Goal: Task Accomplishment & Management: Use online tool/utility

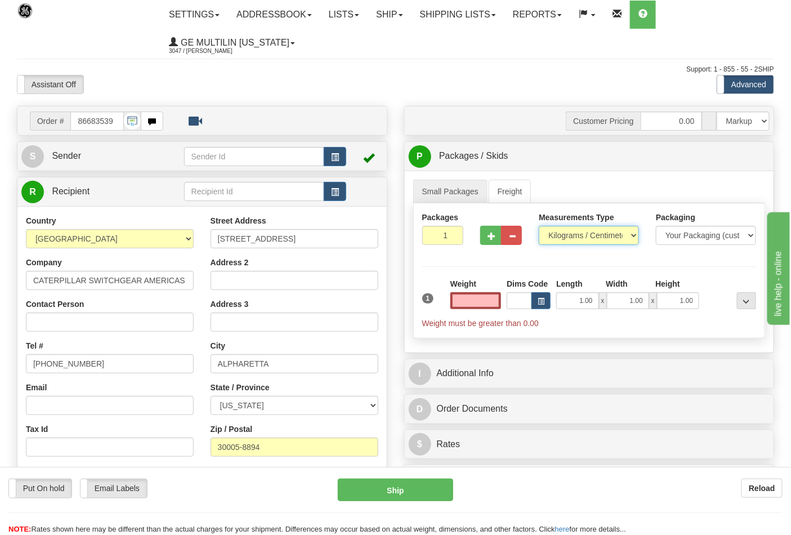
type input "0.00"
click at [561, 237] on select "Pounds / Inches Kilograms / Centimeters" at bounding box center [589, 235] width 100 height 19
select select "0"
click at [539, 226] on select "Pounds / Inches Kilograms / Centimeters" at bounding box center [589, 235] width 100 height 19
click at [495, 302] on input "0.00" at bounding box center [475, 300] width 51 height 17
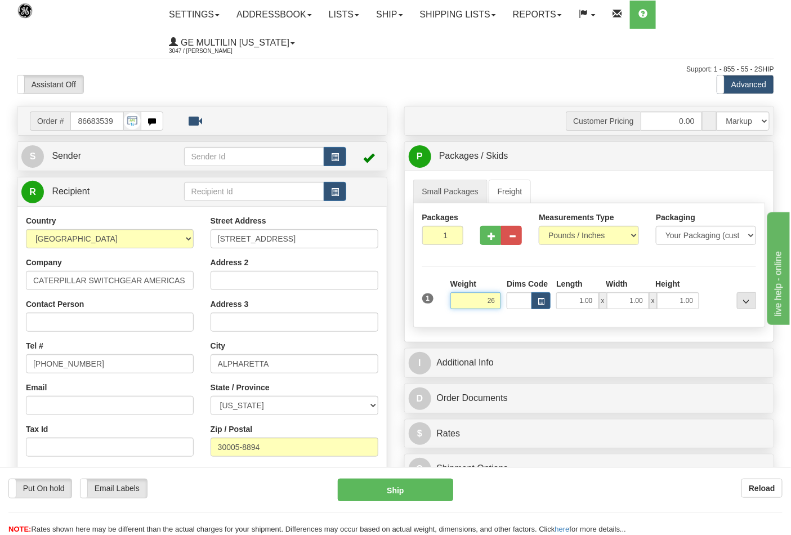
click button "Delete" at bounding box center [0, 0] width 0 height 0
type input "26.00"
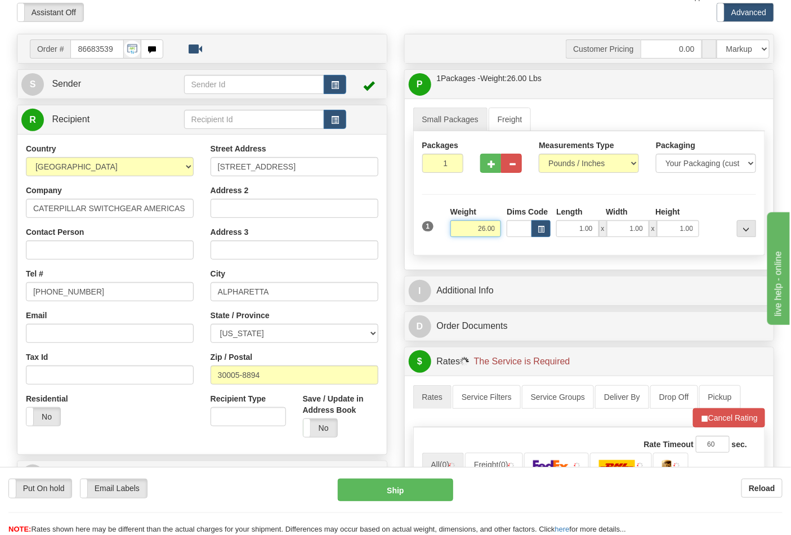
scroll to position [250, 0]
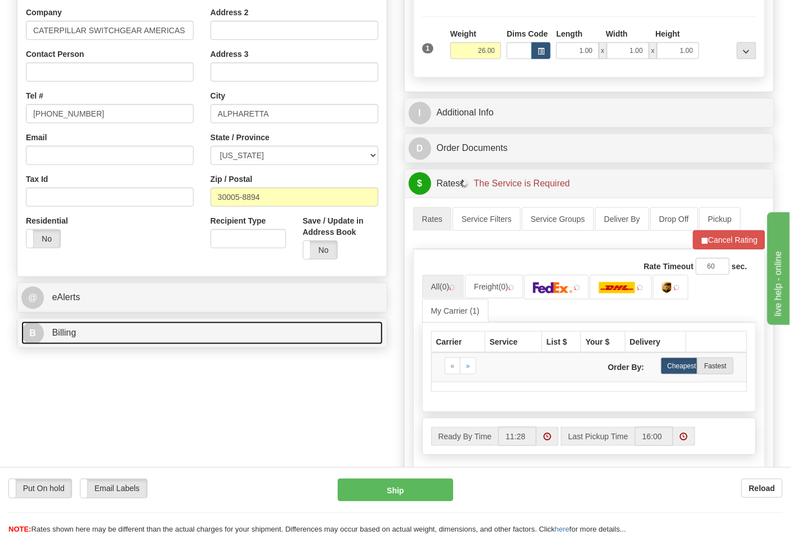
click at [91, 331] on link "B Billing" at bounding box center [201, 332] width 361 height 23
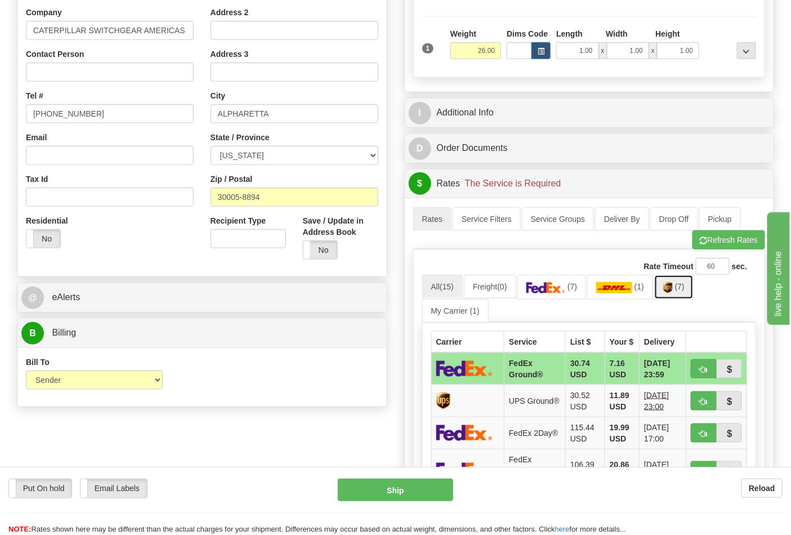
click at [673, 293] on img at bounding box center [668, 287] width 10 height 11
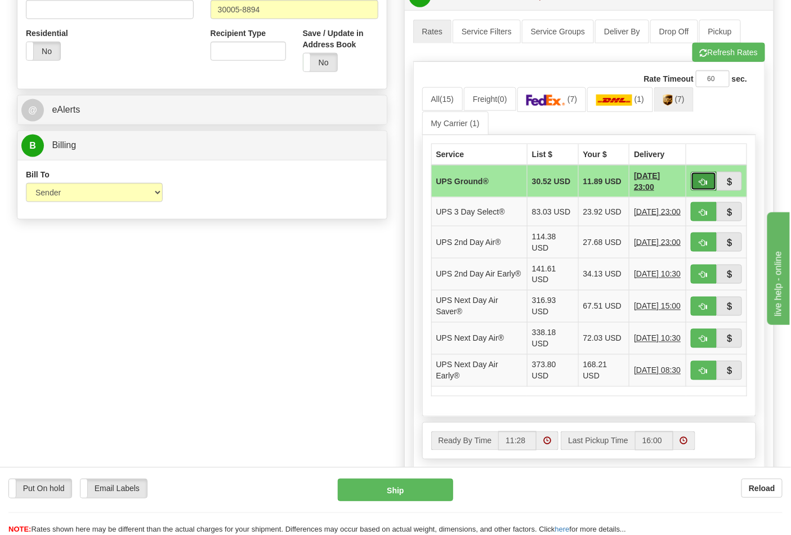
click at [707, 182] on span "button" at bounding box center [704, 181] width 8 height 7
type input "03"
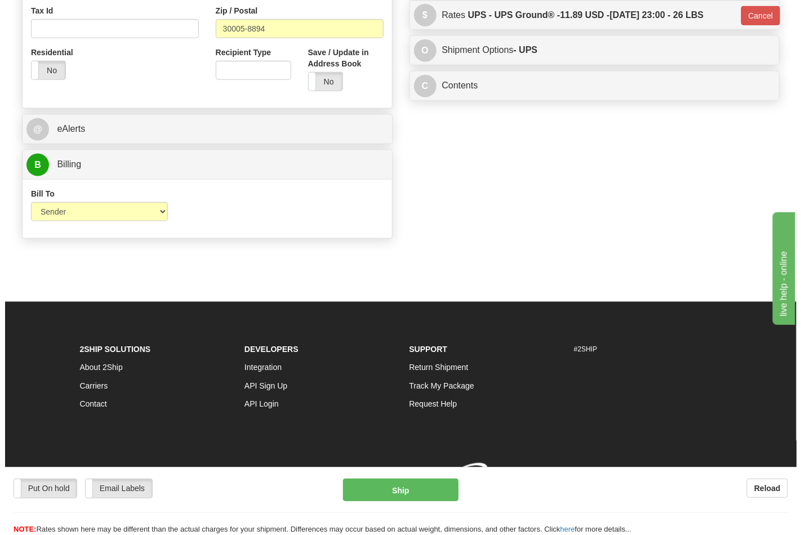
scroll to position [420, 0]
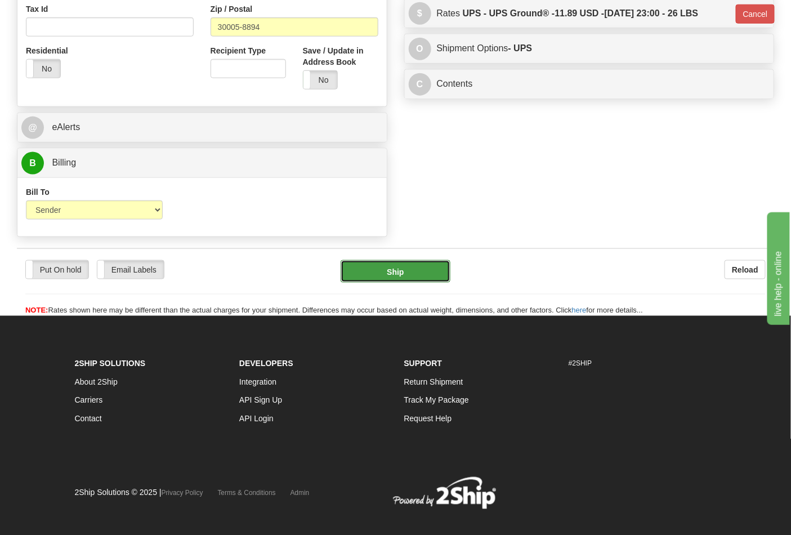
click at [397, 263] on button "Ship" at bounding box center [395, 271] width 109 height 23
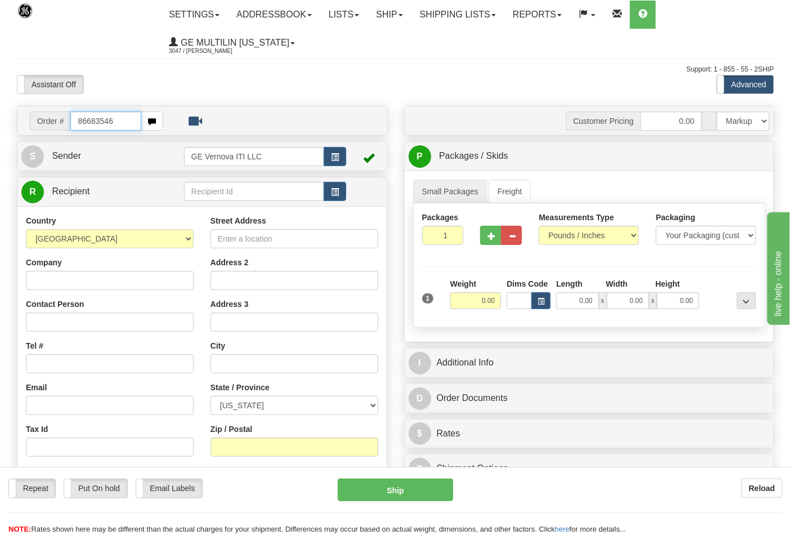
type input "86683546"
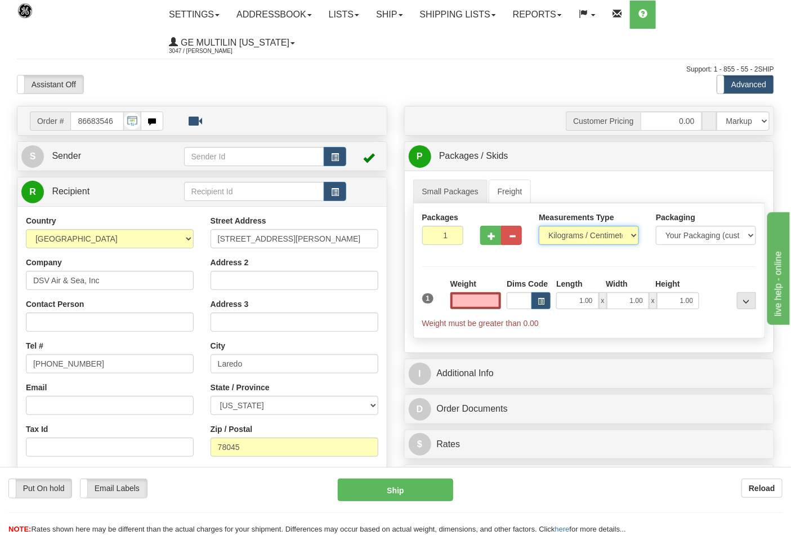
type input "0.00"
click at [564, 239] on select "Pounds / Inches Kilograms / Centimeters" at bounding box center [589, 235] width 100 height 19
select select "0"
click at [539, 226] on select "Pounds / Inches Kilograms / Centimeters" at bounding box center [589, 235] width 100 height 19
click at [499, 307] on input "0.00" at bounding box center [475, 300] width 51 height 17
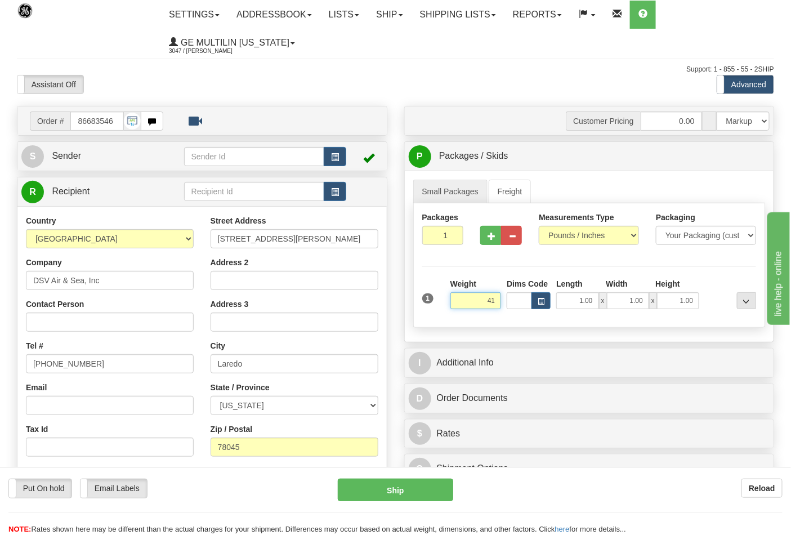
click button "Delete" at bounding box center [0, 0] width 0 height 0
type input "41.00"
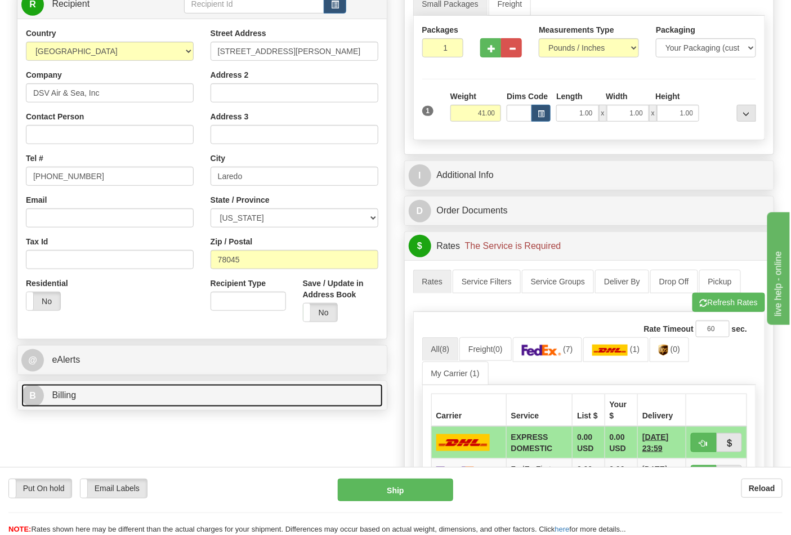
click at [127, 391] on link "B Billing" at bounding box center [201, 395] width 361 height 23
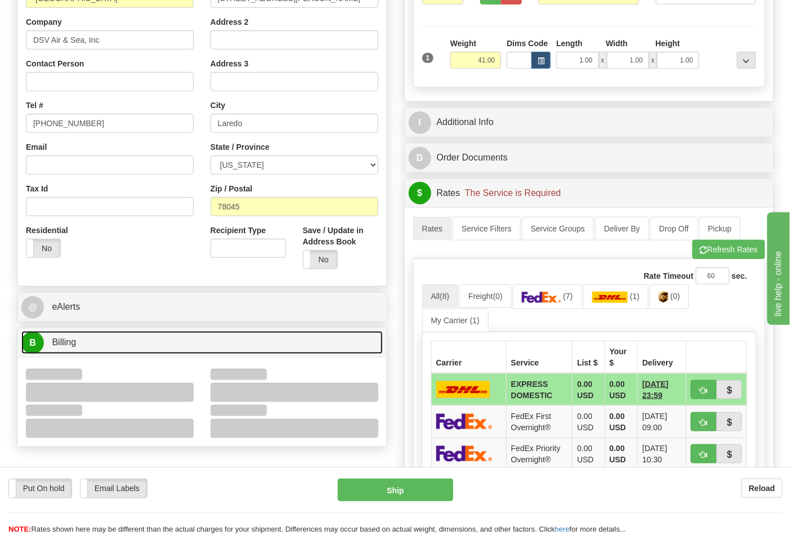
scroll to position [312, 0]
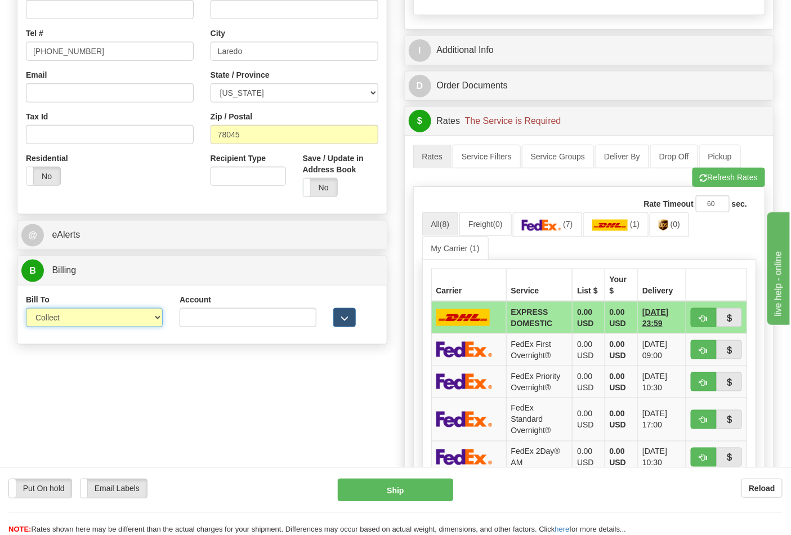
drag, startPoint x: 57, startPoint y: 317, endPoint x: 57, endPoint y: 324, distance: 7.3
click at [57, 317] on select "Sender Recipient Third Party Collect" at bounding box center [94, 317] width 137 height 19
select select "2"
click at [26, 309] on select "Sender Recipient Third Party Collect" at bounding box center [94, 317] width 137 height 19
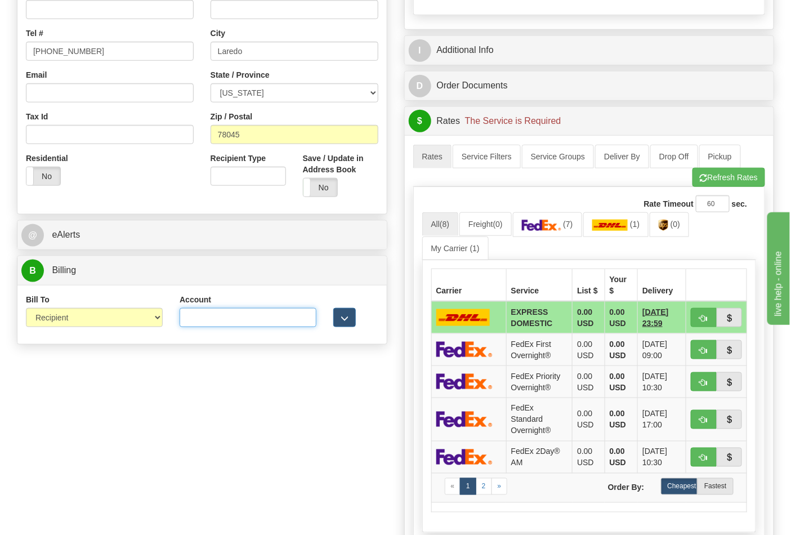
click at [228, 325] on input "Account" at bounding box center [248, 317] width 137 height 19
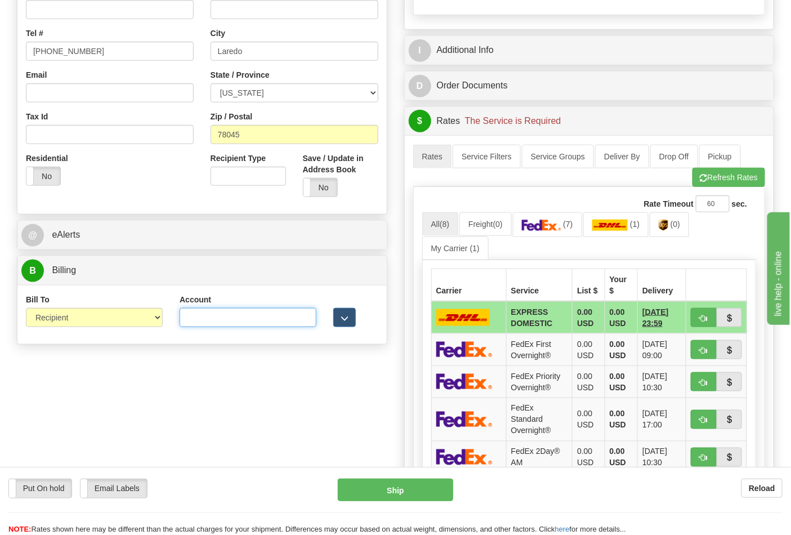
paste input "587102"
type input "587102"
click at [725, 186] on button "Refresh Rates" at bounding box center [728, 177] width 73 height 19
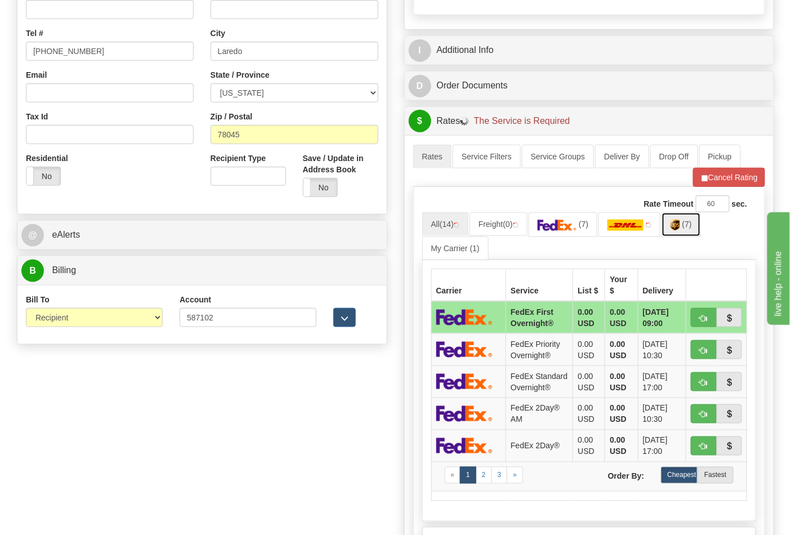
click at [685, 230] on link "(7)" at bounding box center [681, 224] width 39 height 24
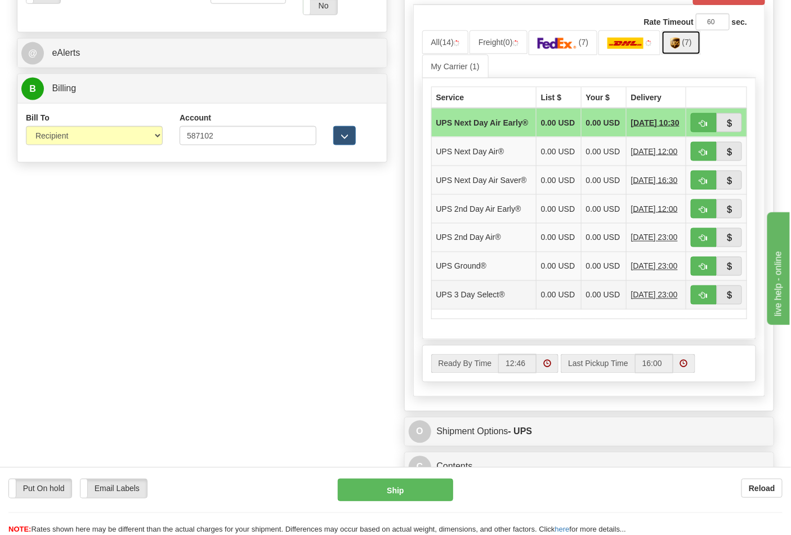
scroll to position [500, 0]
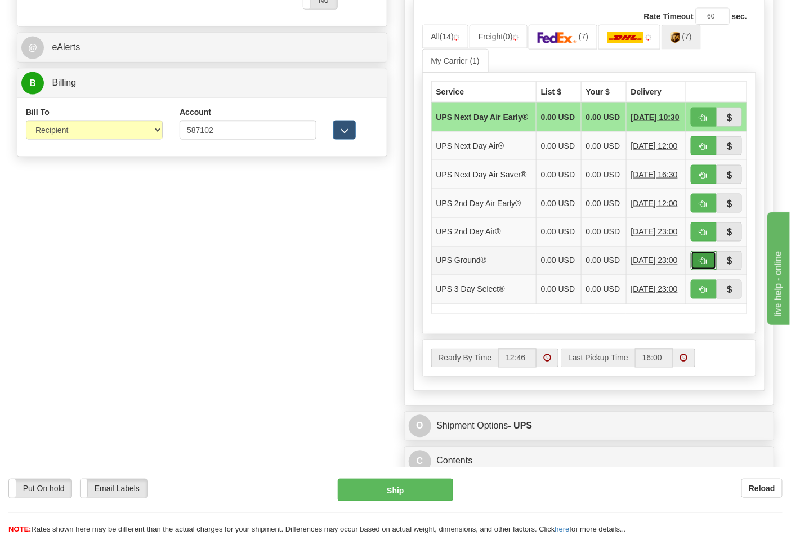
click at [703, 265] on span "button" at bounding box center [704, 261] width 8 height 7
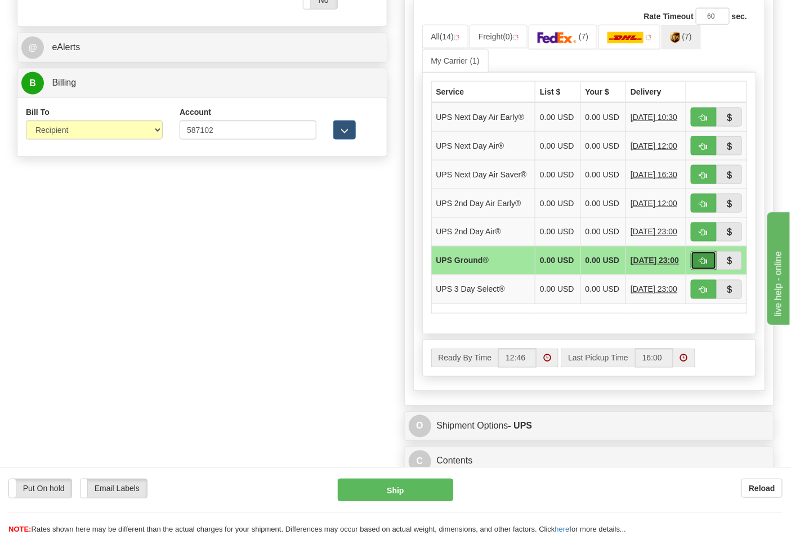
drag, startPoint x: 704, startPoint y: 284, endPoint x: 702, endPoint y: 269, distance: 14.8
click at [704, 265] on span "button" at bounding box center [704, 261] width 8 height 7
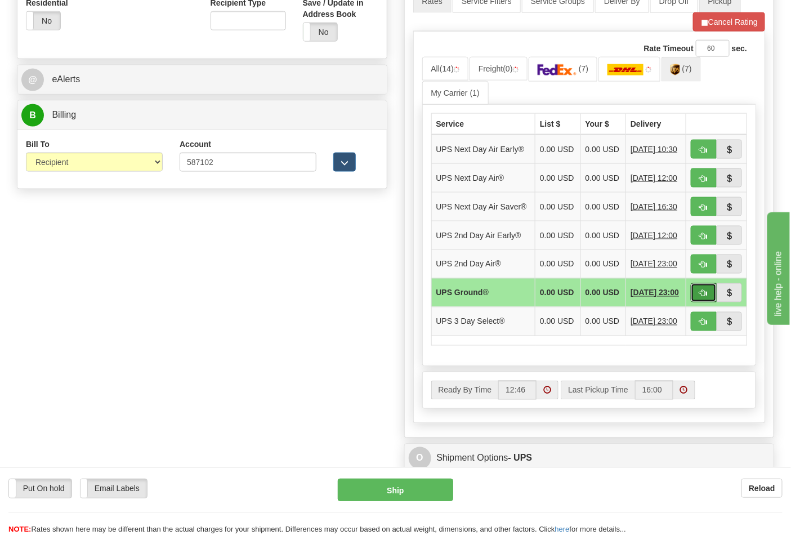
scroll to position [437, 0]
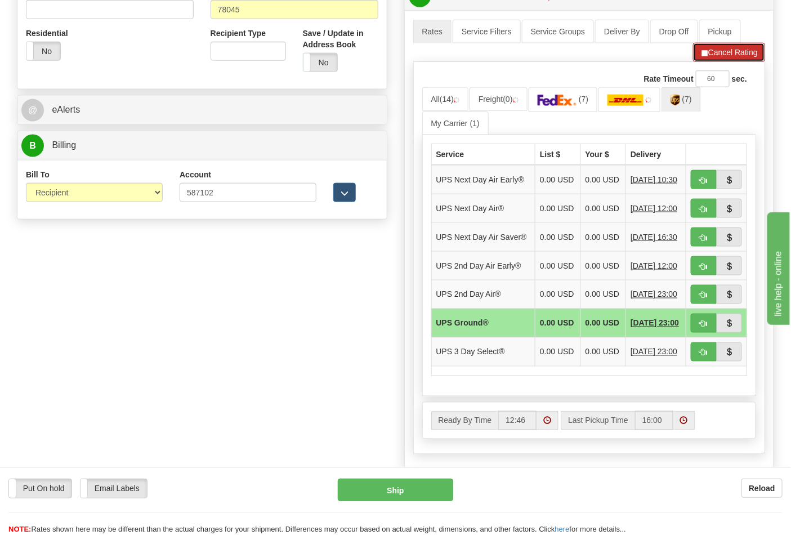
click at [714, 52] on button "Cancel Rating" at bounding box center [729, 52] width 72 height 19
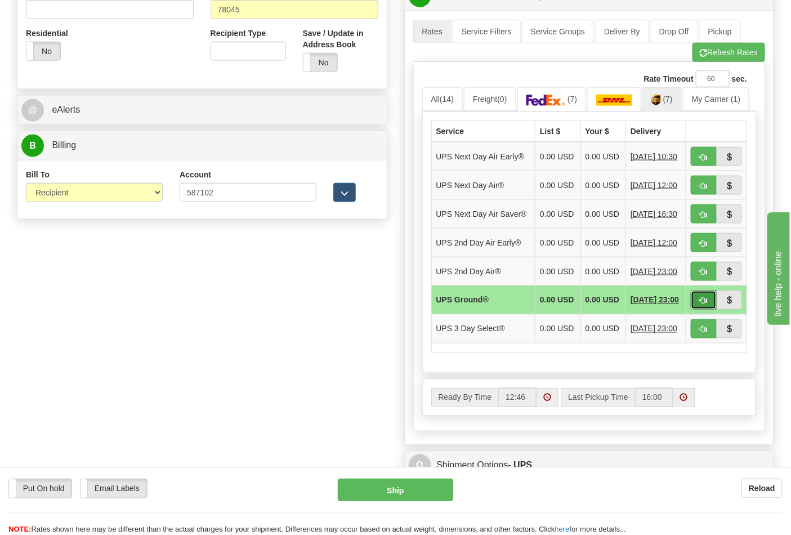
click at [698, 310] on button "button" at bounding box center [704, 300] width 26 height 19
type input "03"
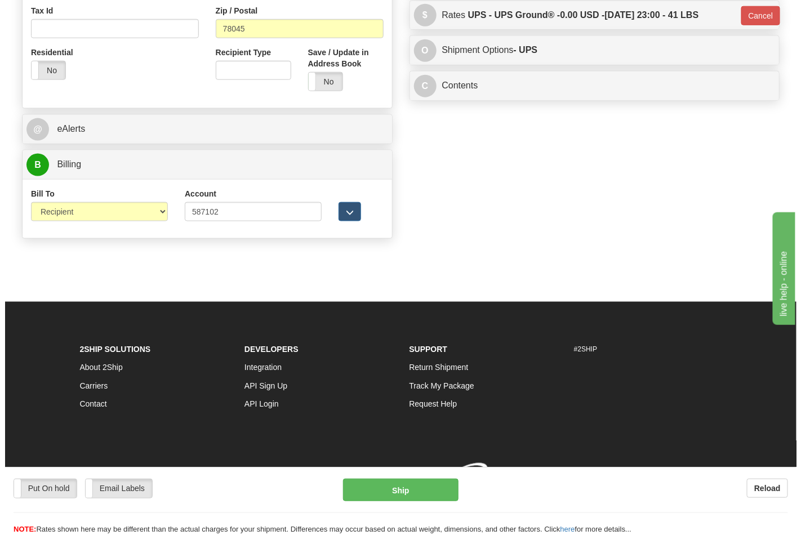
scroll to position [420, 0]
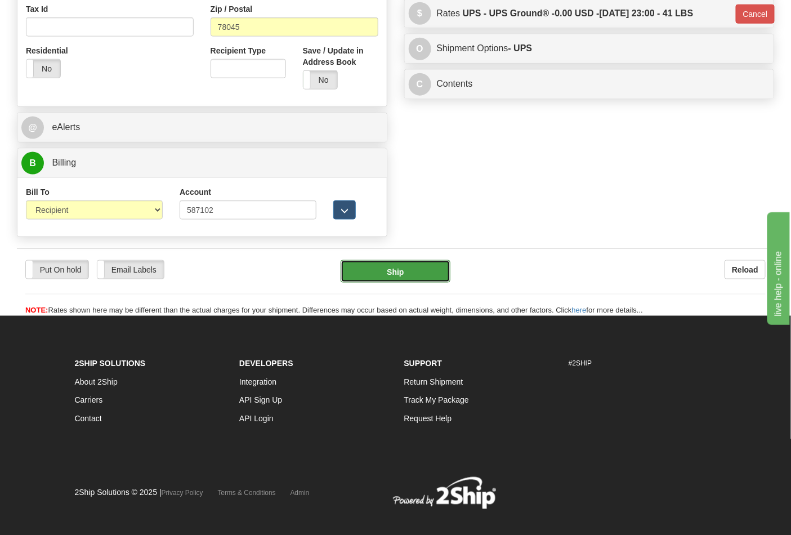
click at [410, 271] on button "Ship" at bounding box center [395, 271] width 109 height 23
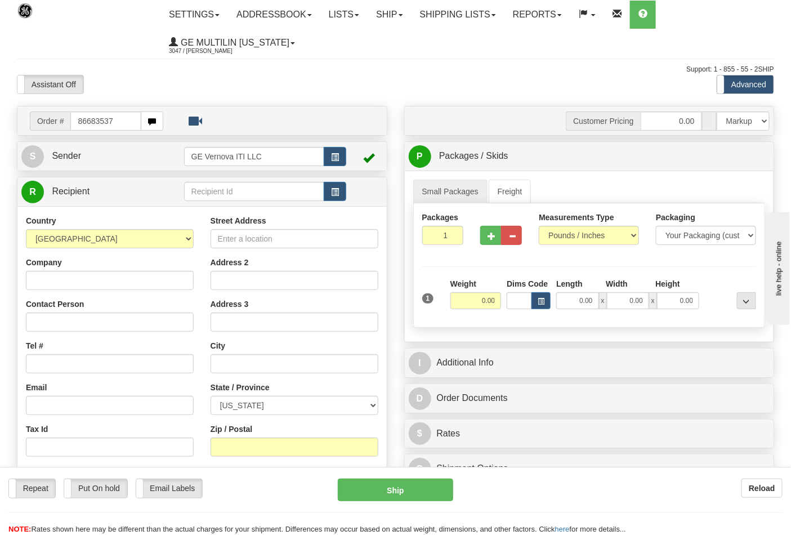
type input "86683537"
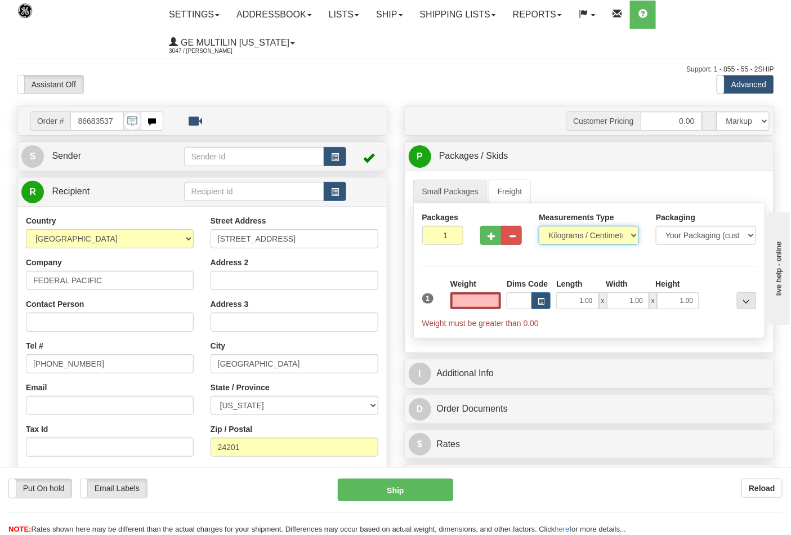
type input "0.00"
click at [556, 235] on select "Pounds / Inches Kilograms / Centimeters" at bounding box center [589, 235] width 100 height 19
select select "0"
click at [539, 226] on select "Pounds / Inches Kilograms / Centimeters" at bounding box center [589, 235] width 100 height 19
click at [497, 300] on input "0.00" at bounding box center [475, 300] width 51 height 17
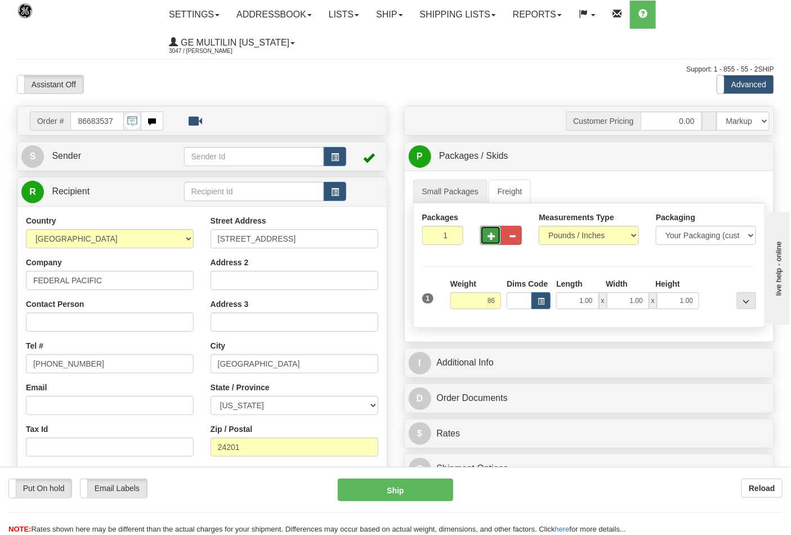
type input "86.00"
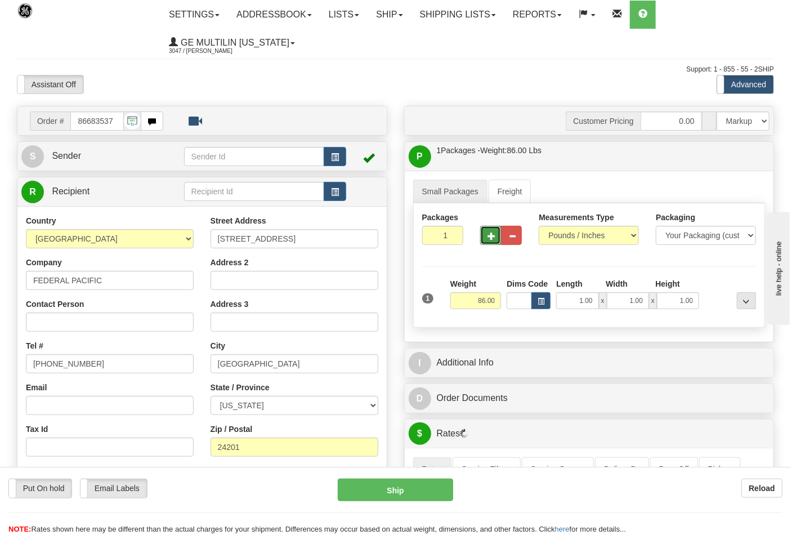
click at [496, 234] on button "button" at bounding box center [490, 235] width 21 height 19
type input "2"
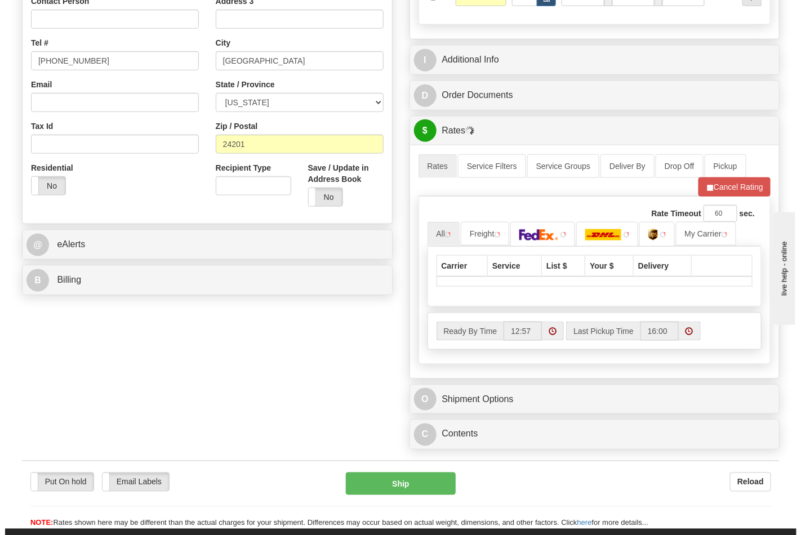
scroll to position [312, 0]
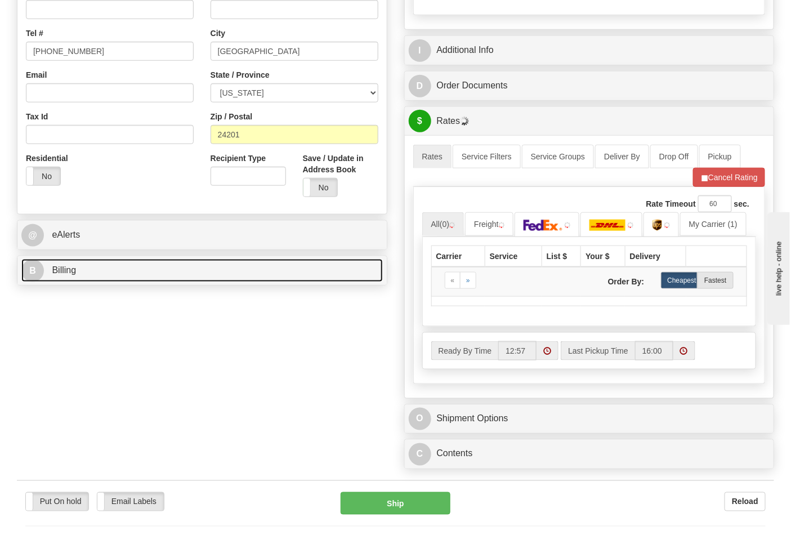
click at [122, 282] on link "B Billing" at bounding box center [201, 270] width 361 height 23
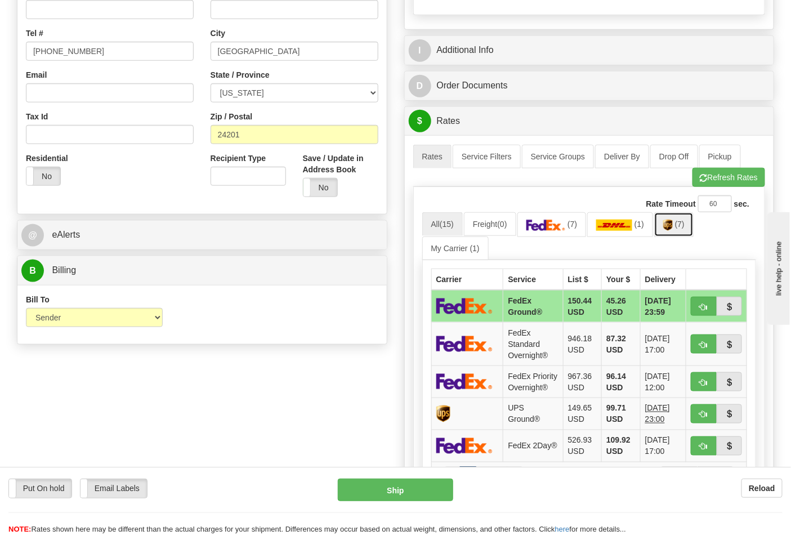
click at [680, 234] on link "(7)" at bounding box center [673, 224] width 39 height 24
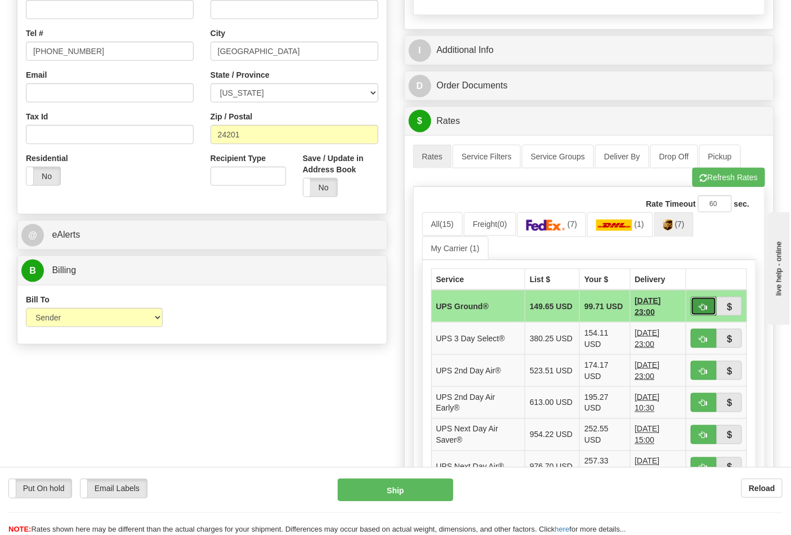
click at [702, 305] on span "button" at bounding box center [704, 306] width 8 height 7
type input "03"
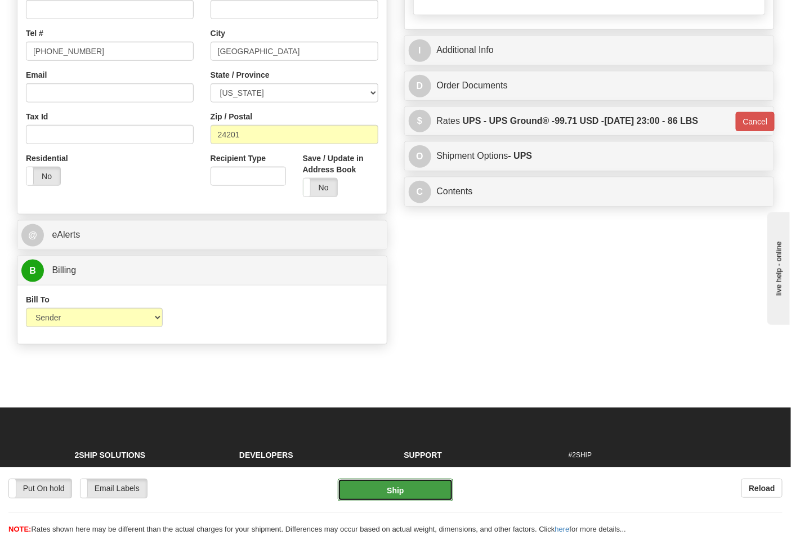
click at [392, 493] on button "Ship" at bounding box center [395, 490] width 115 height 23
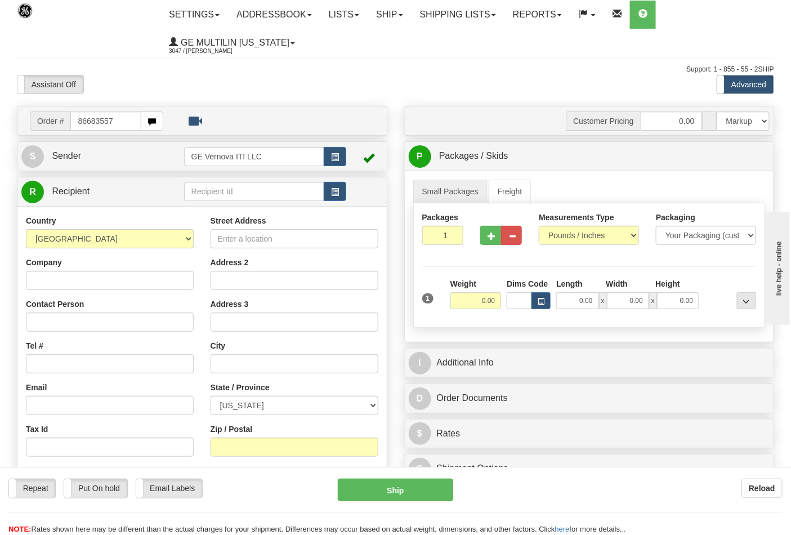
type input "86683557"
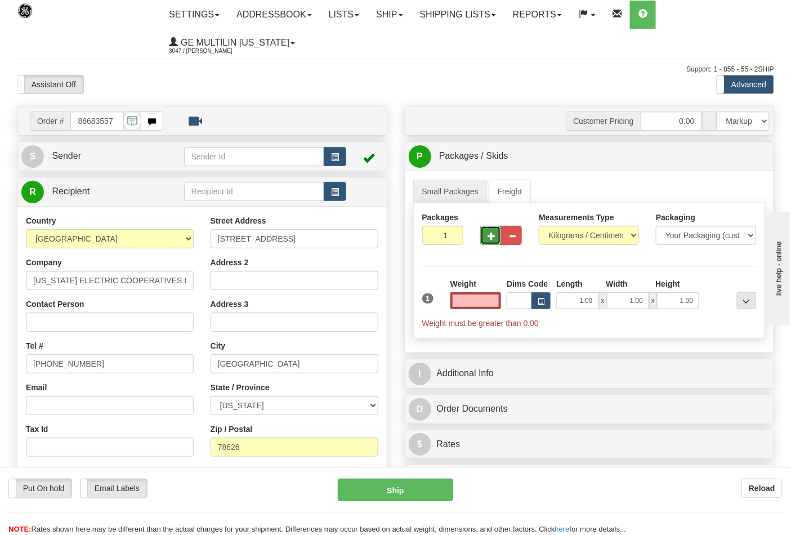
type input "0.00"
click at [493, 237] on span "button" at bounding box center [492, 236] width 8 height 7
click at [492, 235] on span "button" at bounding box center [492, 236] width 8 height 7
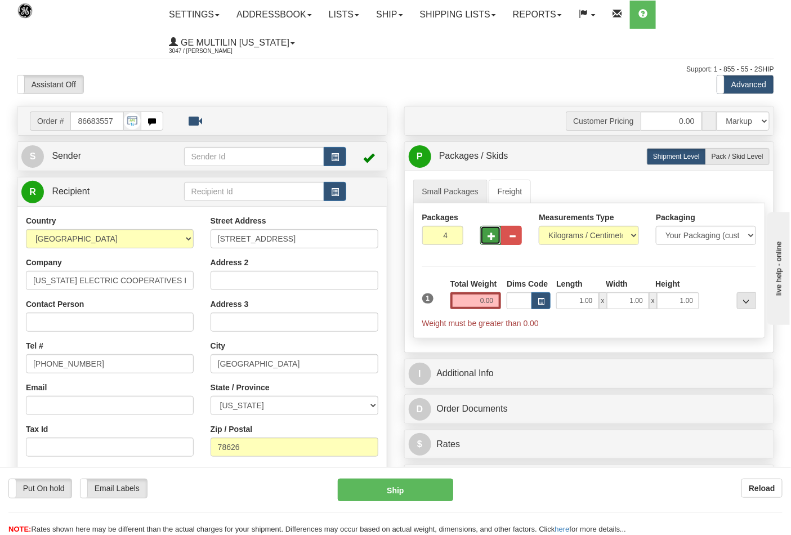
type input "5"
drag, startPoint x: 561, startPoint y: 236, endPoint x: 565, endPoint y: 245, distance: 9.6
click at [561, 236] on select "Pounds / Inches Kilograms / Centimeters" at bounding box center [589, 235] width 100 height 19
select select "0"
click at [539, 226] on select "Pounds / Inches Kilograms / Centimeters" at bounding box center [589, 235] width 100 height 19
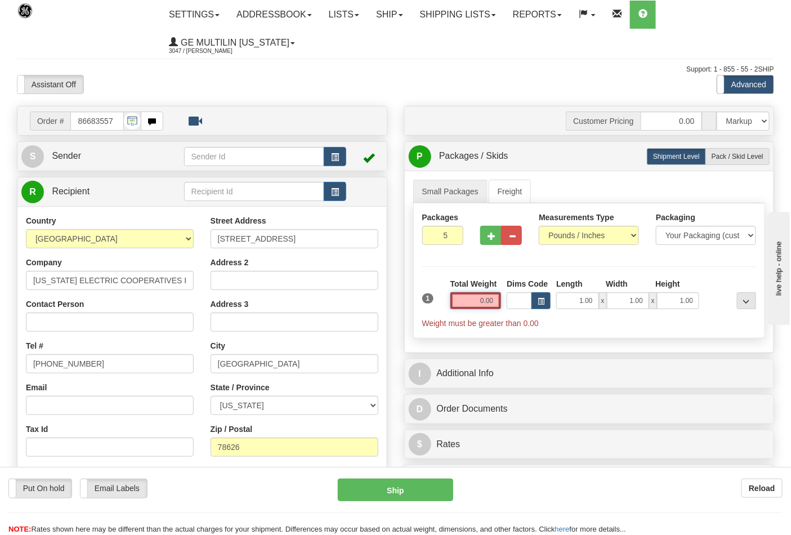
drag, startPoint x: 485, startPoint y: 302, endPoint x: 492, endPoint y: 301, distance: 6.8
click at [486, 302] on input "0.00" at bounding box center [475, 300] width 51 height 17
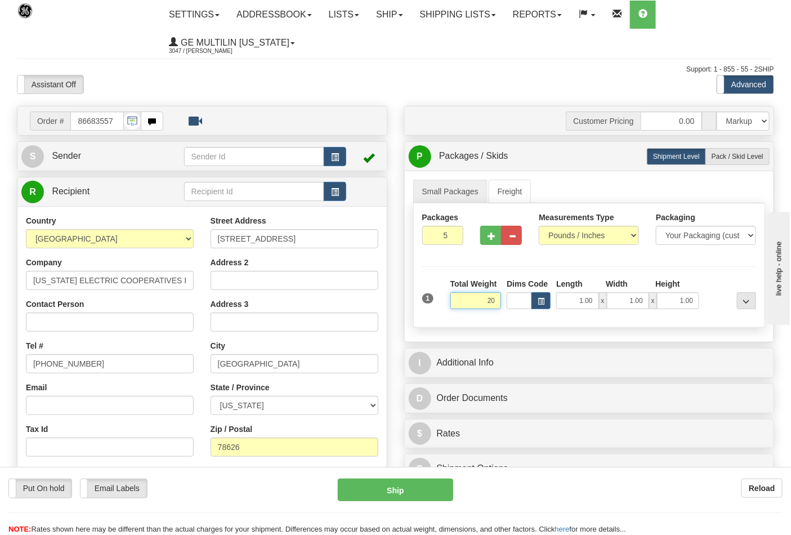
click button "Delete" at bounding box center [0, 0] width 0 height 0
type input "20.00"
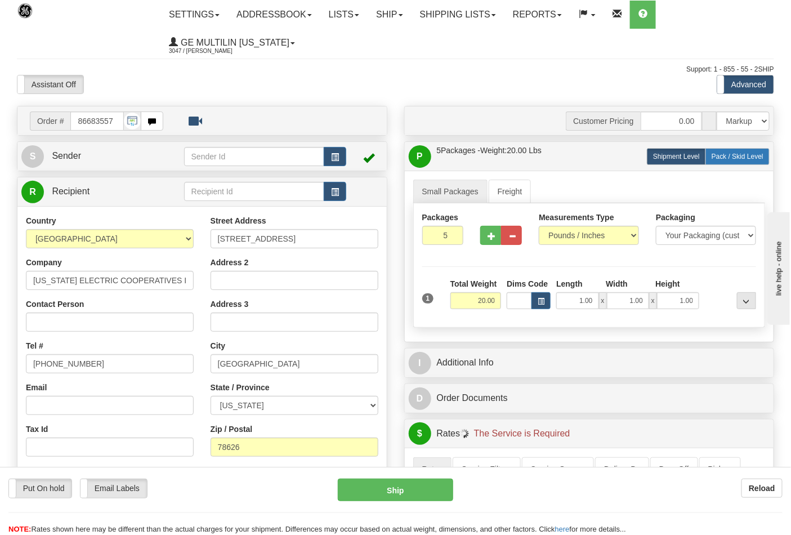
click at [732, 150] on label "Pack / Skid Level Pack.." at bounding box center [737, 156] width 64 height 17
radio input "true"
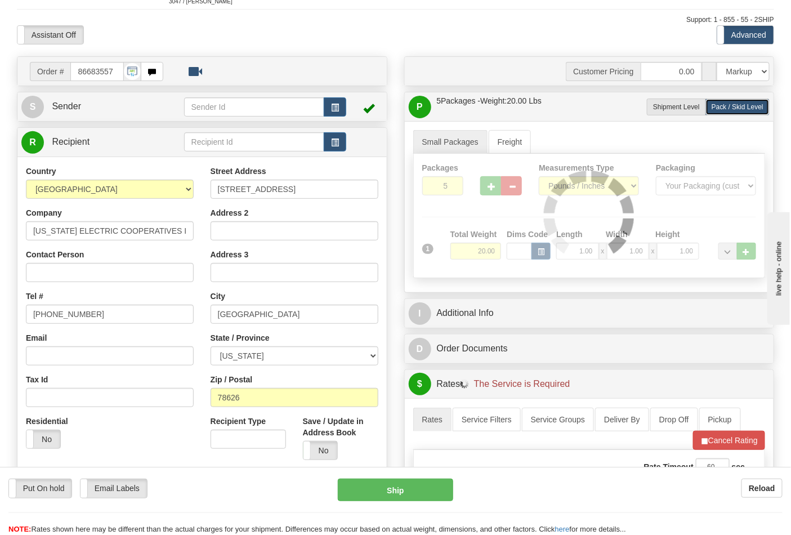
scroll to position [125, 0]
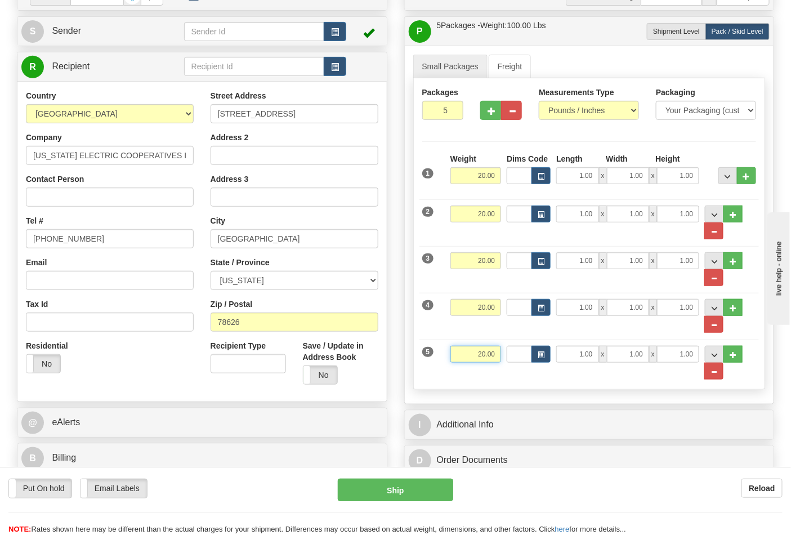
drag, startPoint x: 498, startPoint y: 356, endPoint x: 446, endPoint y: 355, distance: 51.8
click at [446, 356] on div "5 Weight 20.00 Dims Code Length Width Height" at bounding box center [589, 357] width 340 height 46
click button "Delete" at bounding box center [0, 0] width 0 height 0
type input "13.00"
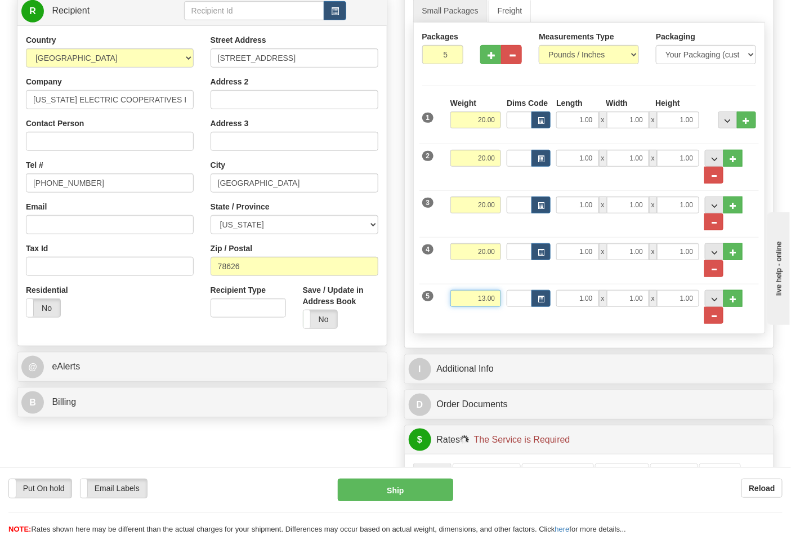
scroll to position [312, 0]
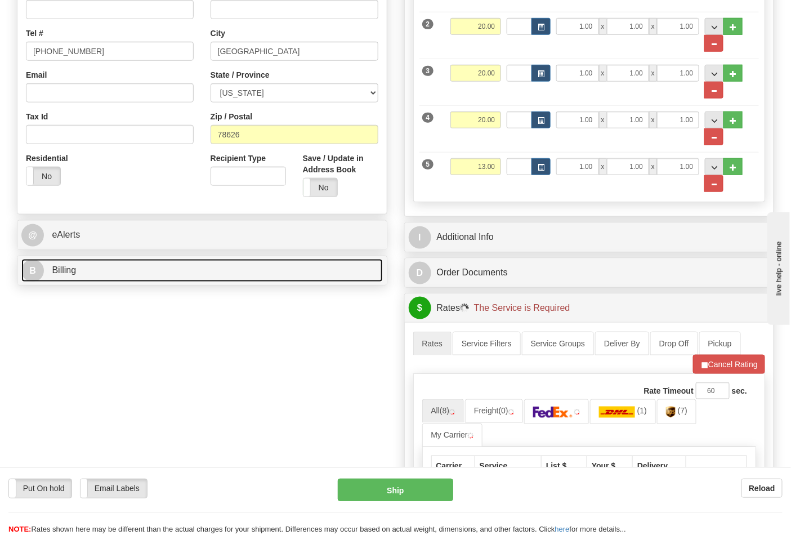
click at [108, 266] on link "B Billing" at bounding box center [201, 270] width 361 height 23
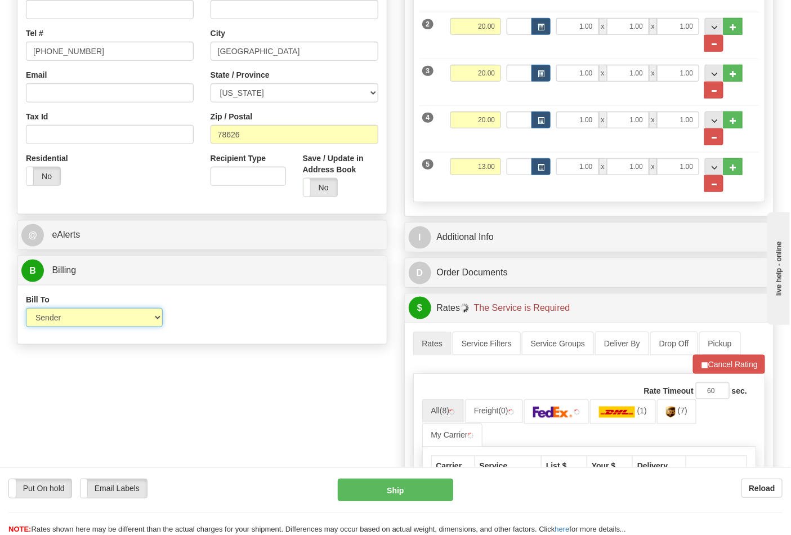
click at [75, 324] on select "Sender Recipient Third Party Collect" at bounding box center [94, 317] width 137 height 19
click at [207, 325] on div "Bill To Sender Recipient Third Party Collect Account 3rd Party Account List Ple…" at bounding box center [201, 315] width 369 height 42
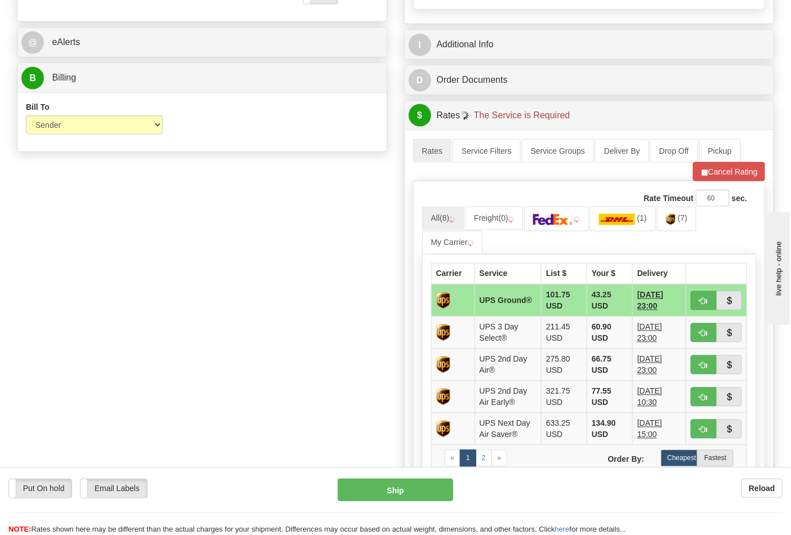
scroll to position [563, 0]
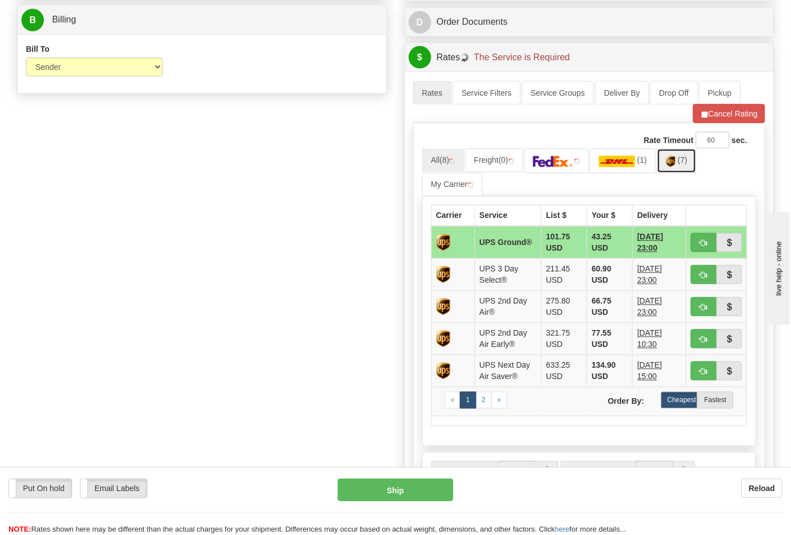
click at [681, 168] on link "(7)" at bounding box center [676, 161] width 39 height 24
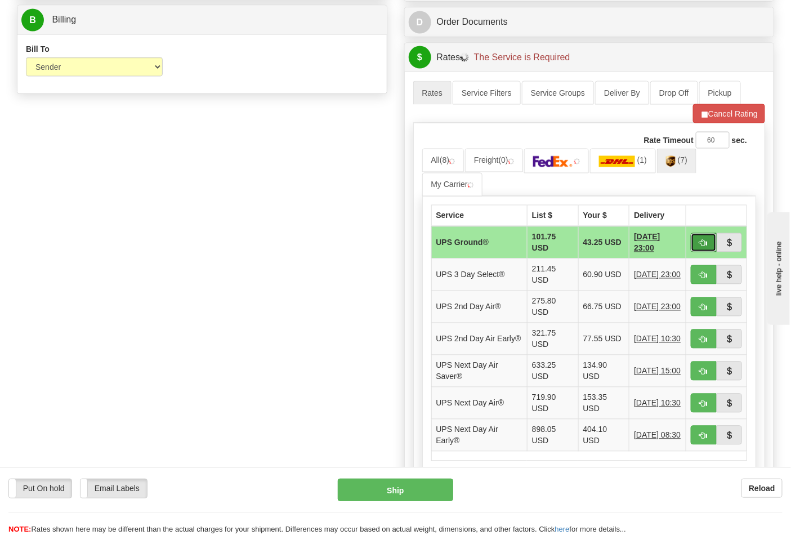
click at [711, 244] on button "button" at bounding box center [704, 242] width 26 height 19
click at [725, 118] on button "Cancel Rating" at bounding box center [729, 113] width 72 height 19
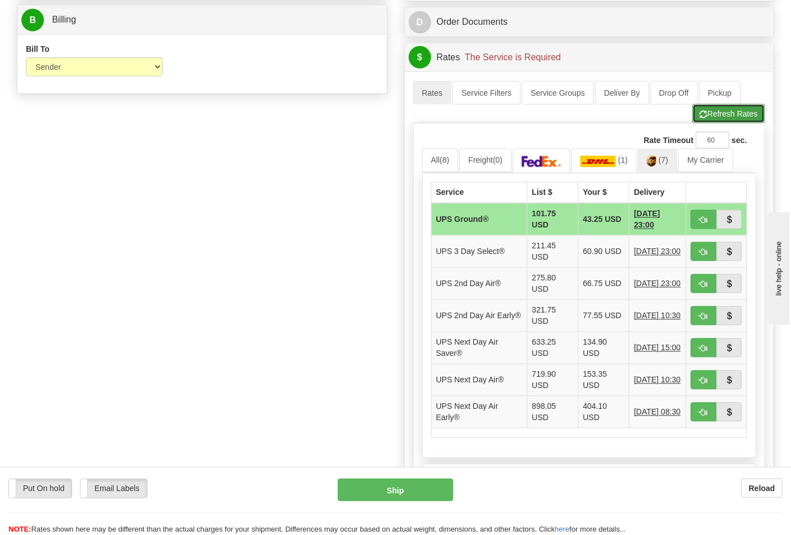
click at [724, 118] on button "Refresh Rates" at bounding box center [728, 113] width 73 height 19
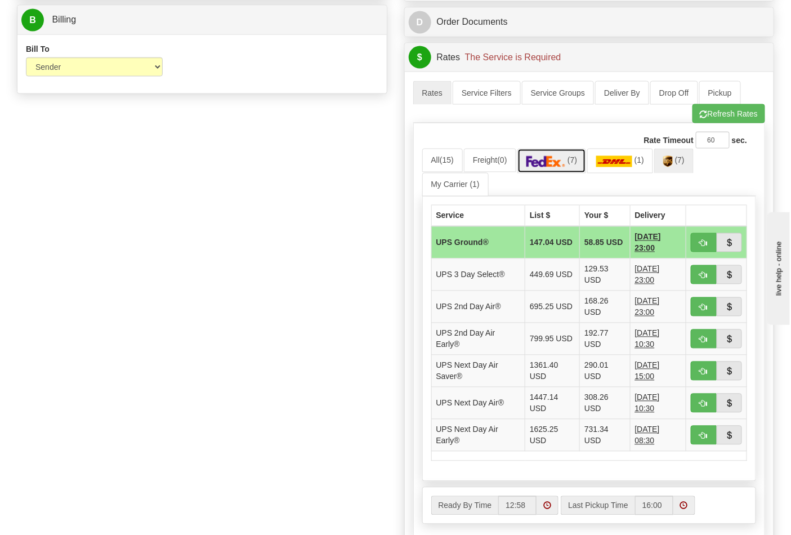
click at [560, 167] on img at bounding box center [545, 161] width 39 height 11
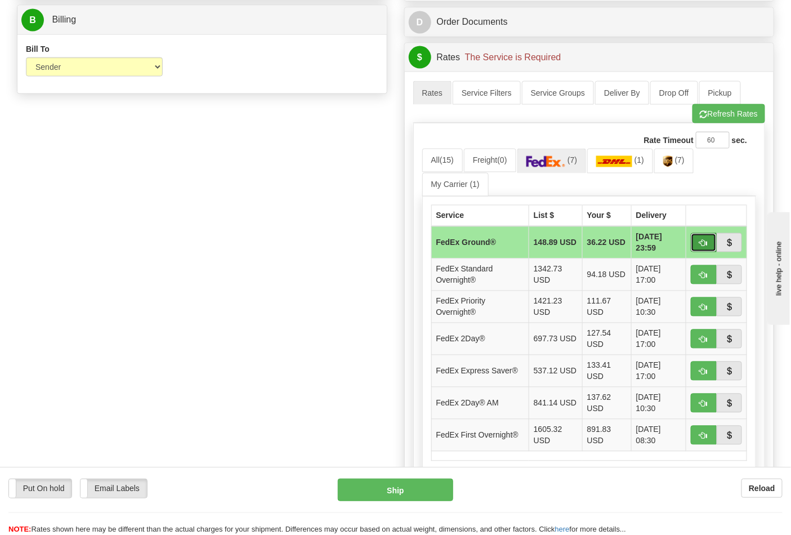
click at [702, 247] on span "button" at bounding box center [704, 243] width 8 height 7
type input "92"
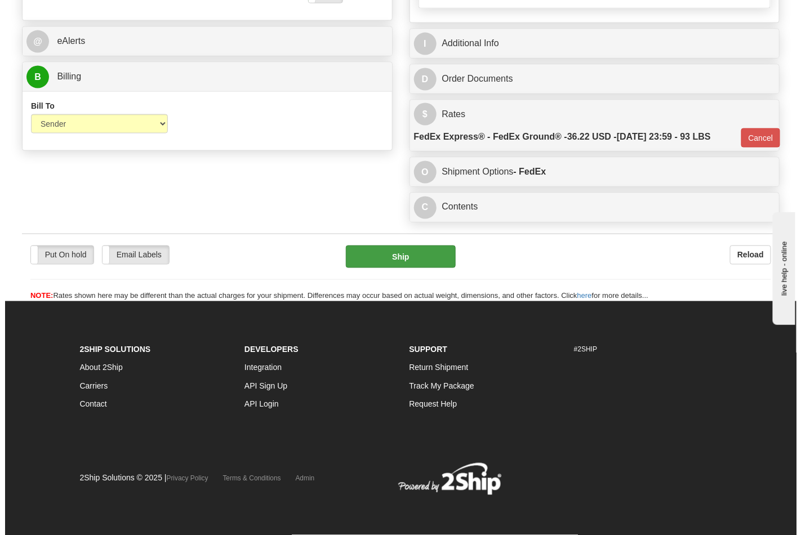
scroll to position [510, 0]
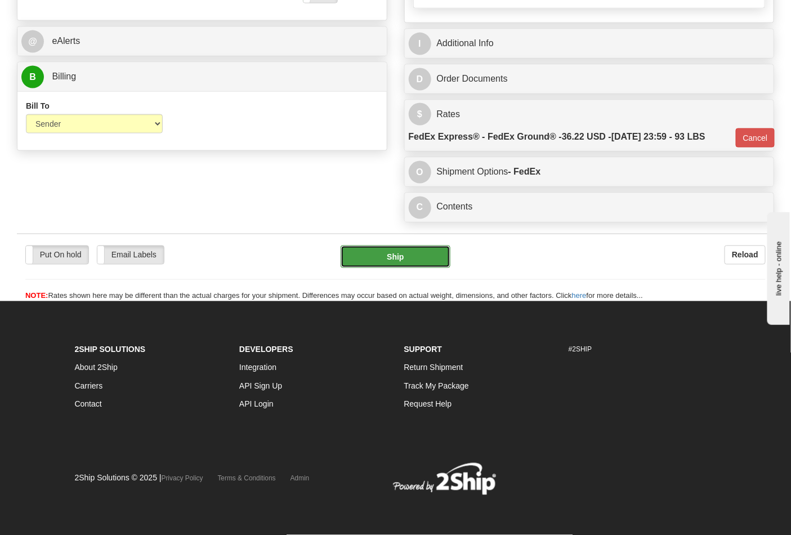
click at [409, 249] on button "Ship" at bounding box center [395, 256] width 109 height 23
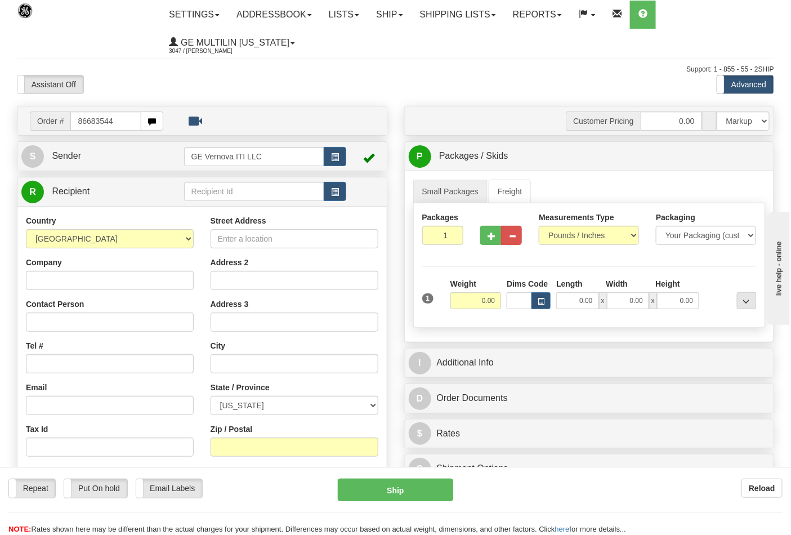
type input "86683544"
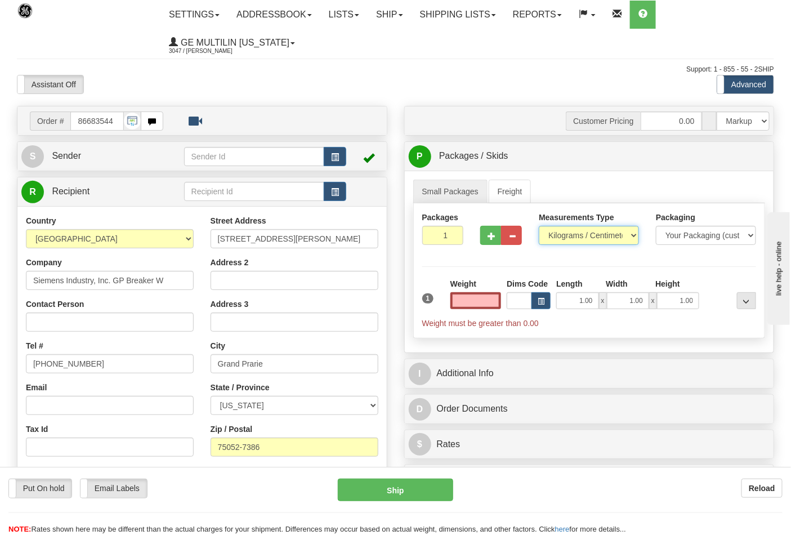
type input "0.00"
click at [563, 233] on select "Pounds / Inches Kilograms / Centimeters" at bounding box center [589, 235] width 100 height 19
select select "0"
click at [539, 226] on select "Pounds / Inches Kilograms / Centimeters" at bounding box center [589, 235] width 100 height 19
click at [483, 239] on button "button" at bounding box center [490, 235] width 21 height 19
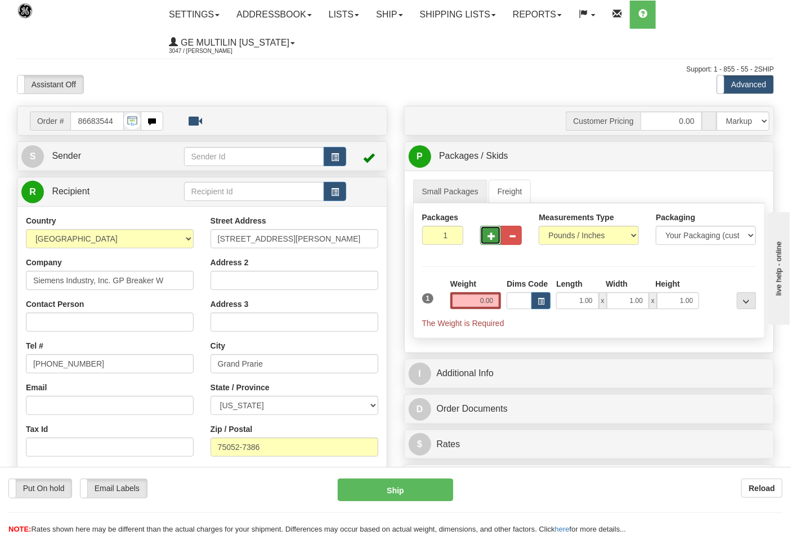
type input "2"
click at [738, 158] on span "Pack / Skid Level" at bounding box center [738, 157] width 52 height 8
radio input "true"
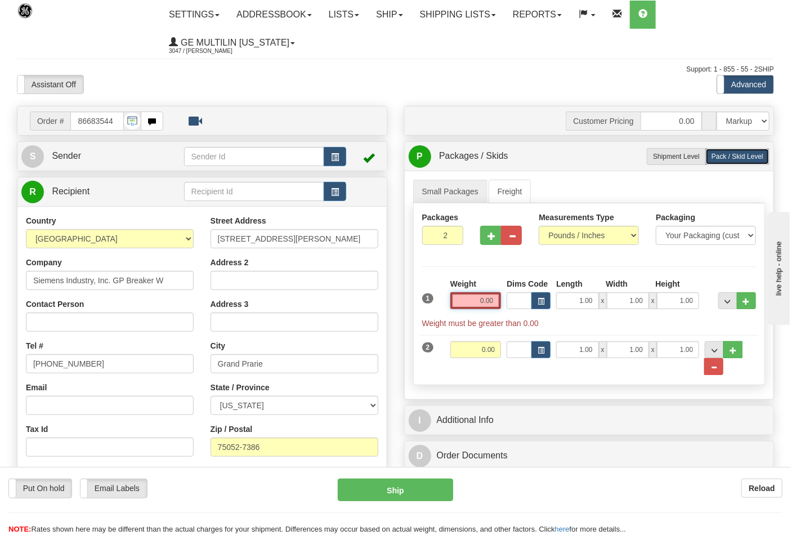
click at [500, 297] on input "0.00" at bounding box center [475, 300] width 51 height 17
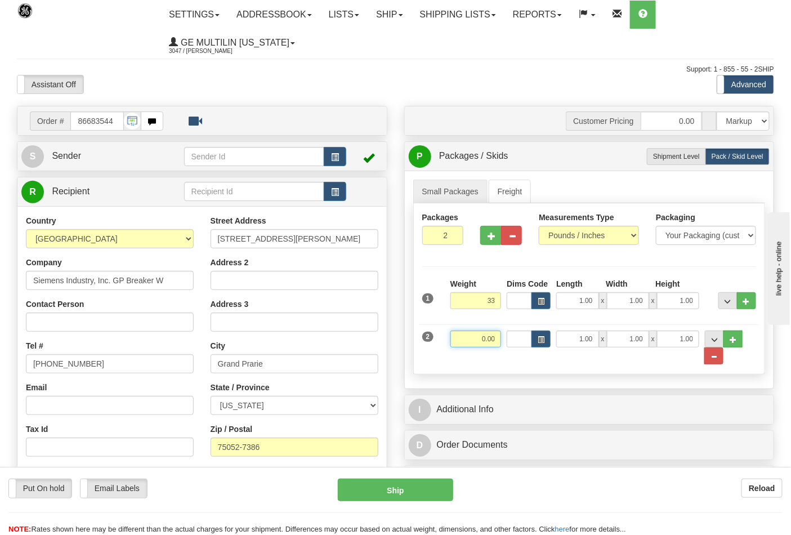
type input "33.00"
click at [494, 343] on input "0.00" at bounding box center [475, 338] width 51 height 17
click button "Delete" at bounding box center [0, 0] width 0 height 0
type input "17.00"
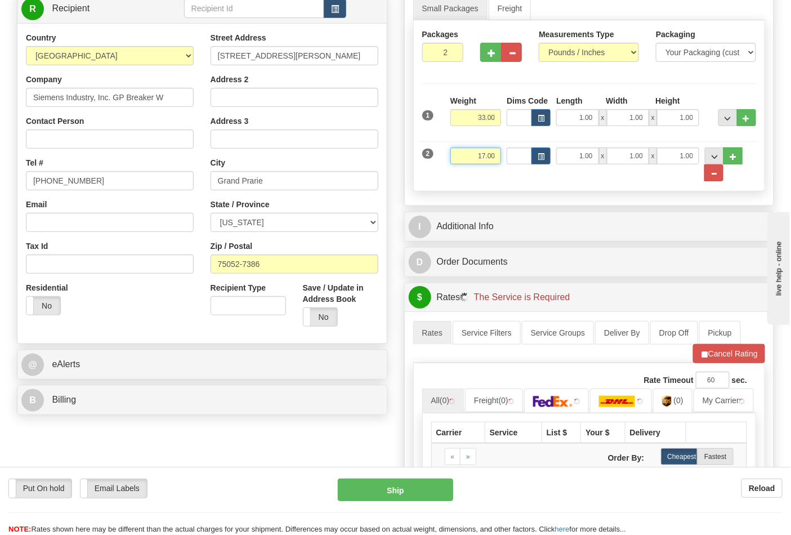
scroll to position [312, 0]
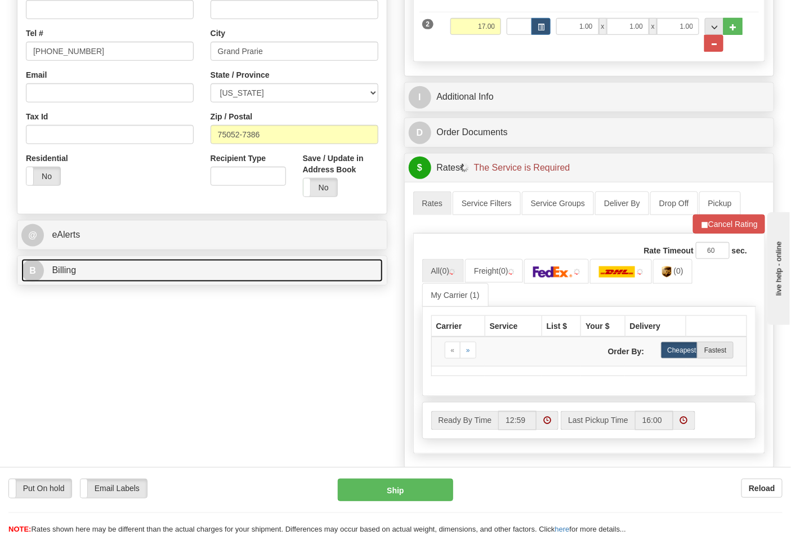
click at [136, 272] on link "B Billing" at bounding box center [201, 270] width 361 height 23
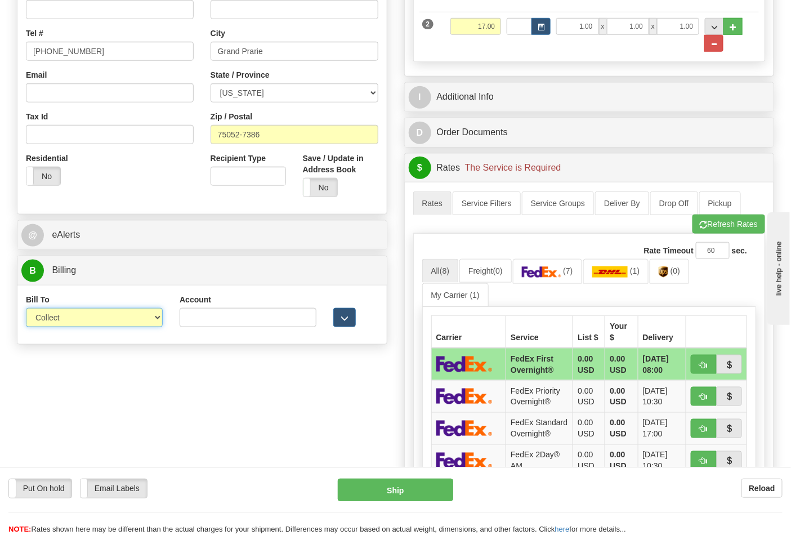
drag, startPoint x: 64, startPoint y: 319, endPoint x: 61, endPoint y: 325, distance: 7.3
click at [64, 319] on select "Sender Recipient Third Party Collect" at bounding box center [94, 317] width 137 height 19
select select "2"
click at [26, 309] on select "Sender Recipient Third Party Collect" at bounding box center [94, 317] width 137 height 19
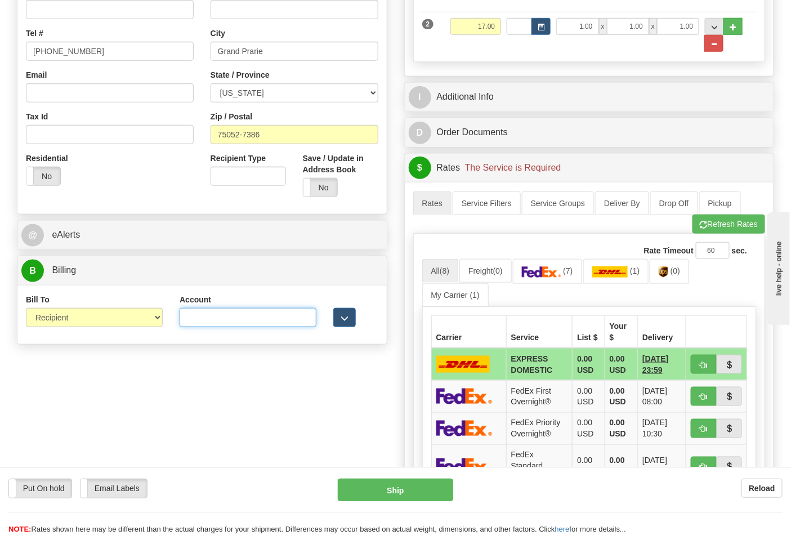
click at [251, 316] on input "Account" at bounding box center [248, 317] width 137 height 19
paste input "244984347"
type input "244984347"
click at [548, 274] on img at bounding box center [541, 271] width 39 height 11
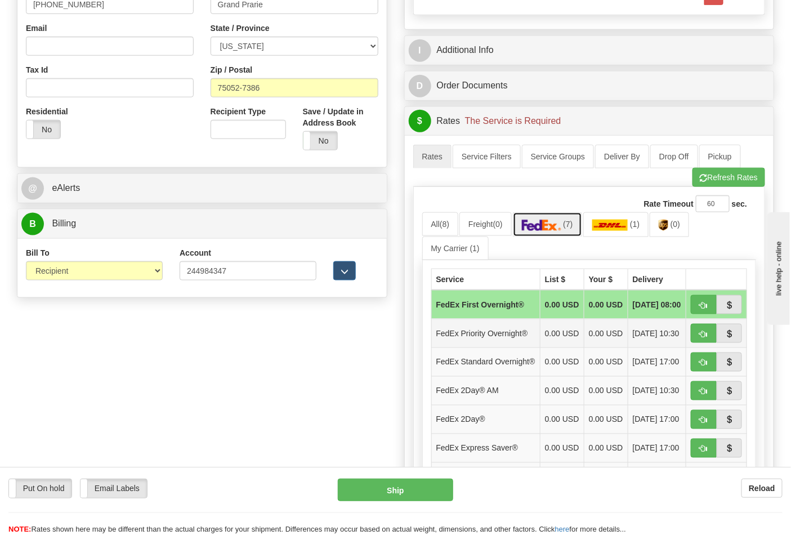
scroll to position [437, 0]
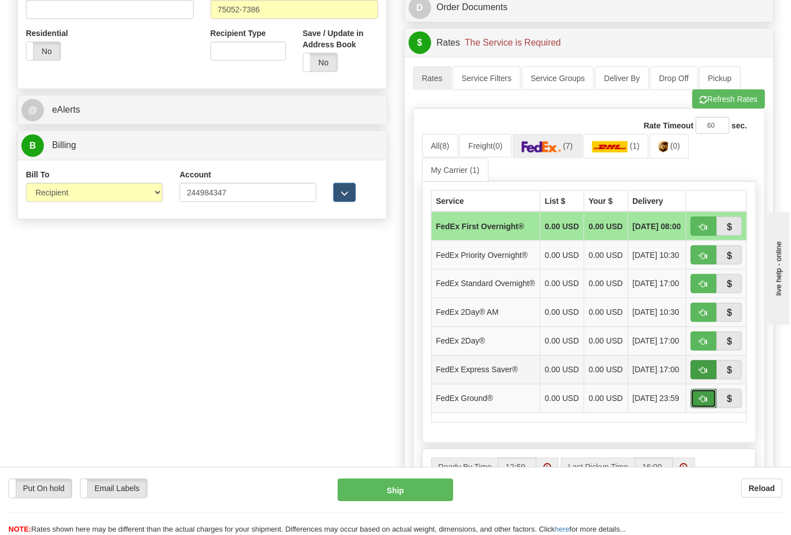
click at [704, 403] on span "button" at bounding box center [704, 399] width 8 height 7
type input "92"
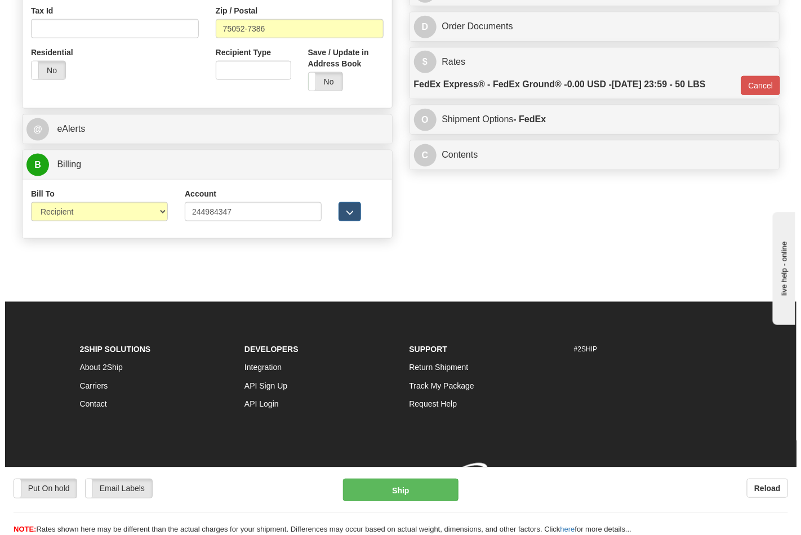
scroll to position [420, 0]
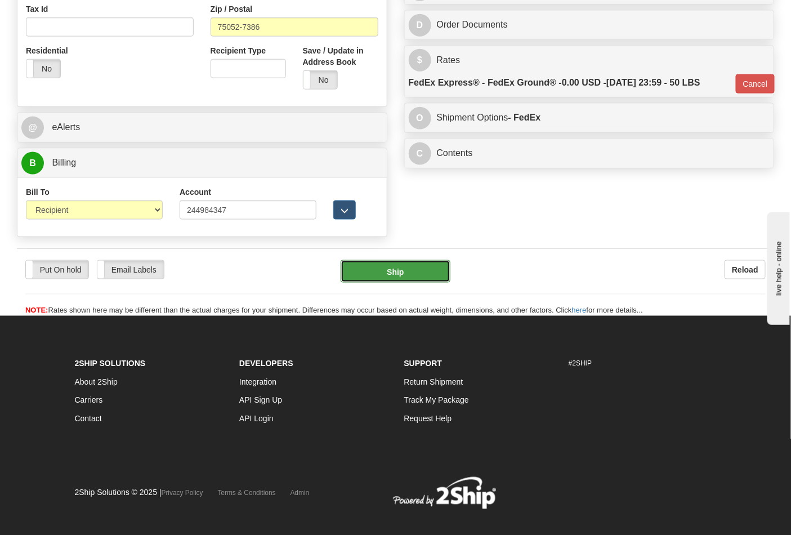
click at [382, 271] on button "Ship" at bounding box center [395, 271] width 109 height 23
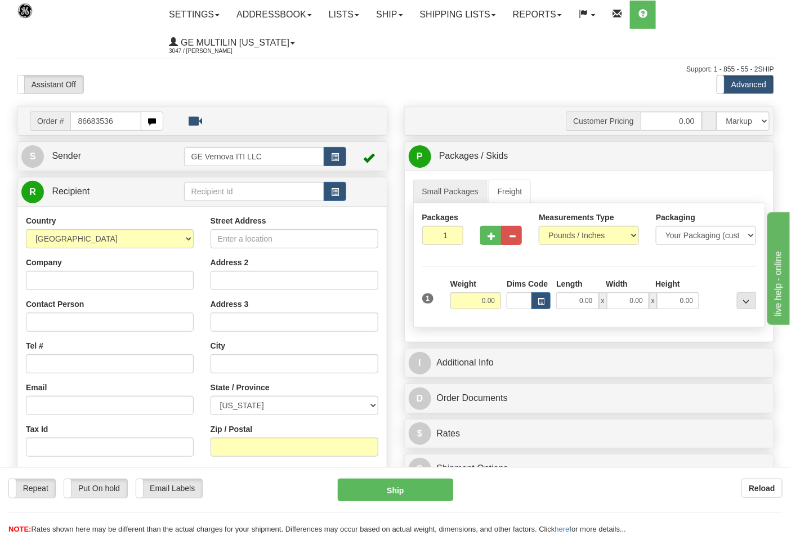
type input "86683536"
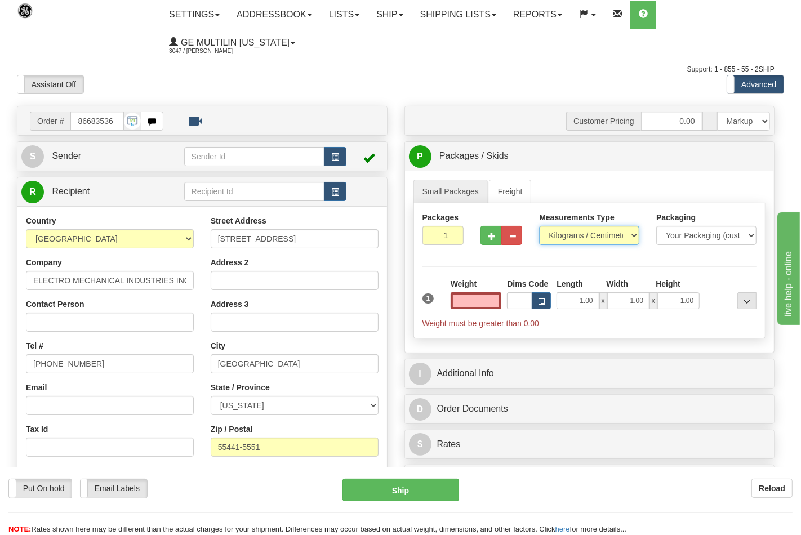
type input "0.00"
click at [569, 241] on select "Pounds / Inches Kilograms / Centimeters" at bounding box center [589, 235] width 100 height 19
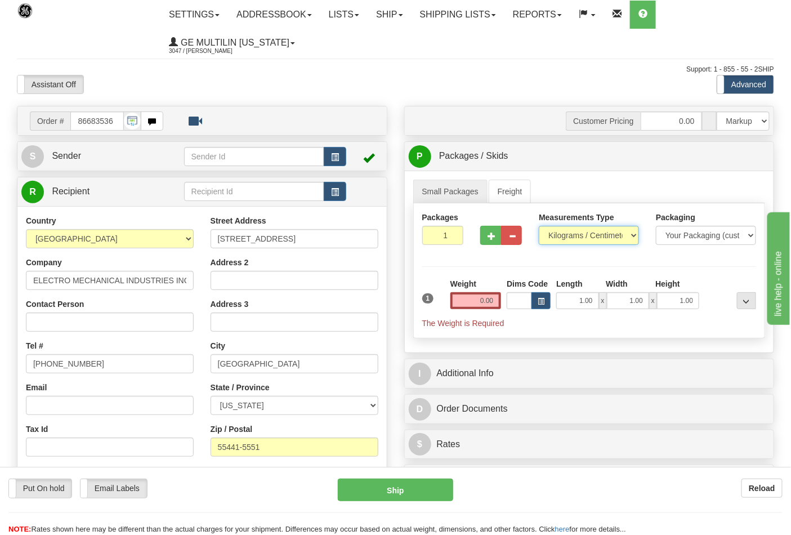
select select "0"
click at [539, 226] on select "Pounds / Inches Kilograms / Centimeters" at bounding box center [589, 235] width 100 height 19
drag, startPoint x: 479, startPoint y: 235, endPoint x: 490, endPoint y: 238, distance: 11.6
click at [483, 235] on div at bounding box center [501, 233] width 59 height 43
click at [493, 240] on button "button" at bounding box center [490, 235] width 21 height 19
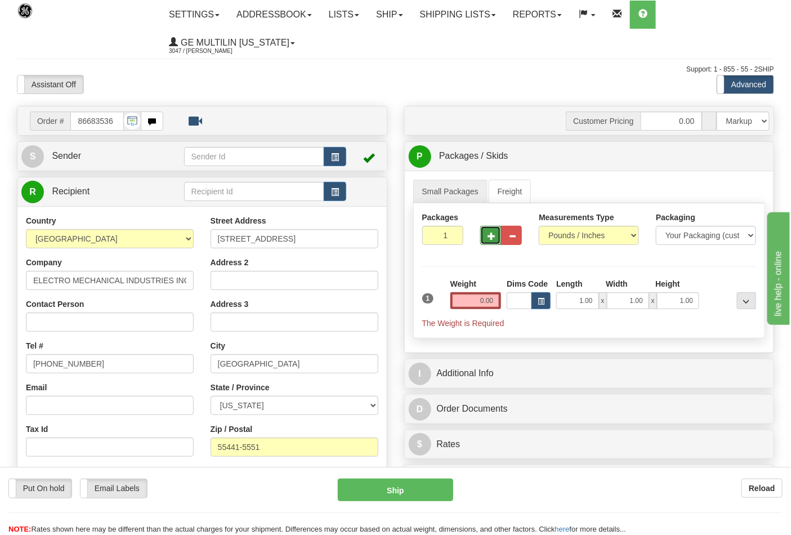
type input "2"
click at [497, 306] on input "0.00" at bounding box center [475, 300] width 51 height 17
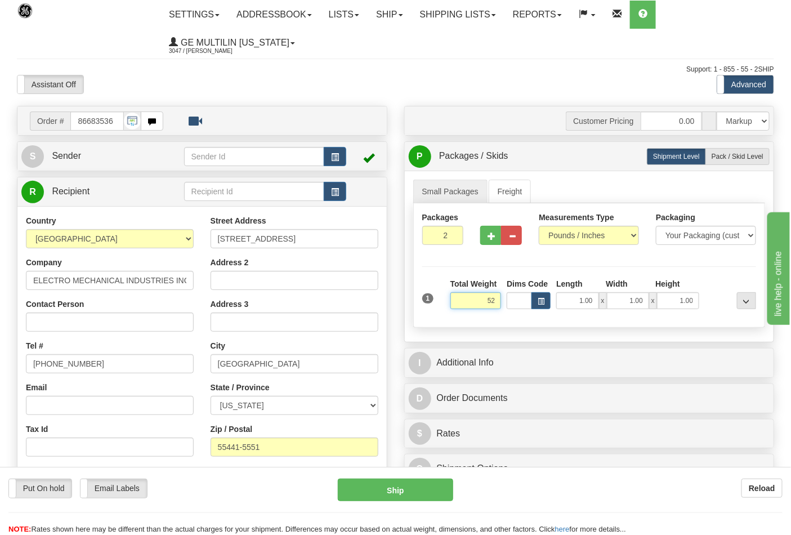
click button "Delete" at bounding box center [0, 0] width 0 height 0
type input "52.00"
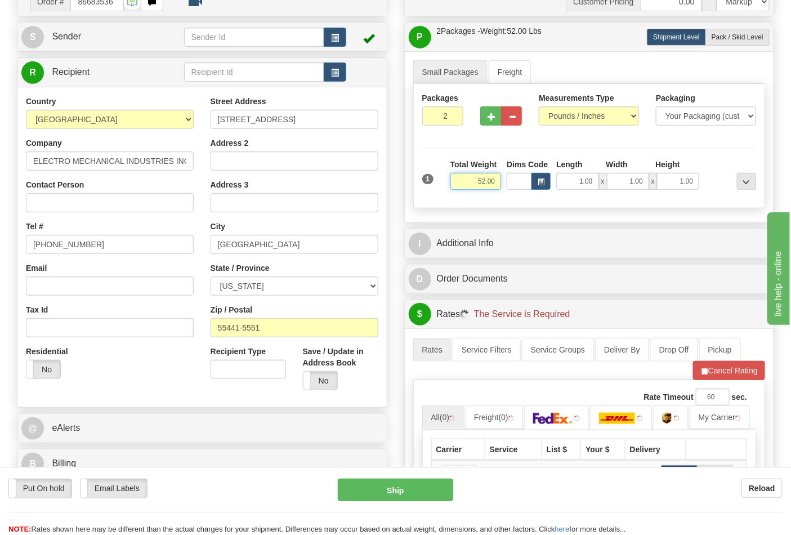
scroll to position [187, 0]
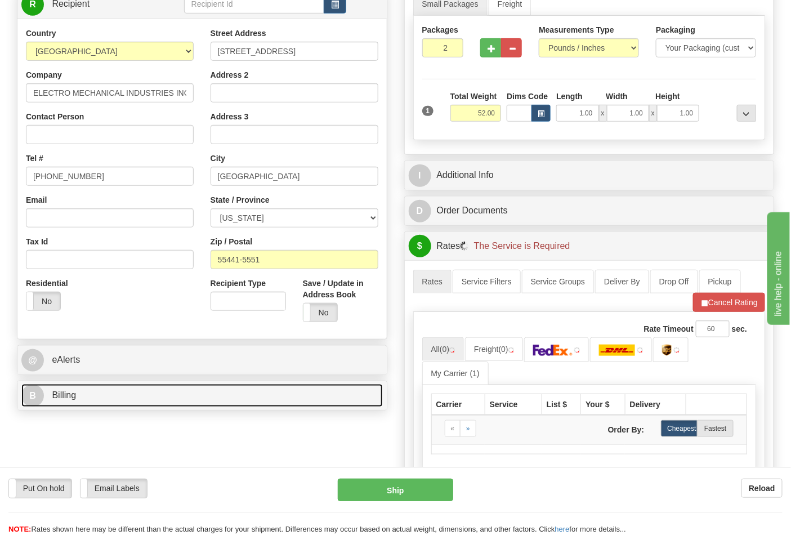
click at [113, 392] on link "B Billing" at bounding box center [201, 395] width 361 height 23
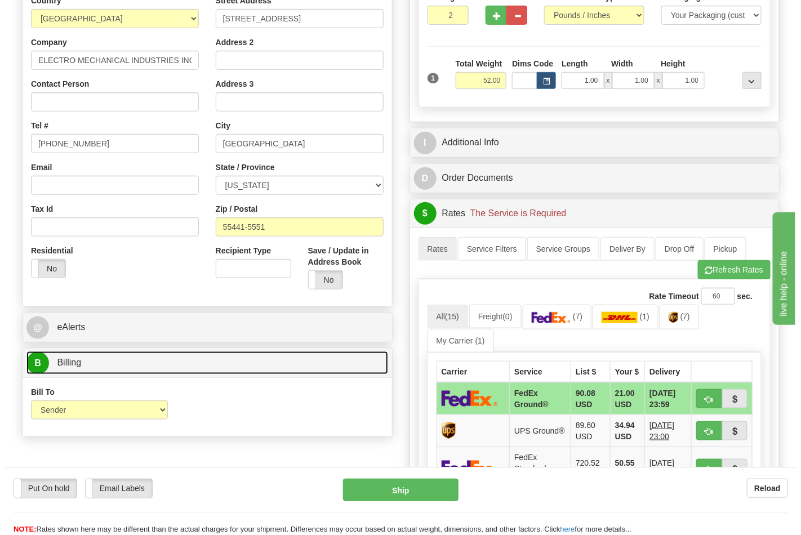
scroll to position [250, 0]
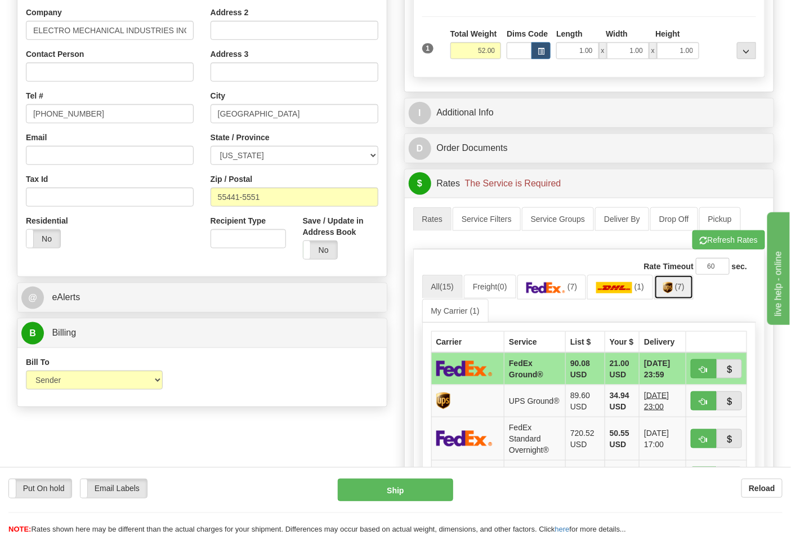
click at [681, 285] on span "(7)" at bounding box center [680, 286] width 10 height 9
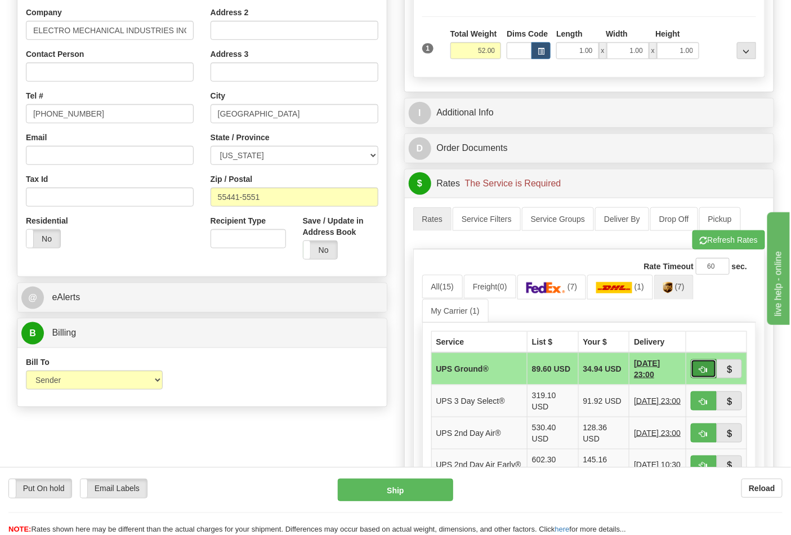
click at [701, 372] on span "button" at bounding box center [704, 369] width 8 height 7
type input "03"
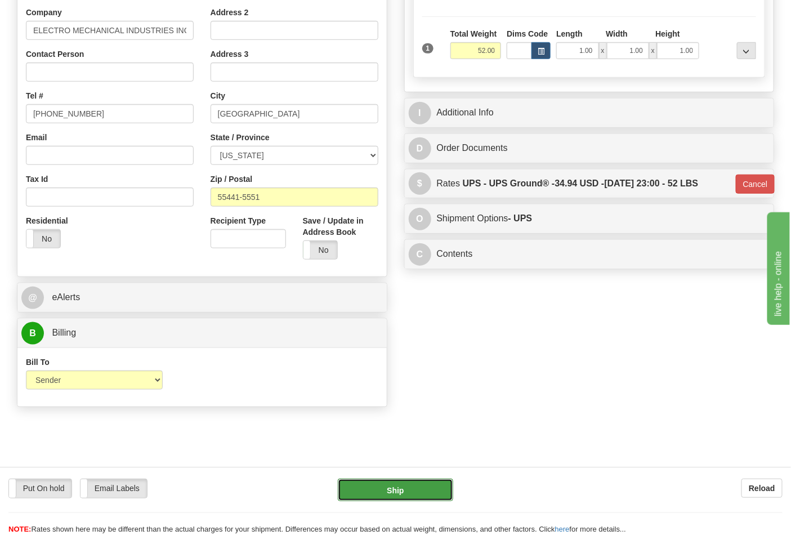
click at [395, 482] on button "Ship" at bounding box center [395, 490] width 115 height 23
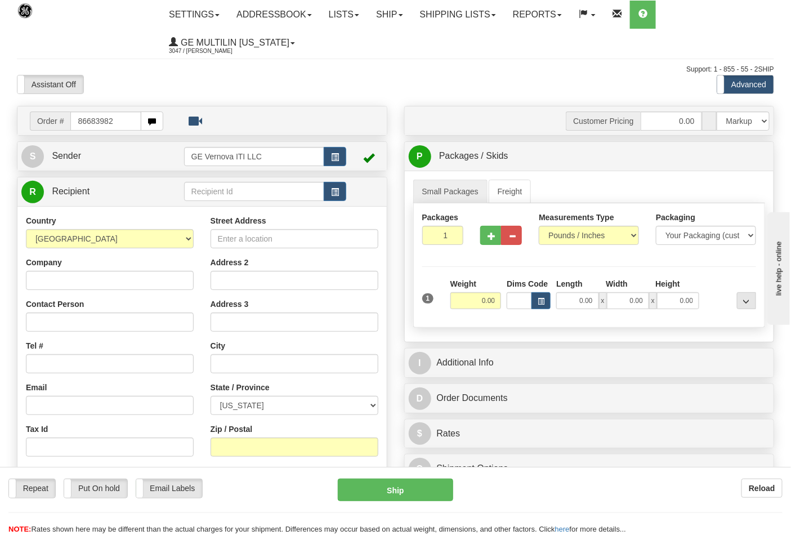
type input "86683982"
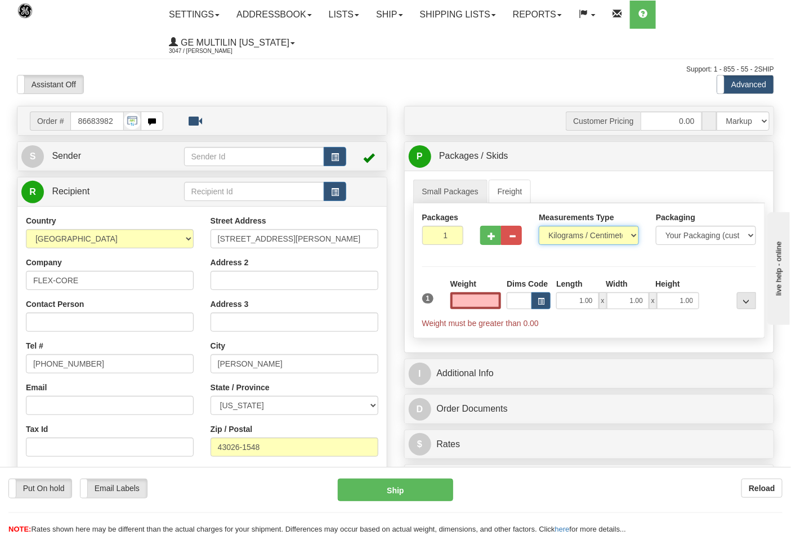
type input "0.00"
click at [553, 240] on select "Pounds / Inches Kilograms / Centimeters" at bounding box center [589, 235] width 100 height 19
select select "0"
click at [539, 226] on select "Pounds / Inches Kilograms / Centimeters" at bounding box center [589, 235] width 100 height 19
click at [499, 299] on input "0.00" at bounding box center [475, 300] width 51 height 17
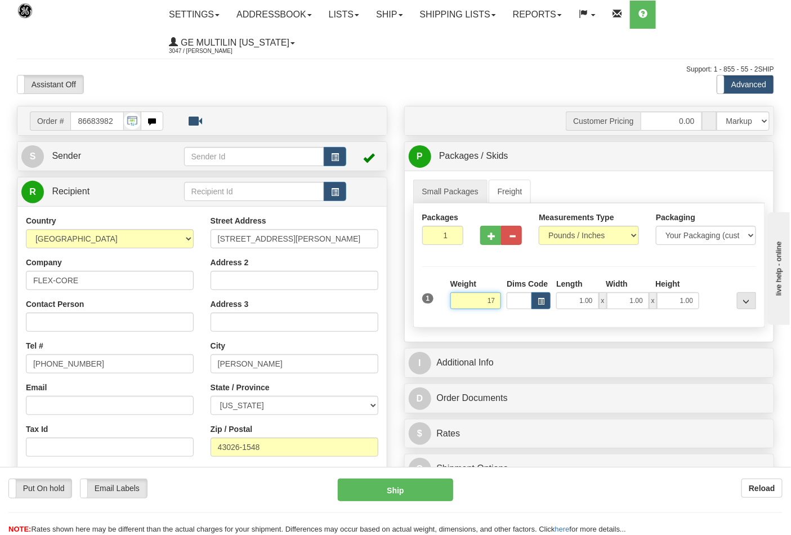
click button "Delete" at bounding box center [0, 0] width 0 height 0
type input "17.00"
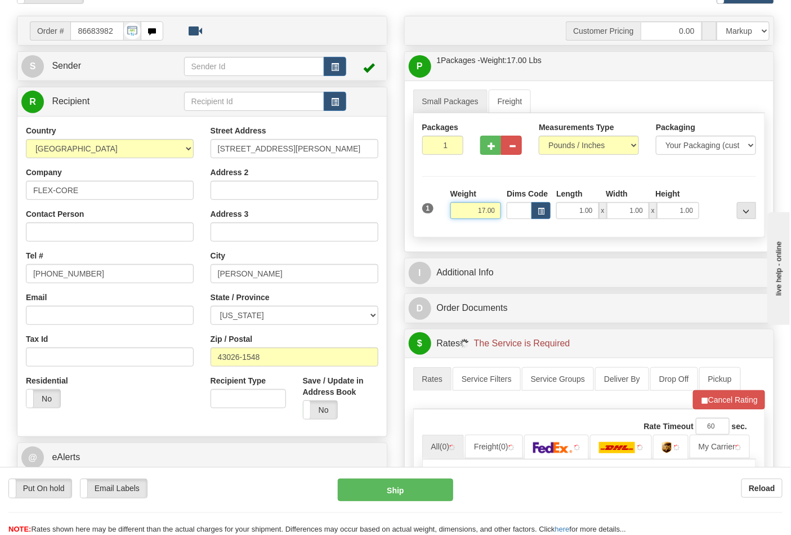
scroll to position [187, 0]
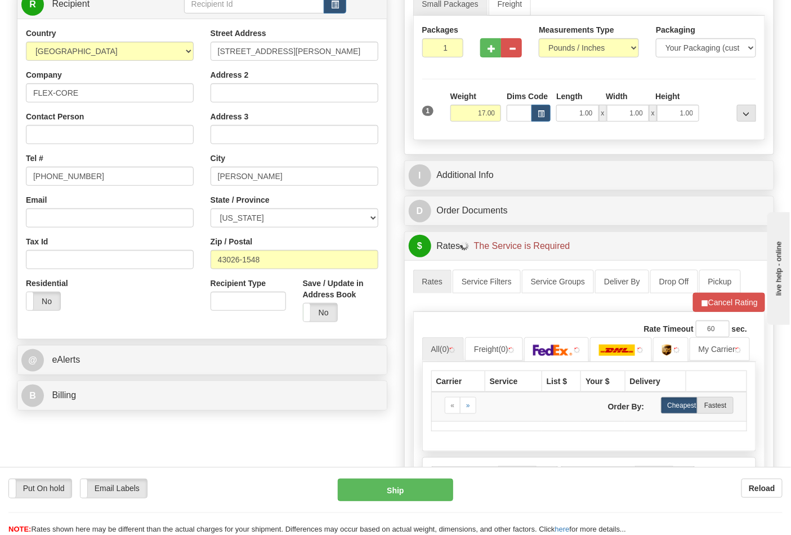
click at [104, 409] on div "B Billing" at bounding box center [201, 395] width 369 height 29
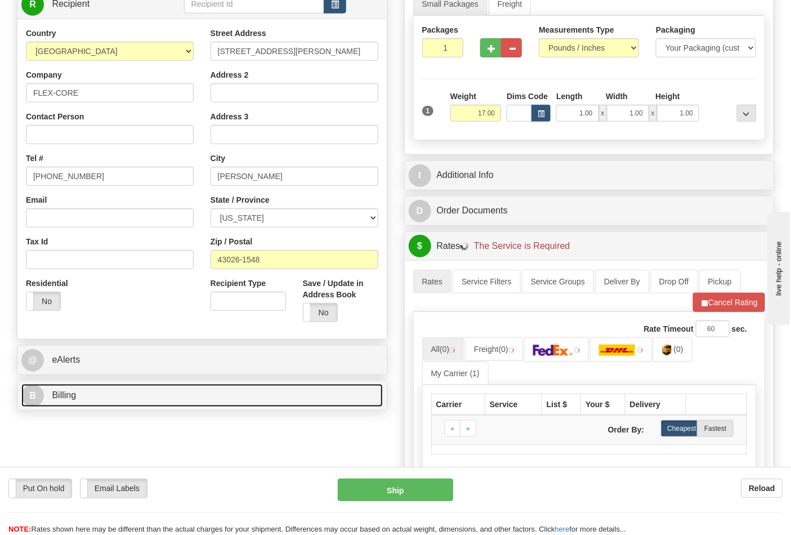
click at [104, 395] on link "B Billing" at bounding box center [201, 395] width 361 height 23
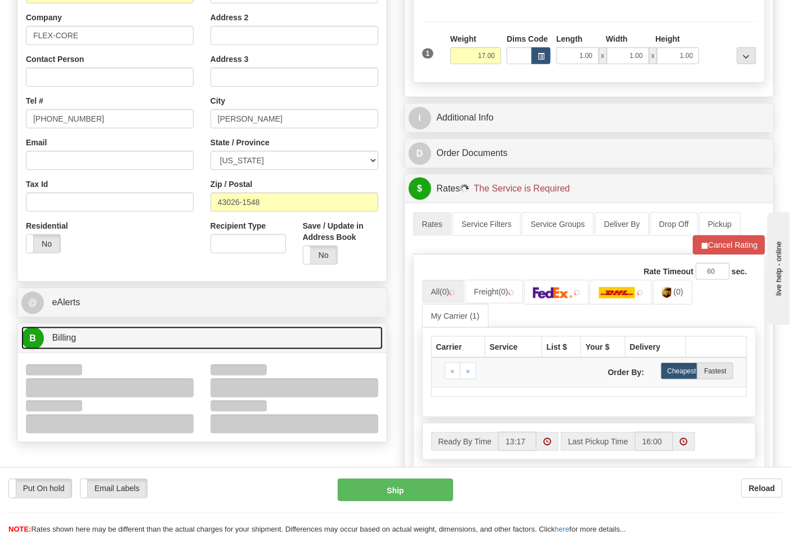
scroll to position [312, 0]
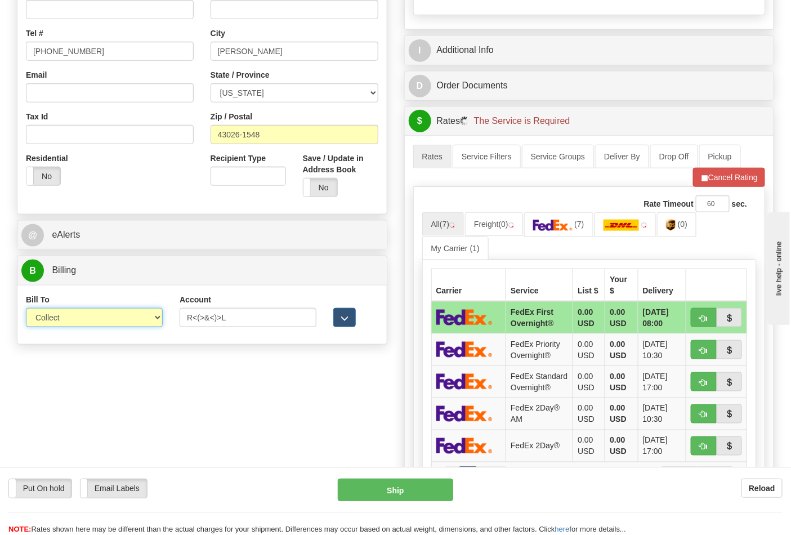
drag, startPoint x: 73, startPoint y: 320, endPoint x: 72, endPoint y: 327, distance: 7.4
click at [73, 320] on select "Sender Recipient Third Party Collect" at bounding box center [94, 317] width 137 height 19
select select "2"
click at [26, 309] on select "Sender Recipient Third Party Collect" at bounding box center [94, 317] width 137 height 19
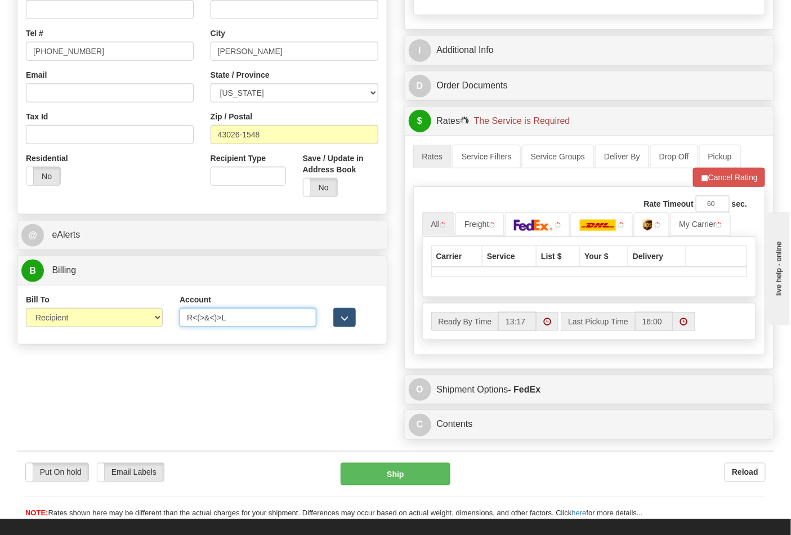
drag, startPoint x: 226, startPoint y: 321, endPoint x: 153, endPoint y: 323, distance: 73.2
click at [153, 323] on div "Bill To Sender Recipient Third Party Collect Account R<(>&<)>L 3rd Party Accoun…" at bounding box center [201, 315] width 369 height 42
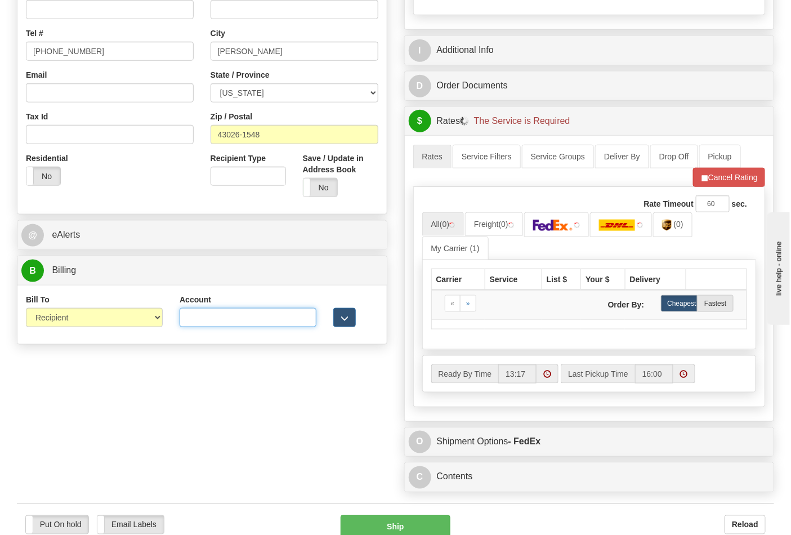
drag, startPoint x: 195, startPoint y: 311, endPoint x: 201, endPoint y: 314, distance: 6.8
click at [195, 311] on input "Account" at bounding box center [248, 317] width 137 height 19
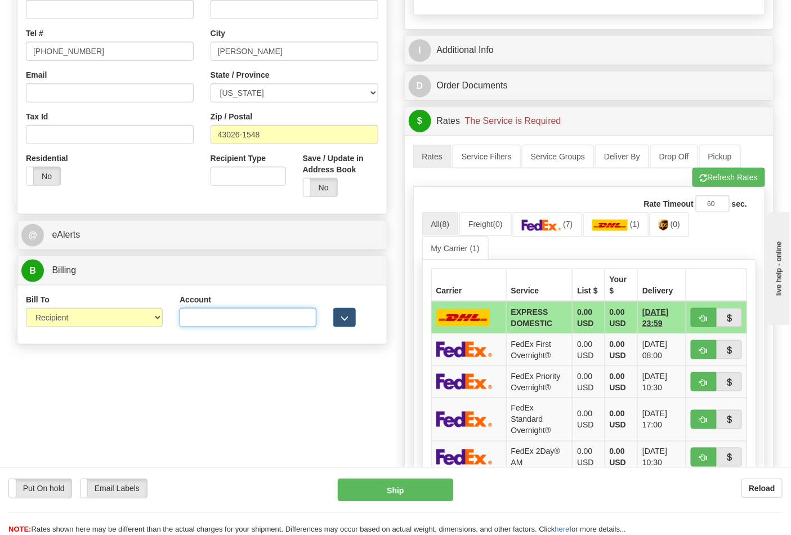
type input "473367"
click at [729, 187] on button "Refresh Rates" at bounding box center [728, 177] width 73 height 19
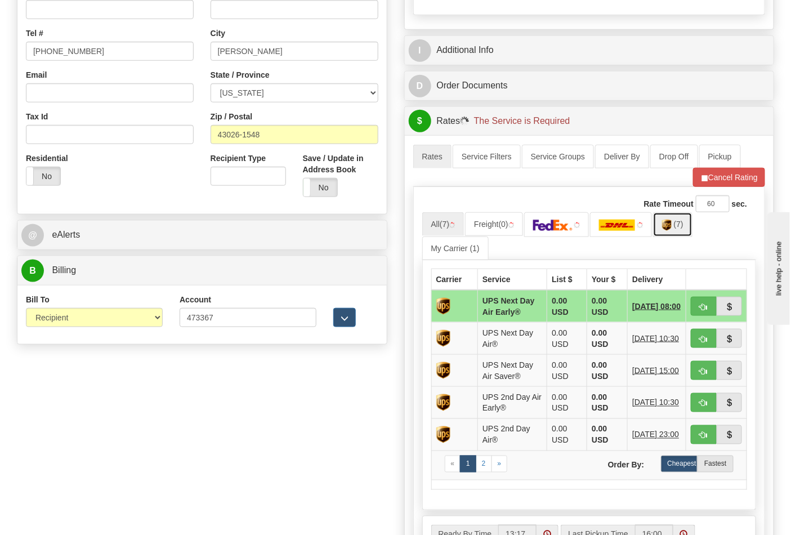
click at [682, 231] on link "(7)" at bounding box center [672, 224] width 39 height 24
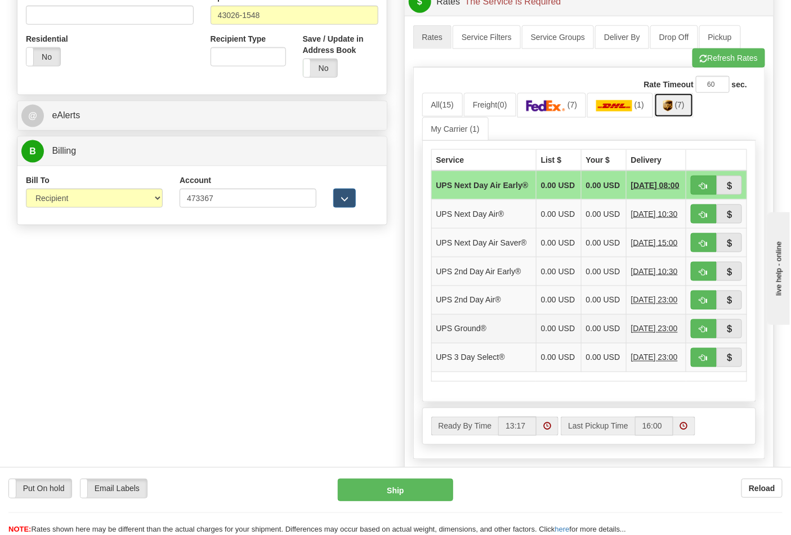
scroll to position [437, 0]
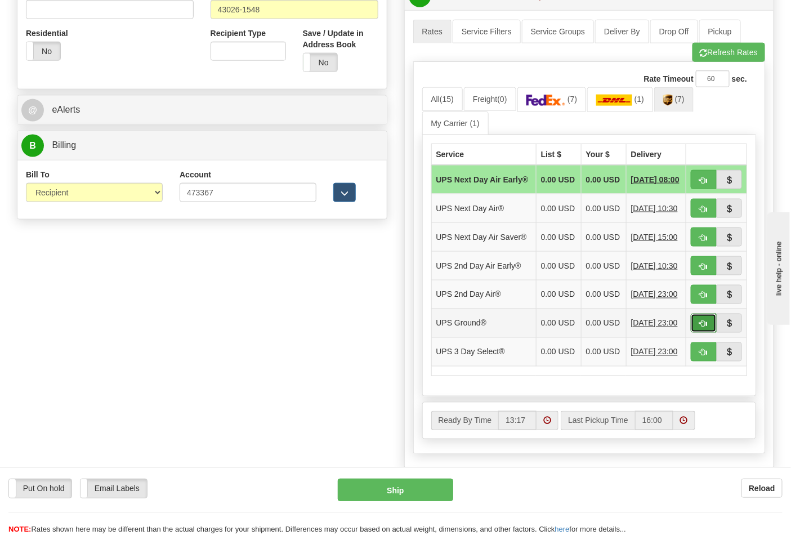
click at [701, 328] on span "button" at bounding box center [704, 323] width 8 height 7
type input "03"
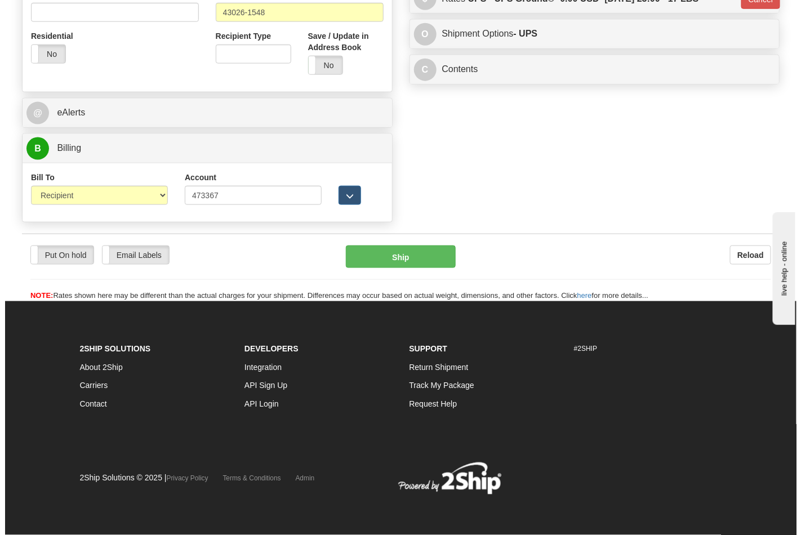
scroll to position [420, 0]
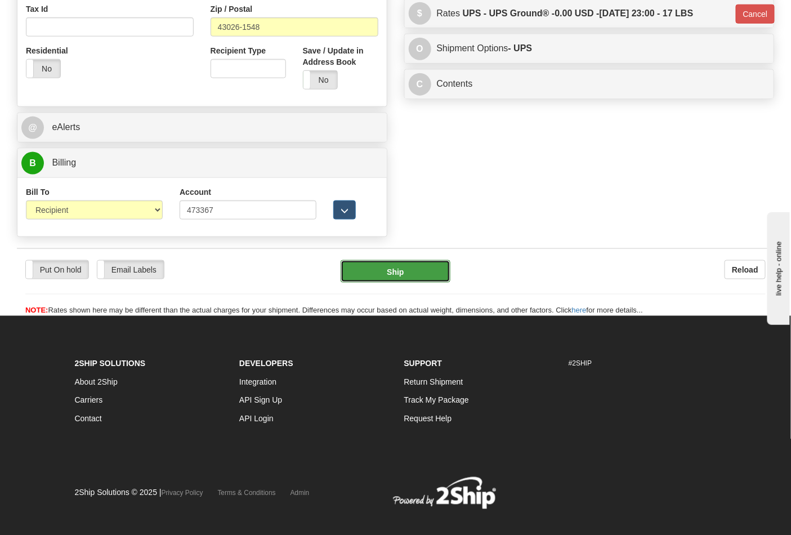
click at [406, 278] on button "Ship" at bounding box center [395, 271] width 109 height 23
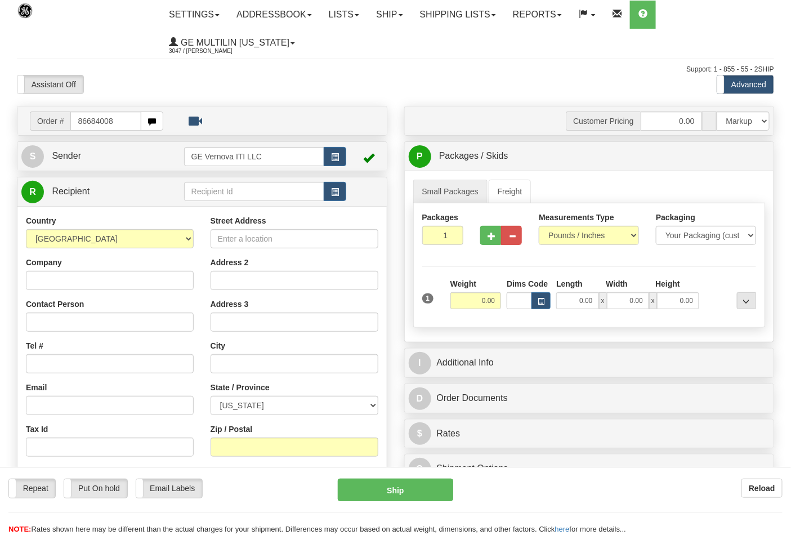
type input "86684008"
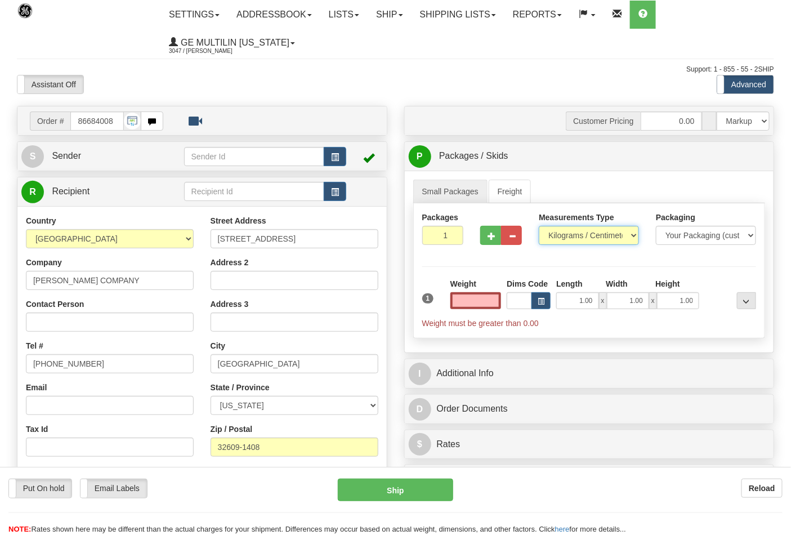
type input "0.00"
click at [553, 235] on select "Pounds / Inches Kilograms / Centimeters" at bounding box center [589, 235] width 100 height 19
select select "0"
click at [539, 226] on select "Pounds / Inches Kilograms / Centimeters" at bounding box center [589, 235] width 100 height 19
click at [493, 239] on span "button" at bounding box center [492, 236] width 8 height 7
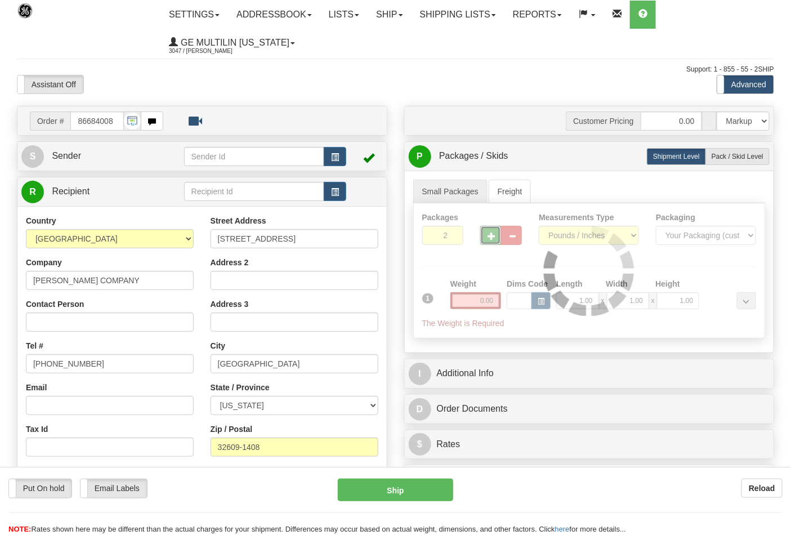
click at [493, 239] on div at bounding box center [589, 270] width 351 height 135
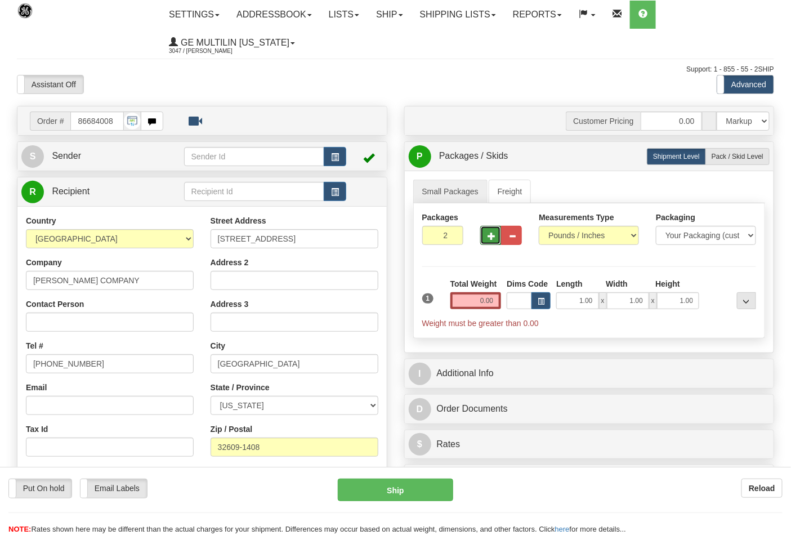
click at [492, 239] on span "button" at bounding box center [492, 236] width 8 height 7
type input "5"
click at [497, 299] on input "0.00" at bounding box center [475, 300] width 51 height 17
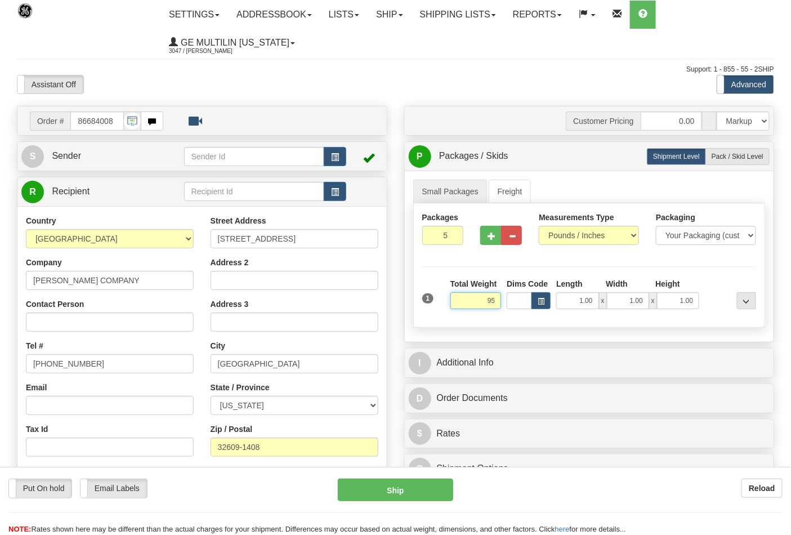
click button "Delete" at bounding box center [0, 0] width 0 height 0
type input "95.00"
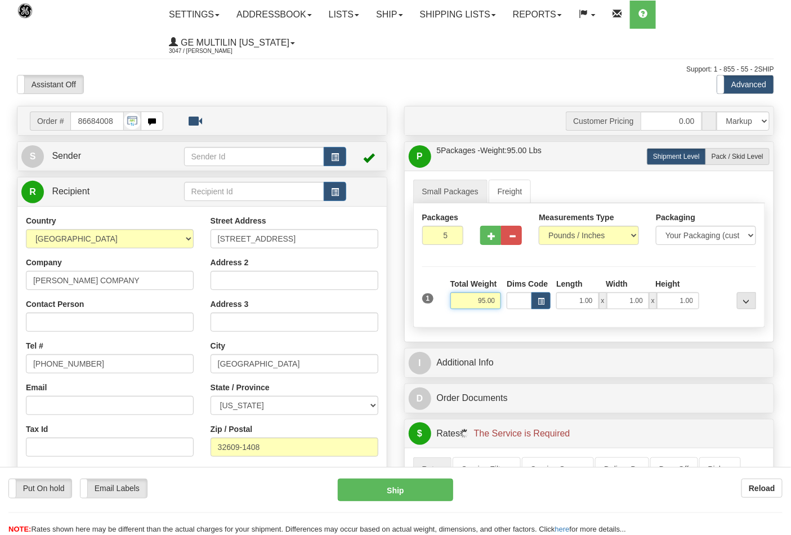
scroll to position [250, 0]
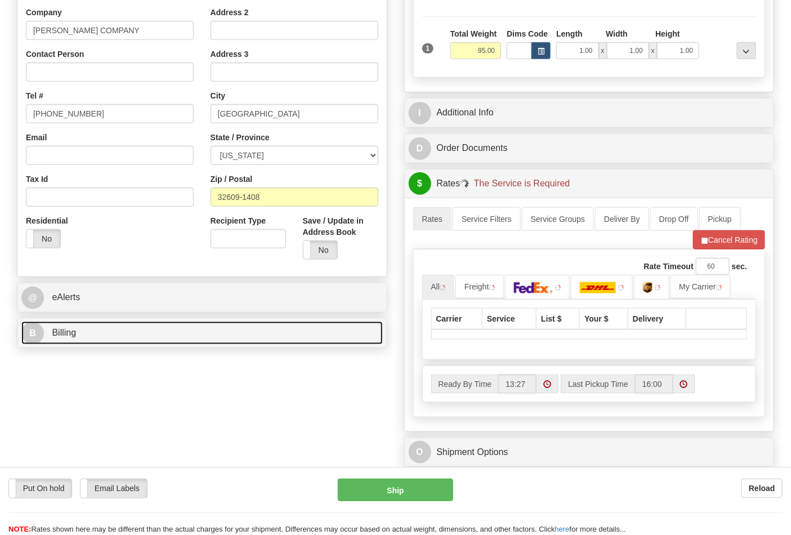
click at [140, 335] on link "B Billing" at bounding box center [201, 332] width 361 height 23
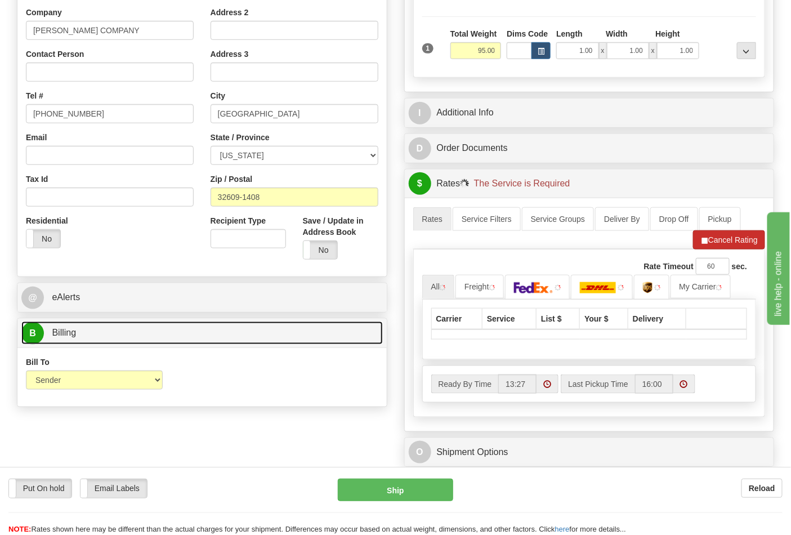
scroll to position [0, 0]
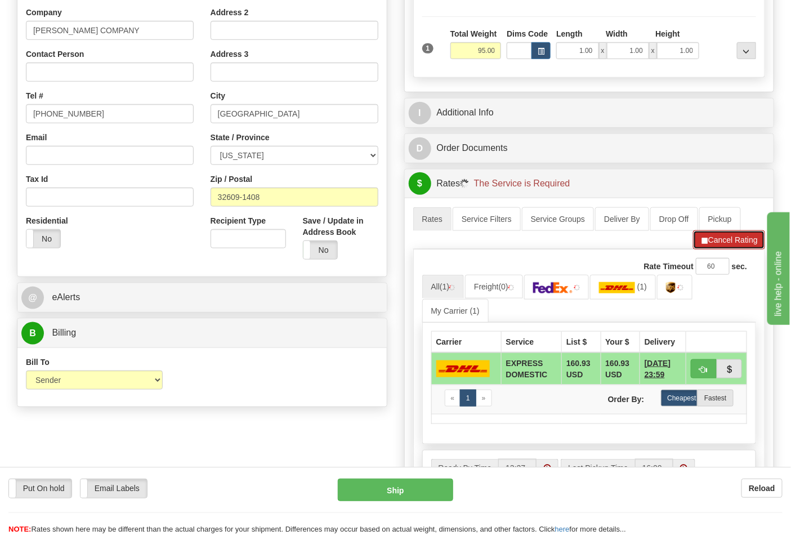
click at [707, 245] on button "Cancel Rating" at bounding box center [729, 239] width 72 height 19
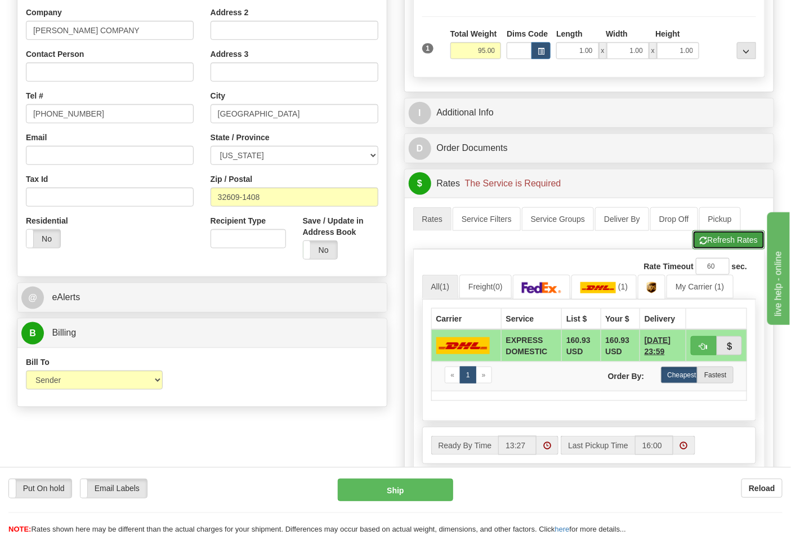
click at [707, 244] on button "Refresh Rates" at bounding box center [728, 239] width 73 height 19
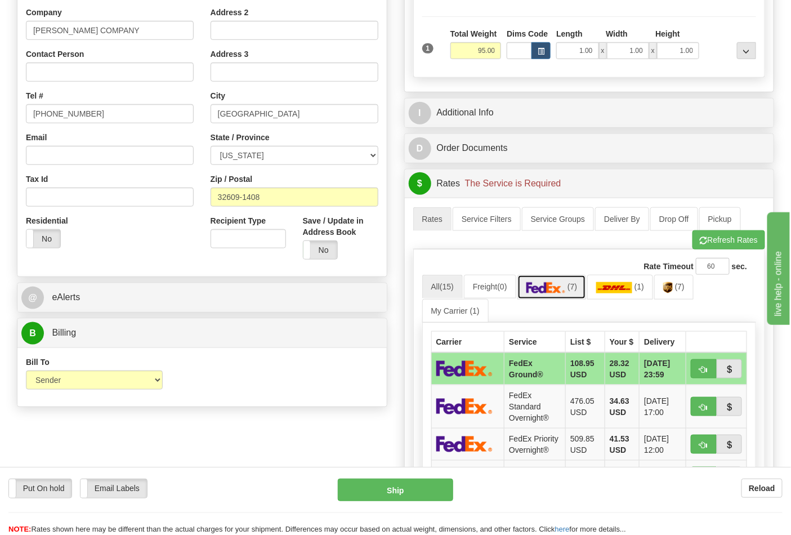
click at [566, 289] on img at bounding box center [545, 287] width 39 height 11
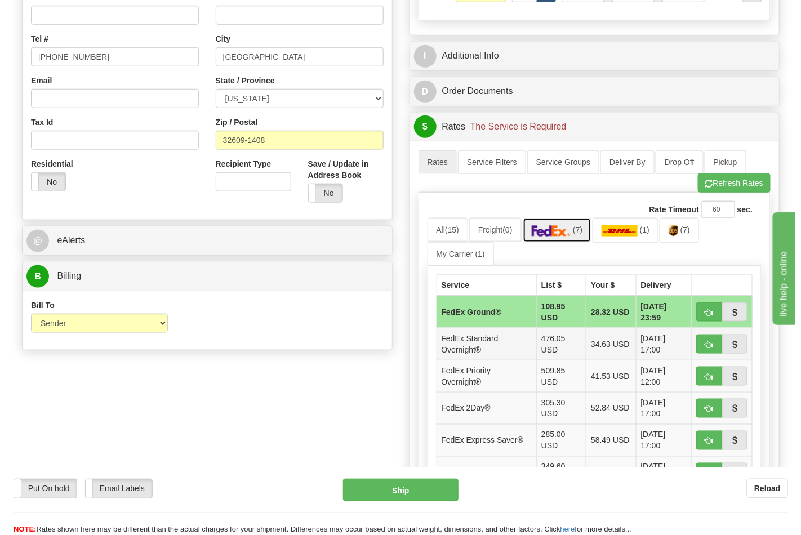
scroll to position [375, 0]
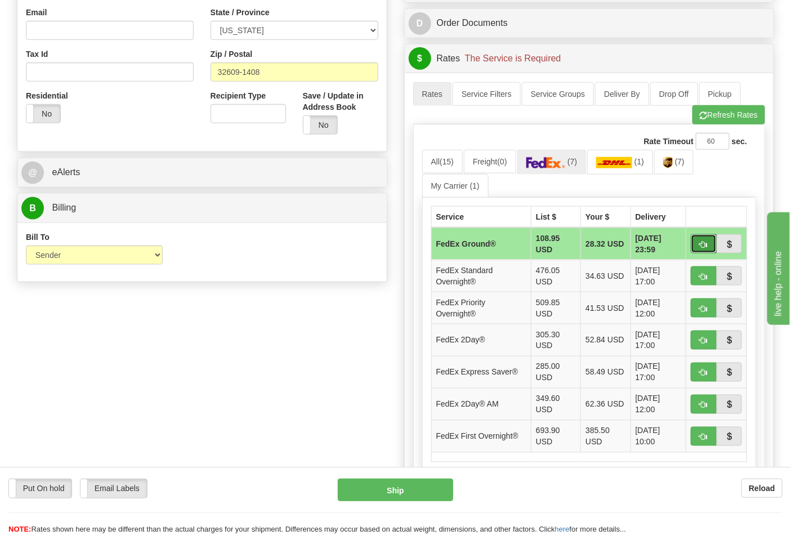
drag, startPoint x: 698, startPoint y: 249, endPoint x: 681, endPoint y: 249, distance: 16.9
click at [697, 249] on button "button" at bounding box center [704, 243] width 26 height 19
type input "92"
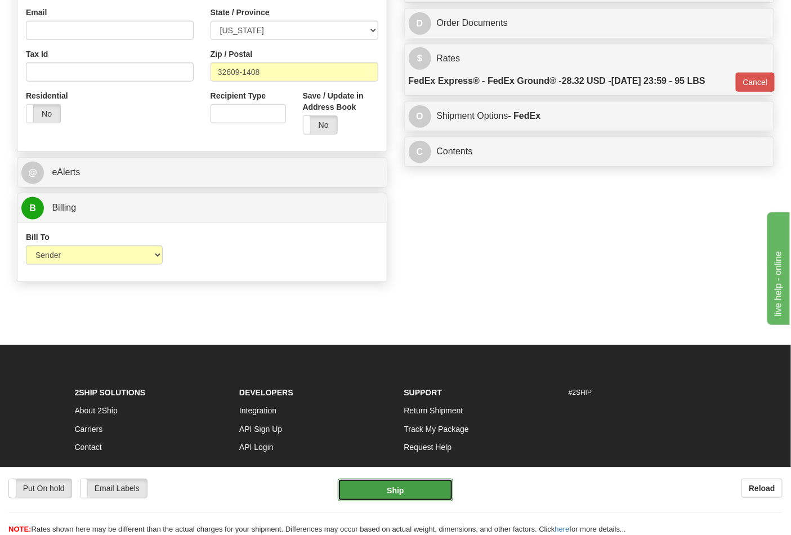
click at [406, 487] on button "Ship" at bounding box center [395, 490] width 115 height 23
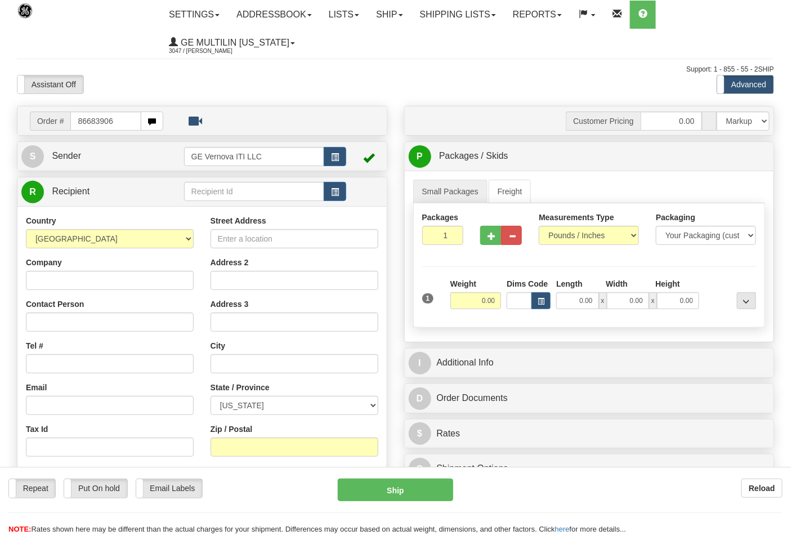
type input "86683906"
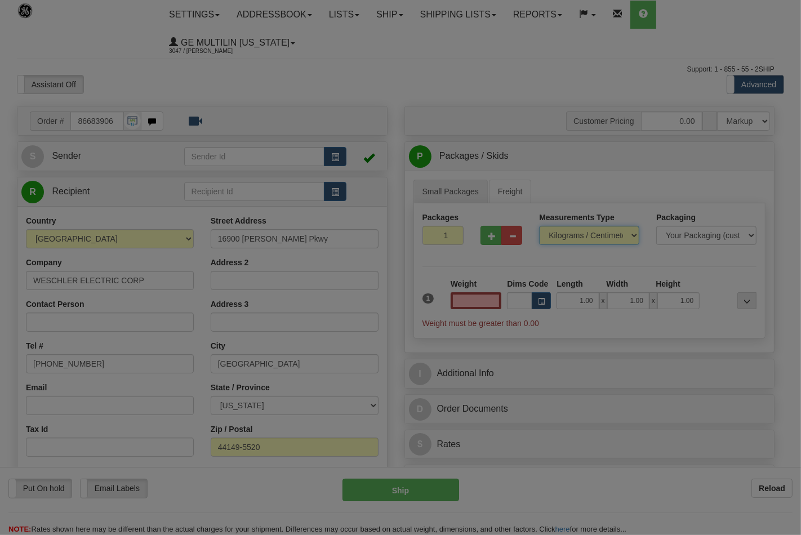
type input "0.00"
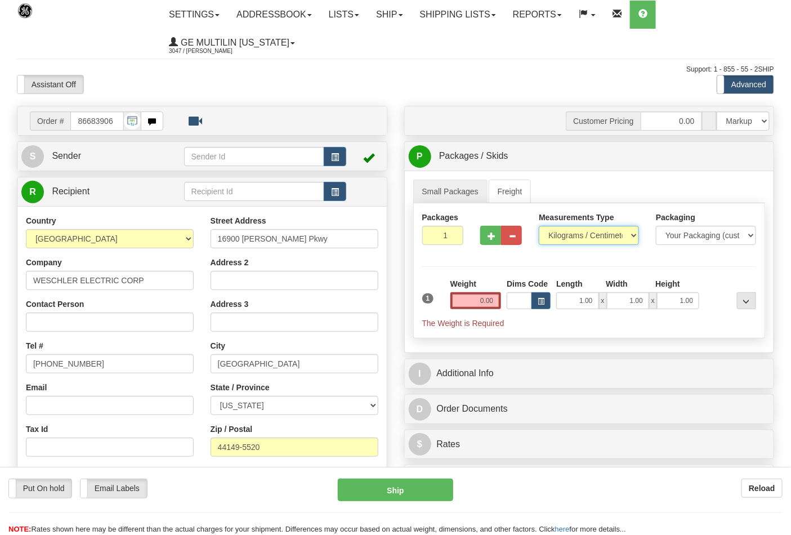
click at [573, 240] on select "Pounds / Inches Kilograms / Centimeters" at bounding box center [589, 235] width 100 height 19
select select "0"
click at [539, 226] on select "Pounds / Inches Kilograms / Centimeters" at bounding box center [589, 235] width 100 height 19
click at [495, 304] on input "0.00" at bounding box center [475, 300] width 51 height 17
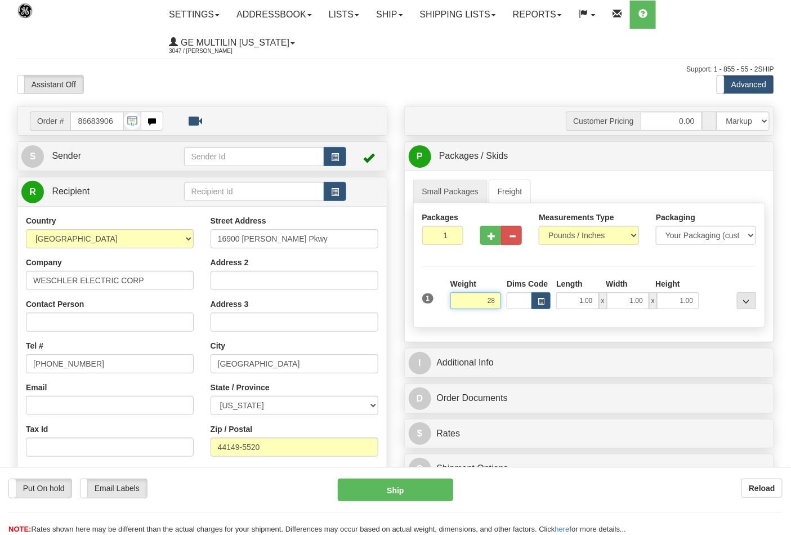
click button "Delete" at bounding box center [0, 0] width 0 height 0
type input "28.00"
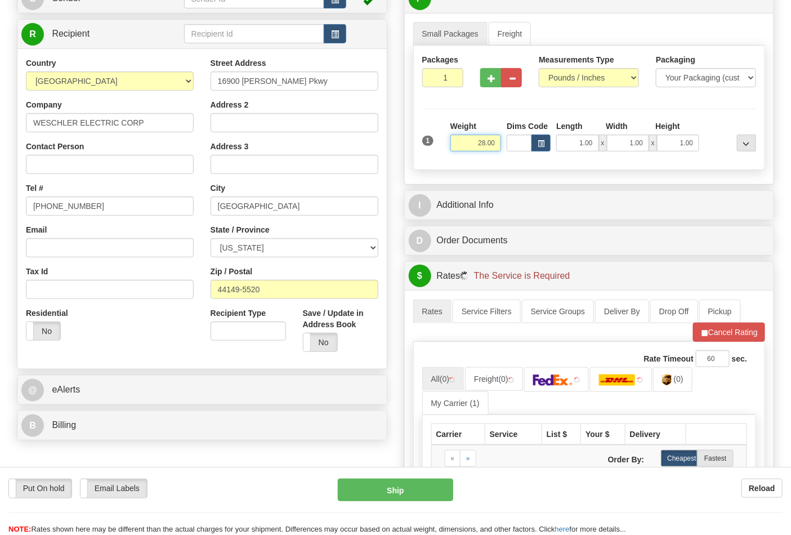
scroll to position [187, 0]
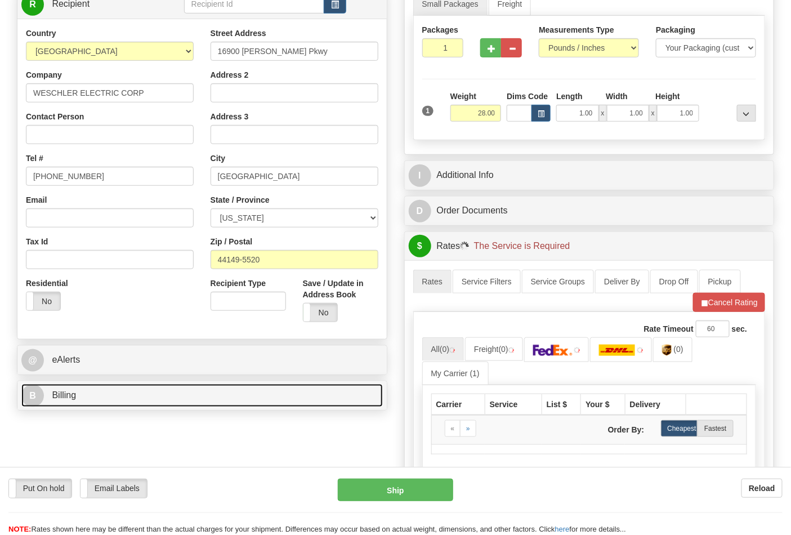
click at [117, 392] on link "B Billing" at bounding box center [201, 395] width 361 height 23
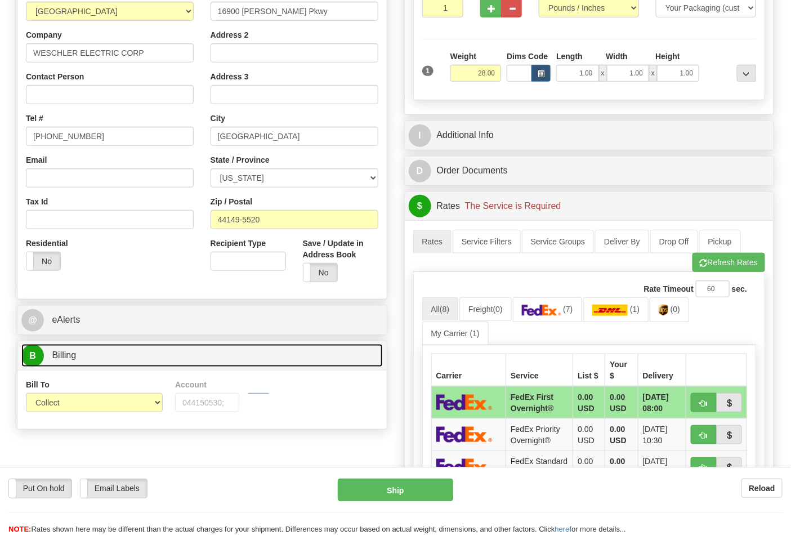
scroll to position [250, 0]
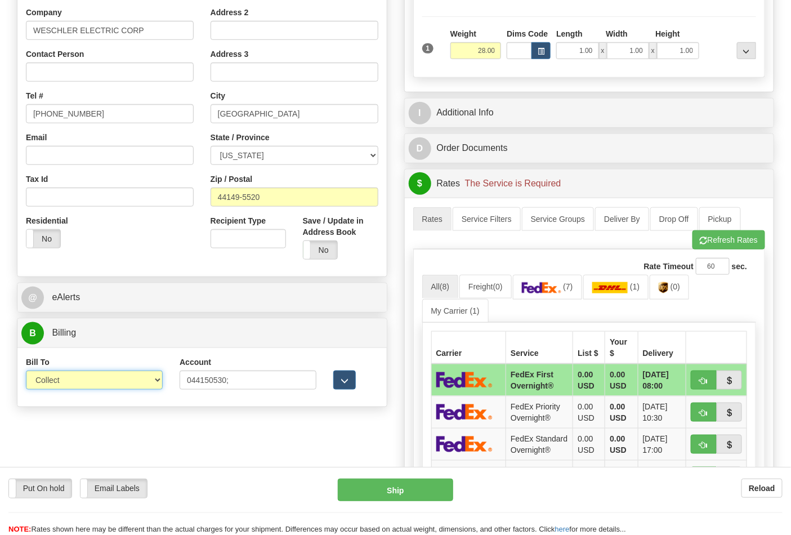
drag, startPoint x: 92, startPoint y: 381, endPoint x: 85, endPoint y: 390, distance: 11.7
click at [92, 381] on select "Sender Recipient Third Party Collect" at bounding box center [94, 379] width 137 height 19
select select "2"
click at [26, 372] on select "Sender Recipient Third Party Collect" at bounding box center [94, 379] width 137 height 19
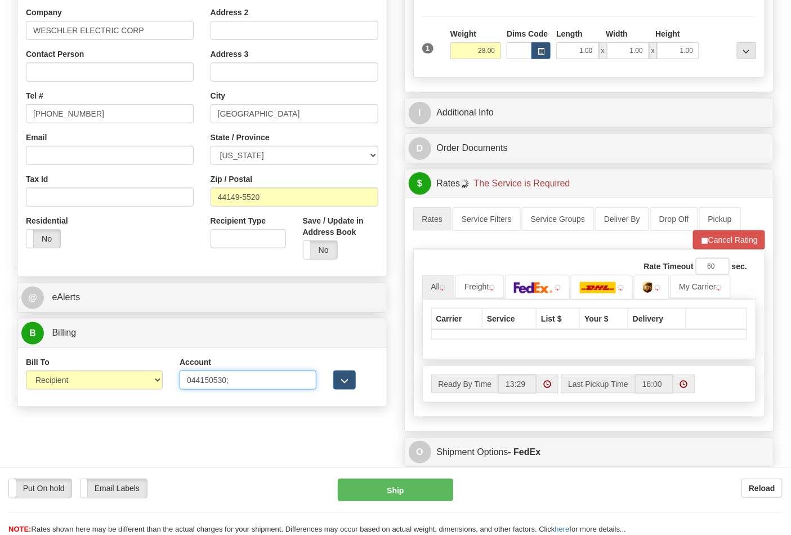
click at [249, 383] on input "044150530;" at bounding box center [248, 379] width 137 height 19
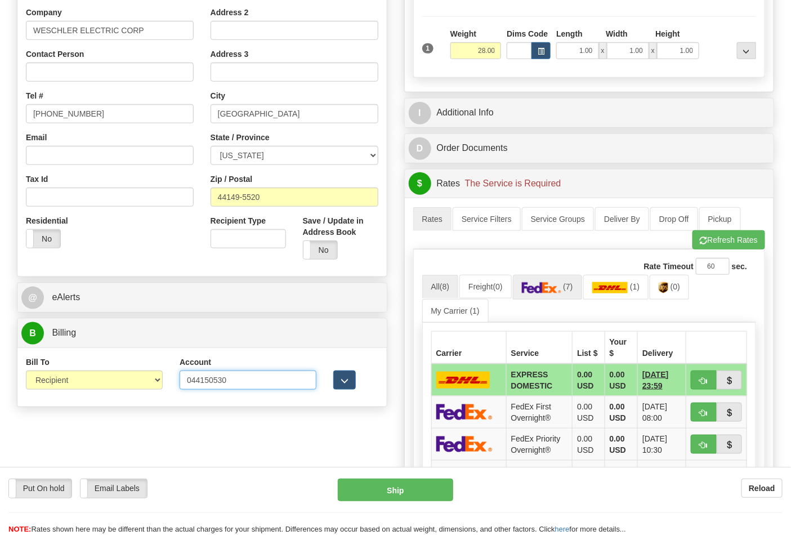
type input "044150530"
click at [544, 285] on img at bounding box center [541, 287] width 39 height 11
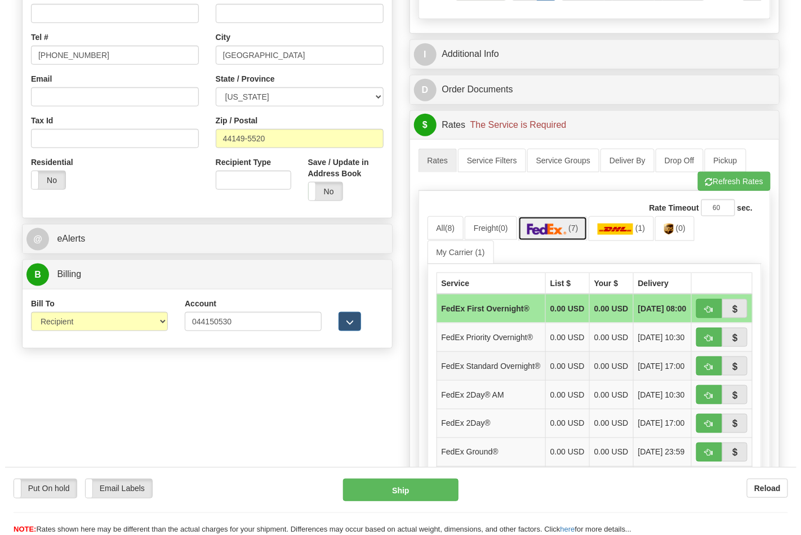
scroll to position [375, 0]
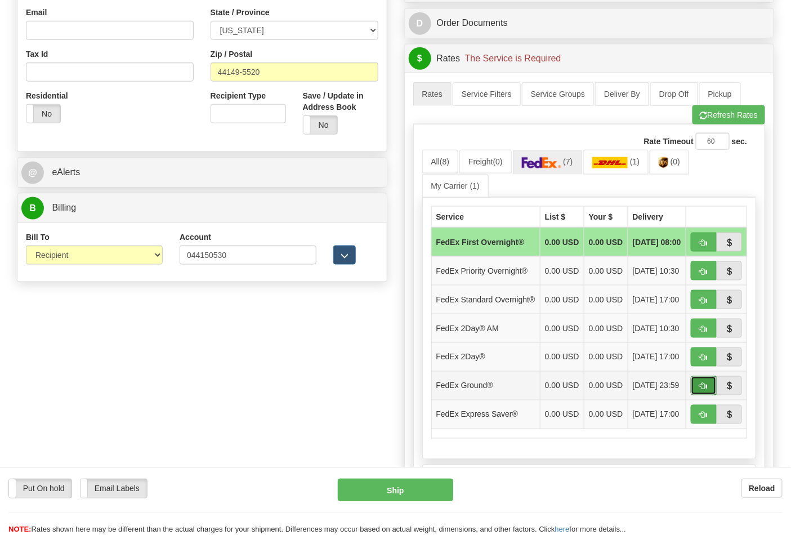
click at [711, 395] on button "button" at bounding box center [704, 385] width 26 height 19
type input "92"
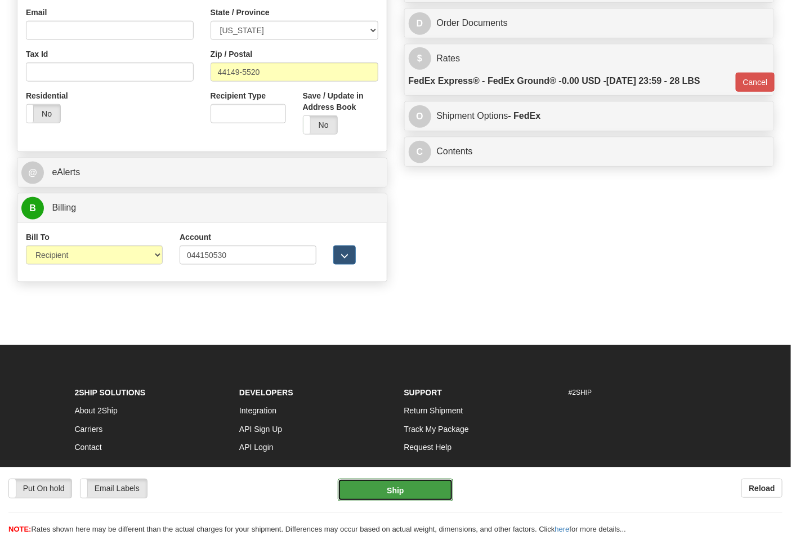
click at [403, 485] on button "Ship" at bounding box center [395, 490] width 115 height 23
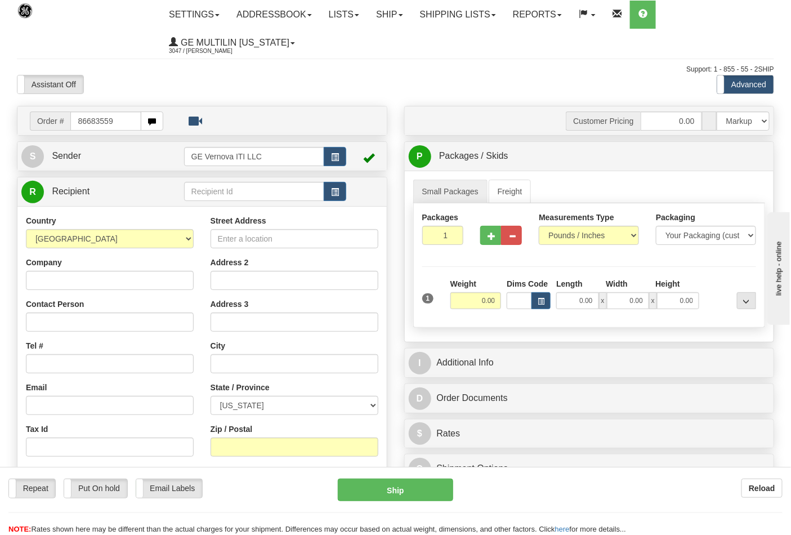
type input "86683559"
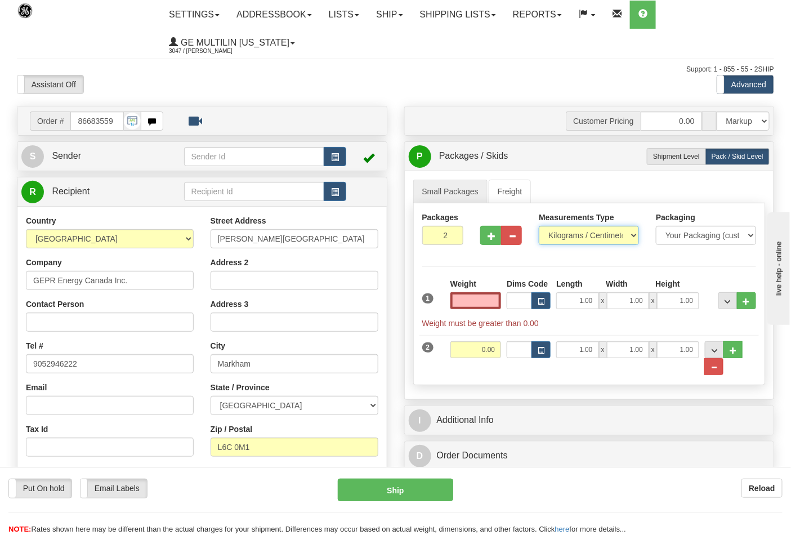
type input "0.00"
click at [559, 234] on select "Pounds / Inches Kilograms / Centimeters" at bounding box center [589, 235] width 100 height 19
select select "0"
click at [539, 226] on select "Pounds / Inches Kilograms / Centimeters" at bounding box center [589, 235] width 100 height 19
click at [490, 305] on input "0.00" at bounding box center [475, 300] width 51 height 17
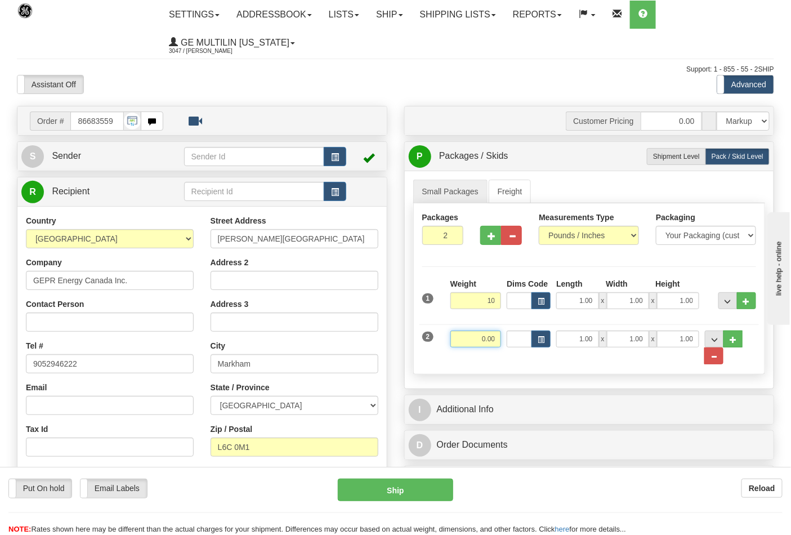
type input "10.00"
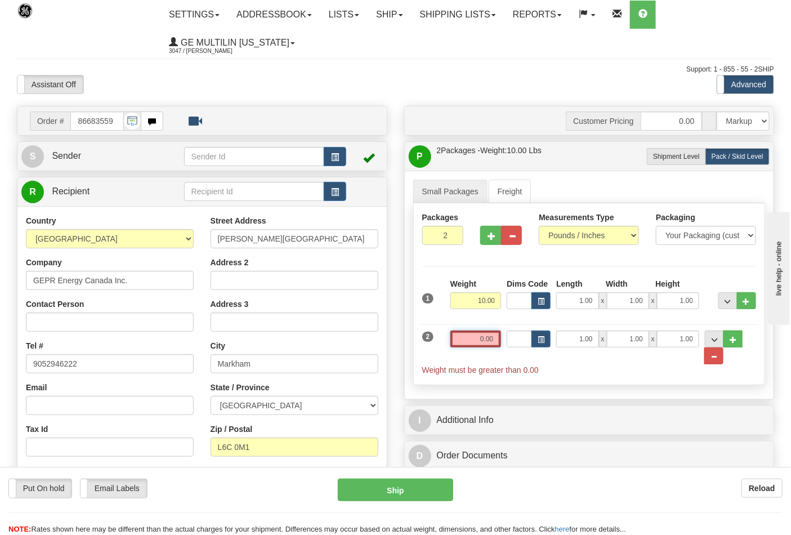
click at [496, 336] on input "0.00" at bounding box center [475, 338] width 51 height 17
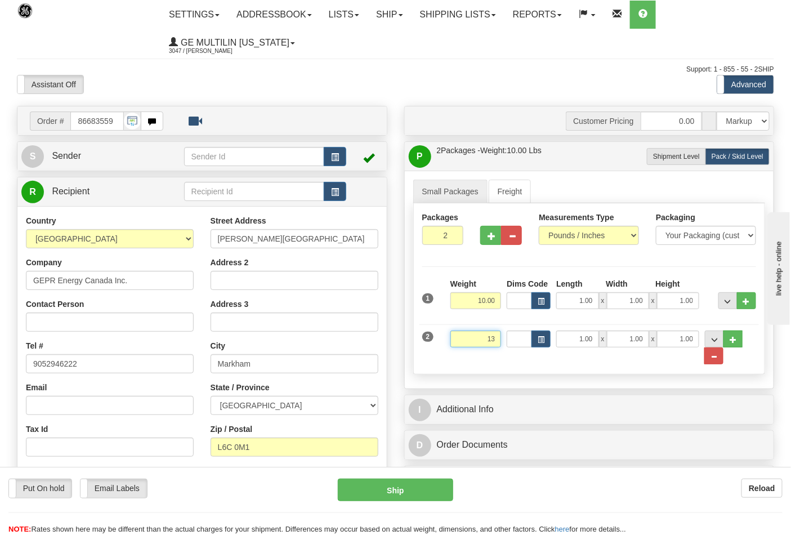
click button "Delete" at bounding box center [0, 0] width 0 height 0
type input "13.00"
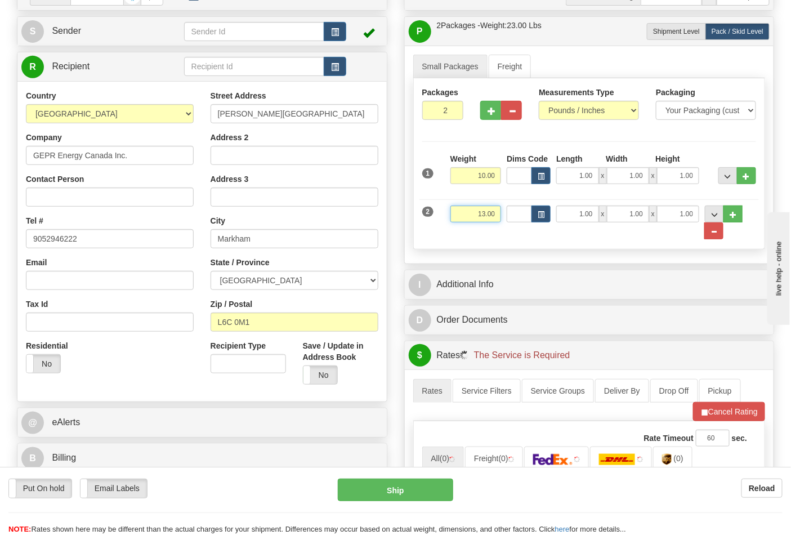
scroll to position [312, 0]
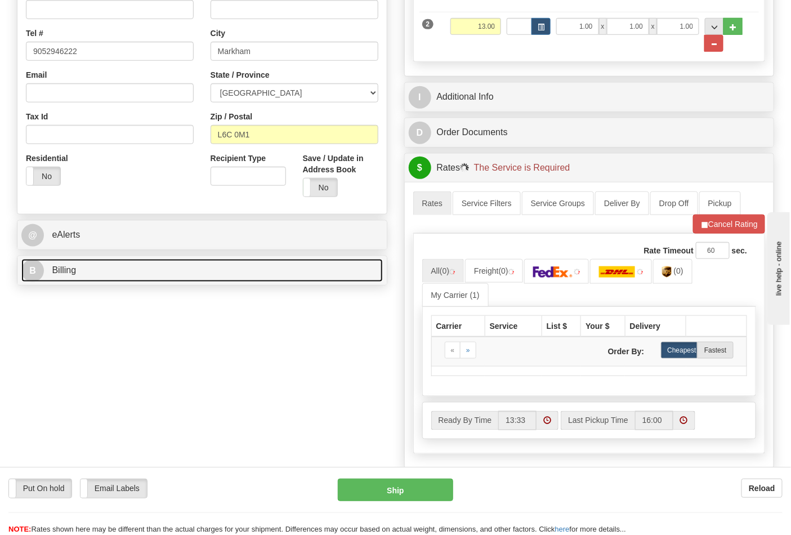
click at [126, 272] on link "B Billing" at bounding box center [201, 270] width 361 height 23
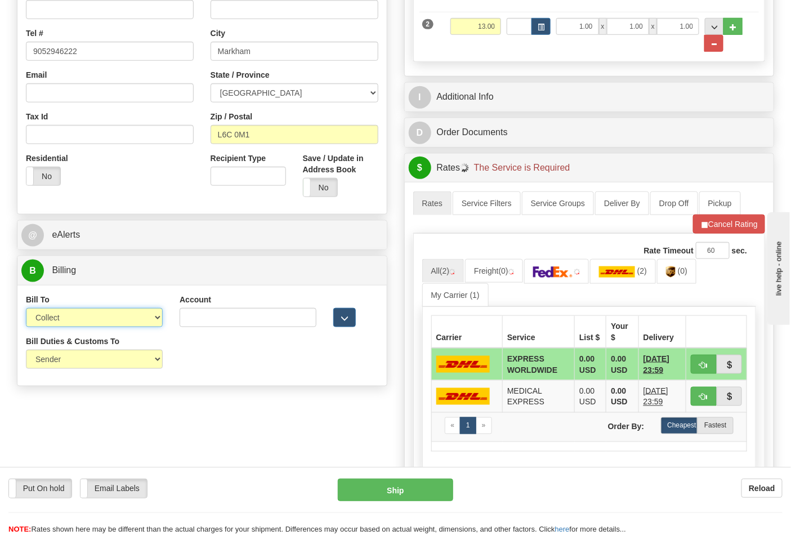
click at [53, 322] on select "Sender Recipient Third Party Collect" at bounding box center [94, 317] width 137 height 19
select select "2"
click at [26, 309] on select "Sender Recipient Third Party Collect" at bounding box center [94, 317] width 137 height 19
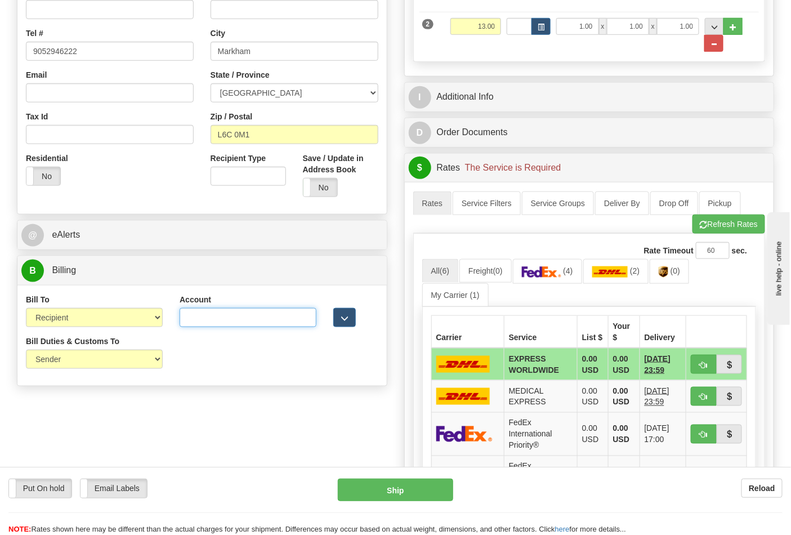
click at [210, 324] on input "Account" at bounding box center [248, 317] width 137 height 19
type input "233431745"
click button "Delete" at bounding box center [0, 0] width 0 height 0
click at [566, 280] on link "(4)" at bounding box center [547, 271] width 69 height 24
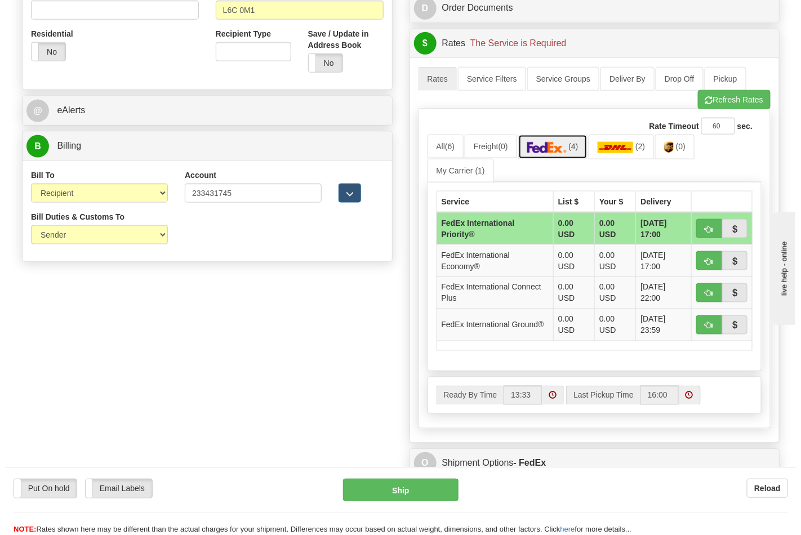
scroll to position [437, 0]
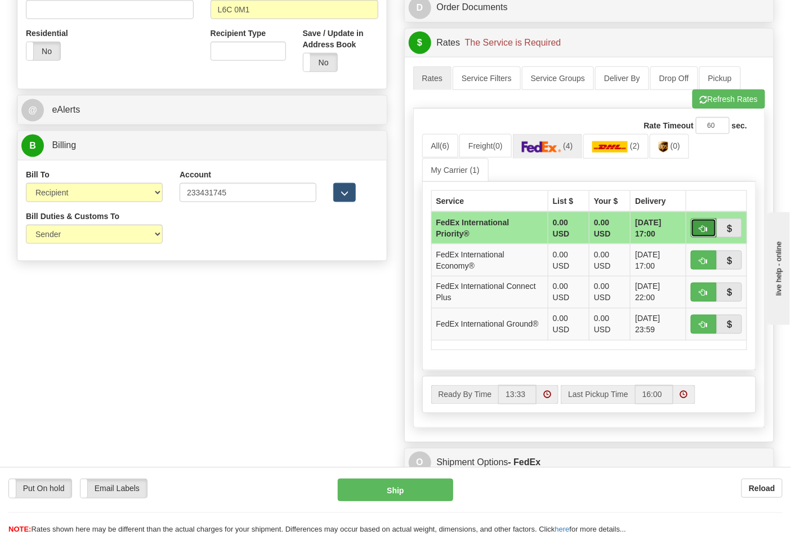
click at [703, 234] on button "button" at bounding box center [704, 227] width 26 height 19
type input "01"
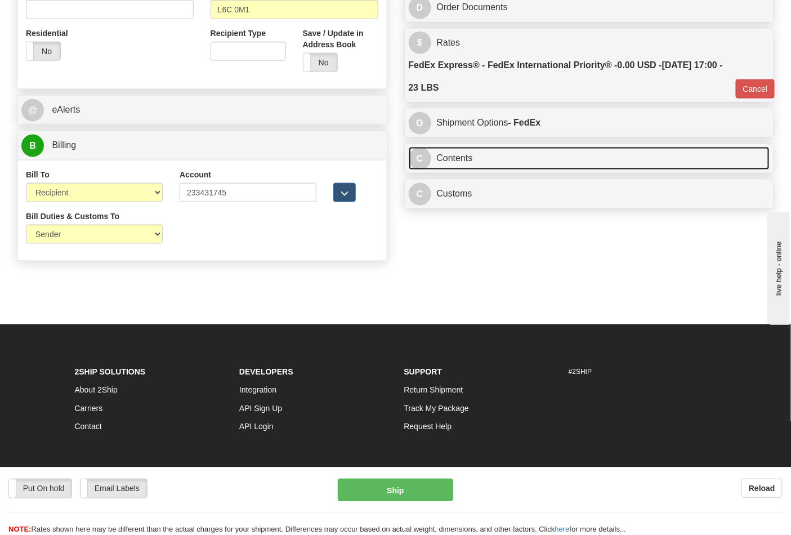
click at [454, 163] on link "C Contents" at bounding box center [589, 158] width 361 height 23
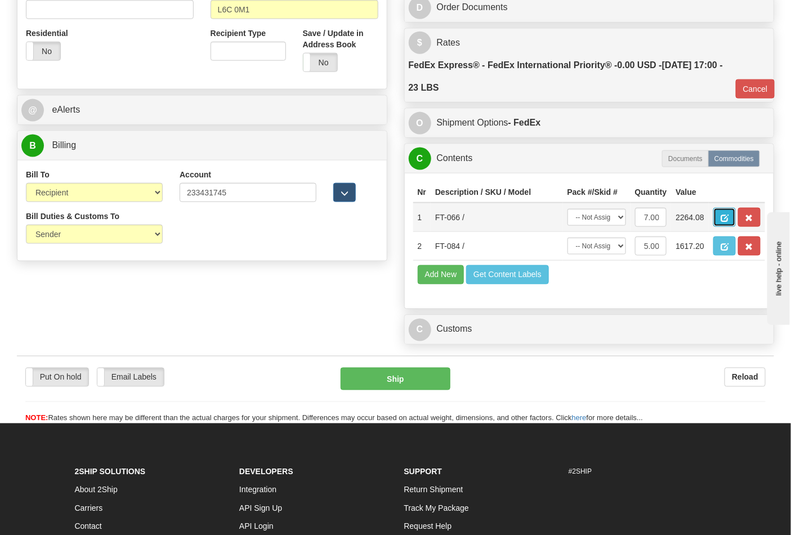
click at [736, 222] on button "button" at bounding box center [724, 217] width 23 height 19
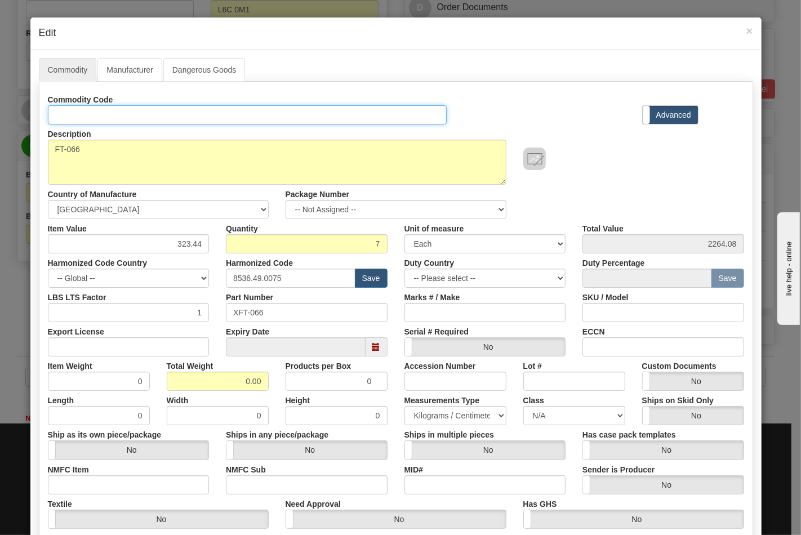
click at [107, 118] on input "Id" at bounding box center [247, 114] width 399 height 19
type input "TRANSFORMERS"
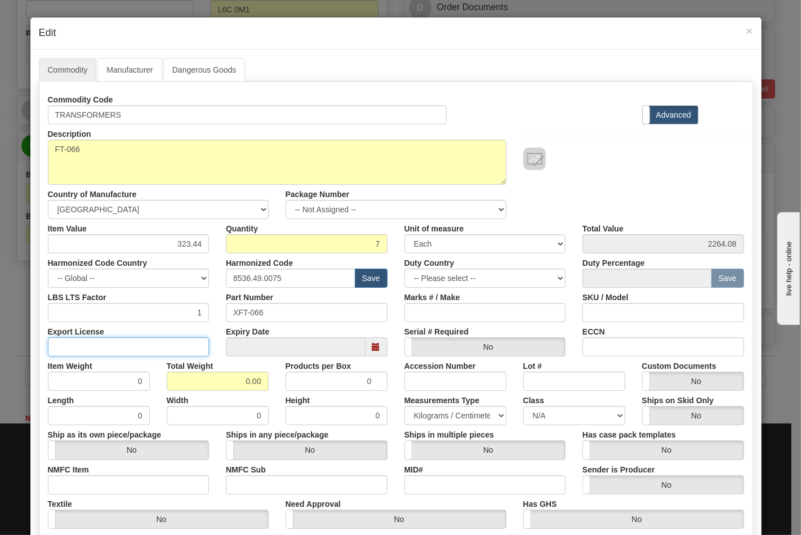
click at [167, 342] on input "Export License" at bounding box center [129, 346] width 162 height 19
type input "N/A"
drag, startPoint x: 220, startPoint y: 382, endPoint x: 294, endPoint y: 385, distance: 74.4
click at [294, 385] on div "Item Weight 0 Total Weight 0.00 Products per Box 0 Accession Number Lot # Custo…" at bounding box center [395, 373] width 713 height 34
type input "13"
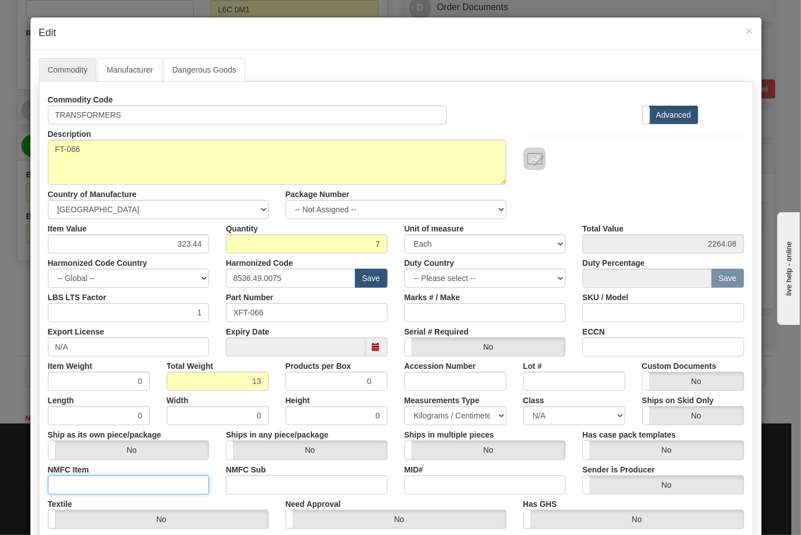
type input "1.8571"
click at [149, 480] on input "NMFC Item" at bounding box center [129, 484] width 162 height 19
type input "63170"
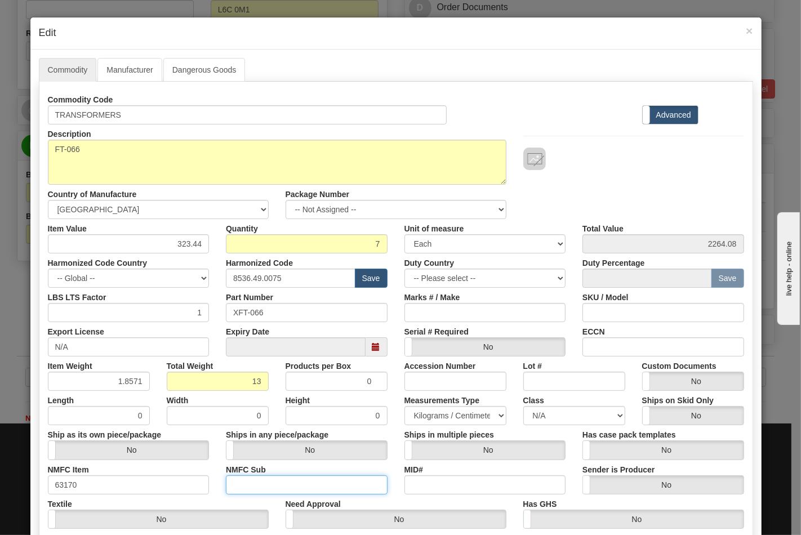
click at [233, 485] on input "NMFC Sub" at bounding box center [307, 484] width 162 height 19
type input "4"
click at [569, 413] on select "N/A 50.0 55.0 60.0 65.0 70.0 85.0 92.5 100.0 125.0 175.0 250.0 300.0 400.0" at bounding box center [574, 415] width 102 height 19
click at [523, 406] on select "N/A 50.0 55.0 60.0 65.0 70.0 85.0 92.5 100.0 125.0 175.0 250.0 300.0 400.0" at bounding box center [574, 415] width 102 height 19
click at [555, 419] on select "N/A 50.0 55.0 60.0 65.0 70.0 85.0 92.5 100.0 125.0 175.0 250.0 300.0 400.0" at bounding box center [574, 415] width 102 height 19
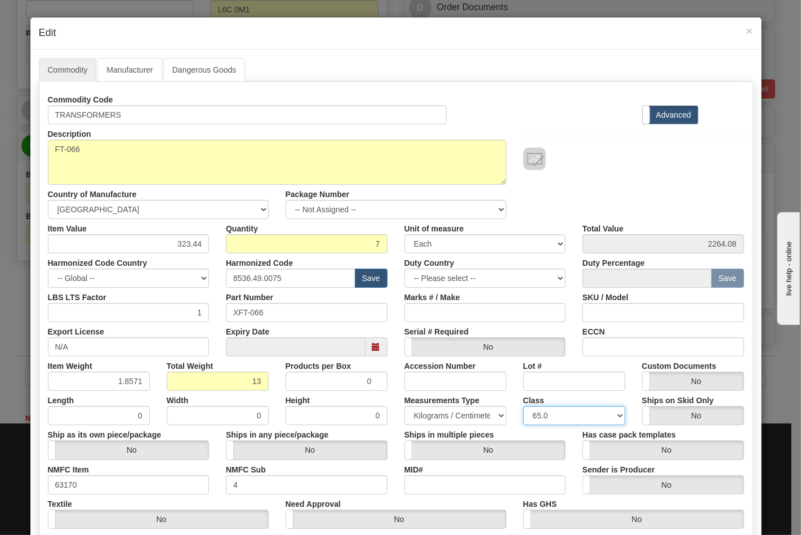
select select "70.0"
click at [523, 406] on select "N/A 50.0 55.0 60.0 65.0 70.0 85.0 92.5 100.0 125.0 175.0 250.0 300.0 400.0" at bounding box center [574, 415] width 102 height 19
drag, startPoint x: 631, startPoint y: 346, endPoint x: 635, endPoint y: 352, distance: 6.9
click at [631, 346] on input "ECCN" at bounding box center [663, 346] width 162 height 19
type input "EAR99"
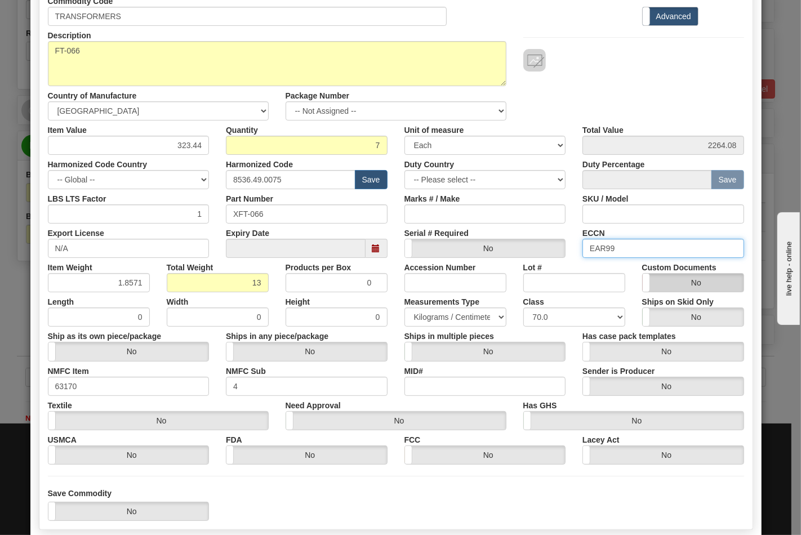
scroll to position [162, 0]
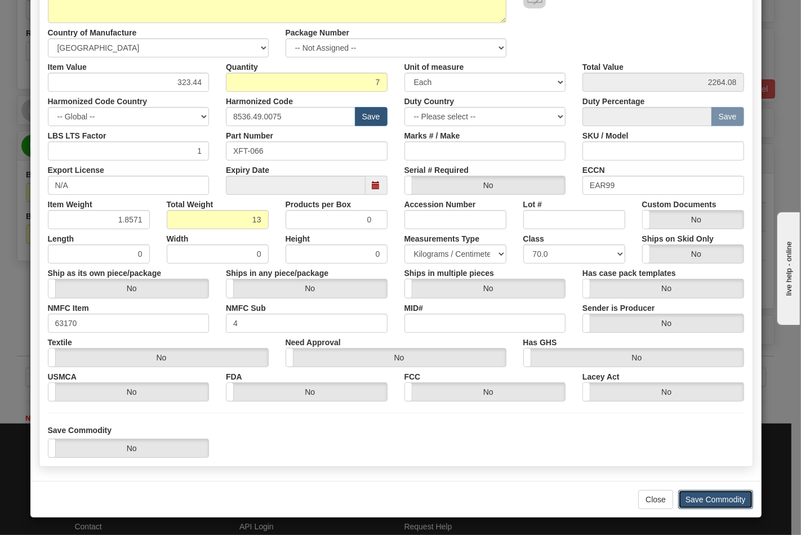
click at [705, 495] on button "Save Commodity" at bounding box center [715, 499] width 75 height 19
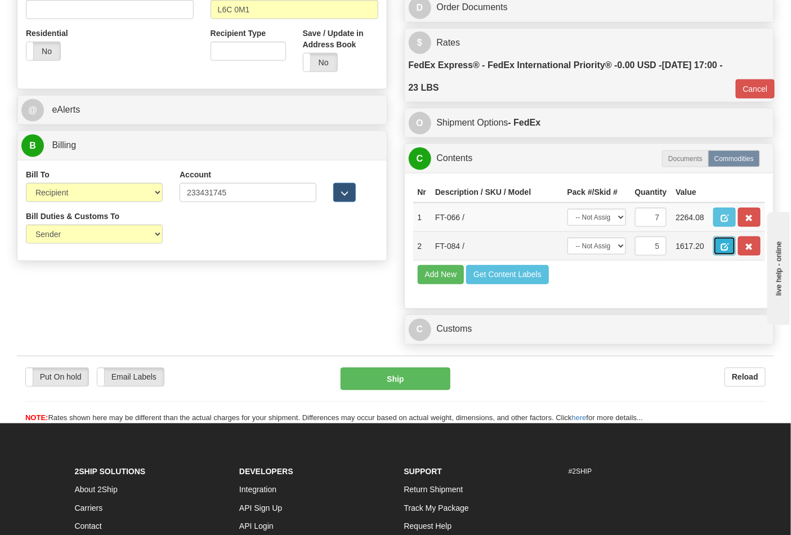
click at [736, 256] on button "button" at bounding box center [724, 245] width 23 height 19
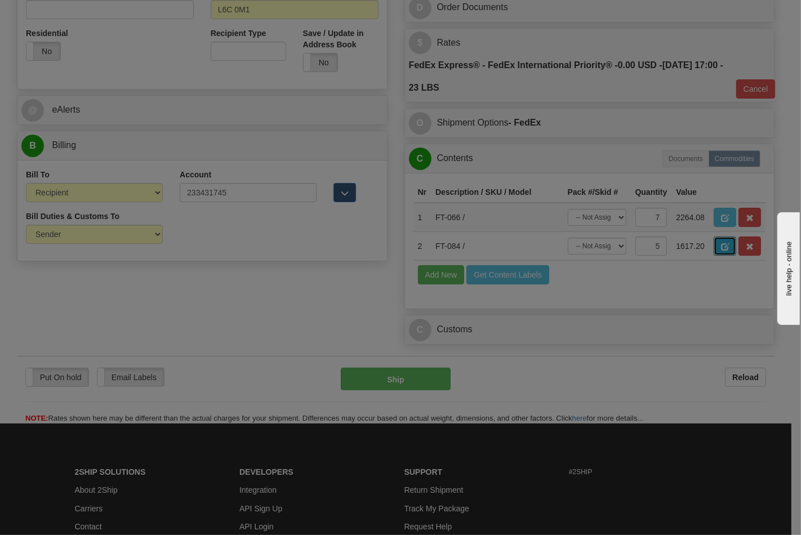
scroll to position [0, 0]
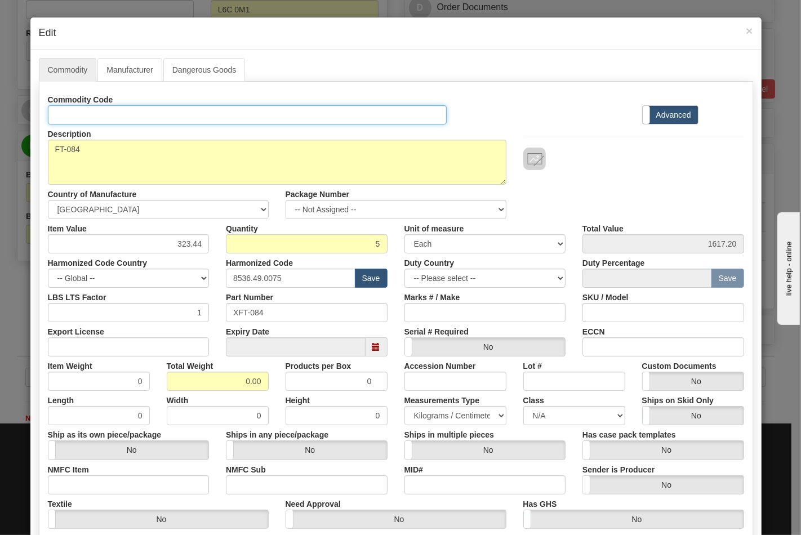
click at [154, 109] on input "Id" at bounding box center [247, 114] width 399 height 19
type input "TRANSFORMERS"
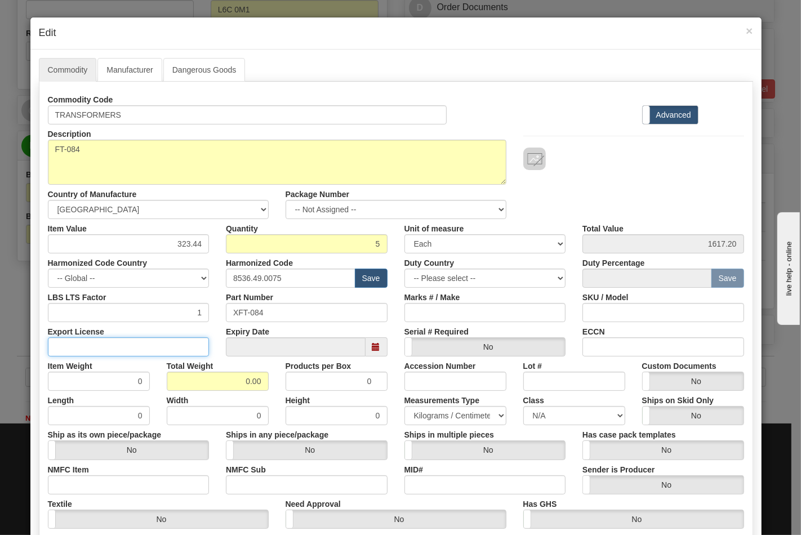
click at [158, 342] on input "Export License" at bounding box center [129, 346] width 162 height 19
type input "N/A"
drag, startPoint x: 226, startPoint y: 379, endPoint x: 302, endPoint y: 380, distance: 75.4
click at [302, 380] on div "Item Weight 0 Total Weight 0.00 Products per Box 0 Accession Number Lot # Custo…" at bounding box center [395, 373] width 713 height 34
type input "10"
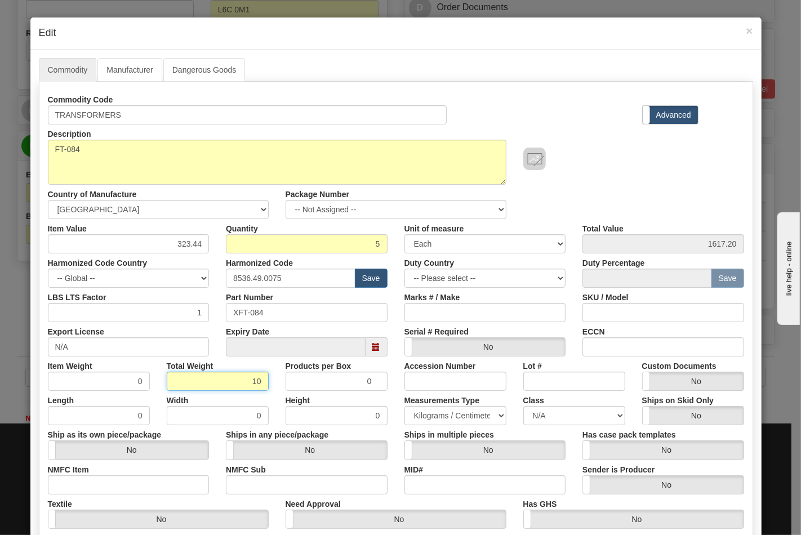
type input "2.0000"
click at [158, 476] on input "NMFC Item" at bounding box center [129, 484] width 162 height 19
type input "63170"
drag, startPoint x: 272, startPoint y: 481, endPoint x: 297, endPoint y: 488, distance: 25.1
click at [272, 481] on input "NMFC Sub" at bounding box center [307, 484] width 162 height 19
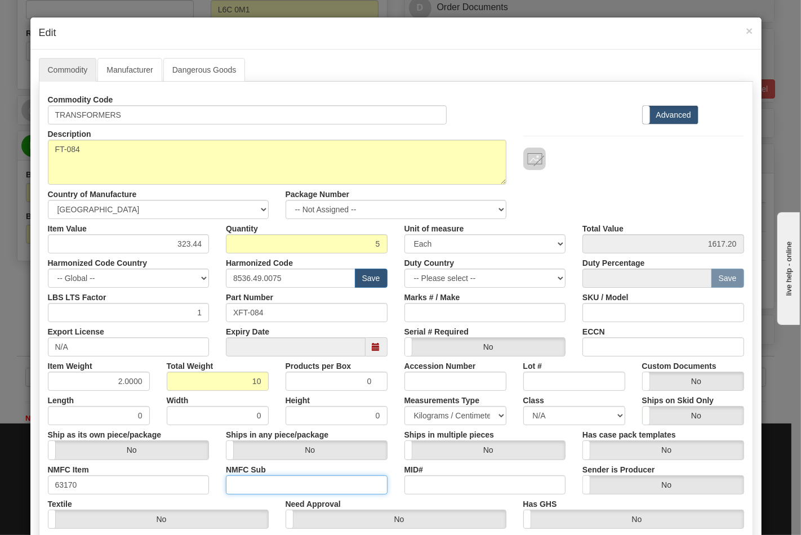
type input "4"
click at [526, 420] on select "N/A 50.0 55.0 60.0 65.0 70.0 85.0 92.5 100.0 125.0 175.0 250.0 300.0 400.0" at bounding box center [574, 415] width 102 height 19
select select "70.0"
click at [523, 406] on select "N/A 50.0 55.0 60.0 65.0 70.0 85.0 92.5 100.0 125.0 175.0 250.0 300.0 400.0" at bounding box center [574, 415] width 102 height 19
click at [626, 354] on input "ECCN" at bounding box center [663, 346] width 162 height 19
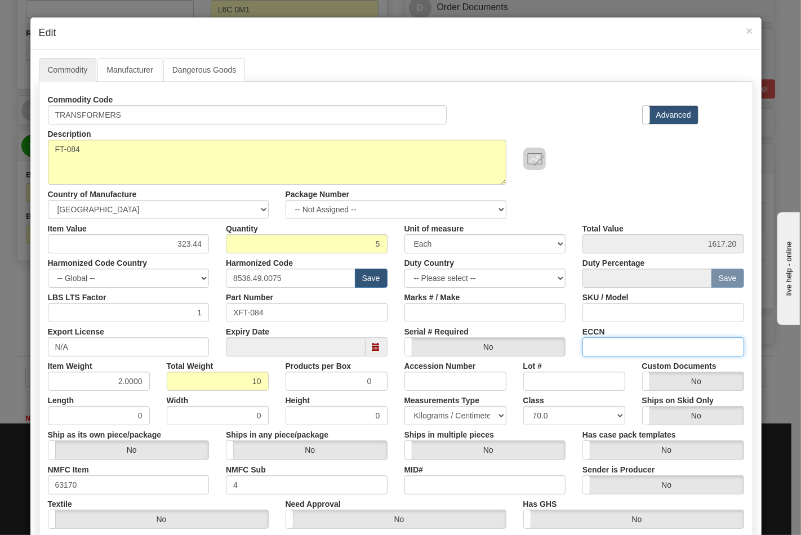
type input "EAR99"
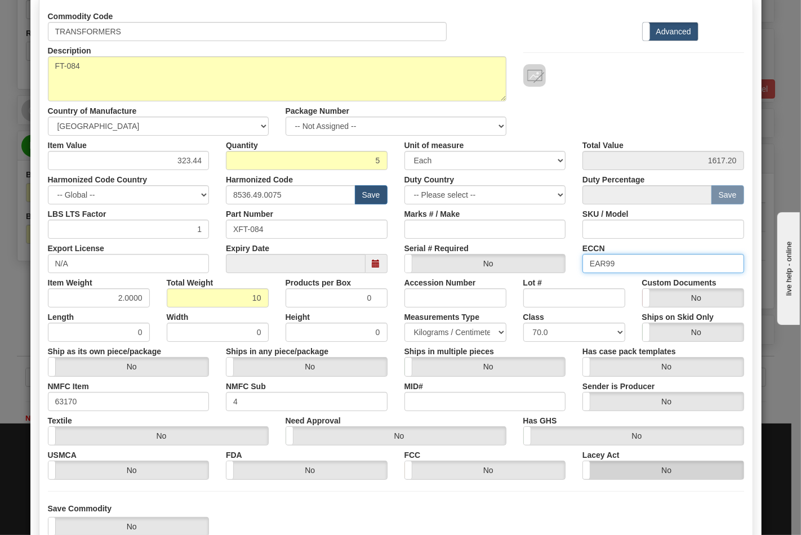
scroll to position [162, 0]
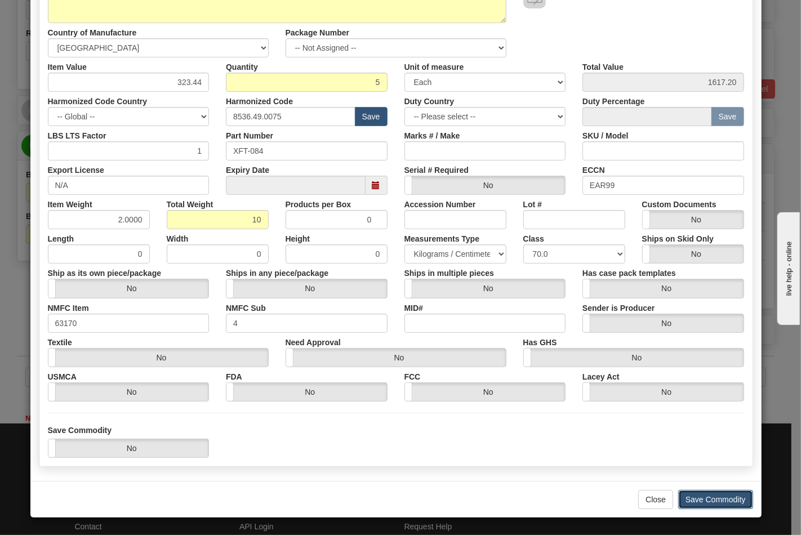
click at [714, 494] on button "Save Commodity" at bounding box center [715, 499] width 75 height 19
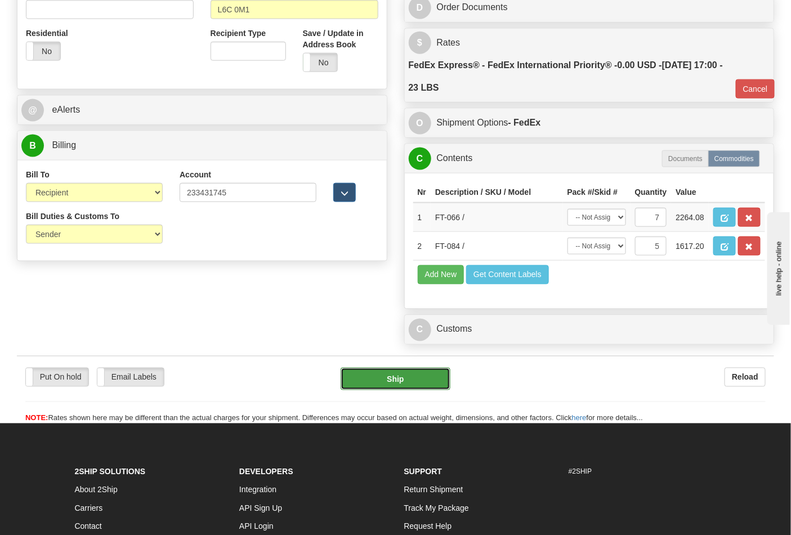
click at [390, 390] on button "Ship" at bounding box center [395, 379] width 109 height 23
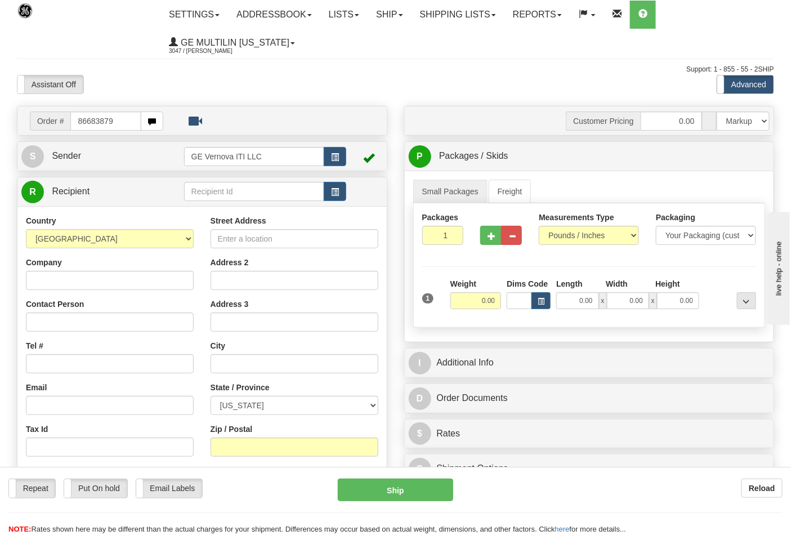
type input "86683879"
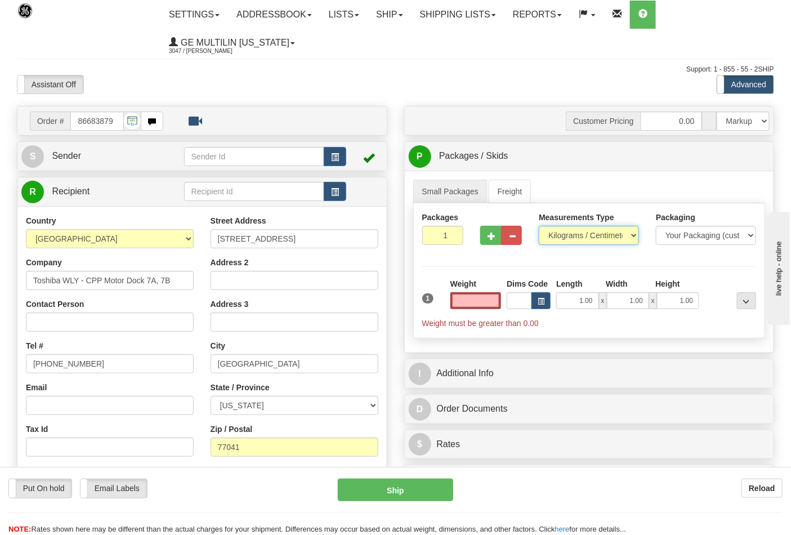
type input "0.00"
click at [571, 239] on select "Pounds / Inches Kilograms / Centimeters" at bounding box center [589, 235] width 100 height 19
select select "0"
click at [539, 226] on select "Pounds / Inches Kilograms / Centimeters" at bounding box center [589, 235] width 100 height 19
click at [492, 235] on span "button" at bounding box center [492, 236] width 8 height 7
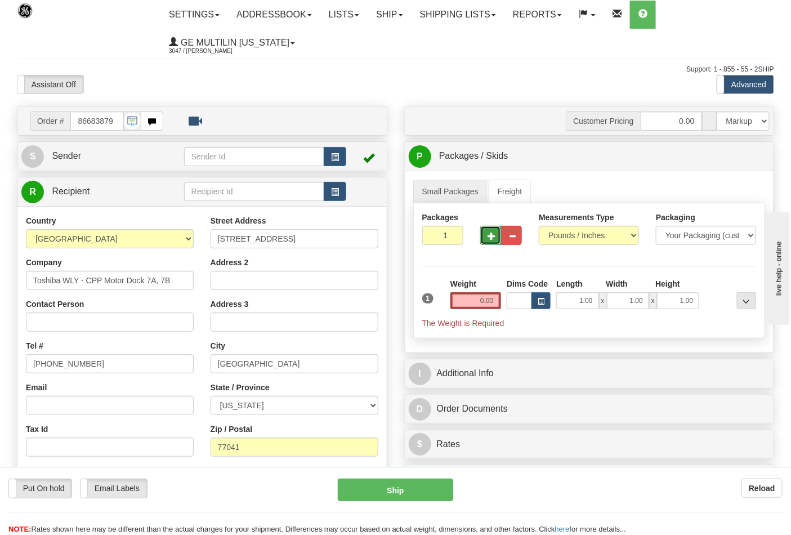
type input "2"
click at [494, 303] on input "0.00" at bounding box center [475, 300] width 51 height 17
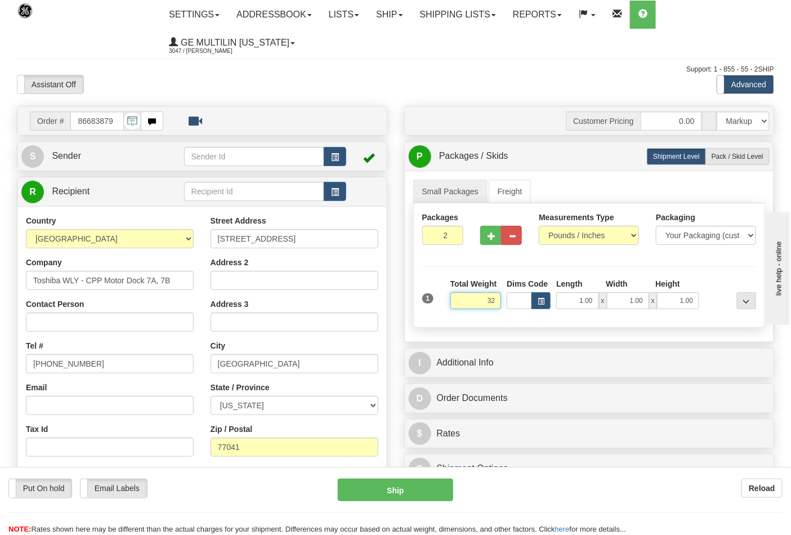
click button "Delete" at bounding box center [0, 0] width 0 height 0
type input "32.00"
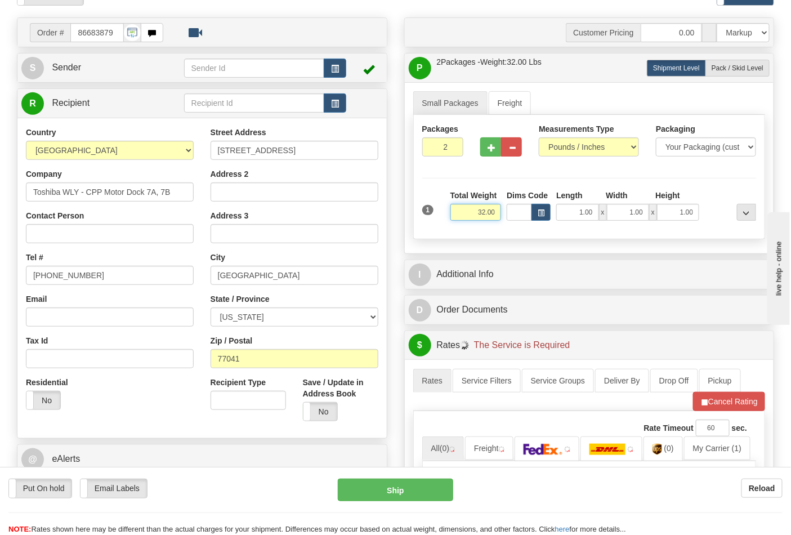
scroll to position [250, 0]
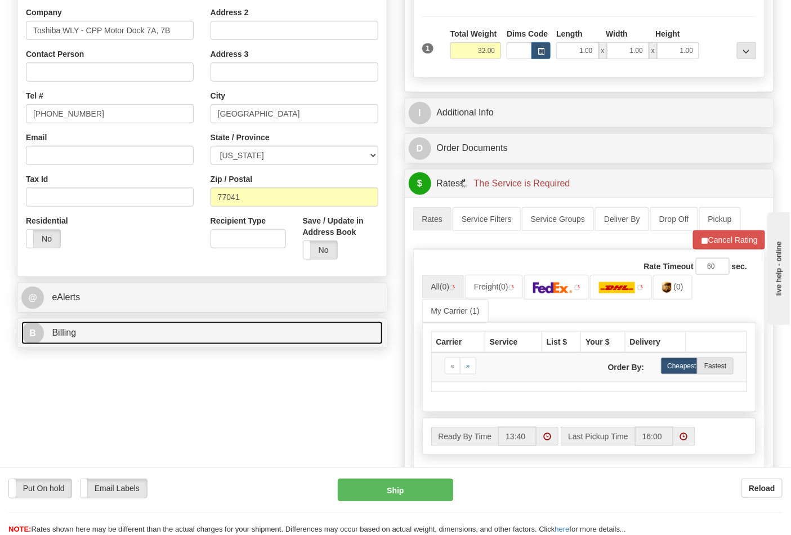
click at [167, 332] on link "B Billing" at bounding box center [201, 332] width 361 height 23
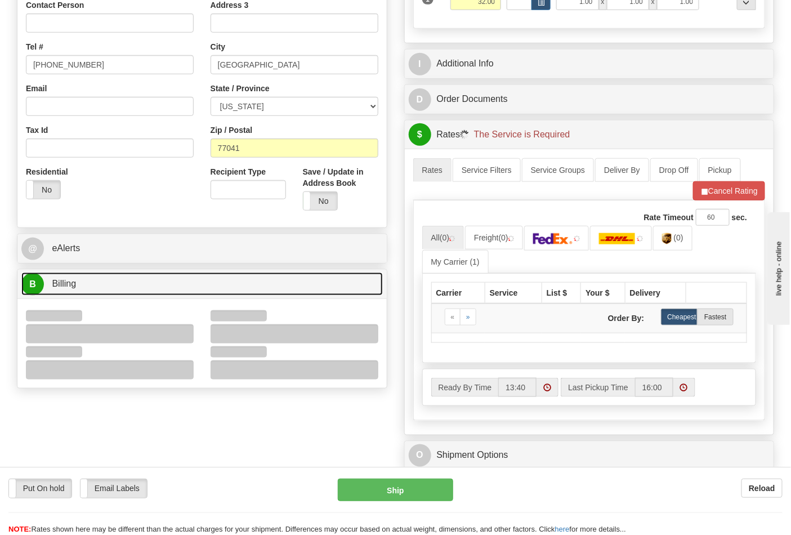
scroll to position [375, 0]
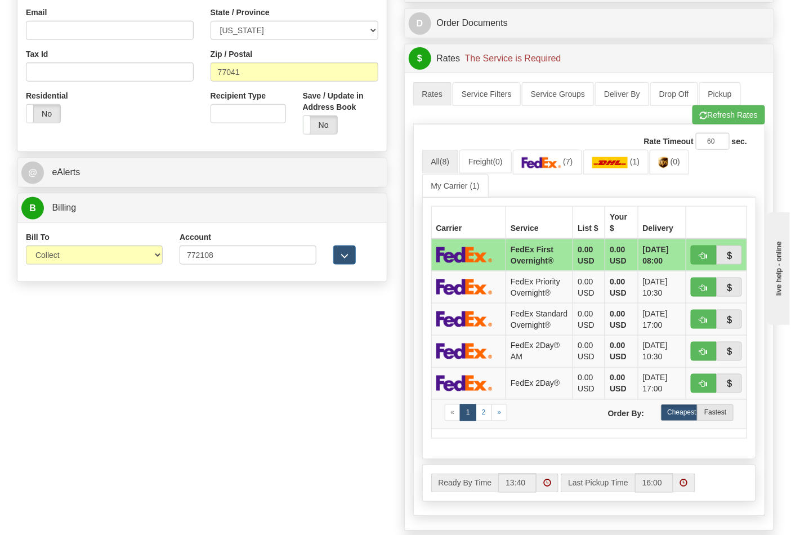
drag, startPoint x: 69, startPoint y: 271, endPoint x: 65, endPoint y: 256, distance: 15.2
click at [66, 269] on div "Bill To Sender Recipient Third Party Collect" at bounding box center [94, 252] width 154 height 42
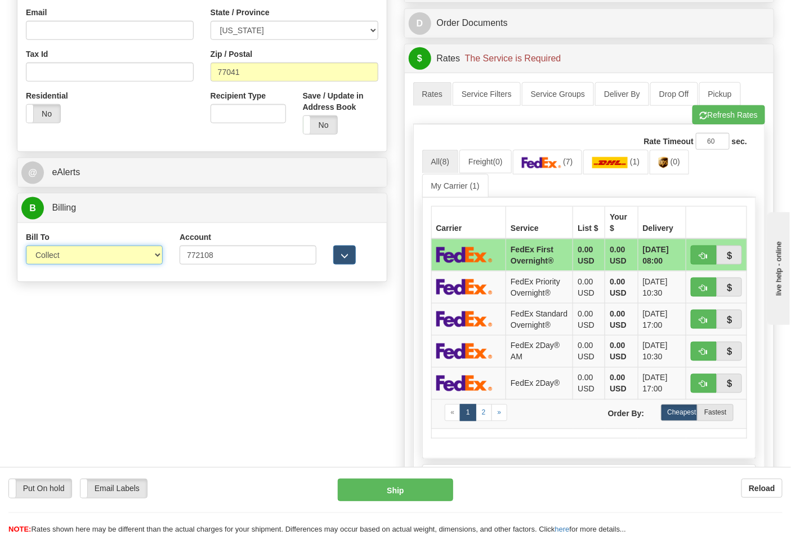
drag, startPoint x: 65, startPoint y: 256, endPoint x: 64, endPoint y: 262, distance: 6.2
click at [65, 256] on select "Sender Recipient Third Party Collect" at bounding box center [94, 254] width 137 height 19
select select "2"
click at [26, 247] on select "Sender Recipient Third Party Collect" at bounding box center [94, 254] width 137 height 19
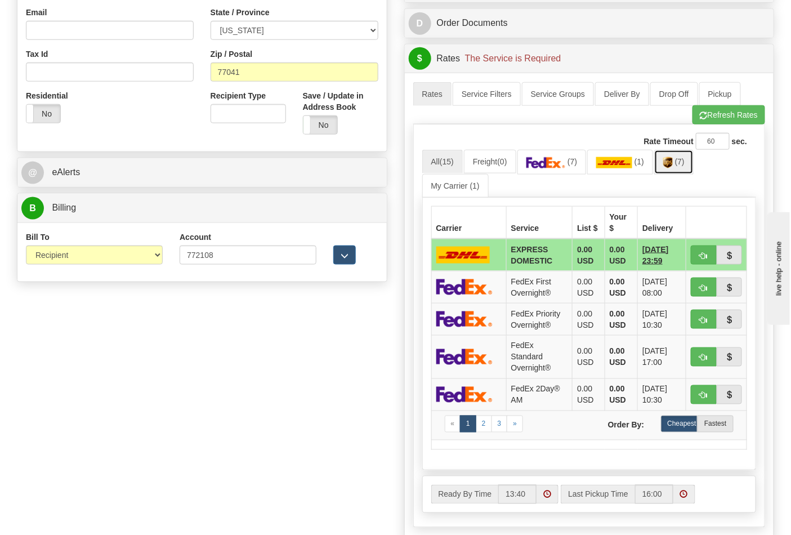
click at [685, 164] on span "(7)" at bounding box center [680, 161] width 10 height 9
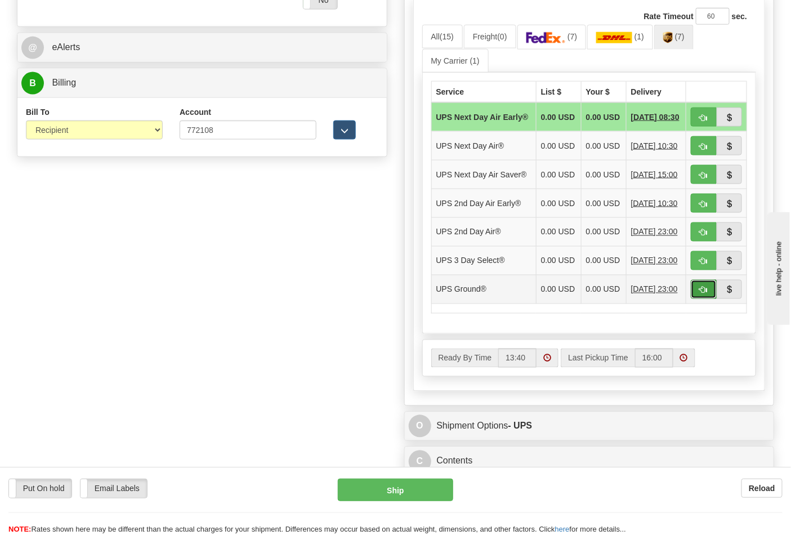
click at [700, 294] on span "button" at bounding box center [704, 290] width 8 height 7
type input "03"
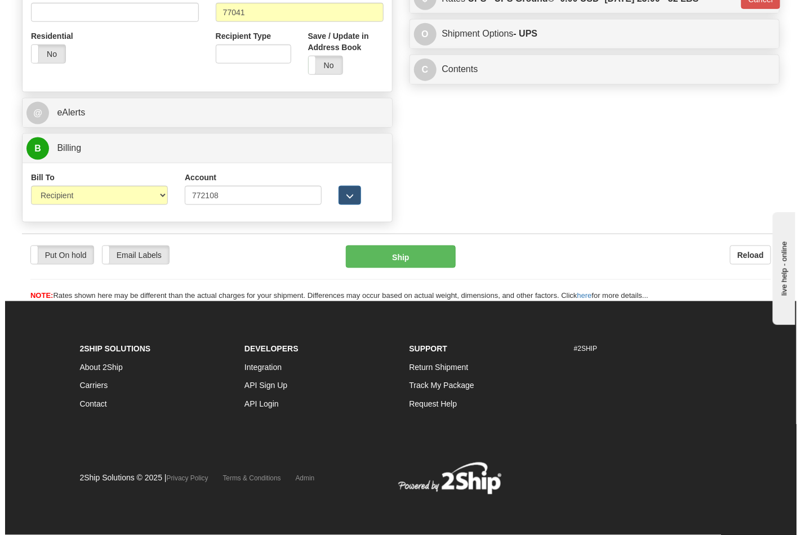
scroll to position [436, 0]
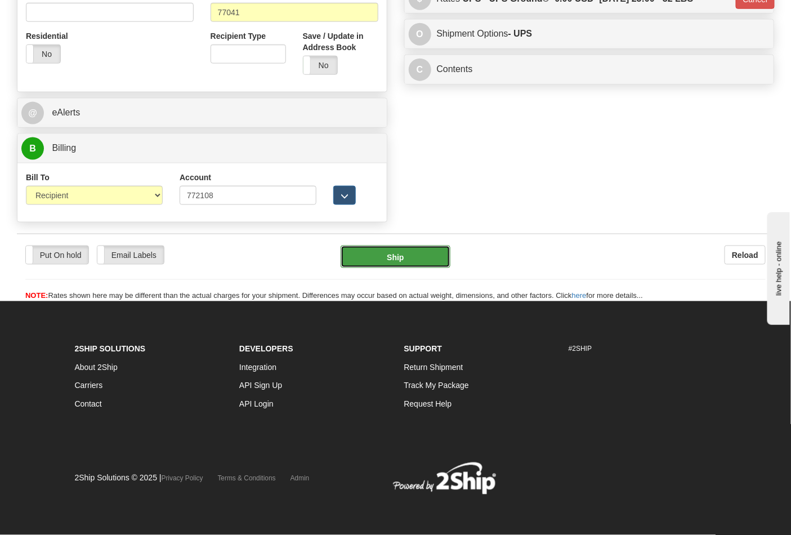
click at [393, 248] on button "Ship" at bounding box center [395, 256] width 109 height 23
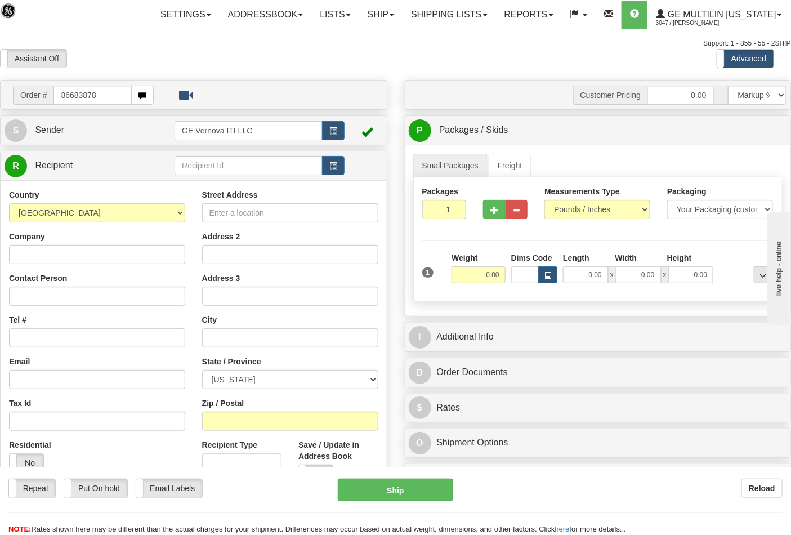
type input "86683878"
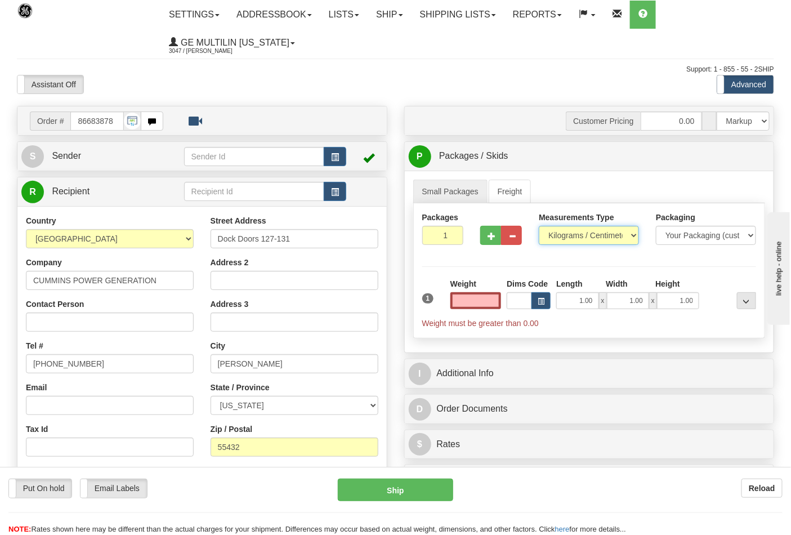
type input "0.00"
click at [566, 233] on select "Pounds / Inches Kilograms / Centimeters" at bounding box center [589, 235] width 100 height 19
select select "0"
click at [539, 226] on select "Pounds / Inches Kilograms / Centimeters" at bounding box center [589, 235] width 100 height 19
click at [494, 306] on input "0.00" at bounding box center [475, 300] width 51 height 17
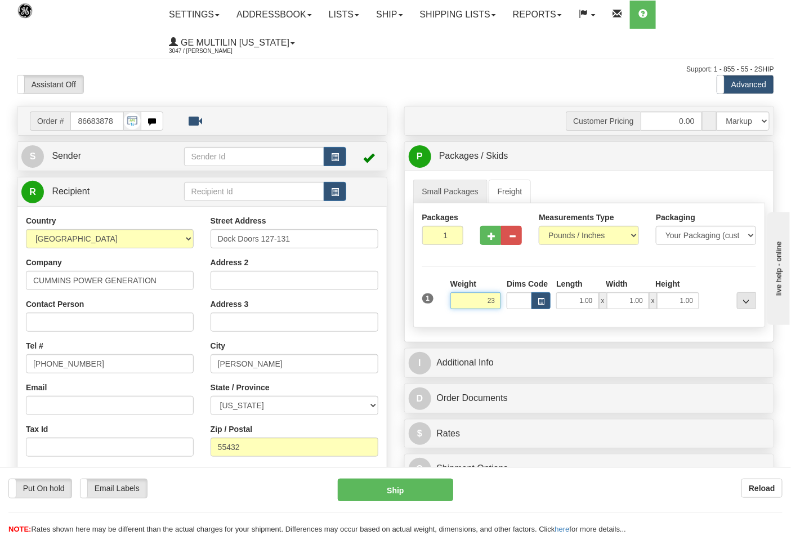
click button "Delete" at bounding box center [0, 0] width 0 height 0
type input "23.00"
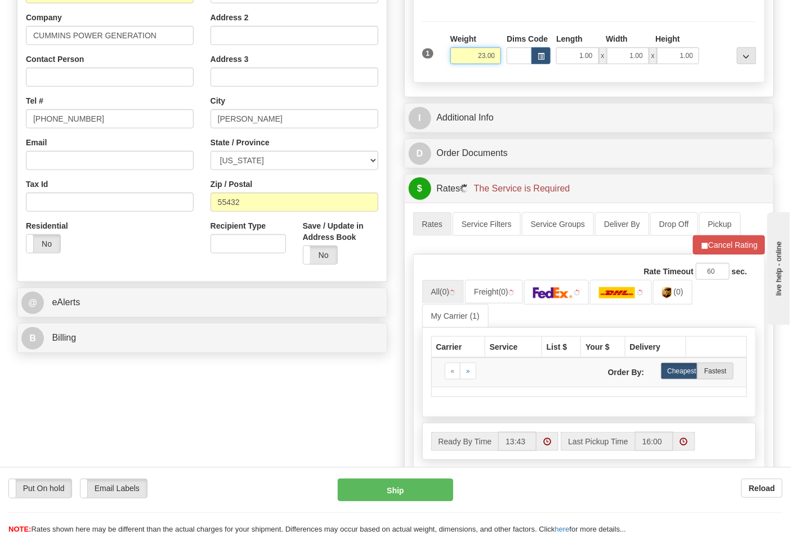
scroll to position [250, 0]
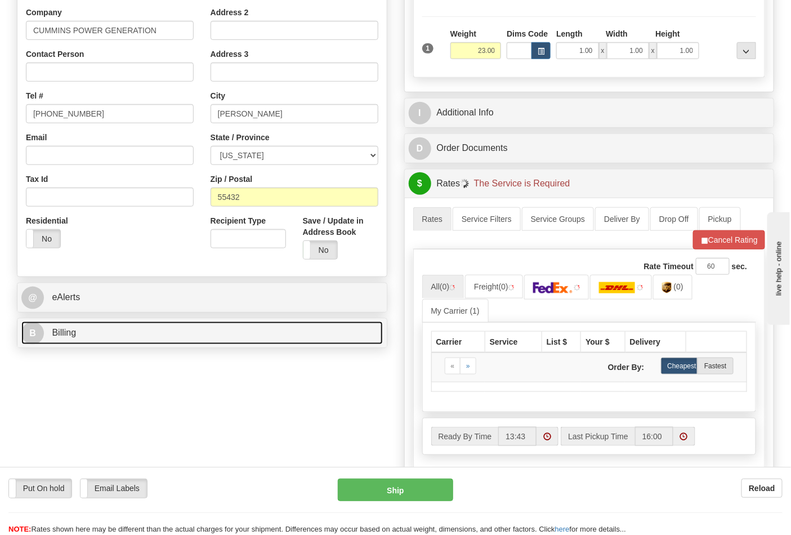
click at [100, 338] on link "B Billing" at bounding box center [201, 332] width 361 height 23
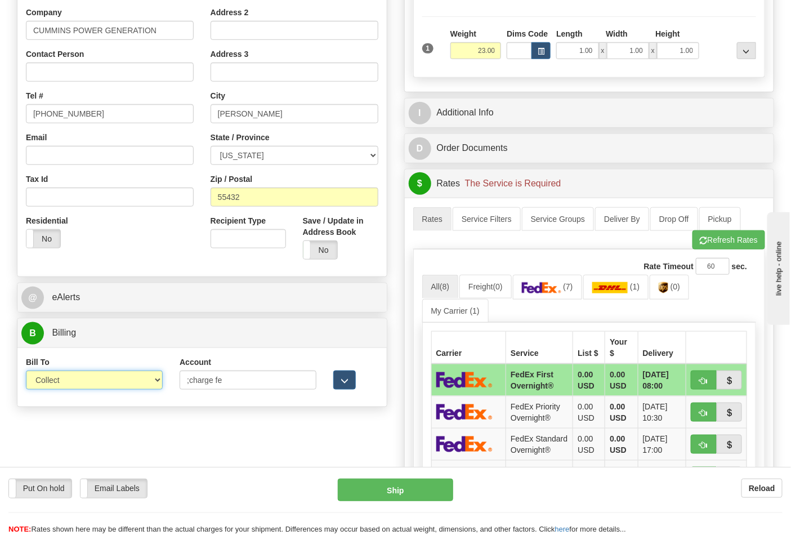
click at [65, 384] on select "Sender Recipient Third Party Collect" at bounding box center [94, 379] width 137 height 19
select select "2"
click at [26, 372] on select "Sender Recipient Third Party Collect" at bounding box center [94, 379] width 137 height 19
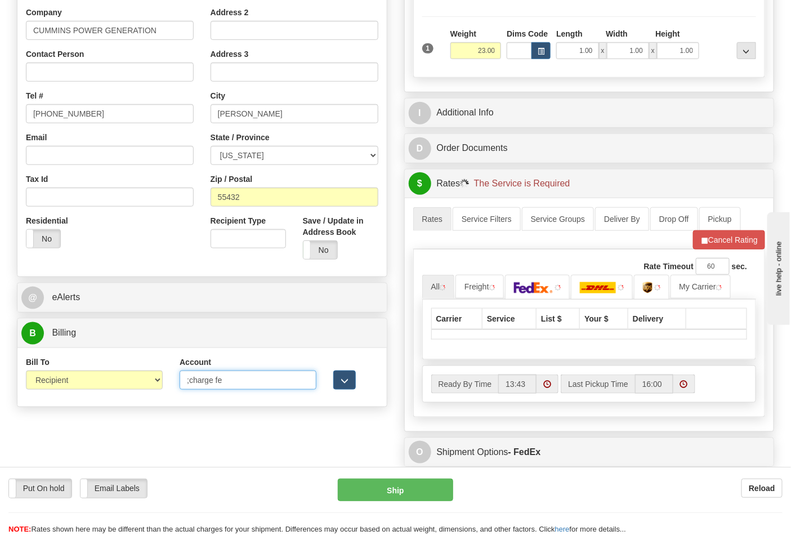
drag, startPoint x: 182, startPoint y: 378, endPoint x: 159, endPoint y: 370, distance: 23.7
click at [159, 374] on div "Bill To Sender Recipient Third Party Collect Account ;charge fe 3rd Party Accou…" at bounding box center [201, 377] width 369 height 42
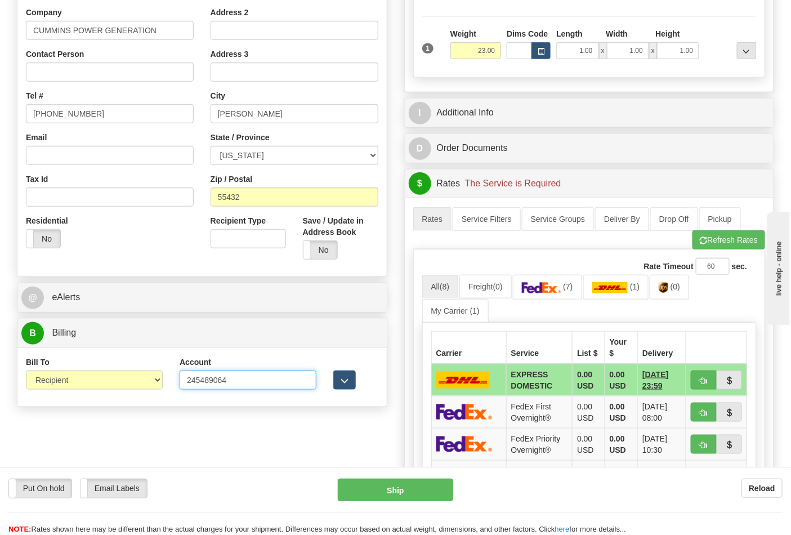
type input "245489064"
click button "Delete" at bounding box center [0, 0] width 0 height 0
click at [548, 293] on img at bounding box center [541, 287] width 39 height 11
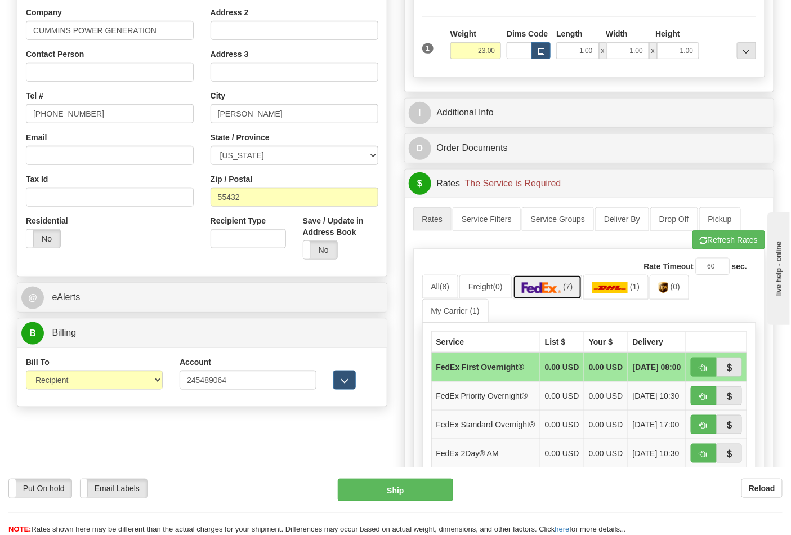
scroll to position [500, 0]
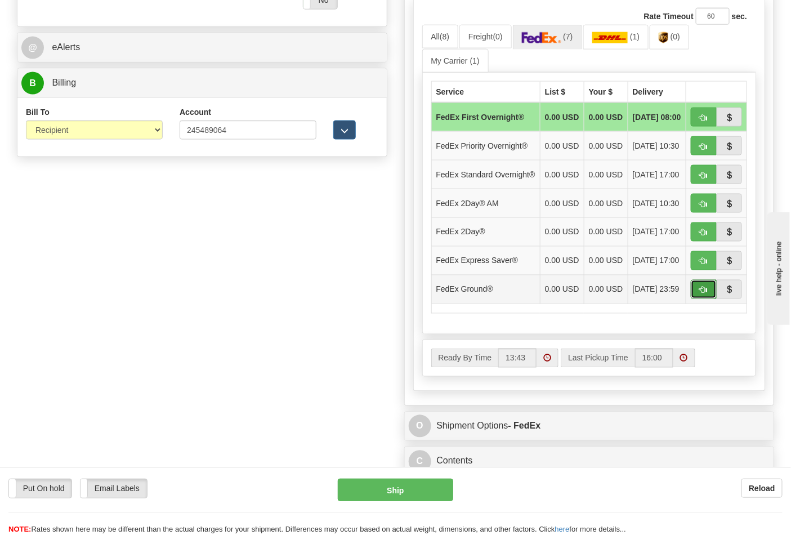
click at [699, 299] on button "button" at bounding box center [704, 289] width 26 height 19
type input "92"
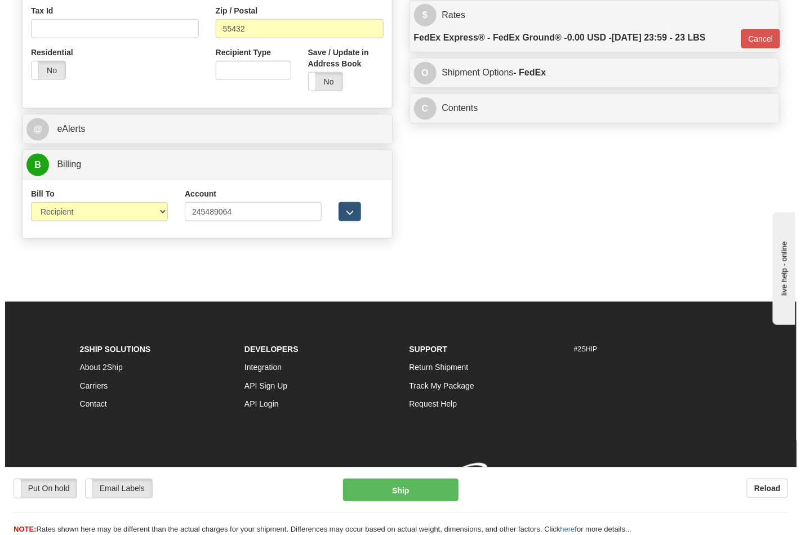
scroll to position [436, 0]
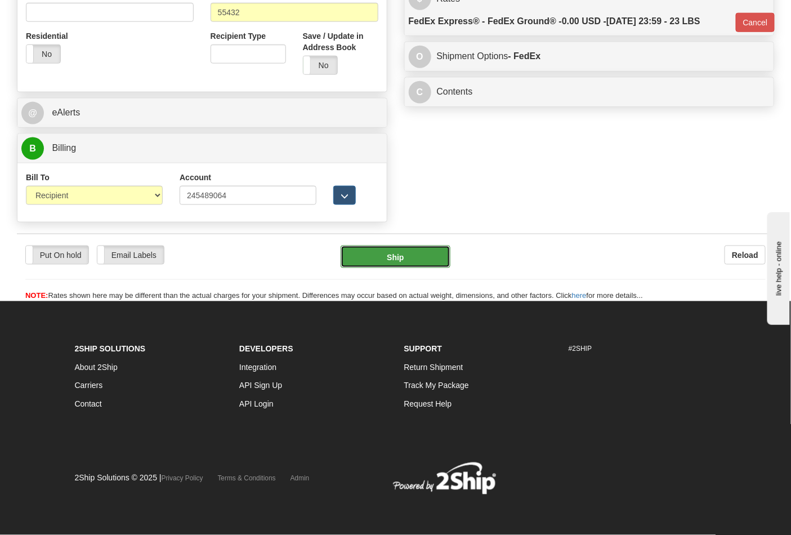
click at [413, 261] on button "Ship" at bounding box center [395, 256] width 109 height 23
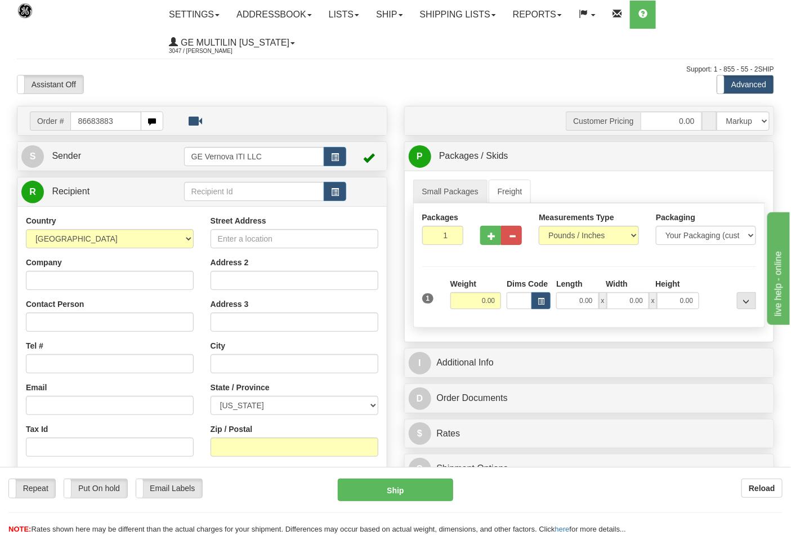
type input "86683883"
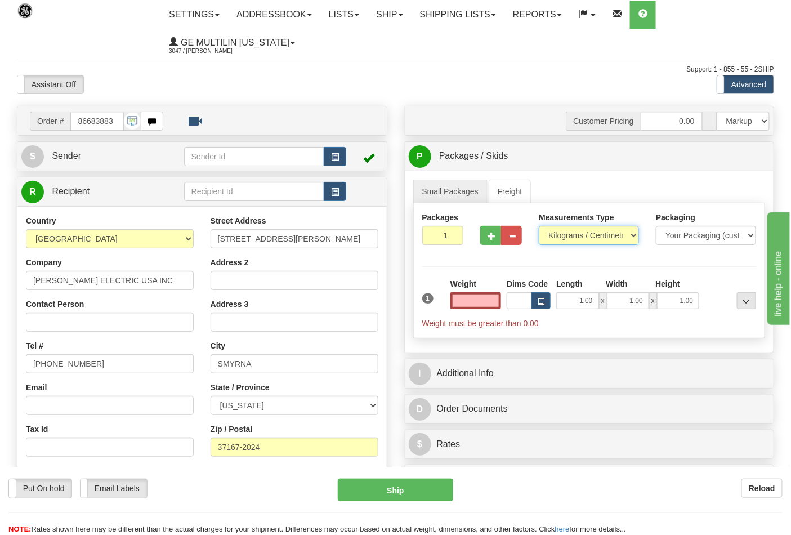
type input "0.00"
click at [570, 238] on select "Pounds / Inches Kilograms / Centimeters" at bounding box center [589, 235] width 100 height 19
select select "0"
click at [539, 226] on select "Pounds / Inches Kilograms / Centimeters" at bounding box center [589, 235] width 100 height 19
click at [490, 297] on input "0.00" at bounding box center [475, 300] width 51 height 17
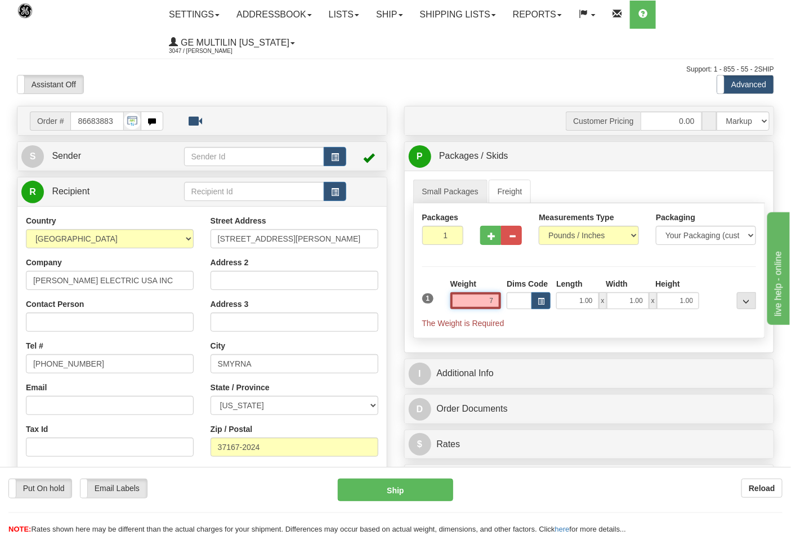
click button "Delete" at bounding box center [0, 0] width 0 height 0
type input "7.00"
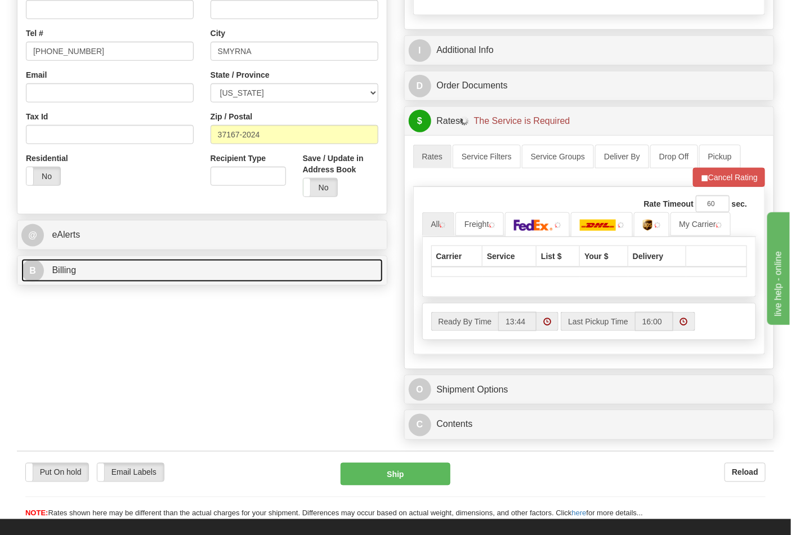
click at [79, 269] on link "B Billing" at bounding box center [201, 270] width 361 height 23
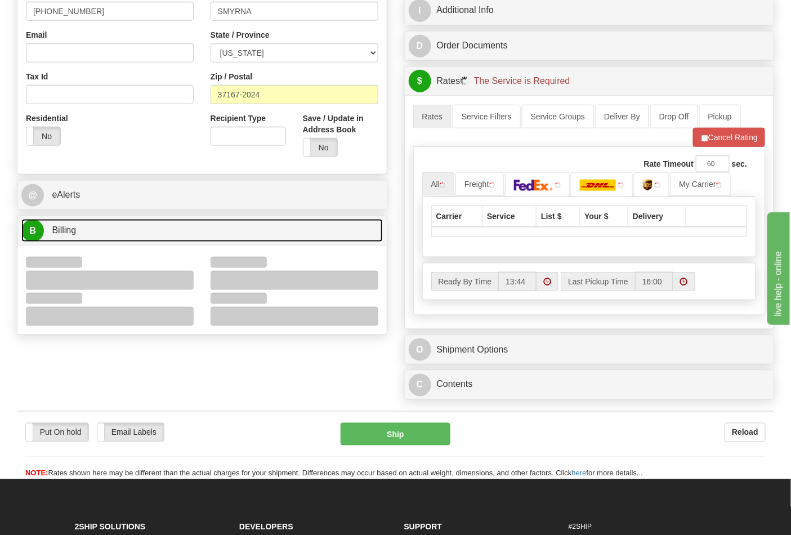
scroll to position [375, 0]
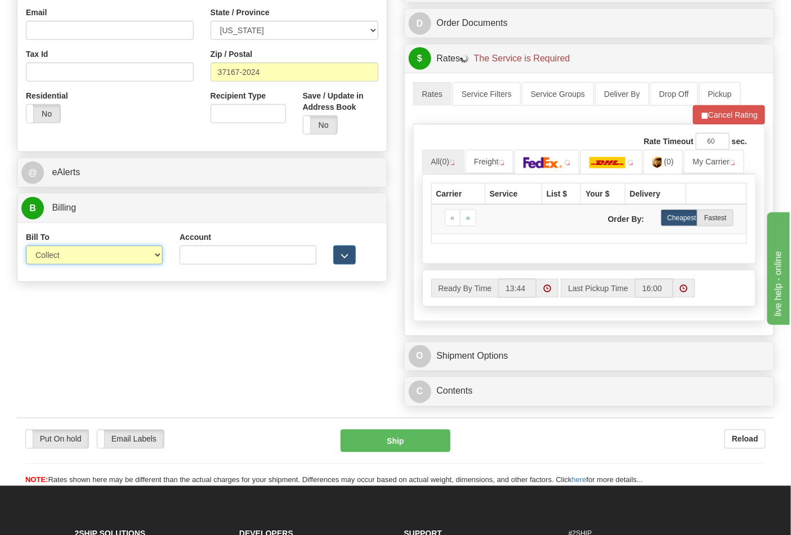
drag, startPoint x: 77, startPoint y: 261, endPoint x: 70, endPoint y: 263, distance: 7.0
click at [65, 255] on select "Sender Recipient Third Party Collect" at bounding box center [94, 254] width 137 height 19
select select "2"
click at [26, 247] on select "Sender Recipient Third Party Collect" at bounding box center [94, 254] width 137 height 19
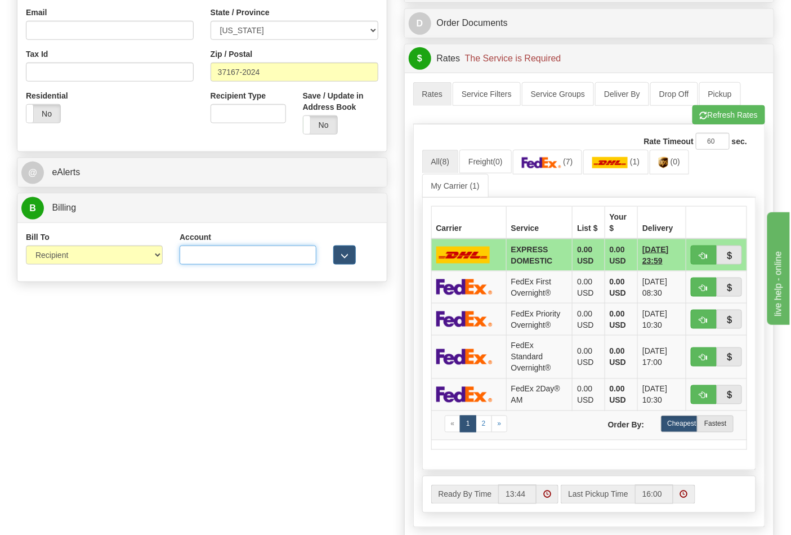
click at [253, 250] on input "Account" at bounding box center [248, 254] width 137 height 19
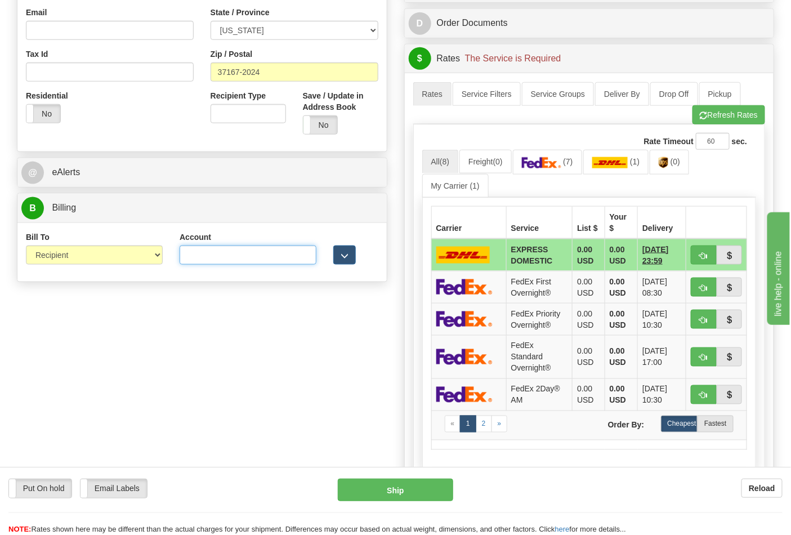
paste input "192363322"
type input "192363322"
click at [556, 170] on link "(7)" at bounding box center [547, 162] width 69 height 24
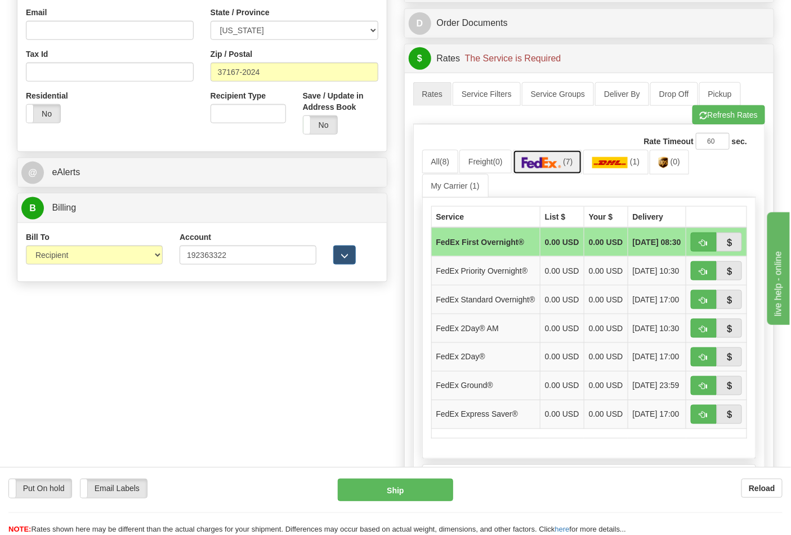
scroll to position [500, 0]
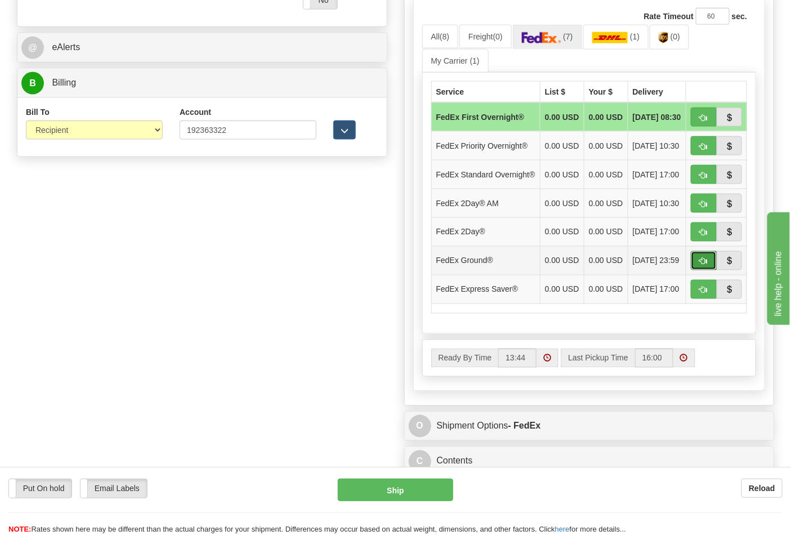
click at [693, 270] on button "button" at bounding box center [704, 260] width 26 height 19
type input "92"
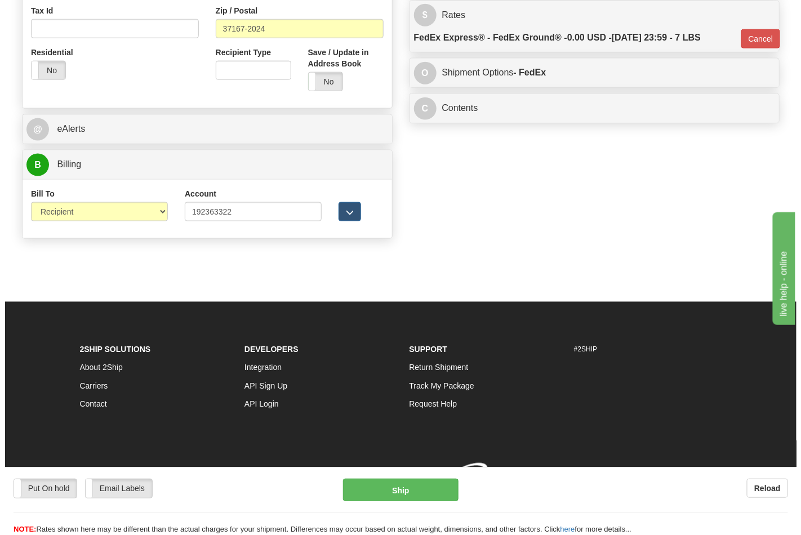
scroll to position [436, 0]
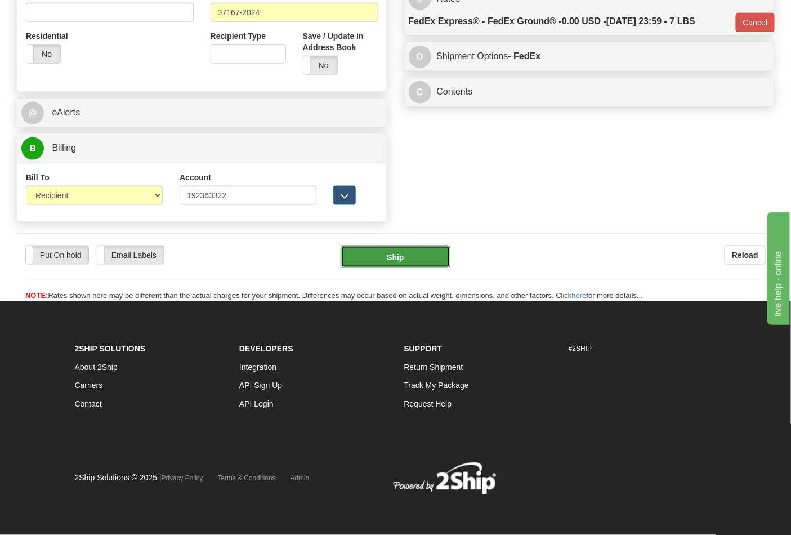
click at [430, 252] on button "Ship" at bounding box center [395, 256] width 109 height 23
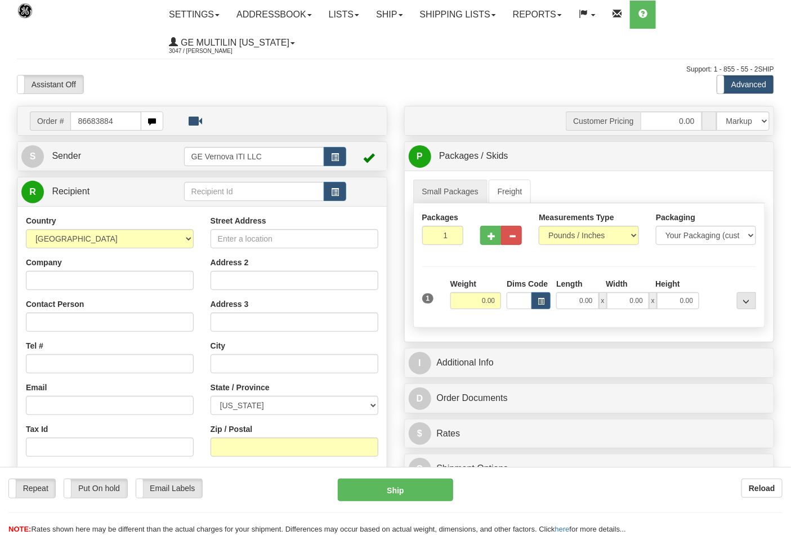
type input "86683884"
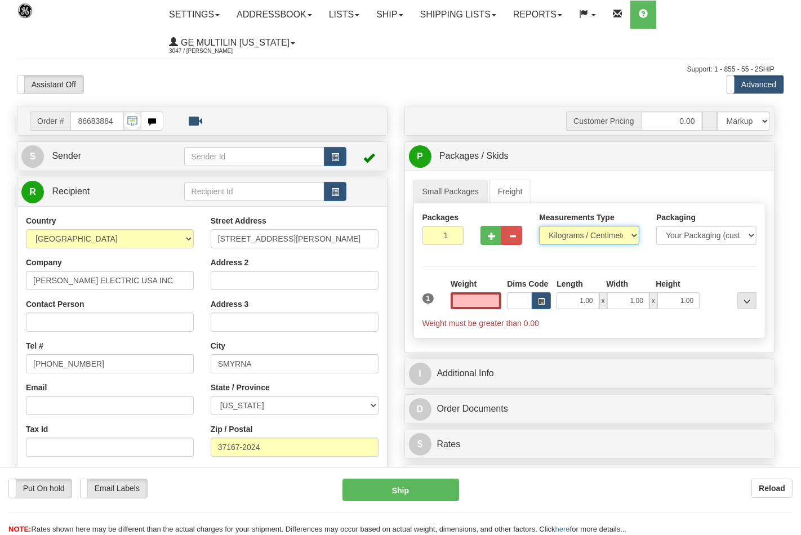
type input "0.00"
drag, startPoint x: 570, startPoint y: 236, endPoint x: 568, endPoint y: 243, distance: 7.1
click at [570, 236] on select "Pounds / Inches Kilograms / Centimeters" at bounding box center [589, 235] width 100 height 19
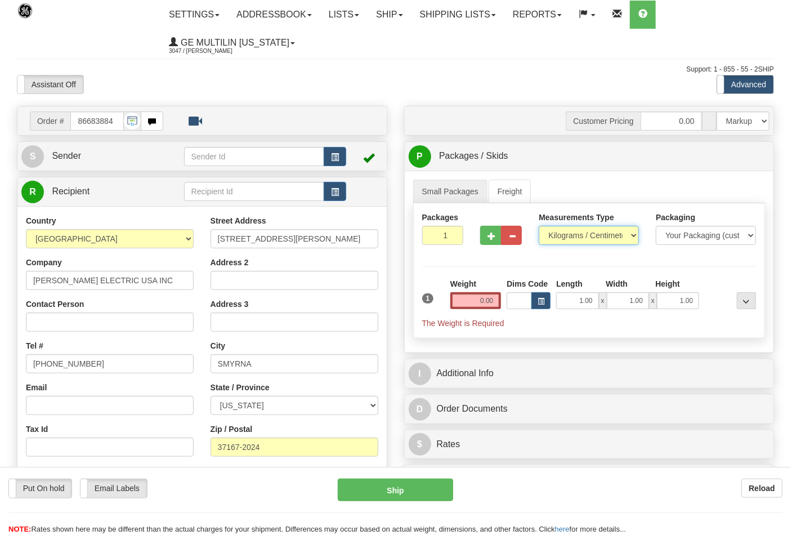
select select "0"
click at [539, 226] on select "Pounds / Inches Kilograms / Centimeters" at bounding box center [589, 235] width 100 height 19
click at [493, 304] on input "0.00" at bounding box center [475, 300] width 51 height 17
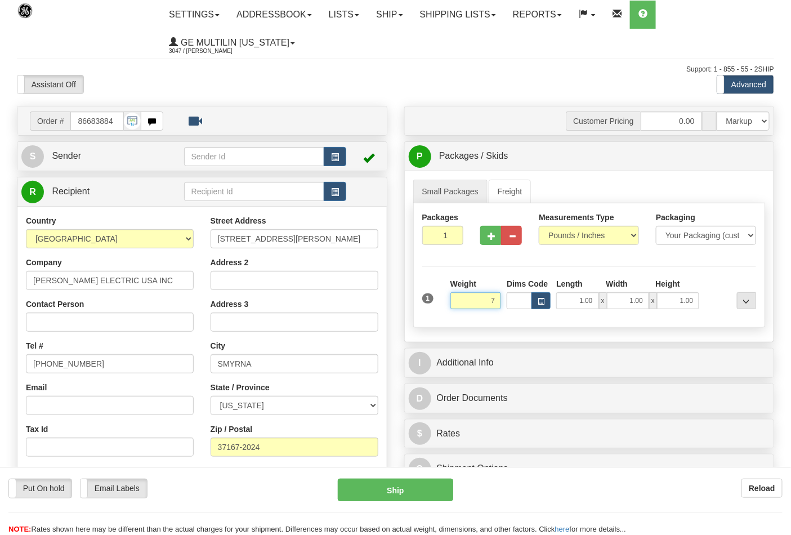
click button "Delete" at bounding box center [0, 0] width 0 height 0
type input "7.00"
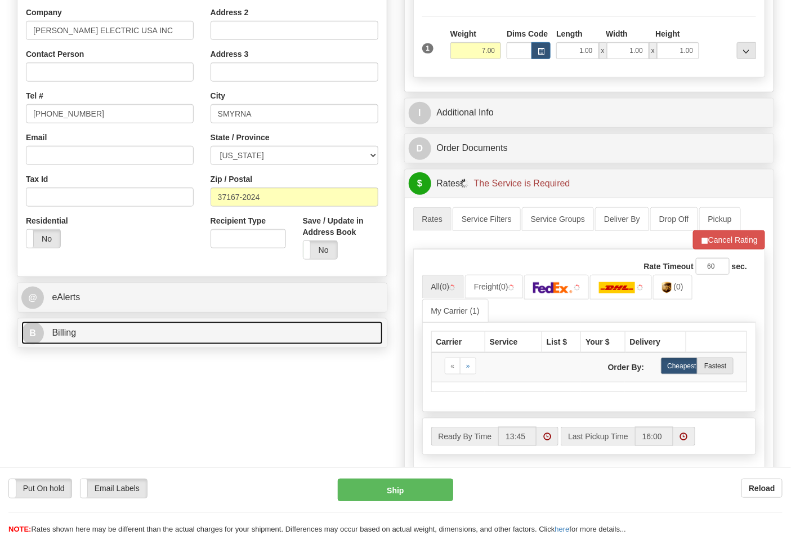
click at [144, 343] on link "B Billing" at bounding box center [201, 332] width 361 height 23
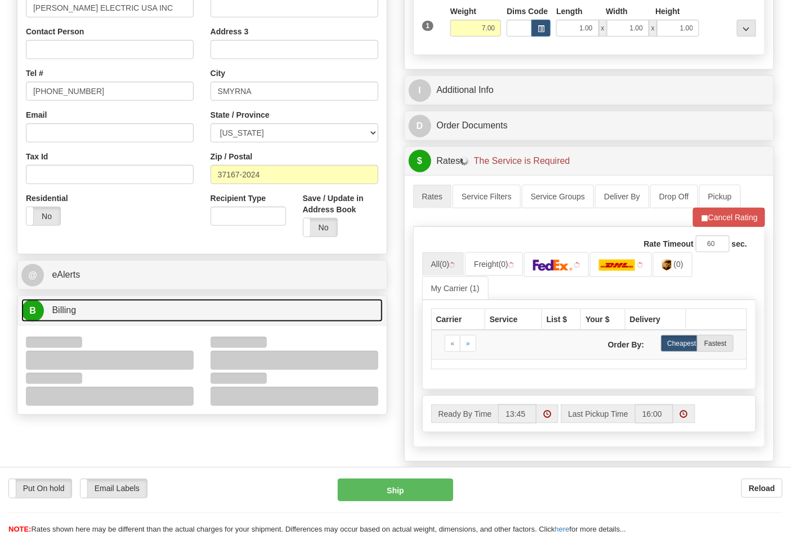
scroll to position [312, 0]
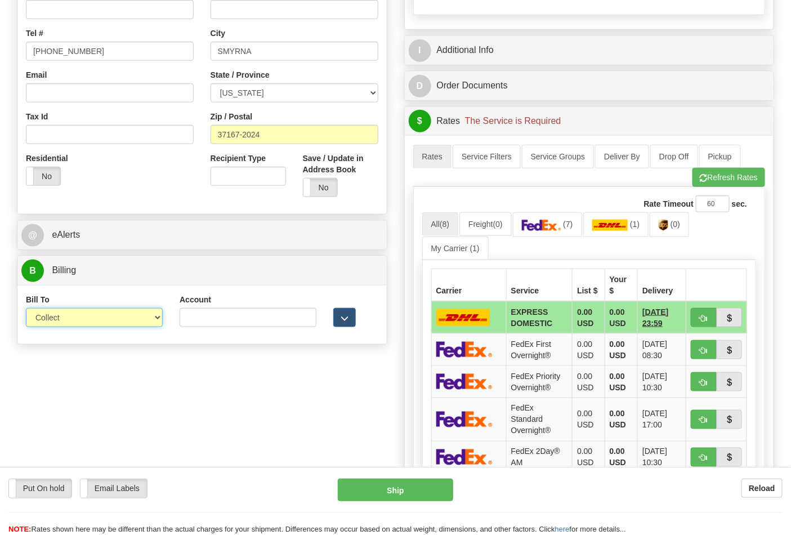
click at [49, 318] on select "Sender Recipient Third Party Collect" at bounding box center [94, 317] width 137 height 19
select select "2"
click at [26, 309] on select "Sender Recipient Third Party Collect" at bounding box center [94, 317] width 137 height 19
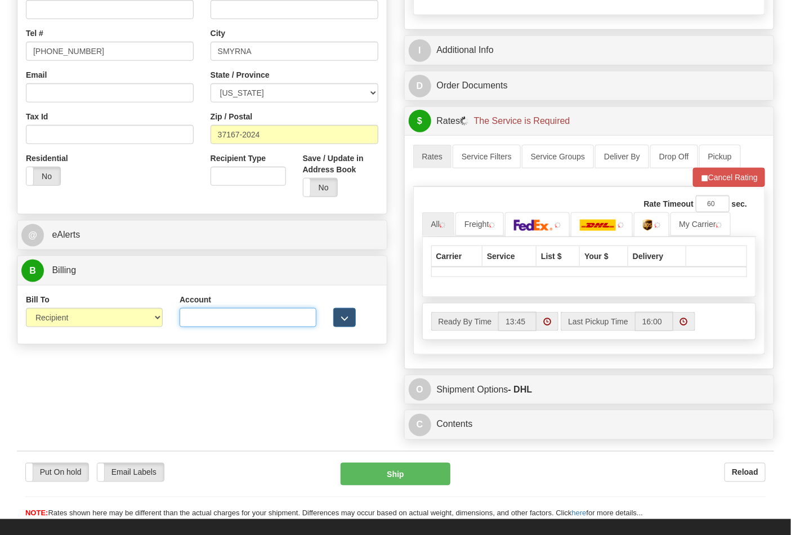
click at [195, 324] on input "Account" at bounding box center [248, 317] width 137 height 19
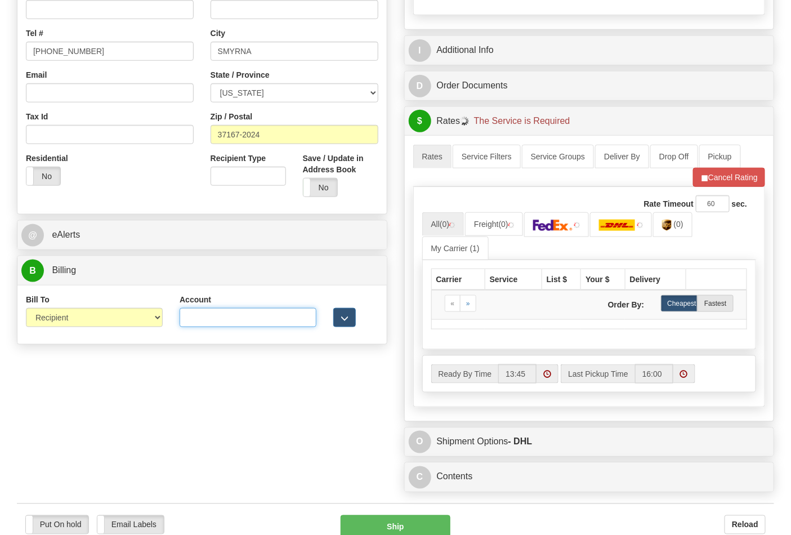
paste input "192363322"
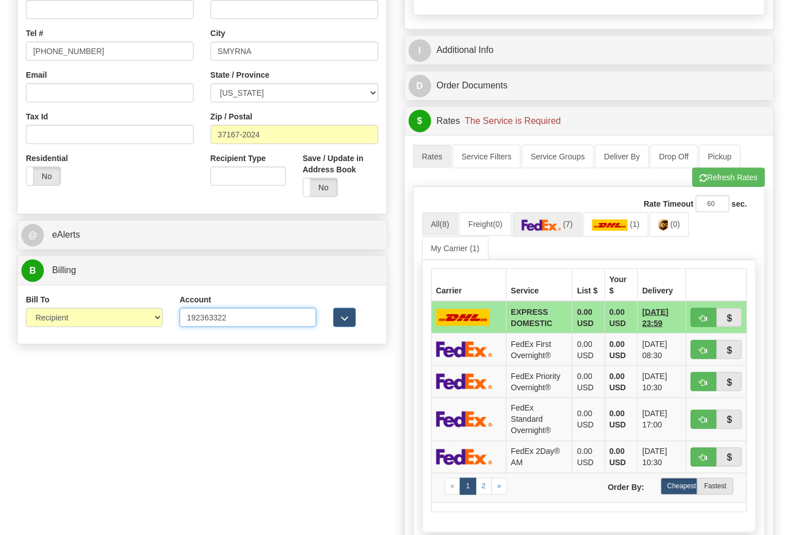
type input "192363322"
click at [566, 226] on link "(7)" at bounding box center [547, 224] width 69 height 24
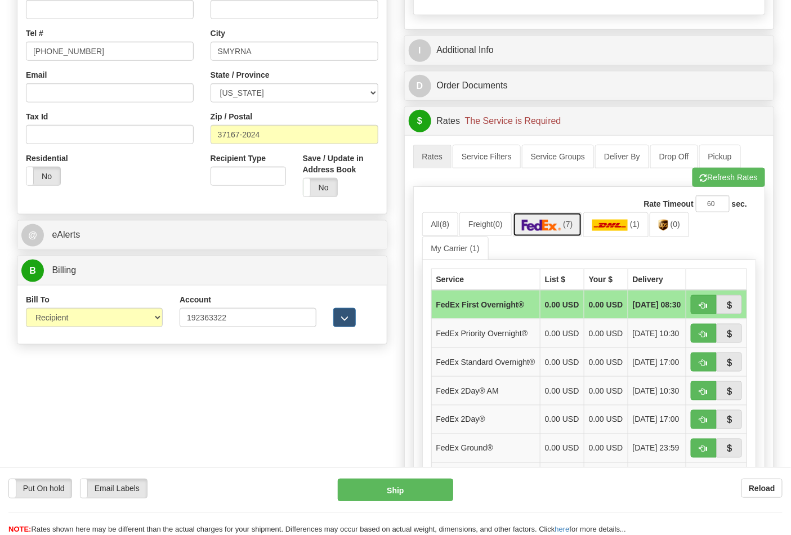
scroll to position [500, 0]
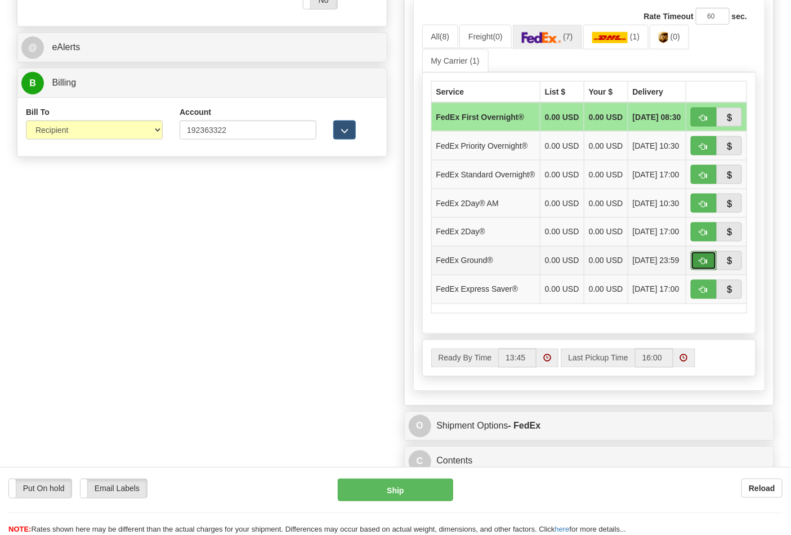
click at [699, 270] on button "button" at bounding box center [704, 260] width 26 height 19
type input "92"
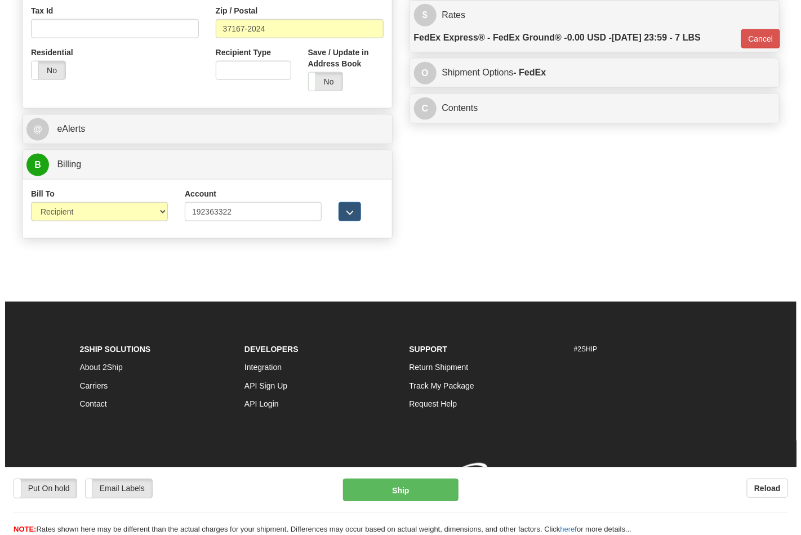
scroll to position [436, 0]
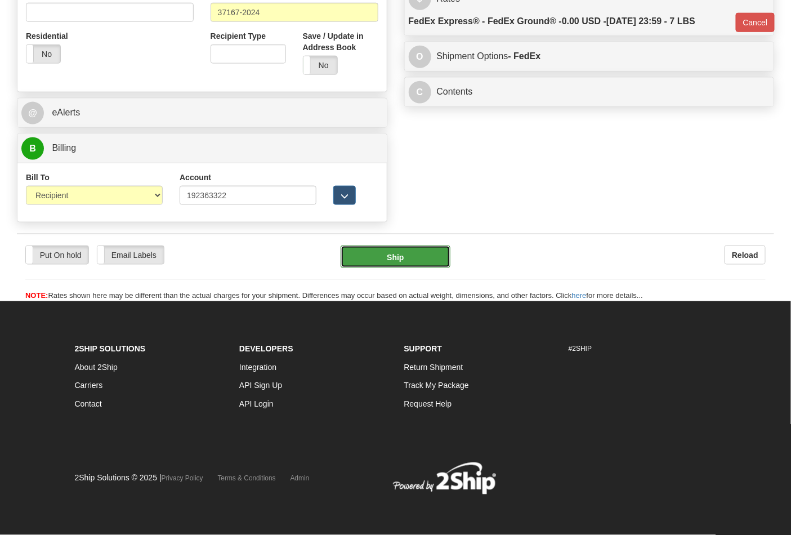
click at [431, 261] on button "Ship" at bounding box center [395, 256] width 109 height 23
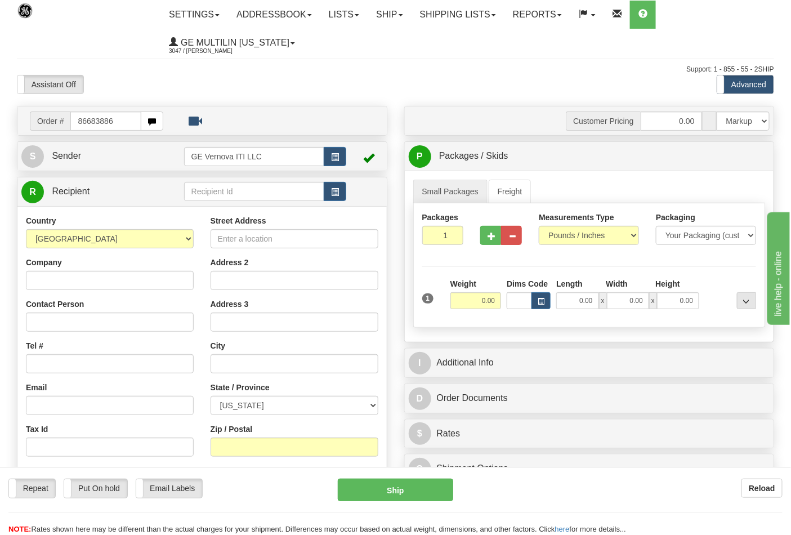
type input "86683886"
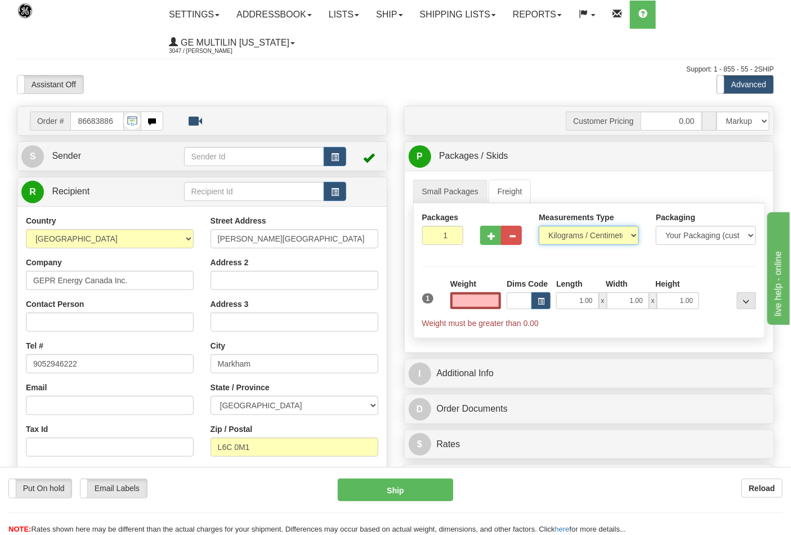
type input "0.00"
click at [567, 238] on select "Pounds / Inches Kilograms / Centimeters" at bounding box center [589, 235] width 100 height 19
select select "0"
click at [539, 226] on select "Pounds / Inches Kilograms / Centimeters" at bounding box center [589, 235] width 100 height 19
click at [498, 296] on input "0.00" at bounding box center [475, 300] width 51 height 17
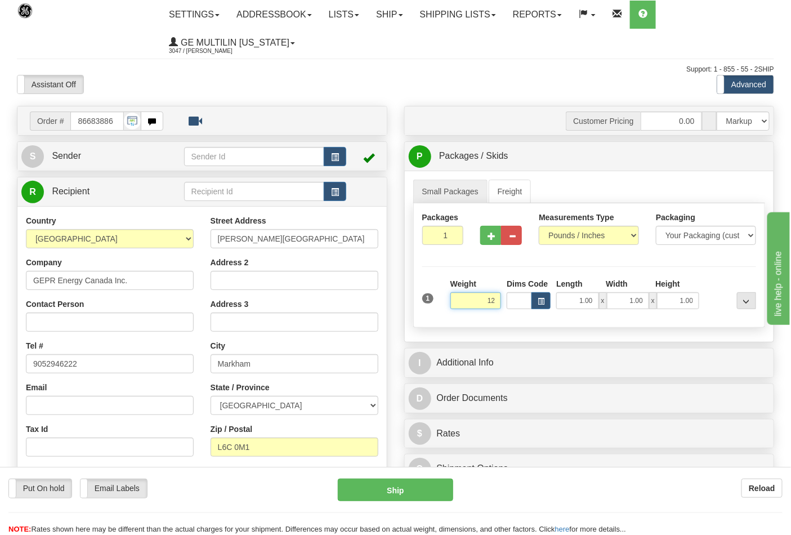
click button "Delete" at bounding box center [0, 0] width 0 height 0
type input "12.00"
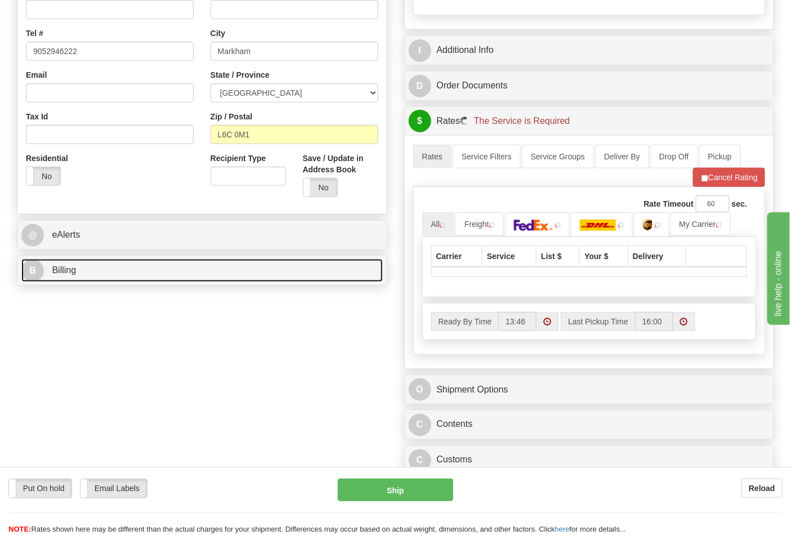
click at [120, 272] on link "B Billing" at bounding box center [201, 270] width 361 height 23
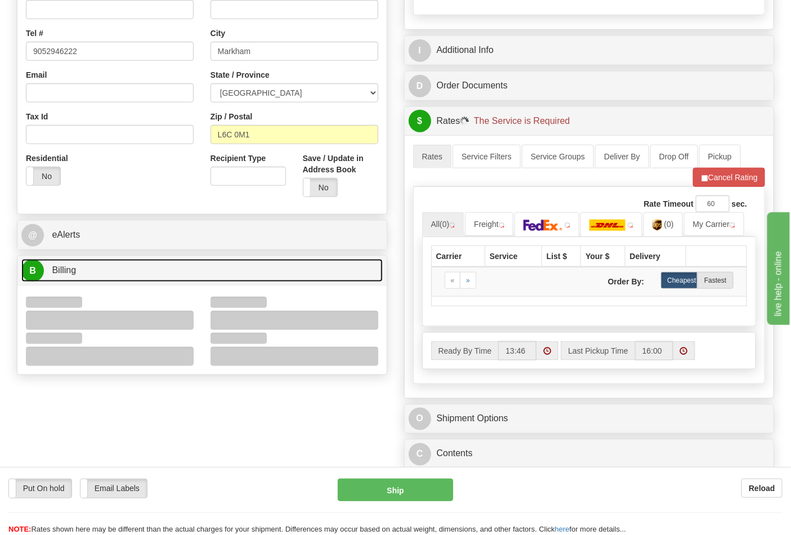
scroll to position [500, 0]
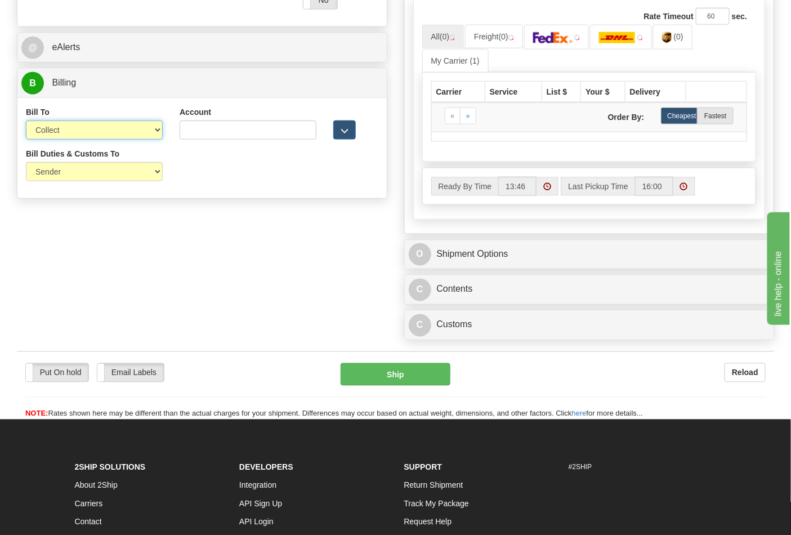
click at [62, 133] on select "Sender Recipient Third Party Collect" at bounding box center [94, 129] width 137 height 19
select select "2"
click at [26, 122] on select "Sender Recipient Third Party Collect" at bounding box center [94, 129] width 137 height 19
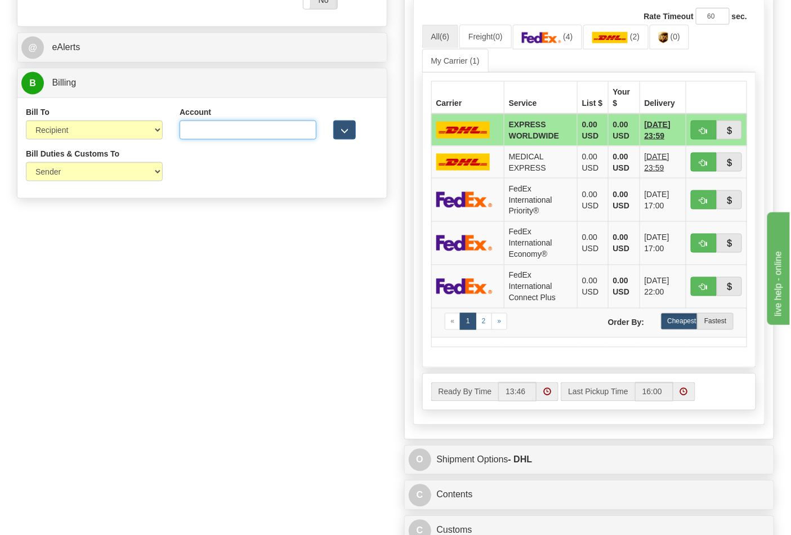
click at [210, 124] on input "Account" at bounding box center [248, 129] width 137 height 19
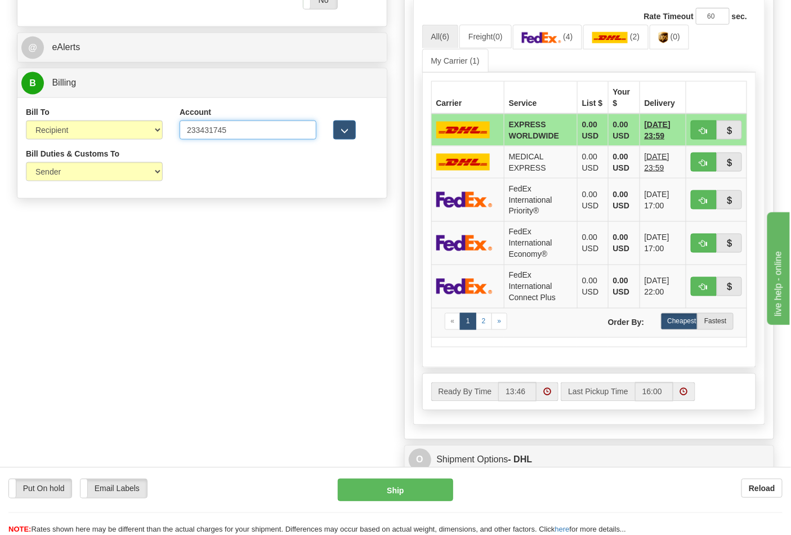
type input "233431745"
click button "Delete" at bounding box center [0, 0] width 0 height 0
click at [535, 32] on link "(4)" at bounding box center [547, 37] width 69 height 24
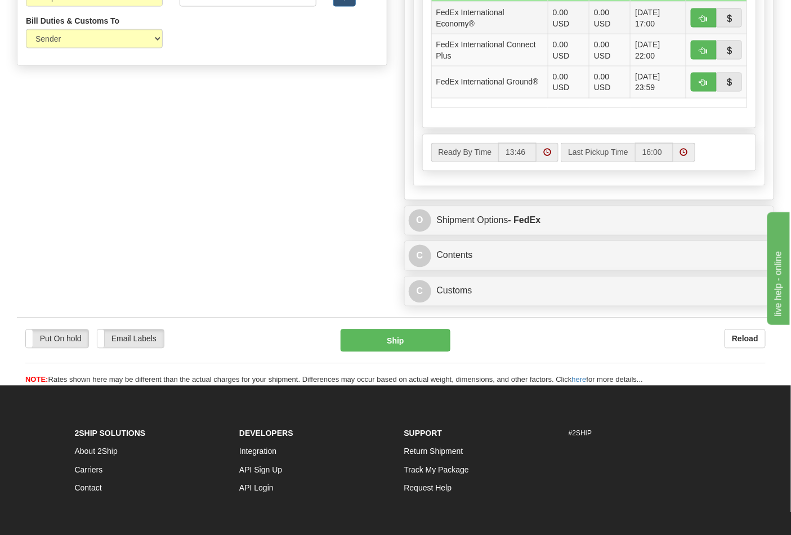
scroll to position [563, 0]
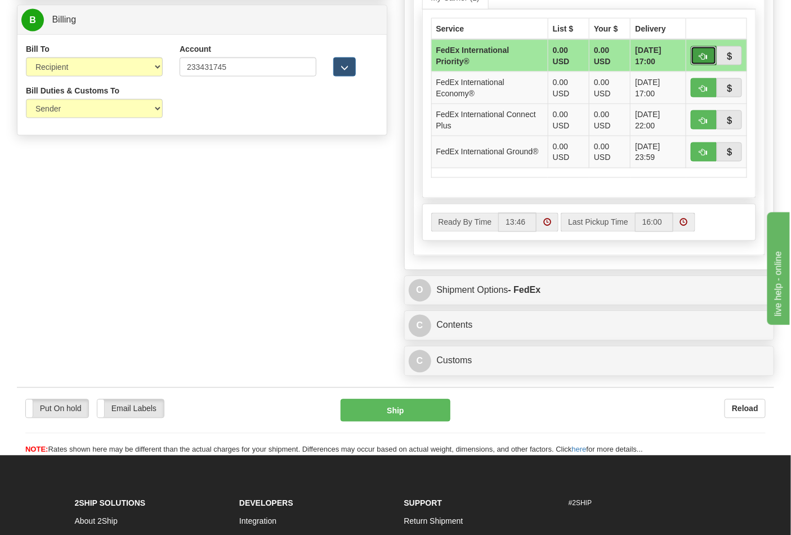
click at [700, 57] on span "button" at bounding box center [704, 56] width 8 height 7
type input "01"
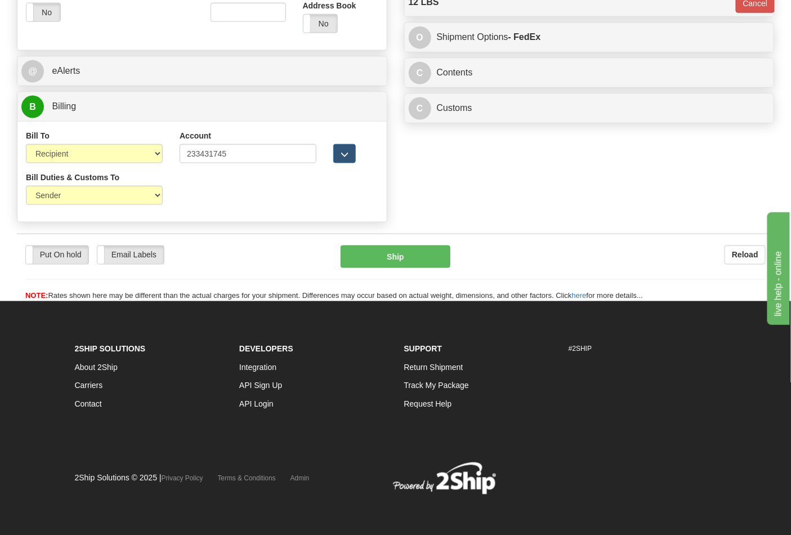
scroll to position [477, 0]
click at [410, 269] on div "Put On hold Put On hold Email Labels Email Labels Edit Reload Ship" at bounding box center [395, 273] width 757 height 56
click at [425, 248] on button "Ship" at bounding box center [395, 256] width 109 height 23
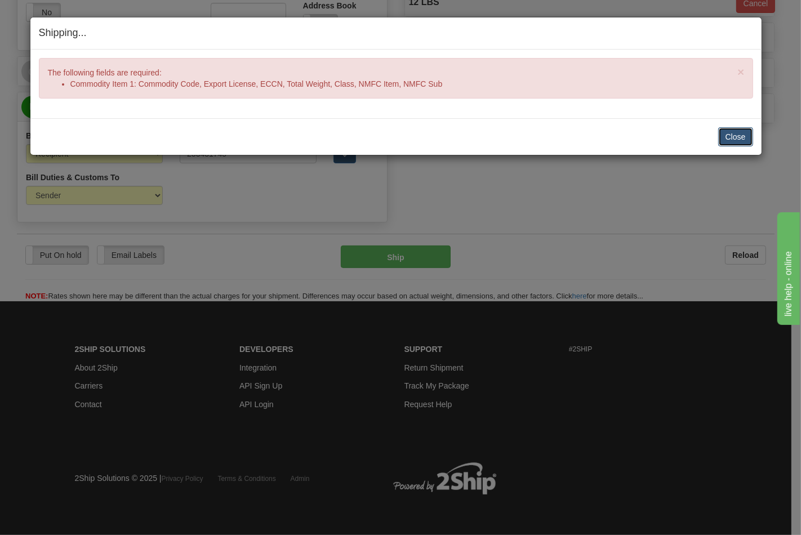
click at [740, 132] on button "Close" at bounding box center [735, 136] width 35 height 19
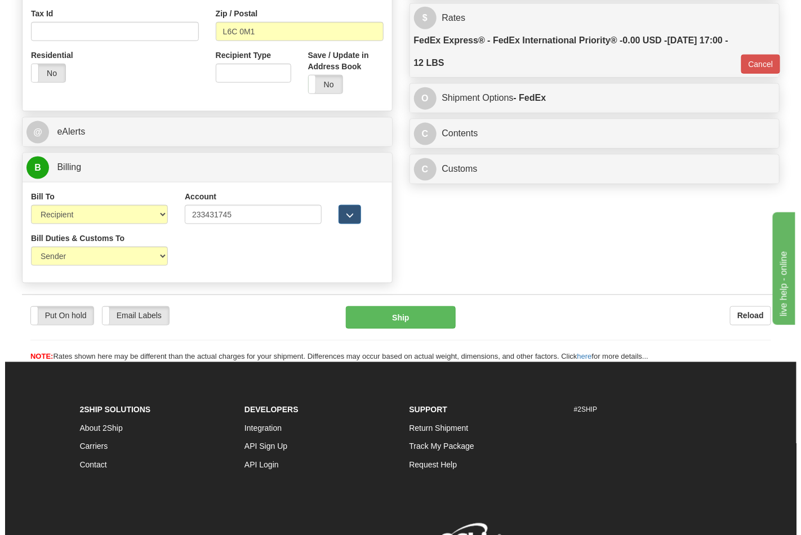
scroll to position [415, 0]
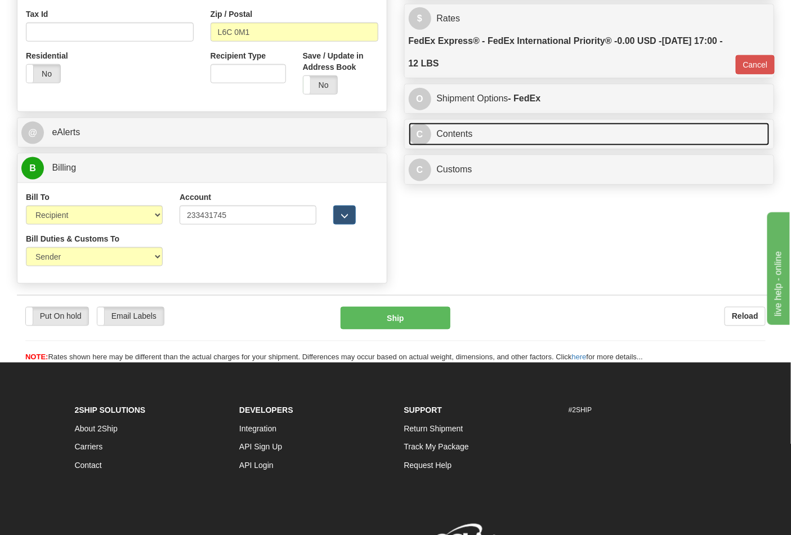
click at [615, 133] on link "C Contents" at bounding box center [589, 134] width 361 height 23
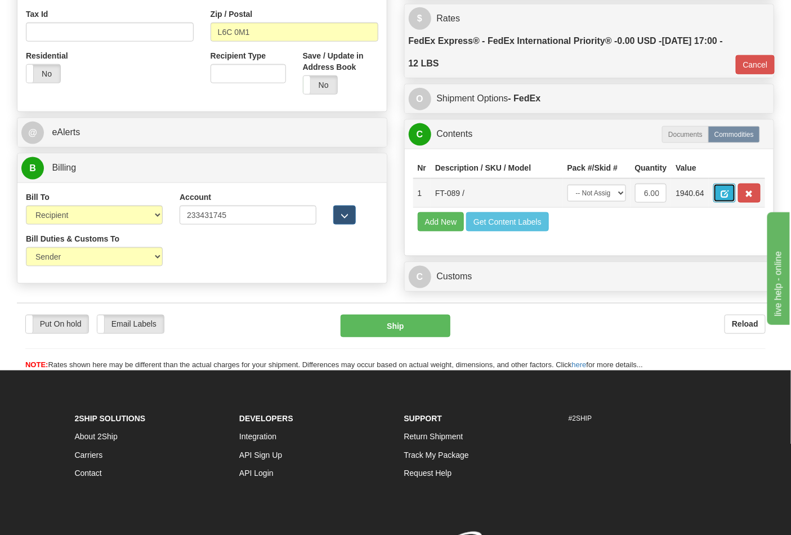
click at [729, 196] on span "button" at bounding box center [725, 193] width 8 height 7
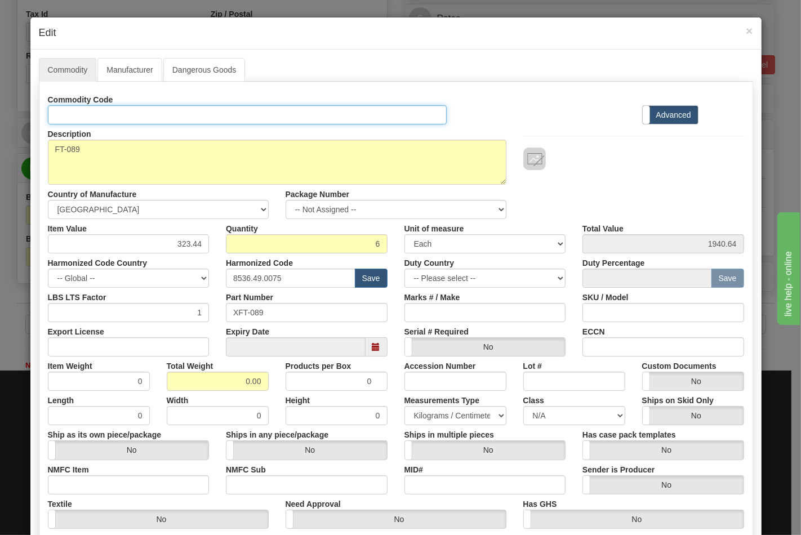
click at [126, 113] on input "Id" at bounding box center [247, 114] width 399 height 19
type input "TRANSFORMERS"
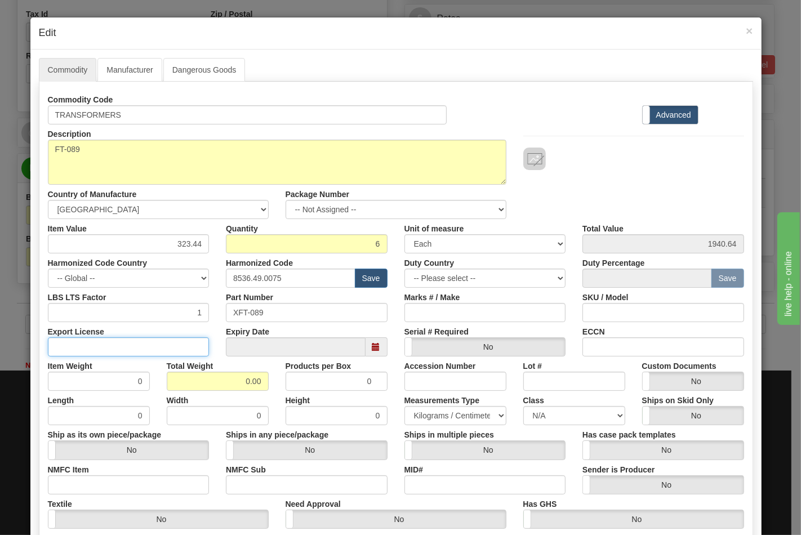
click at [176, 345] on input "Export License" at bounding box center [129, 346] width 162 height 19
type input "N/A"
drag, startPoint x: 211, startPoint y: 380, endPoint x: 273, endPoint y: 386, distance: 62.7
click at [273, 386] on div "Item Weight 0 Total Weight 0.00 Products per Box 0 Accession Number Lot # Custo…" at bounding box center [395, 373] width 713 height 34
type input "12"
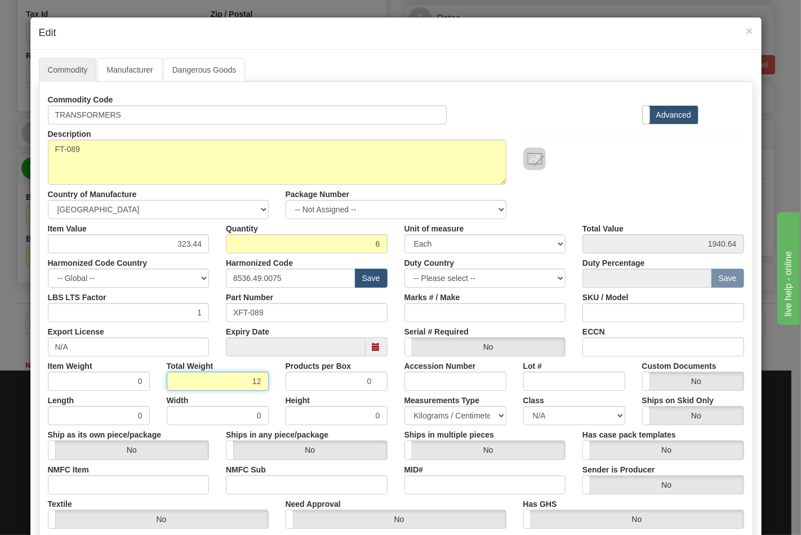
type input "2.0000"
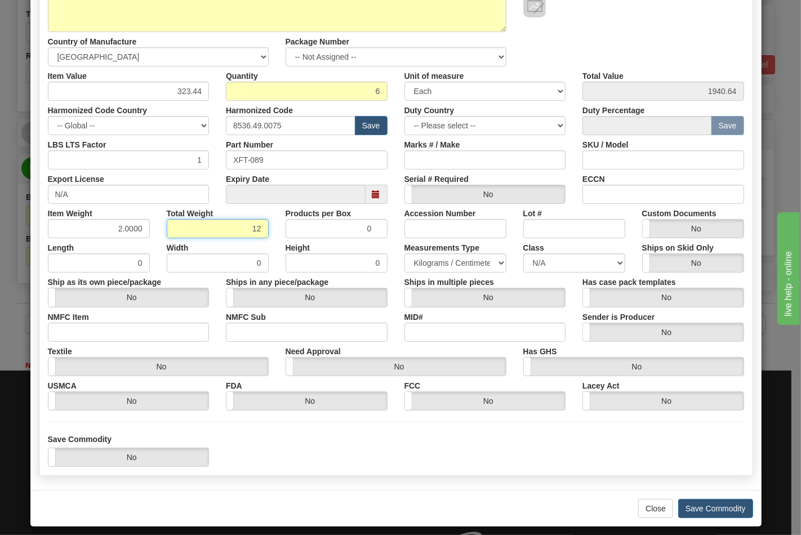
scroll to position [162, 0]
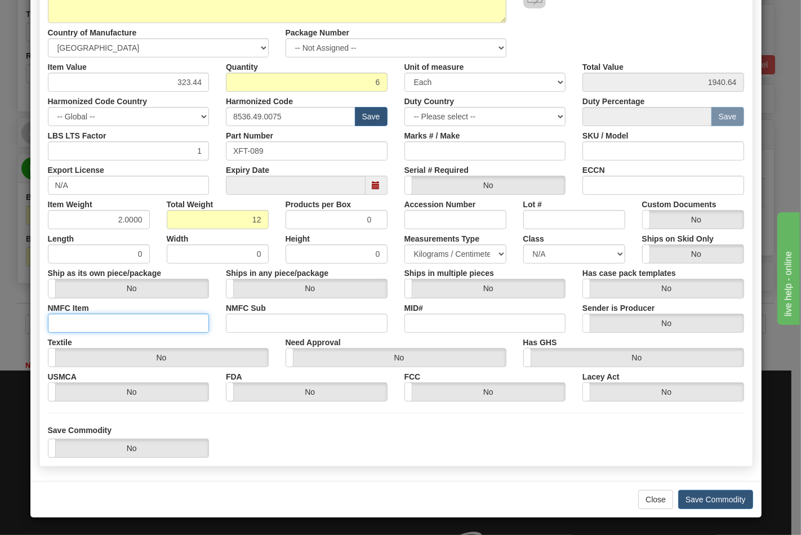
click at [87, 323] on input "NMFC Item" at bounding box center [129, 323] width 162 height 19
type input "63170"
click at [262, 319] on input "NMFC Sub" at bounding box center [307, 323] width 162 height 19
type input "4"
click at [527, 257] on select "N/A 50.0 55.0 60.0 65.0 70.0 85.0 92.5 100.0 125.0 175.0 250.0 300.0 400.0" at bounding box center [574, 253] width 102 height 19
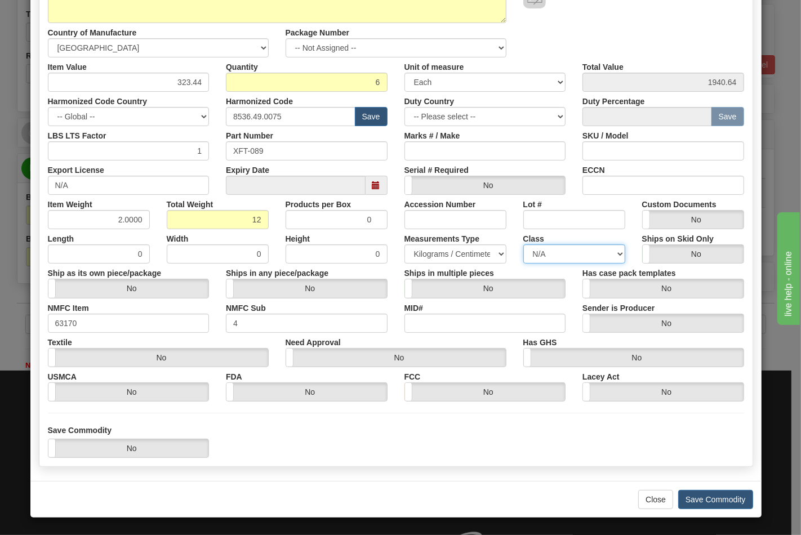
select select "70.0"
click at [523, 244] on select "N/A 50.0 55.0 60.0 65.0 70.0 85.0 92.5 100.0 125.0 175.0 250.0 300.0 400.0" at bounding box center [574, 253] width 102 height 19
click at [609, 187] on input "ECCN" at bounding box center [663, 185] width 162 height 19
type input "EAR99"
click at [683, 496] on button "Save Commodity" at bounding box center [715, 499] width 75 height 19
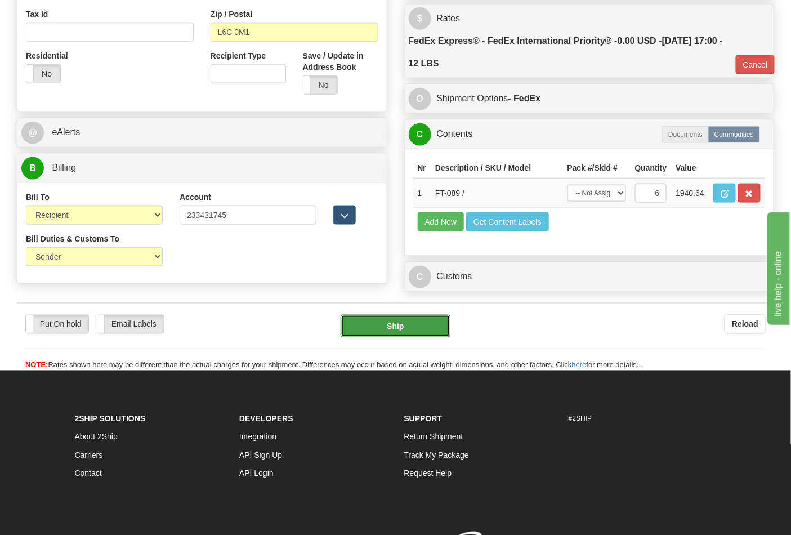
click at [401, 337] on button "Ship" at bounding box center [395, 326] width 109 height 23
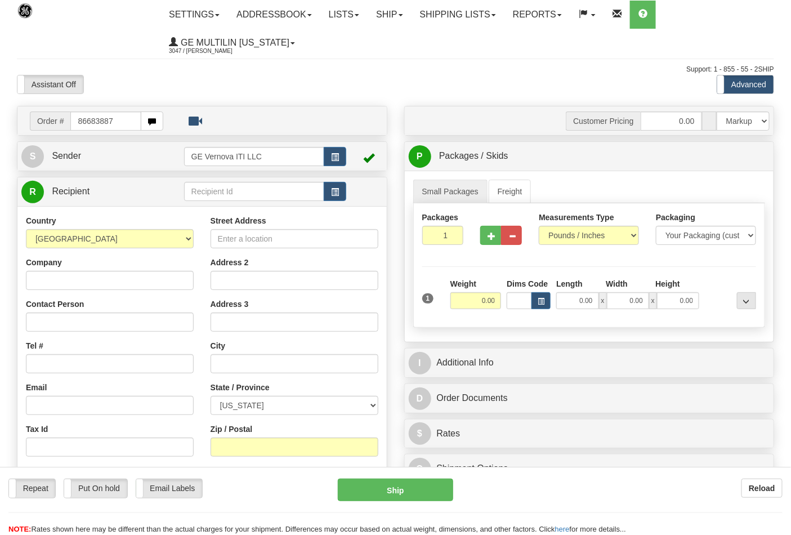
type input "86683887"
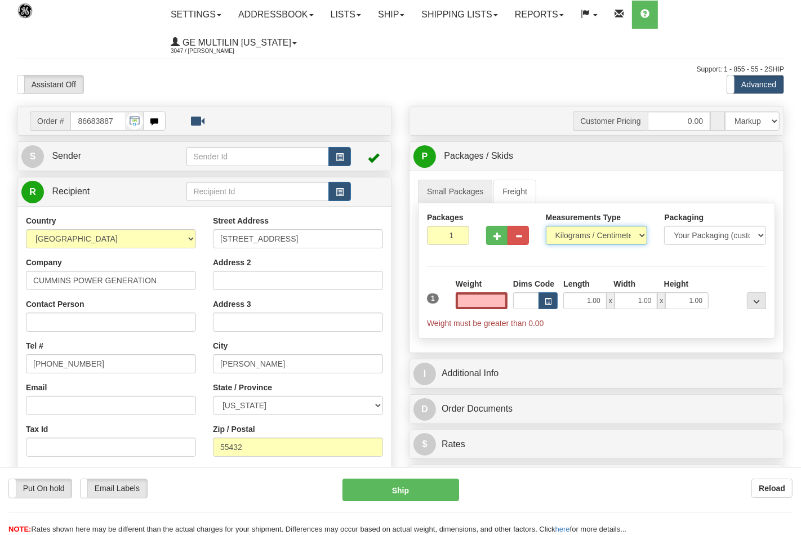
type input "0.00"
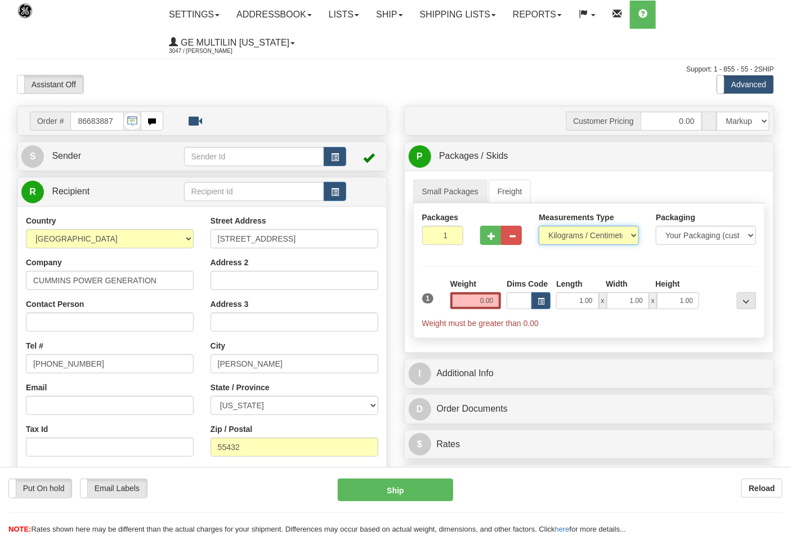
drag, startPoint x: 561, startPoint y: 235, endPoint x: 565, endPoint y: 242, distance: 7.8
click at [561, 235] on select "Pounds / Inches Kilograms / Centimeters" at bounding box center [589, 235] width 100 height 19
select select "0"
click at [539, 226] on select "Pounds / Inches Kilograms / Centimeters" at bounding box center [589, 235] width 100 height 19
click at [498, 299] on input "0.00" at bounding box center [475, 300] width 51 height 17
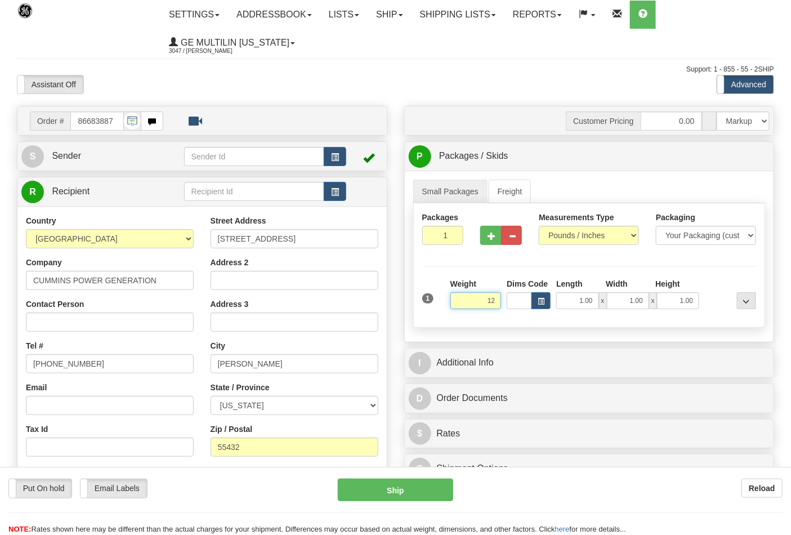
click button "Delete" at bounding box center [0, 0] width 0 height 0
type input "12.00"
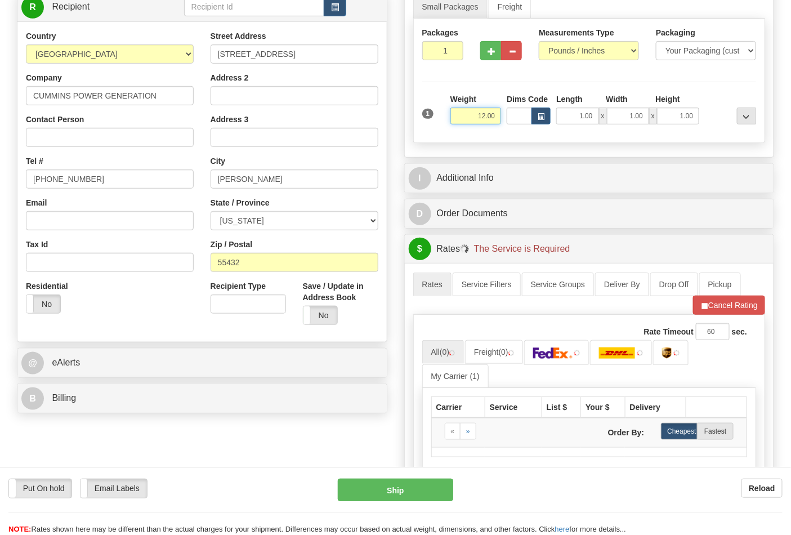
scroll to position [187, 0]
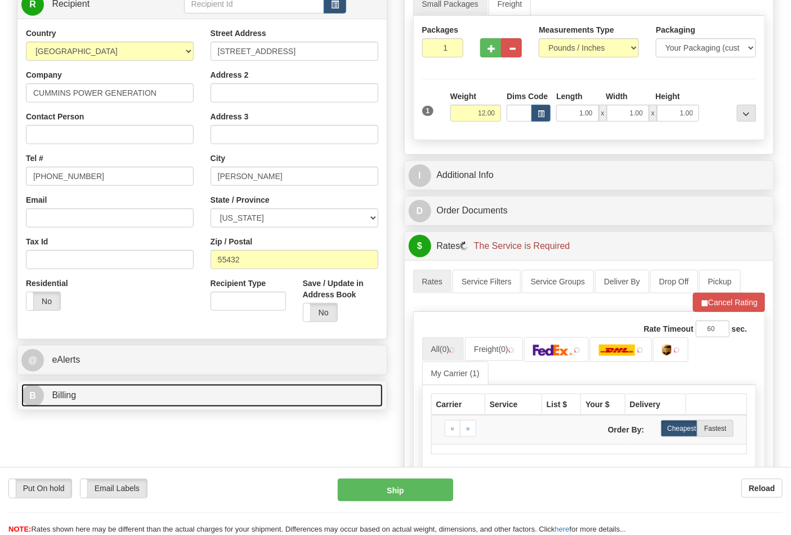
click at [124, 392] on link "B Billing" at bounding box center [201, 395] width 361 height 23
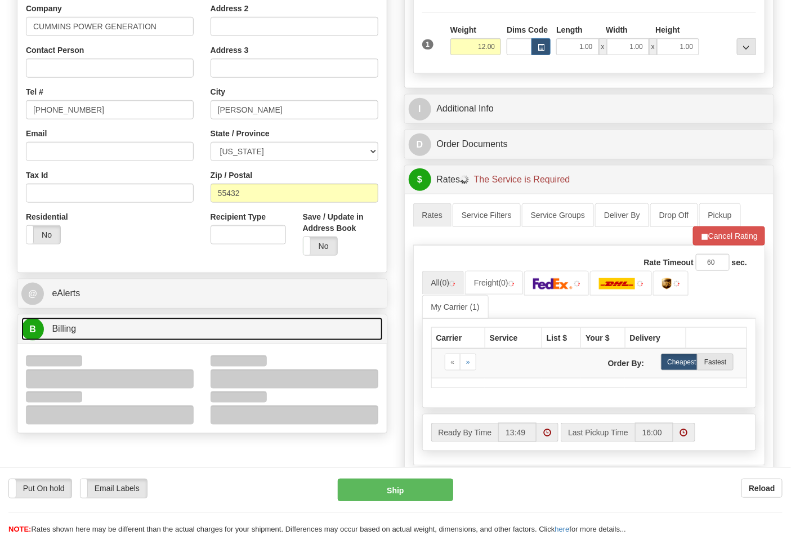
scroll to position [312, 0]
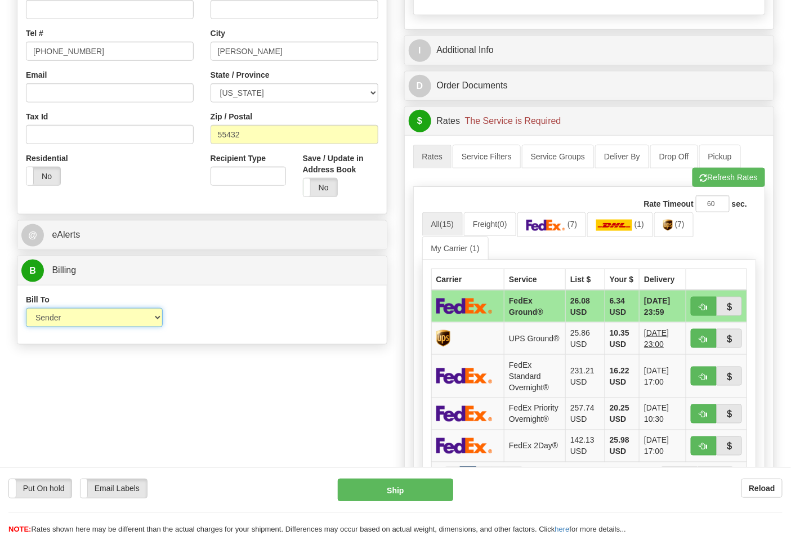
click at [86, 323] on select "Sender Recipient Third Party Collect" at bounding box center [94, 317] width 137 height 19
select select "2"
click at [26, 309] on select "Sender Recipient Third Party Collect" at bounding box center [94, 317] width 137 height 19
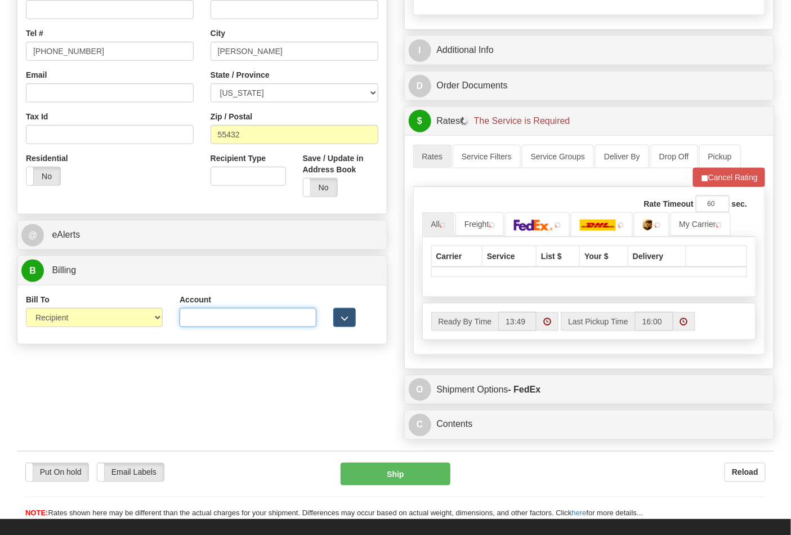
click at [233, 319] on input "Account" at bounding box center [248, 317] width 137 height 19
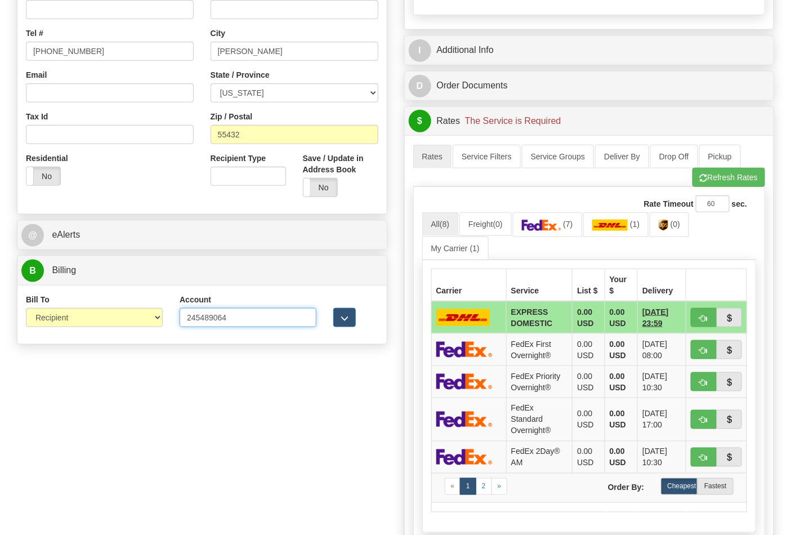
type input "245489064"
click button "Delete" at bounding box center [0, 0] width 0 height 0
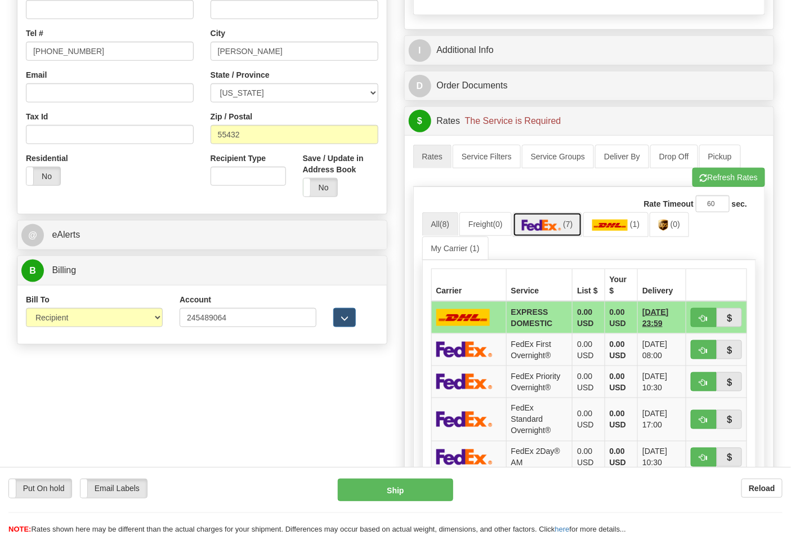
click at [537, 236] on link "(7)" at bounding box center [547, 224] width 69 height 24
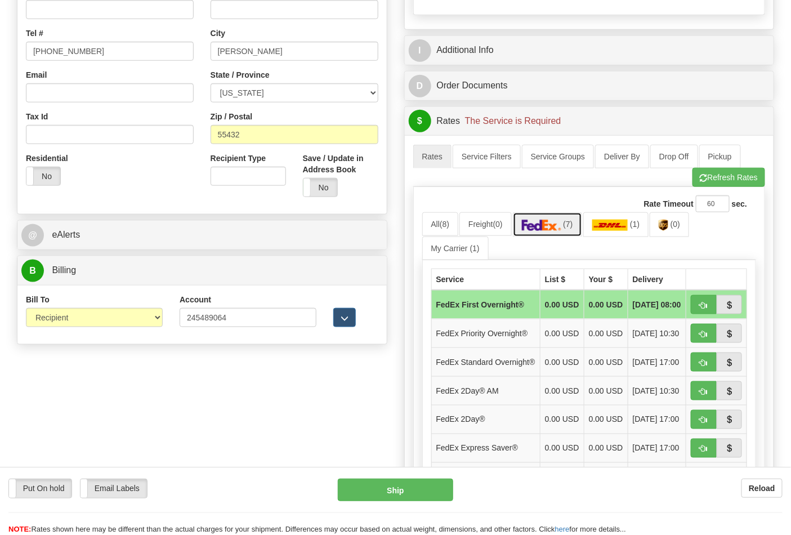
click at [543, 229] on img at bounding box center [541, 225] width 39 height 11
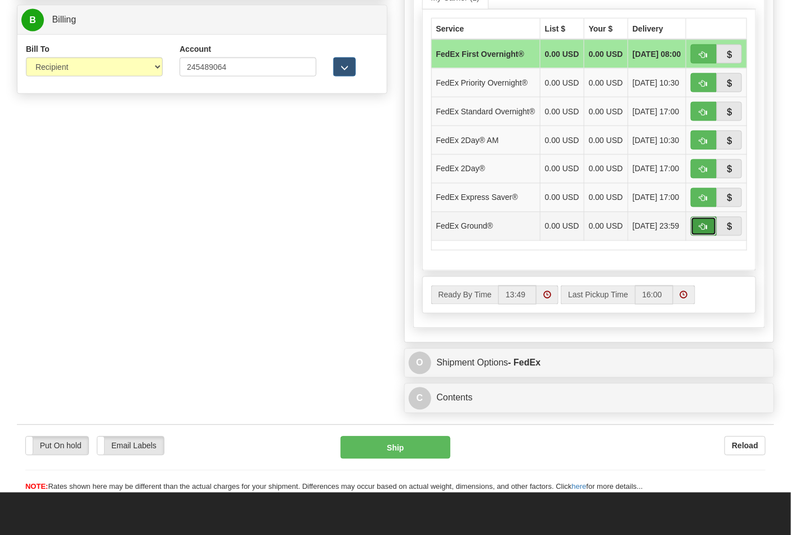
click at [701, 236] on button "button" at bounding box center [704, 226] width 26 height 19
type input "92"
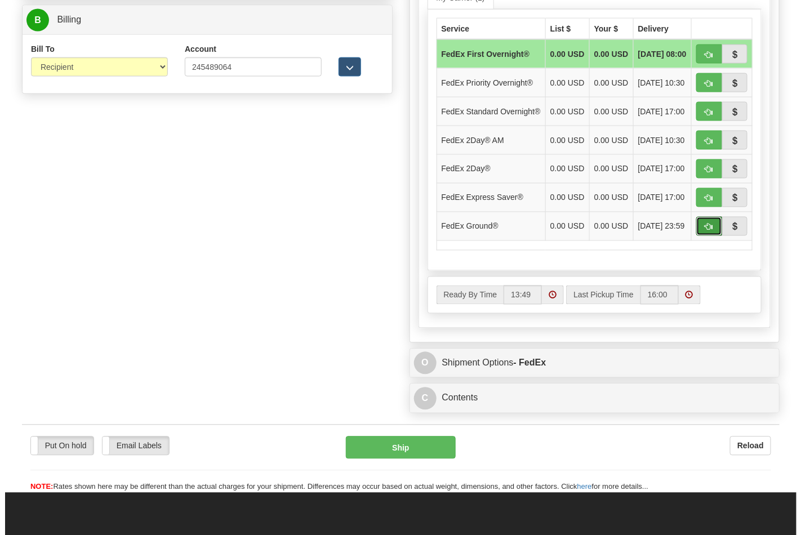
scroll to position [436, 0]
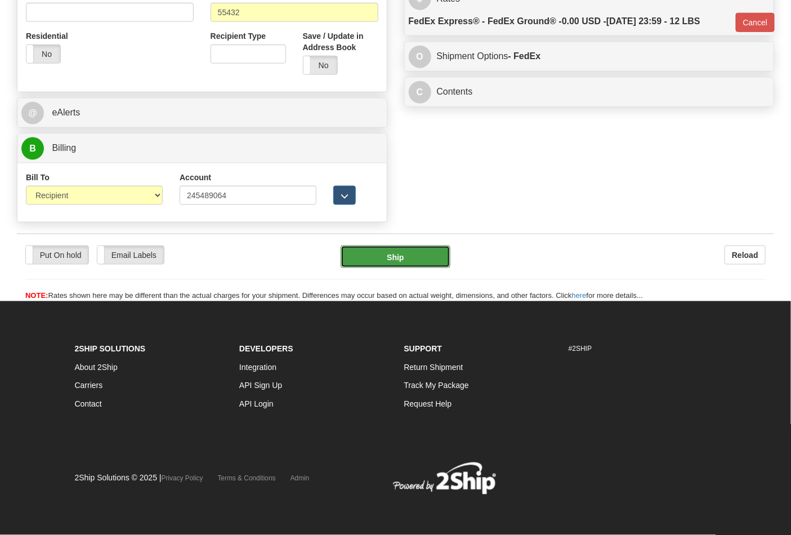
click at [418, 259] on button "Ship" at bounding box center [395, 256] width 109 height 23
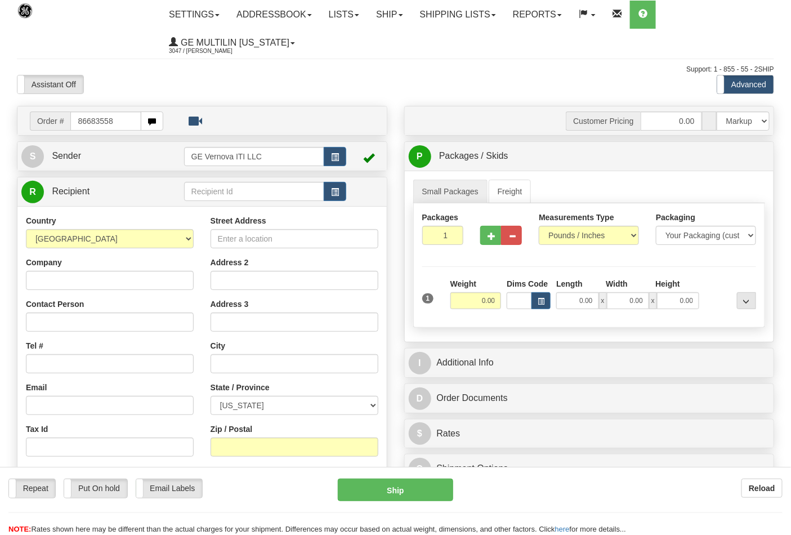
type input "86683558"
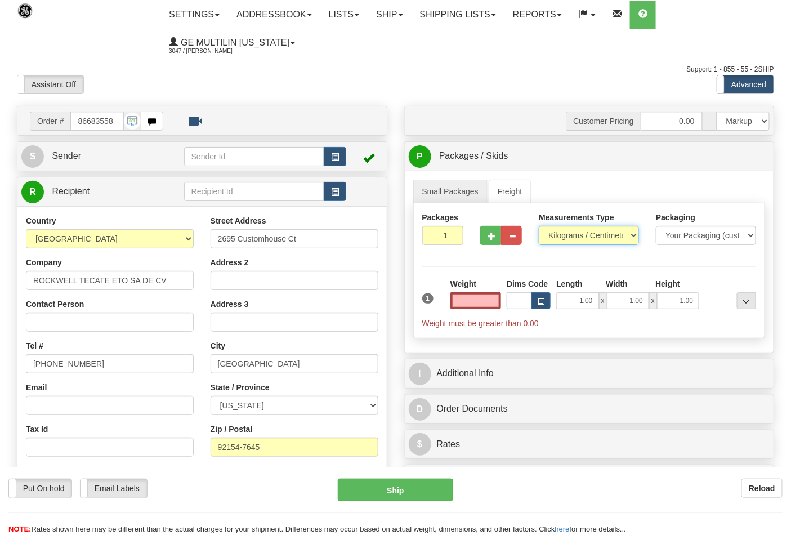
type input "0.00"
click at [579, 240] on select "Pounds / Inches Kilograms / Centimeters" at bounding box center [589, 235] width 100 height 19
select select "0"
click at [539, 226] on select "Pounds / Inches Kilograms / Centimeters" at bounding box center [589, 235] width 100 height 19
click at [491, 237] on span "button" at bounding box center [492, 236] width 8 height 7
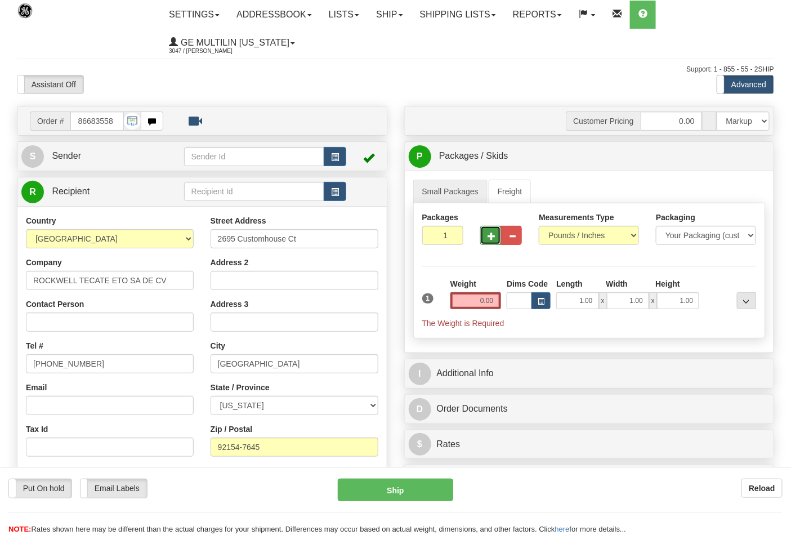
type input "2"
click at [497, 305] on input "0.00" at bounding box center [475, 300] width 51 height 17
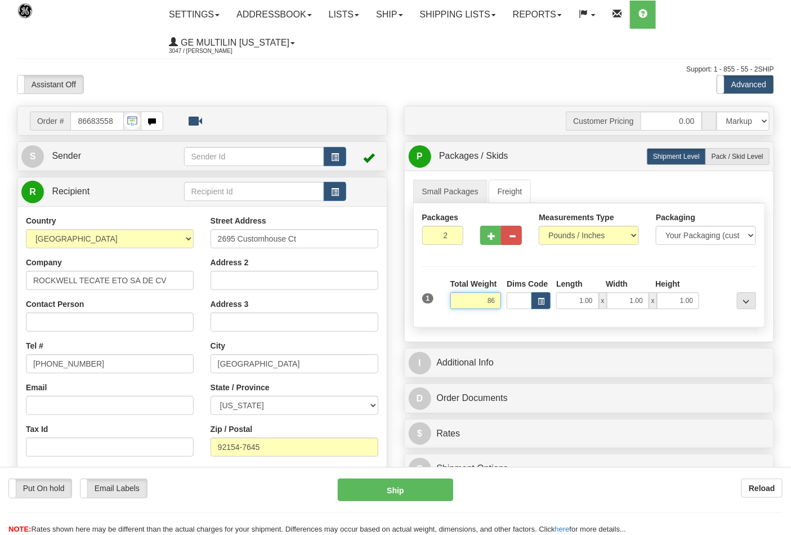
click button "Delete" at bounding box center [0, 0] width 0 height 0
type input "86.00"
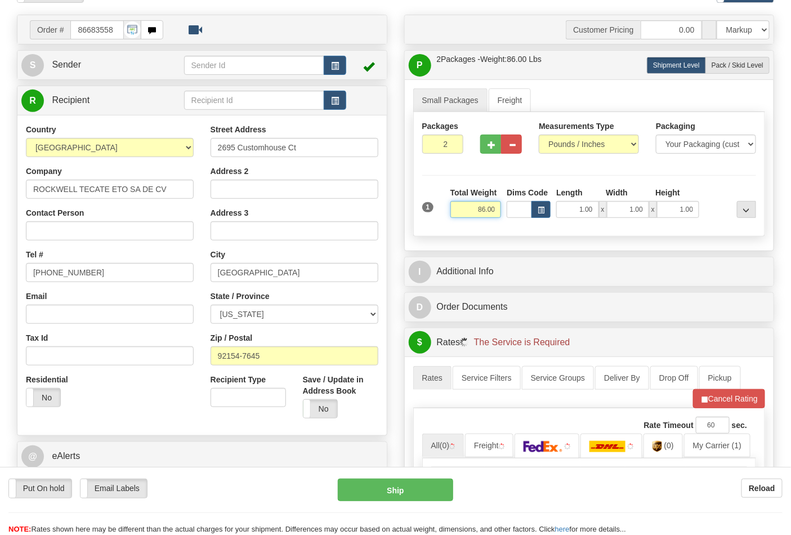
scroll to position [250, 0]
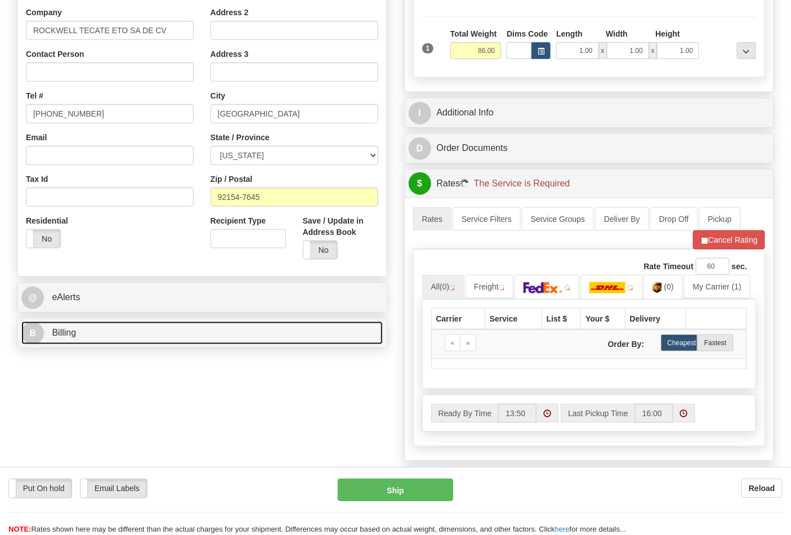
click at [142, 328] on link "B Billing" at bounding box center [201, 332] width 361 height 23
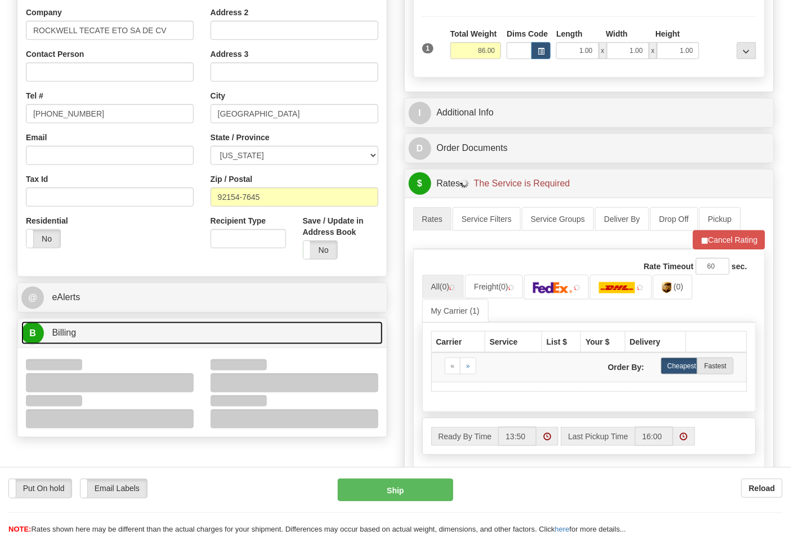
scroll to position [312, 0]
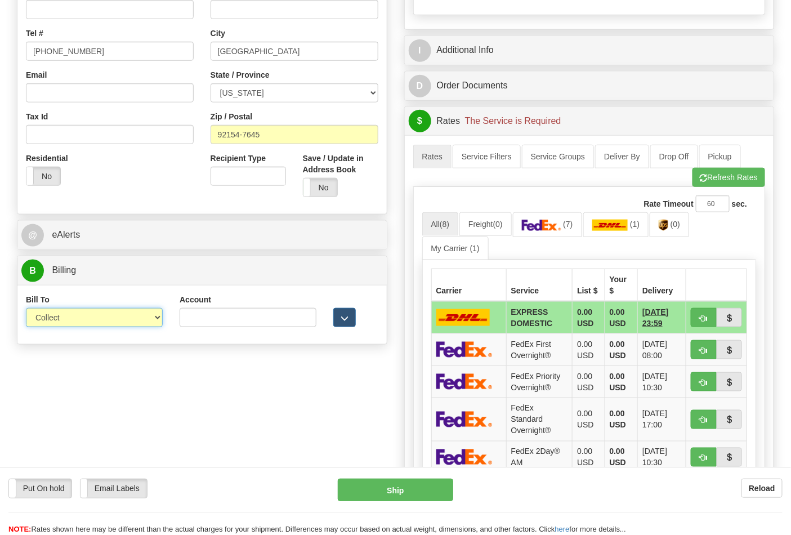
drag, startPoint x: 83, startPoint y: 320, endPoint x: 81, endPoint y: 327, distance: 7.7
click at [83, 320] on select "Sender Recipient Third Party Collect" at bounding box center [94, 317] width 137 height 19
select select "2"
click at [26, 309] on select "Sender Recipient Third Party Collect" at bounding box center [94, 317] width 137 height 19
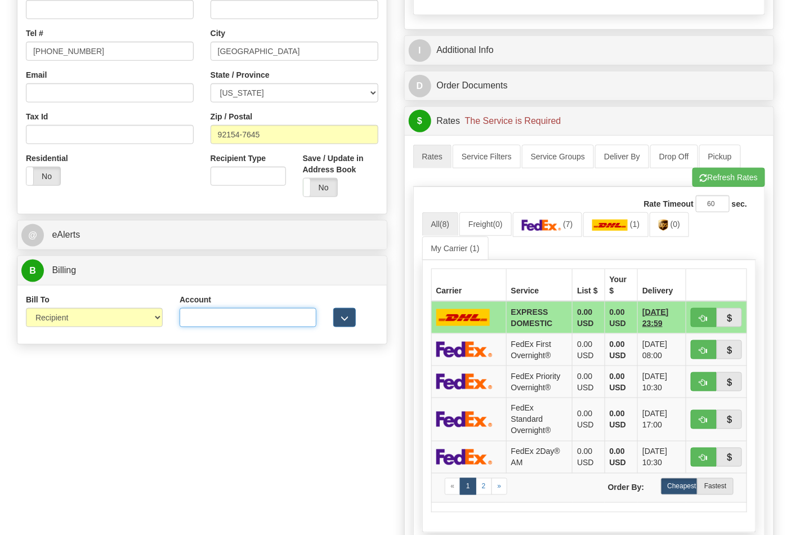
click at [223, 317] on input "Account" at bounding box center [248, 317] width 137 height 19
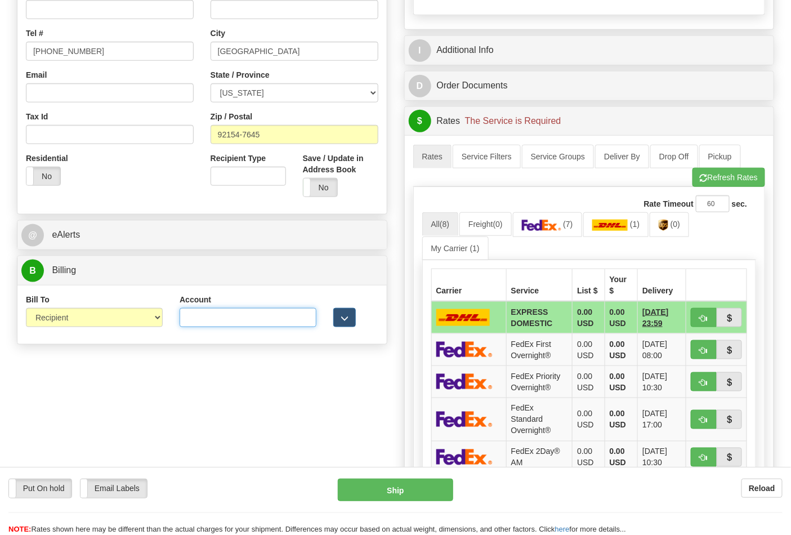
paste input "688W15"
type input "688W15"
drag, startPoint x: 736, startPoint y: 169, endPoint x: 733, endPoint y: 179, distance: 10.1
click at [736, 168] on link "Pickup" at bounding box center [720, 157] width 42 height 24
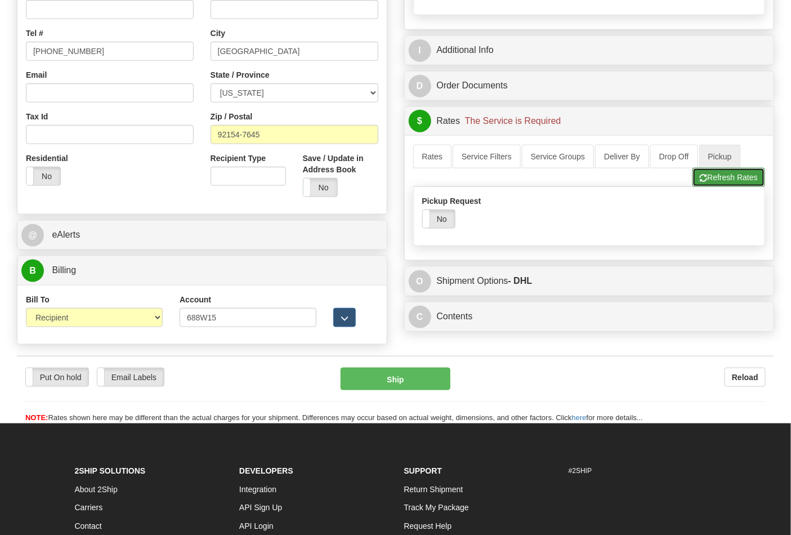
click at [716, 181] on button "Refresh Rates" at bounding box center [728, 177] width 73 height 19
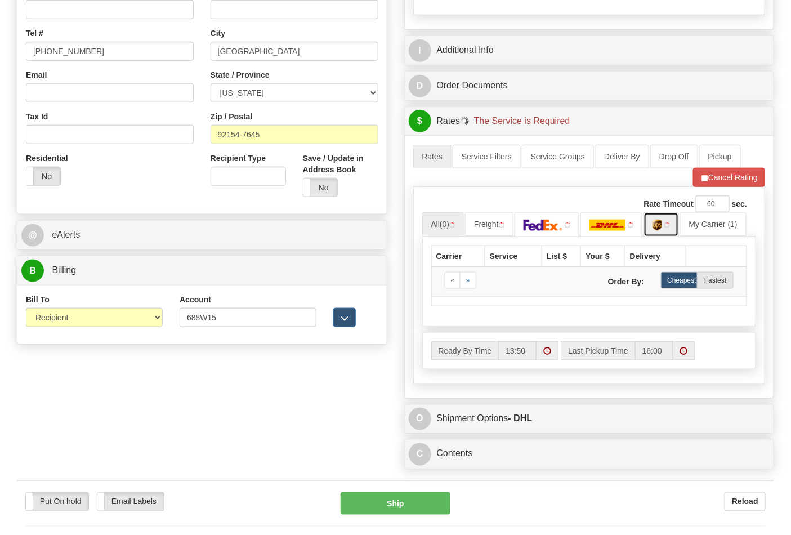
click at [657, 231] on img at bounding box center [658, 225] width 10 height 11
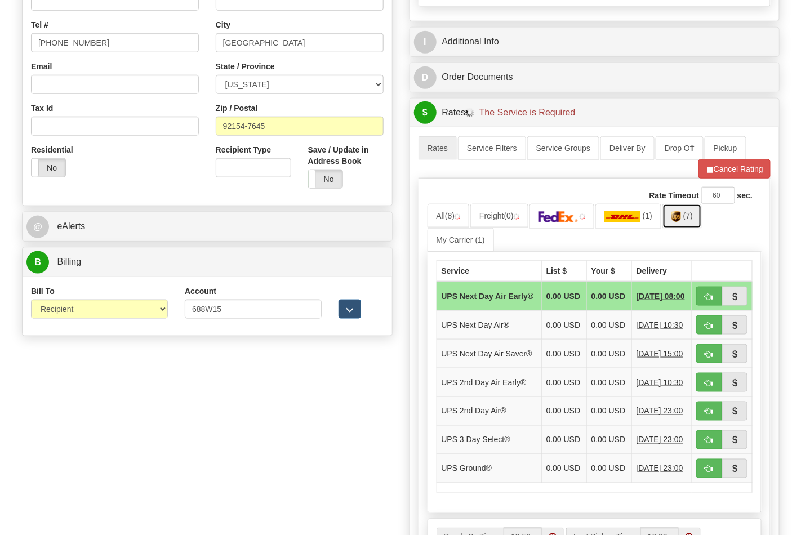
scroll to position [375, 0]
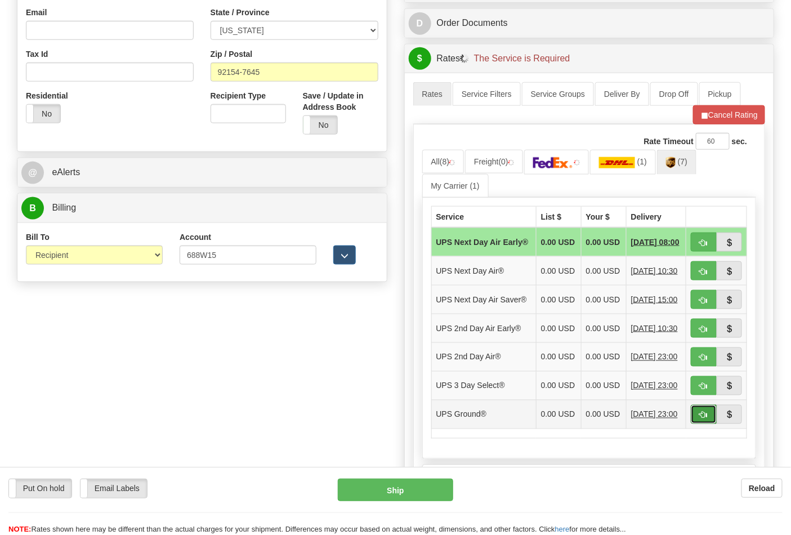
click at [705, 419] on span "button" at bounding box center [704, 415] width 8 height 7
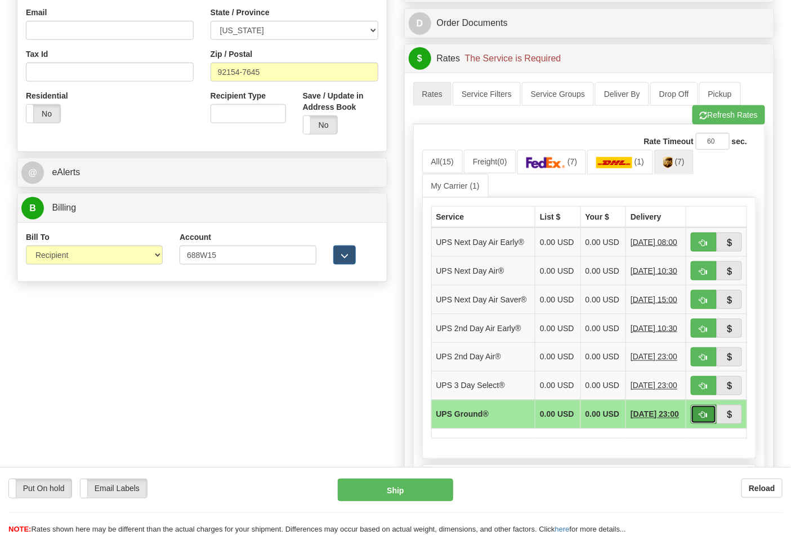
click at [705, 419] on span "button" at bounding box center [704, 415] width 8 height 7
type input "03"
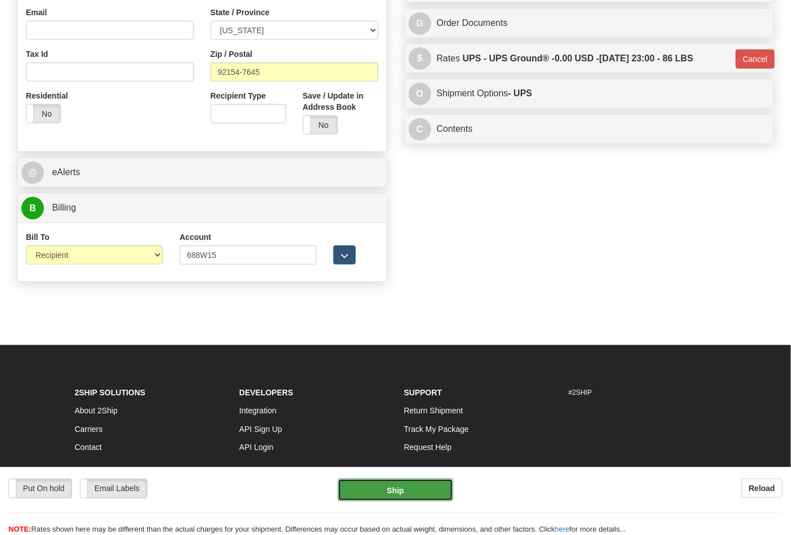
click at [374, 487] on button "Ship" at bounding box center [395, 490] width 115 height 23
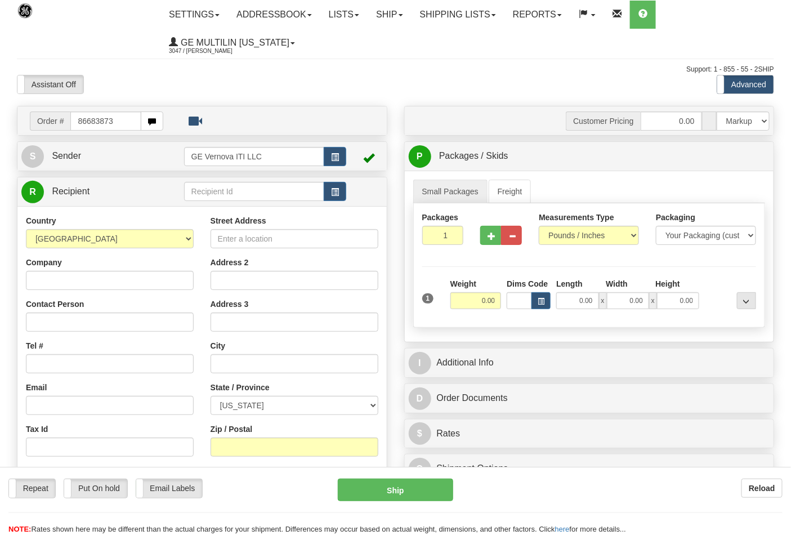
type input "86683873"
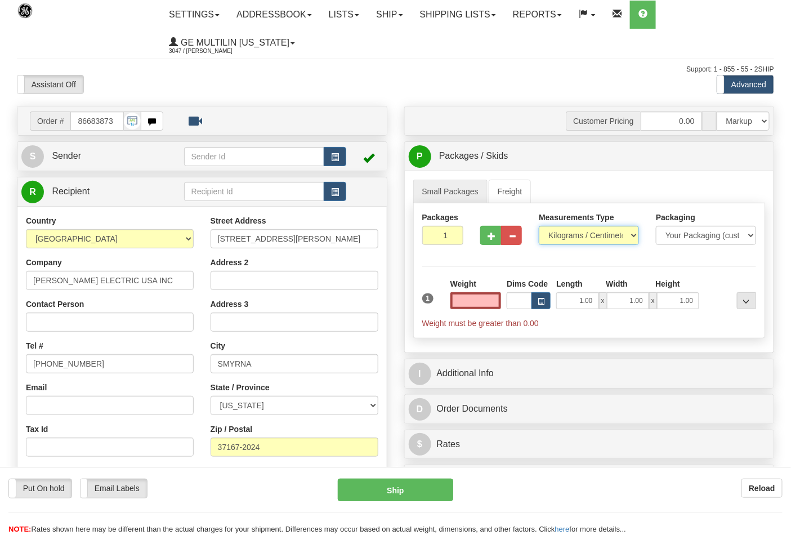
type input "0.00"
click at [540, 243] on select "Pounds / Inches Kilograms / Centimeters" at bounding box center [589, 235] width 100 height 19
select select "0"
click at [539, 226] on select "Pounds / Inches Kilograms / Centimeters" at bounding box center [589, 235] width 100 height 19
click at [488, 301] on input "0.00" at bounding box center [475, 300] width 51 height 17
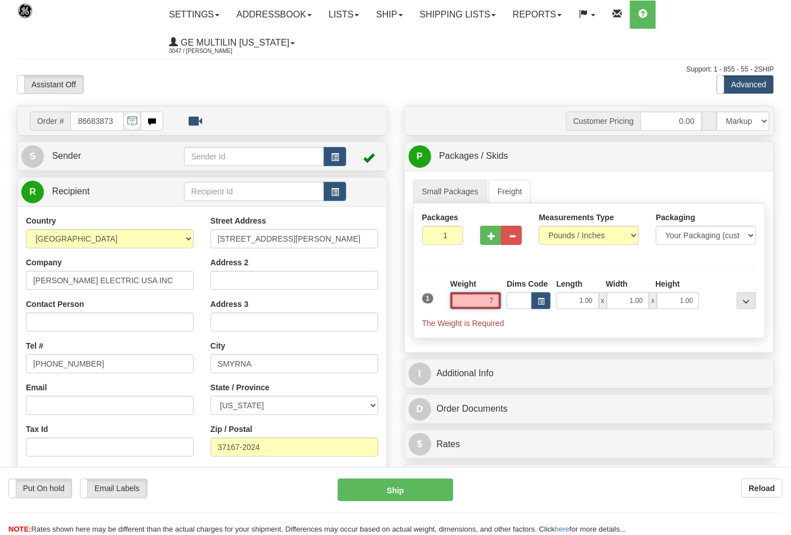
click button "Delete" at bounding box center [0, 0] width 0 height 0
type input "7.00"
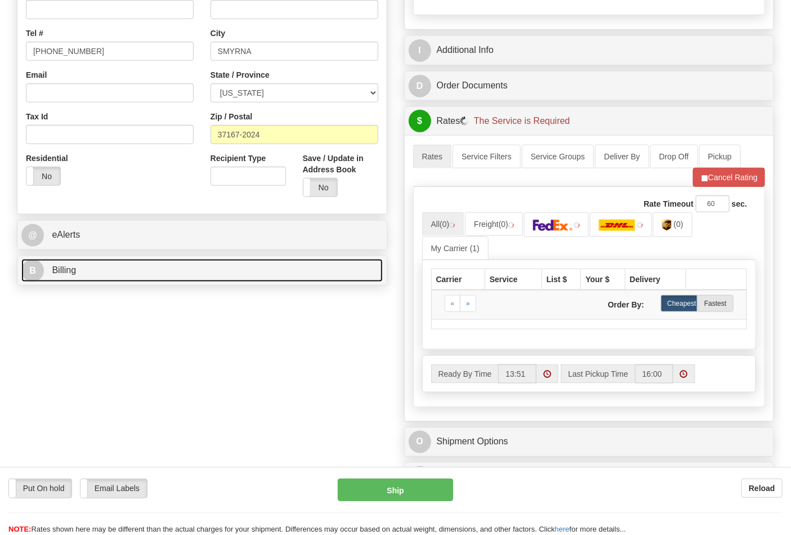
click at [109, 265] on link "B Billing" at bounding box center [201, 270] width 361 height 23
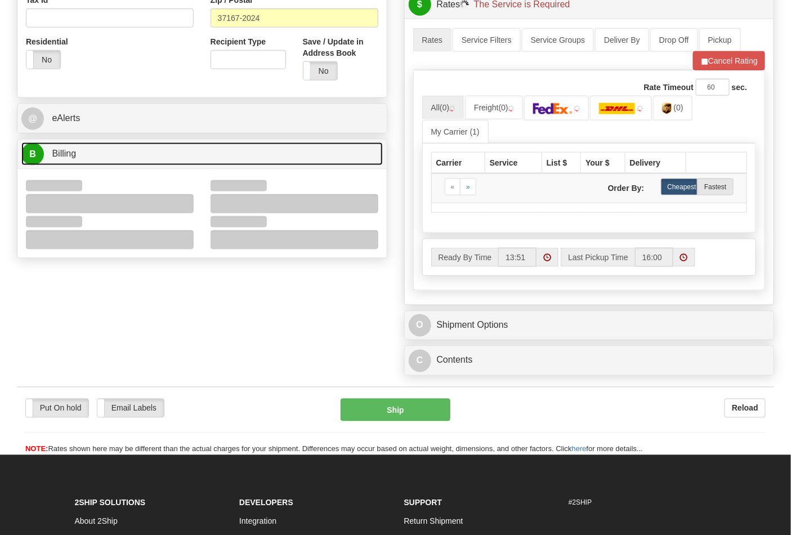
scroll to position [437, 0]
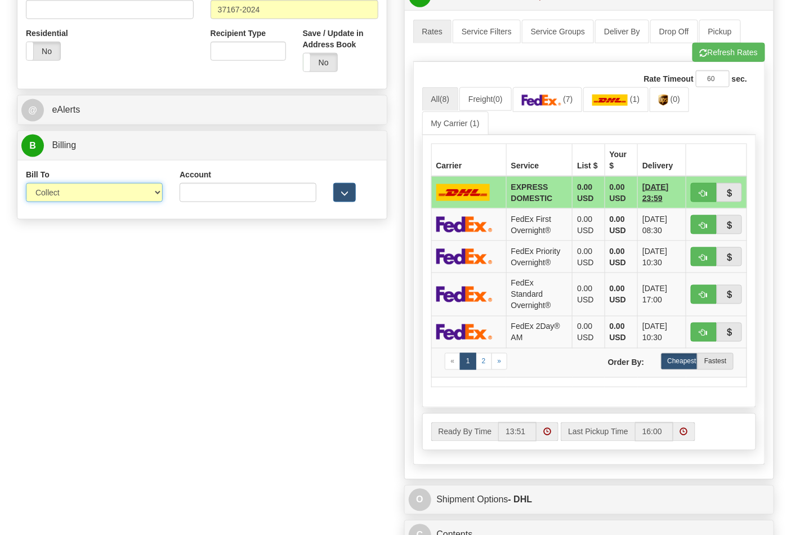
click at [58, 199] on select "Sender Recipient Third Party Collect" at bounding box center [94, 192] width 137 height 19
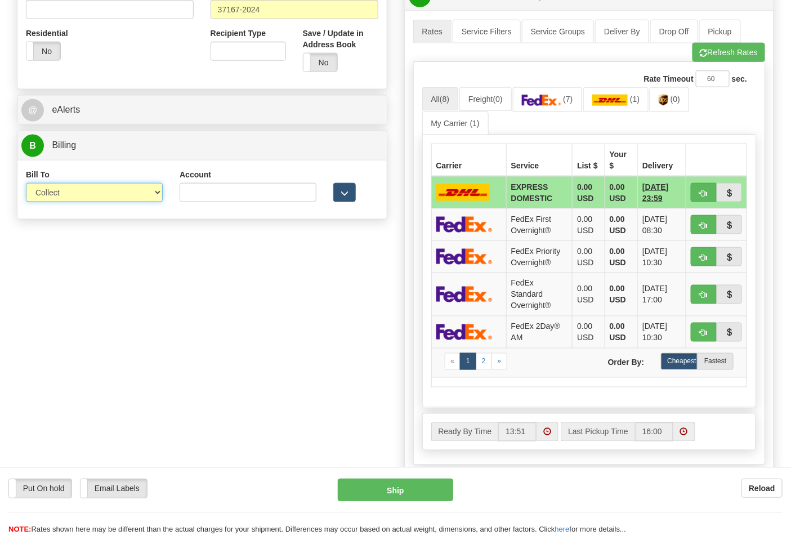
select select "2"
click at [26, 184] on select "Sender Recipient Third Party Collect" at bounding box center [94, 192] width 137 height 19
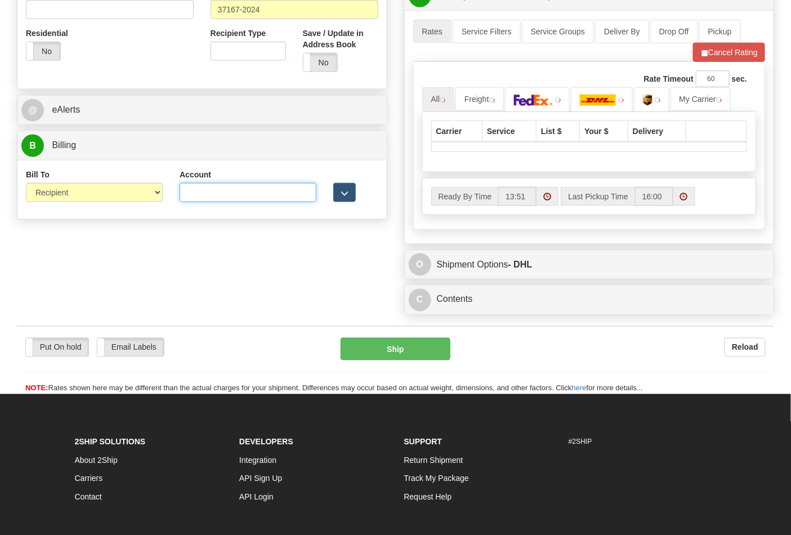
click at [193, 200] on input "Account" at bounding box center [248, 192] width 137 height 19
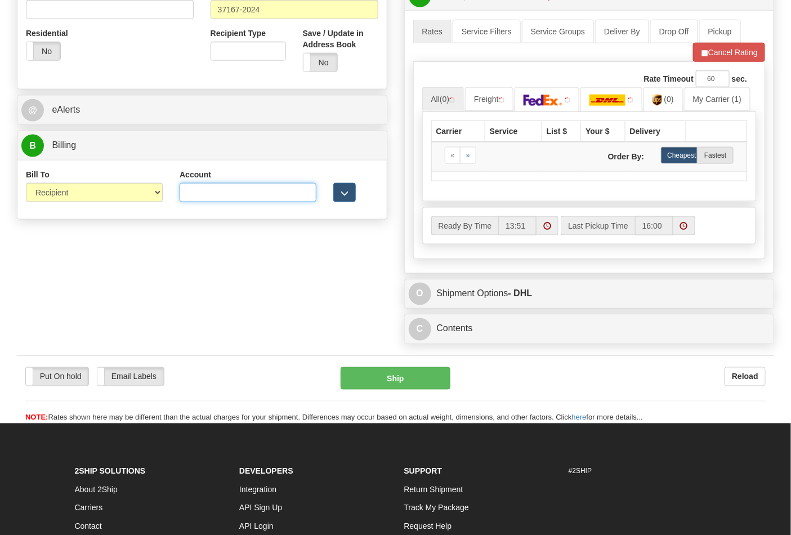
paste input "192363322"
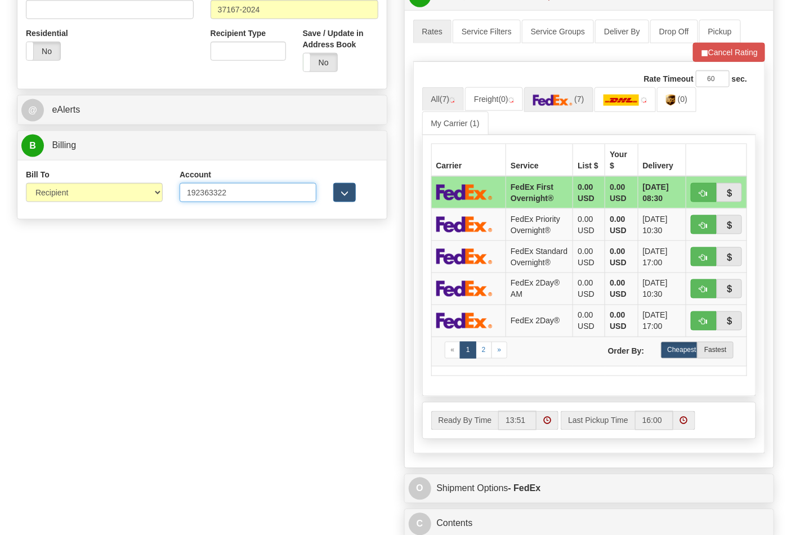
type input "192363322"
click at [553, 92] on link "(7)" at bounding box center [558, 99] width 69 height 24
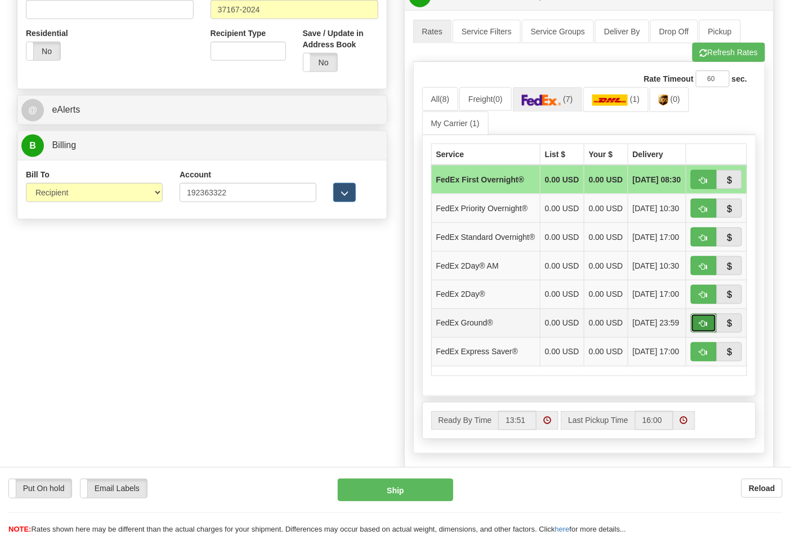
click at [699, 333] on button "button" at bounding box center [704, 323] width 26 height 19
type input "92"
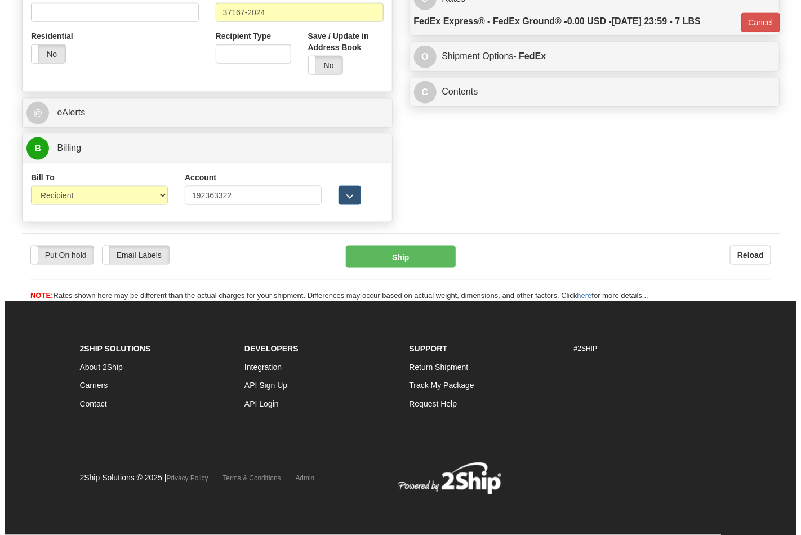
scroll to position [420, 0]
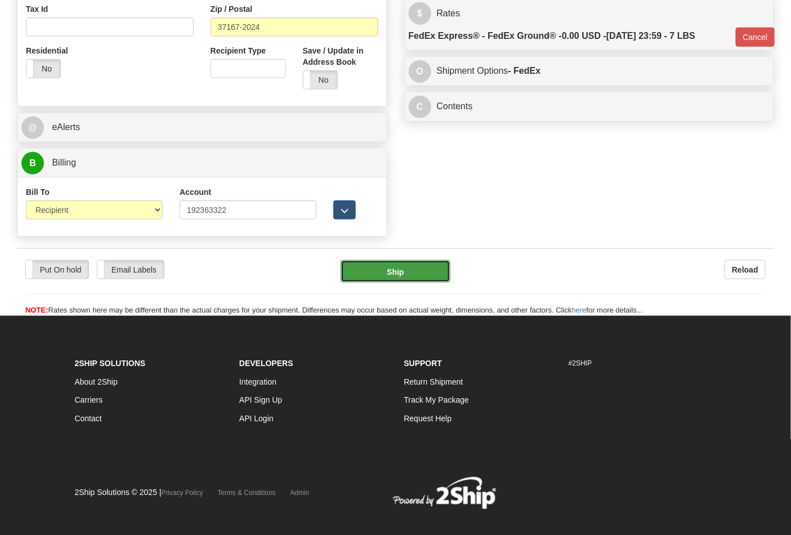
click at [397, 277] on button "Ship" at bounding box center [395, 271] width 109 height 23
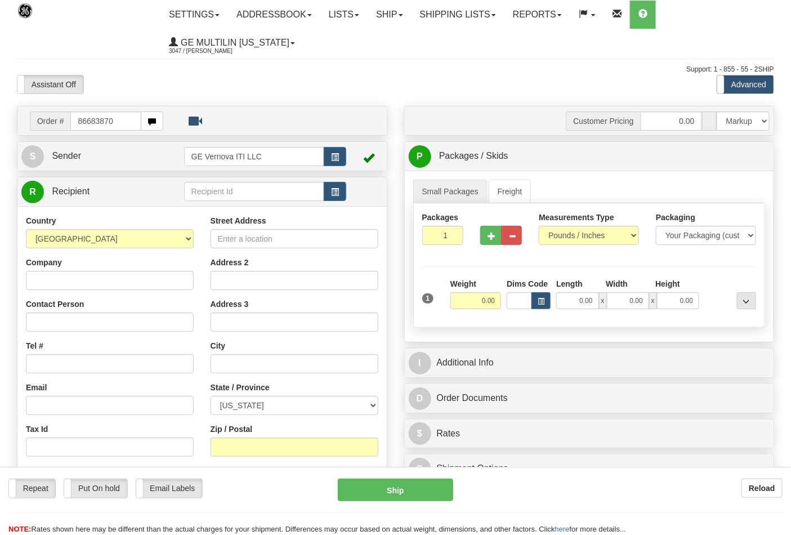
type input "86683870"
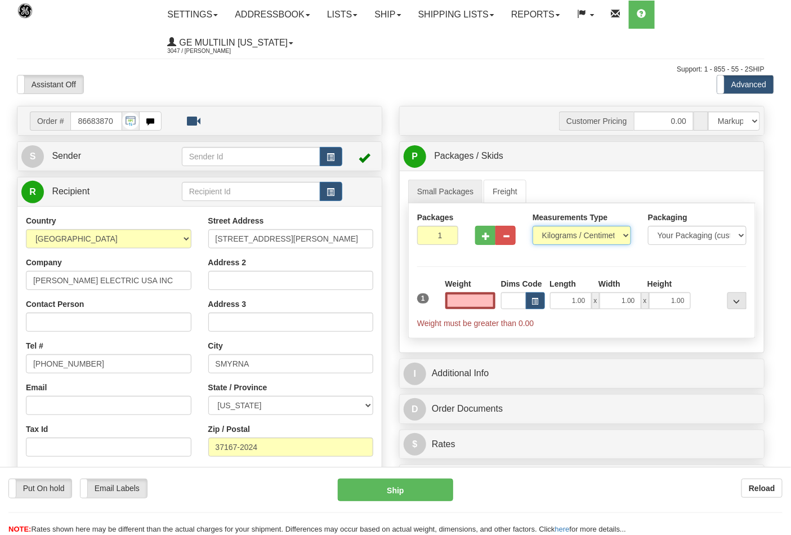
type input "0.00"
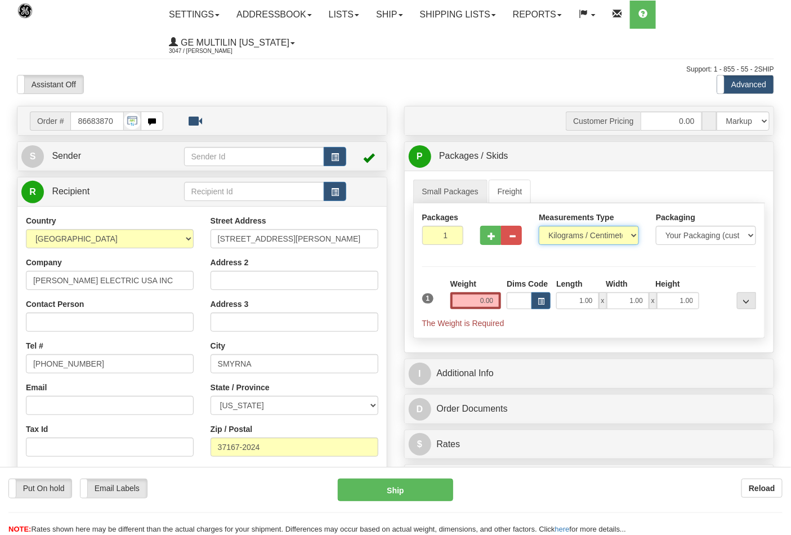
click at [575, 239] on select "Pounds / Inches Kilograms / Centimeters" at bounding box center [589, 235] width 100 height 19
select select "0"
click at [539, 226] on select "Pounds / Inches Kilograms / Centimeters" at bounding box center [589, 235] width 100 height 19
click at [492, 300] on input "0.00" at bounding box center [475, 300] width 51 height 17
click button "Delete" at bounding box center [0, 0] width 0 height 0
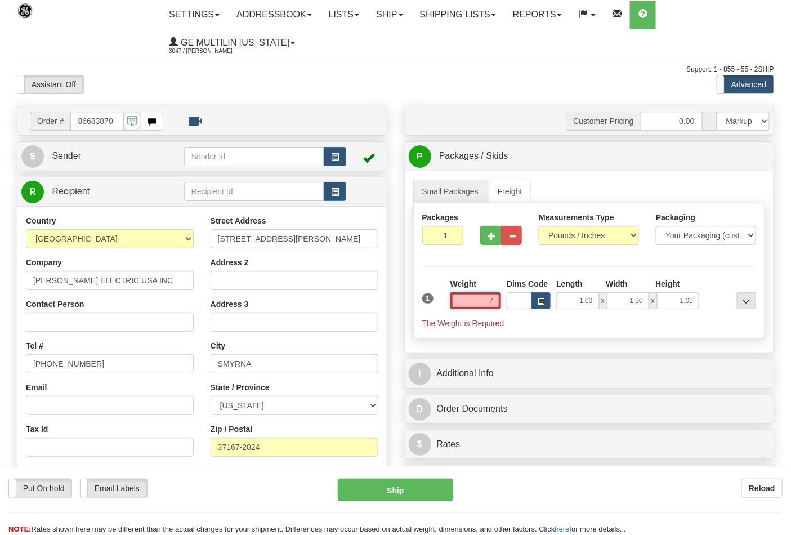
type input "7.00"
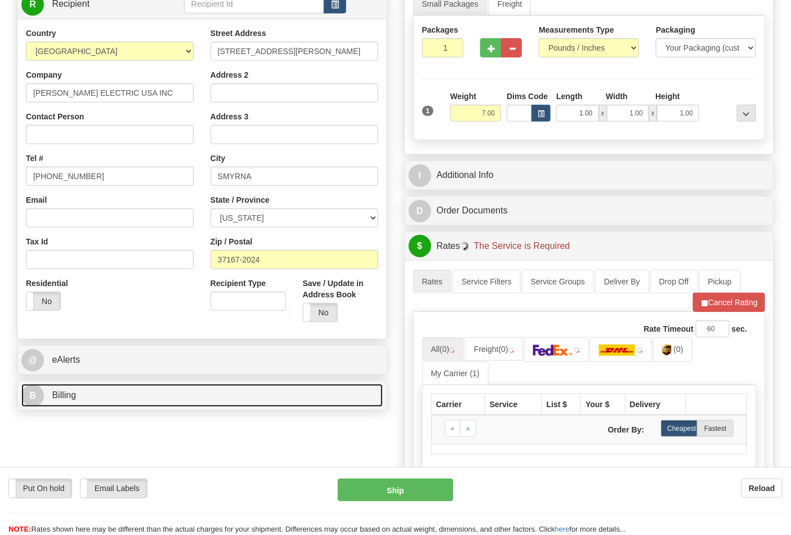
click at [111, 391] on link "B Billing" at bounding box center [201, 395] width 361 height 23
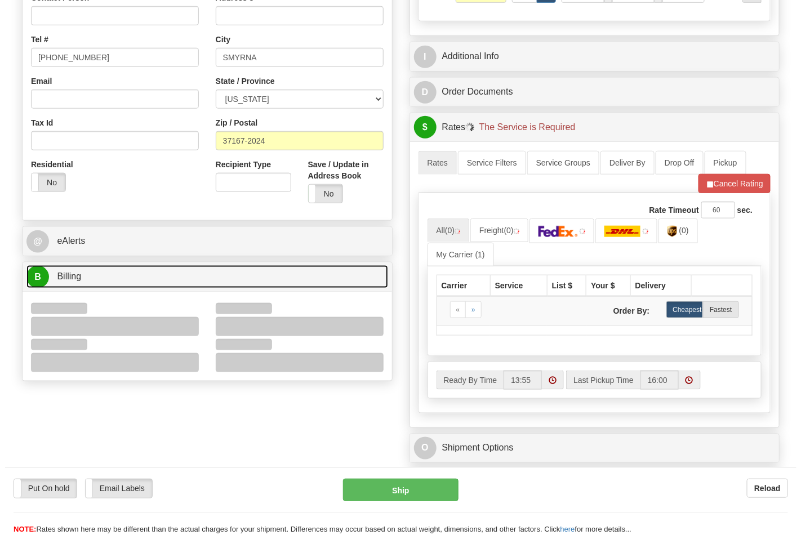
scroll to position [375, 0]
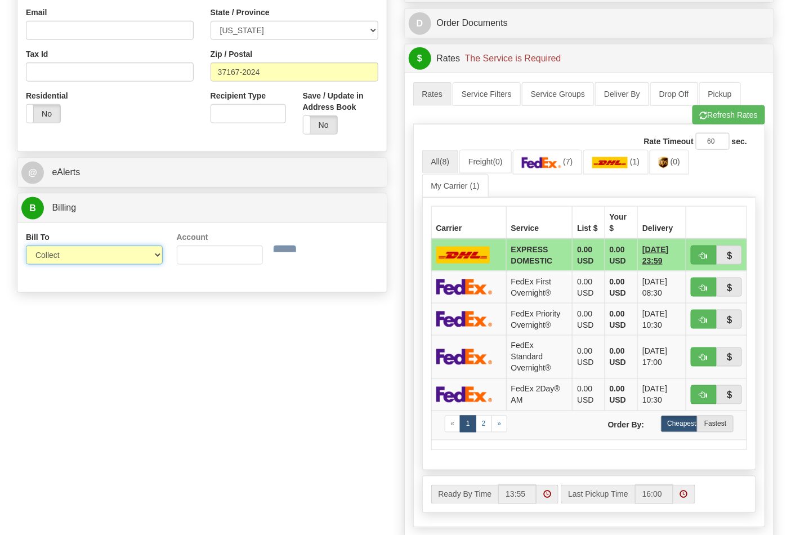
click at [73, 257] on select "Sender Recipient Third Party Collect" at bounding box center [94, 254] width 137 height 19
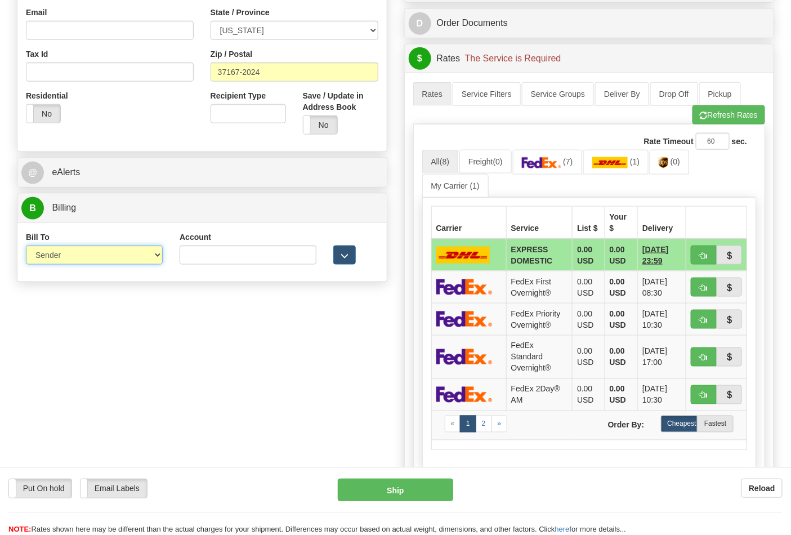
click at [26, 247] on select "Sender Recipient Third Party Collect" at bounding box center [94, 254] width 137 height 19
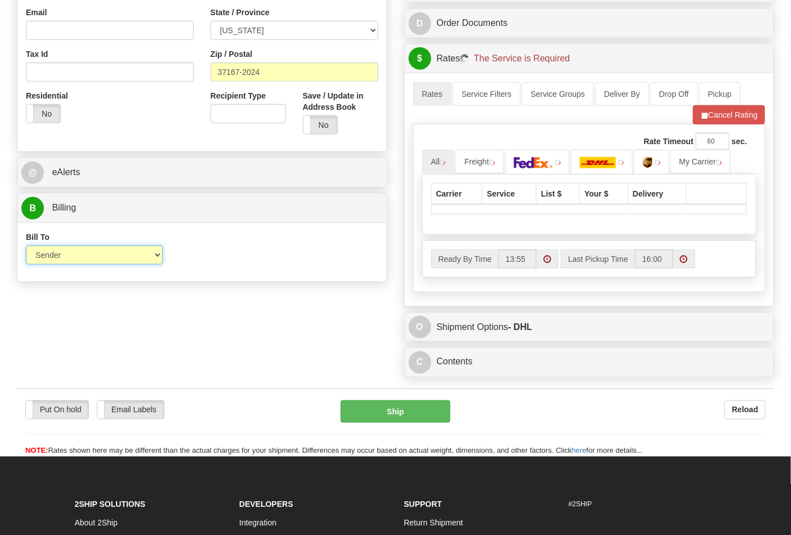
click at [70, 263] on select "Sender Recipient Third Party Collect" at bounding box center [94, 254] width 137 height 19
select select "2"
click at [26, 247] on select "Sender Recipient Third Party Collect" at bounding box center [94, 254] width 137 height 19
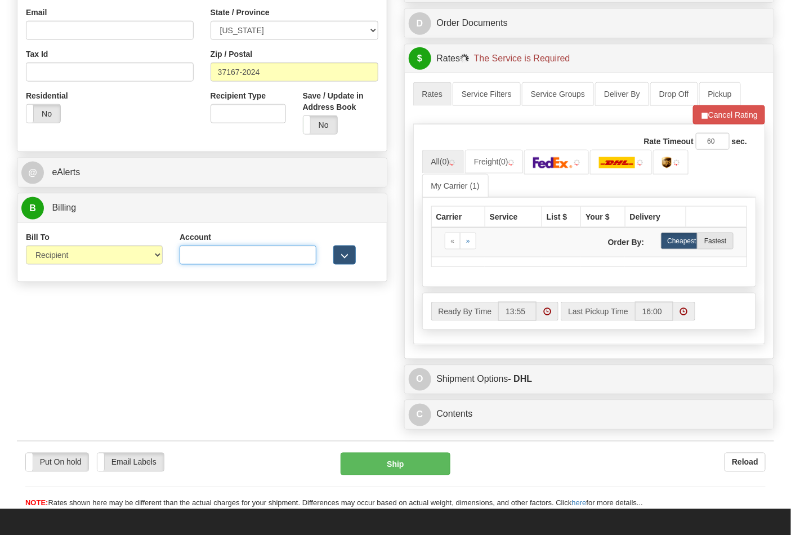
drag, startPoint x: 198, startPoint y: 263, endPoint x: 194, endPoint y: 257, distance: 7.3
click at [198, 260] on input "Account" at bounding box center [248, 254] width 137 height 19
paste input "192363322"
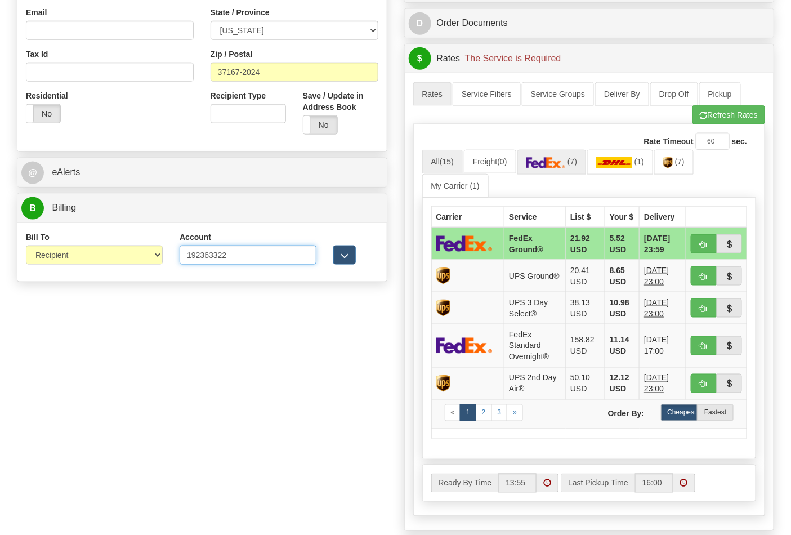
type input "192363322"
click at [549, 168] on img at bounding box center [545, 162] width 39 height 11
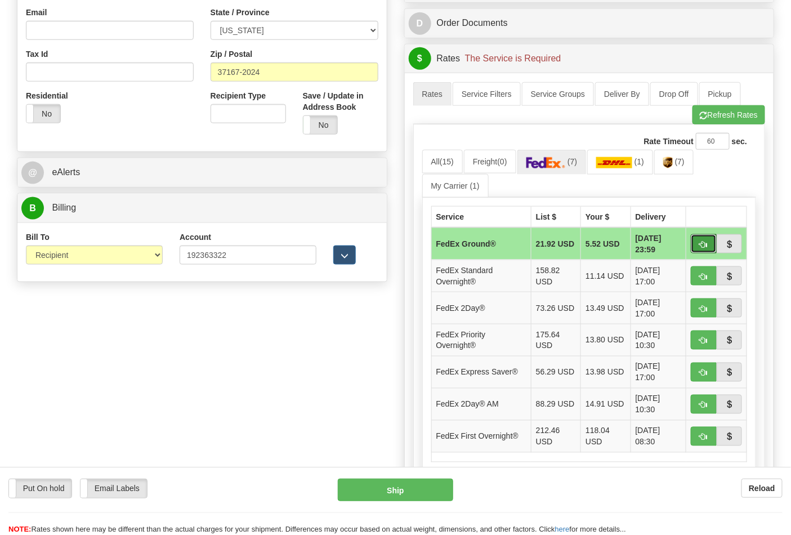
drag, startPoint x: 700, startPoint y: 249, endPoint x: 672, endPoint y: 249, distance: 28.2
click at [700, 249] on button "button" at bounding box center [704, 243] width 26 height 19
type input "92"
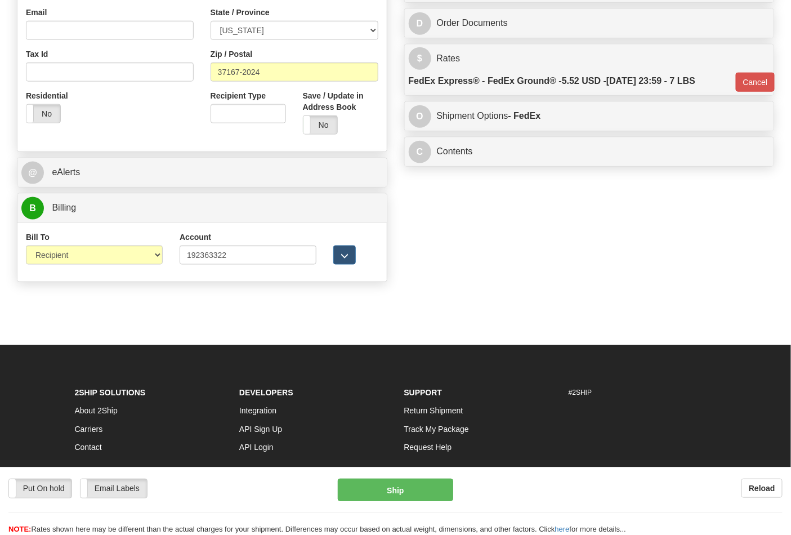
click at [413, 476] on div "Put On hold Put On hold Email Labels Email Labels Edit Reload Ship Reload" at bounding box center [395, 501] width 791 height 68
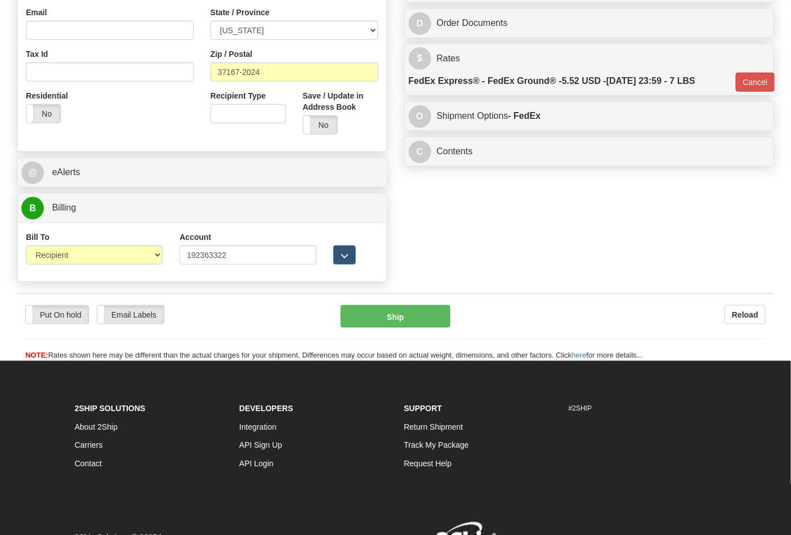
click at [414, 486] on li "Request Help" at bounding box center [478, 473] width 148 height 37
click at [370, 310] on button "Ship" at bounding box center [395, 316] width 109 height 23
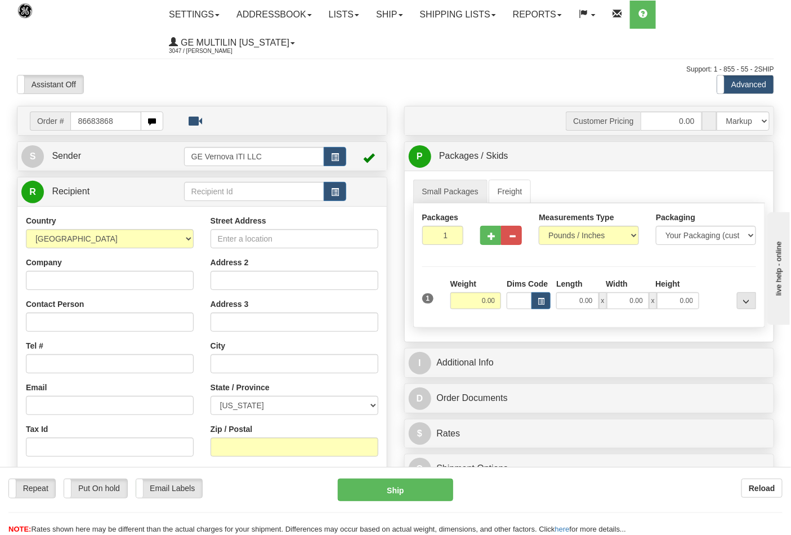
type input "86683868"
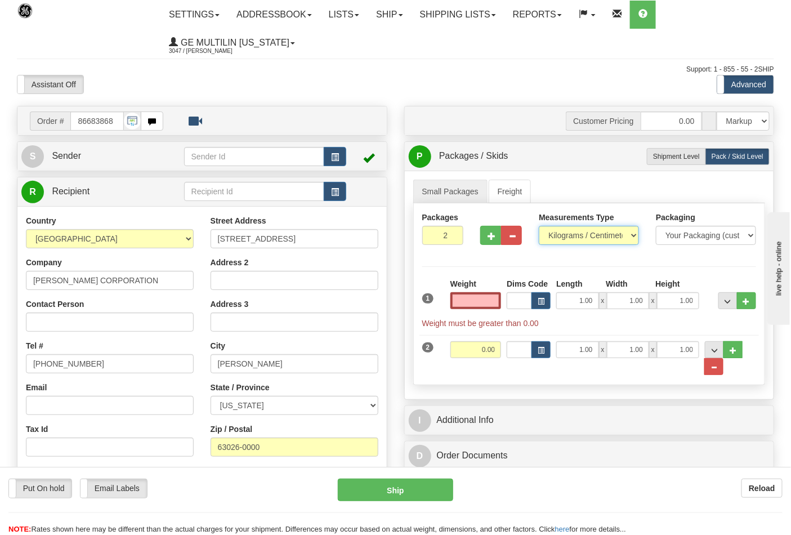
type input "0.00"
drag, startPoint x: 559, startPoint y: 237, endPoint x: 560, endPoint y: 243, distance: 6.2
click at [559, 237] on select "Pounds / Inches Kilograms / Centimeters" at bounding box center [589, 235] width 100 height 19
select select "0"
click at [539, 226] on select "Pounds / Inches Kilograms / Centimeters" at bounding box center [589, 235] width 100 height 19
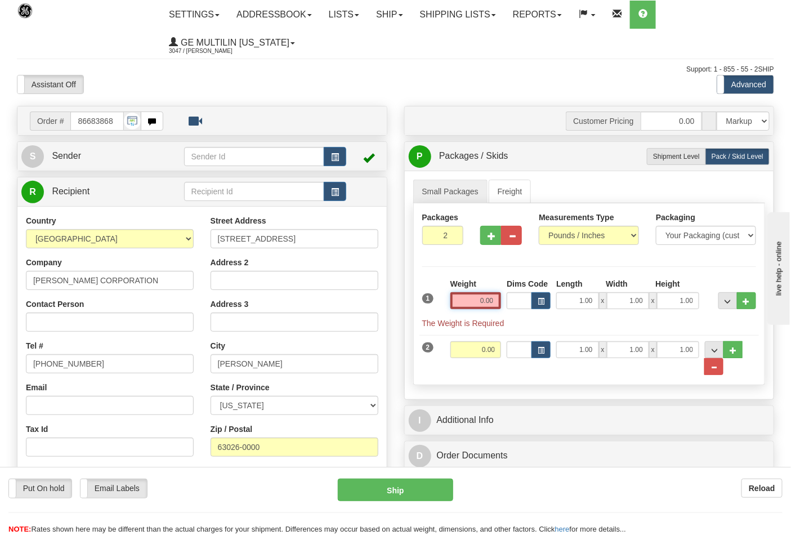
click at [497, 300] on input "0.00" at bounding box center [475, 300] width 51 height 17
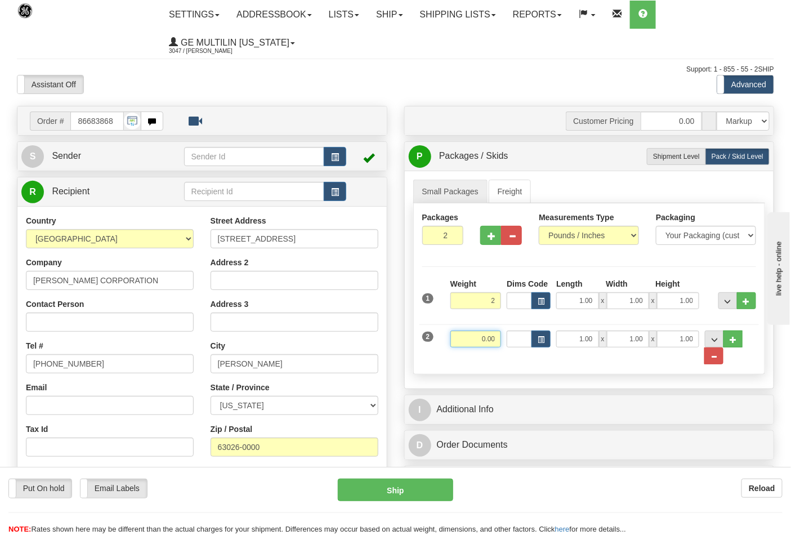
type input "2.00"
click at [499, 338] on input "0.00" at bounding box center [475, 338] width 51 height 17
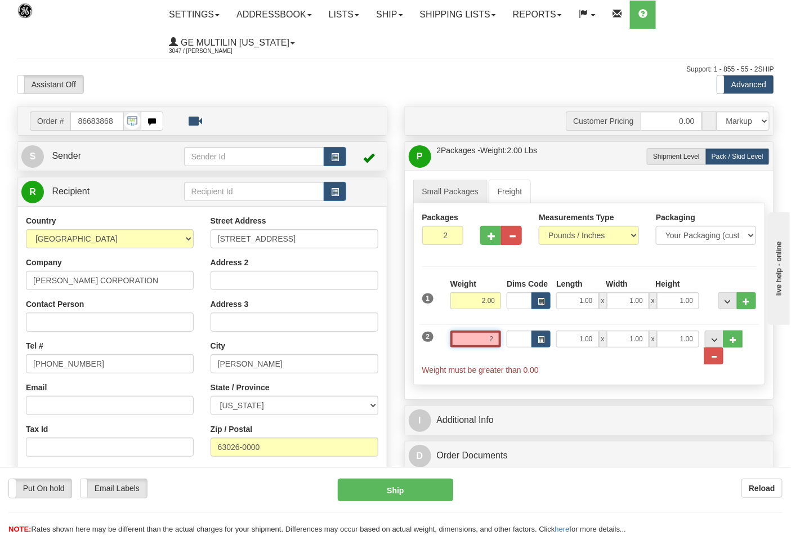
click button "Delete" at bounding box center [0, 0] width 0 height 0
type input "2.00"
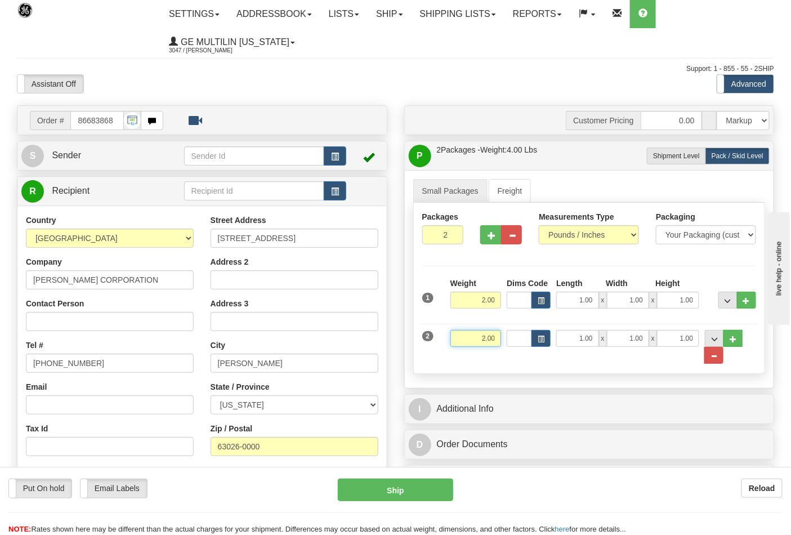
scroll to position [250, 0]
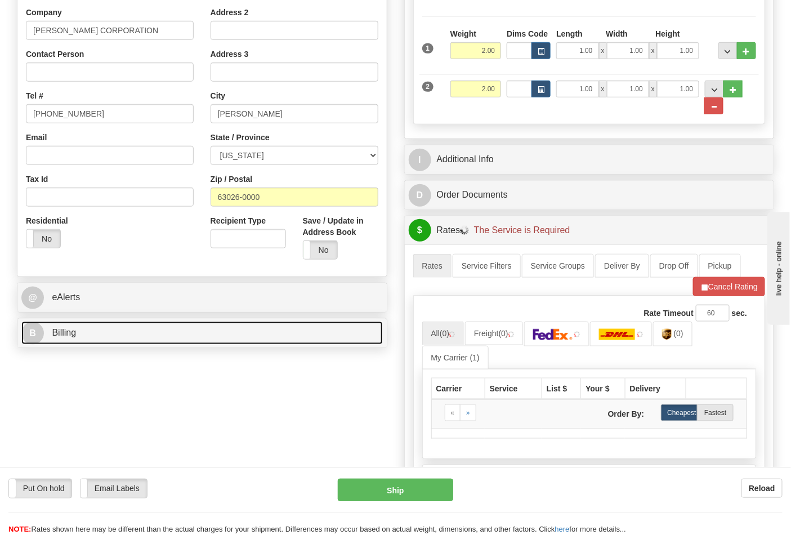
click at [136, 335] on link "B Billing" at bounding box center [201, 332] width 361 height 23
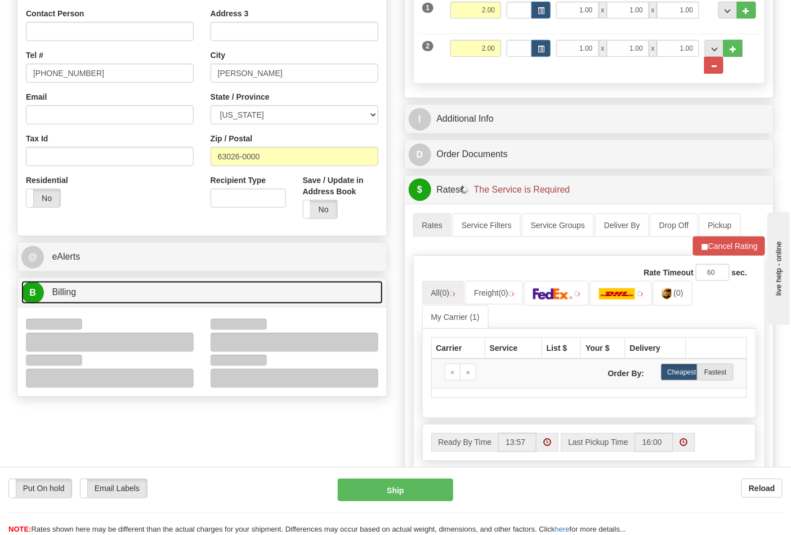
scroll to position [312, 0]
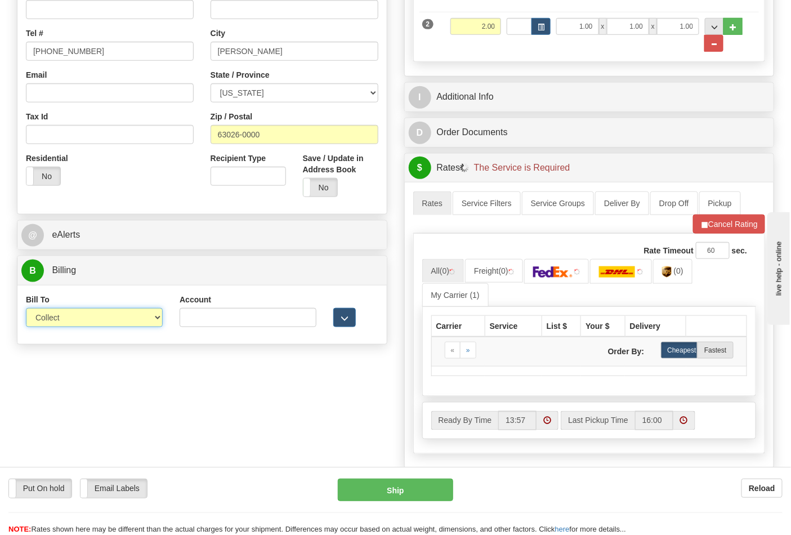
drag, startPoint x: 62, startPoint y: 320, endPoint x: 70, endPoint y: 327, distance: 10.8
click at [62, 320] on select "Sender Recipient Third Party Collect" at bounding box center [94, 317] width 137 height 19
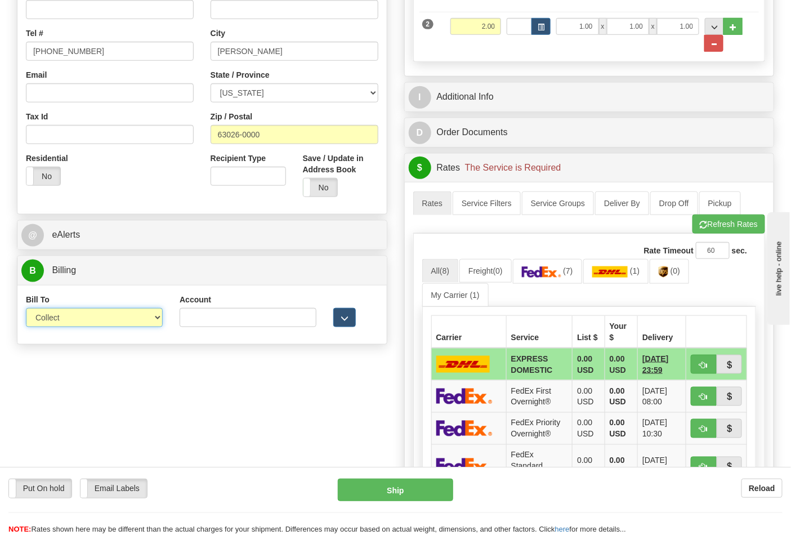
select select "2"
click at [26, 309] on select "Sender Recipient Third Party Collect" at bounding box center [94, 317] width 137 height 19
click at [227, 322] on input "Account" at bounding box center [248, 317] width 137 height 19
paste input "103538629"
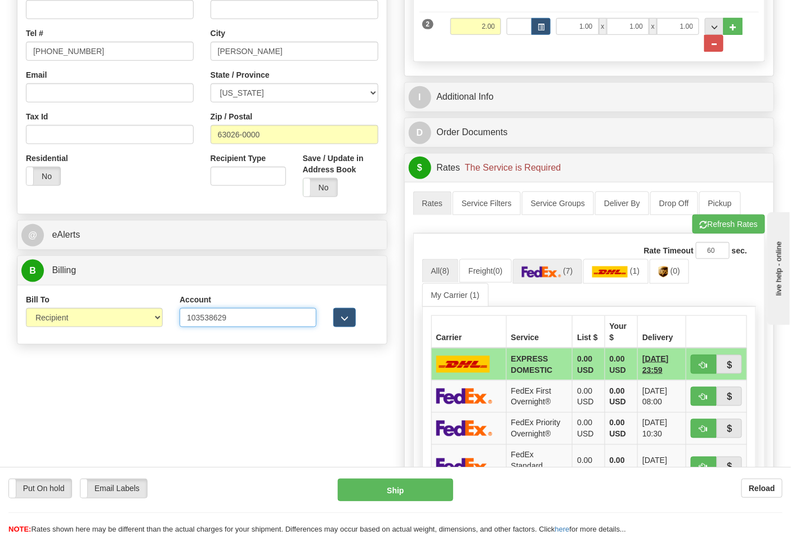
type input "103538629"
click at [559, 273] on img at bounding box center [541, 271] width 39 height 11
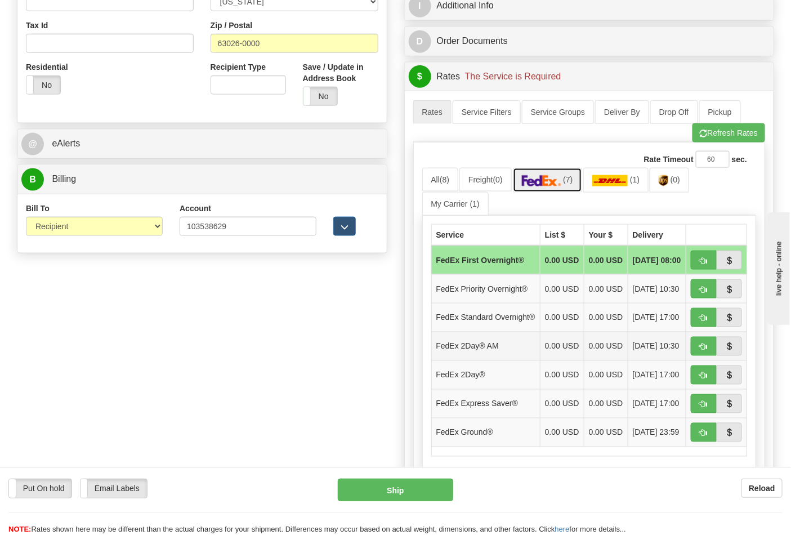
scroll to position [500, 0]
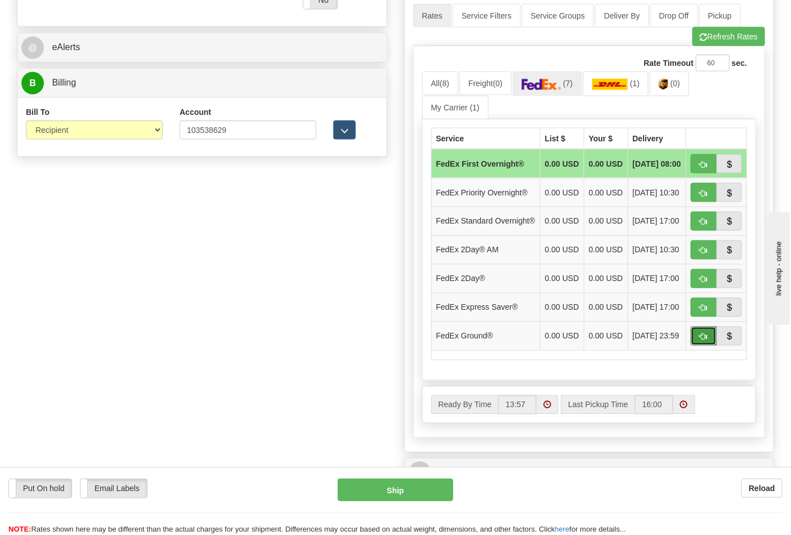
drag, startPoint x: 705, startPoint y: 365, endPoint x: 676, endPoint y: 346, distance: 34.7
click at [705, 346] on button "button" at bounding box center [704, 336] width 26 height 19
type input "92"
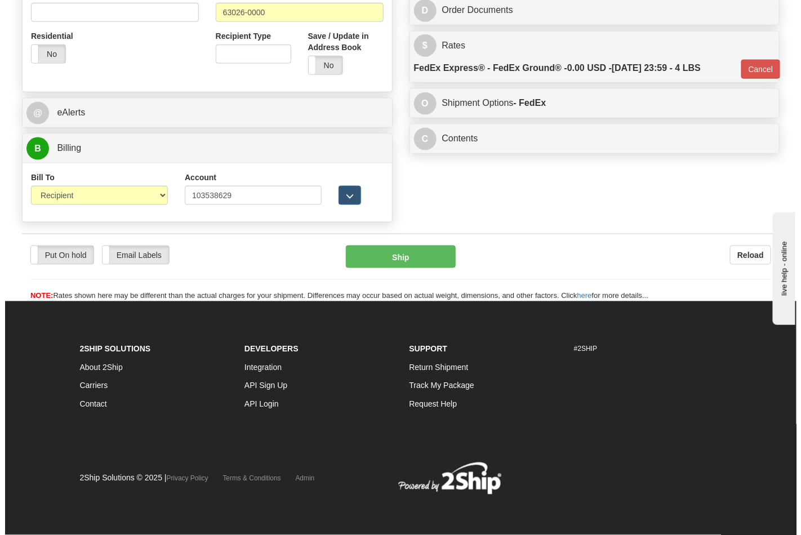
scroll to position [436, 0]
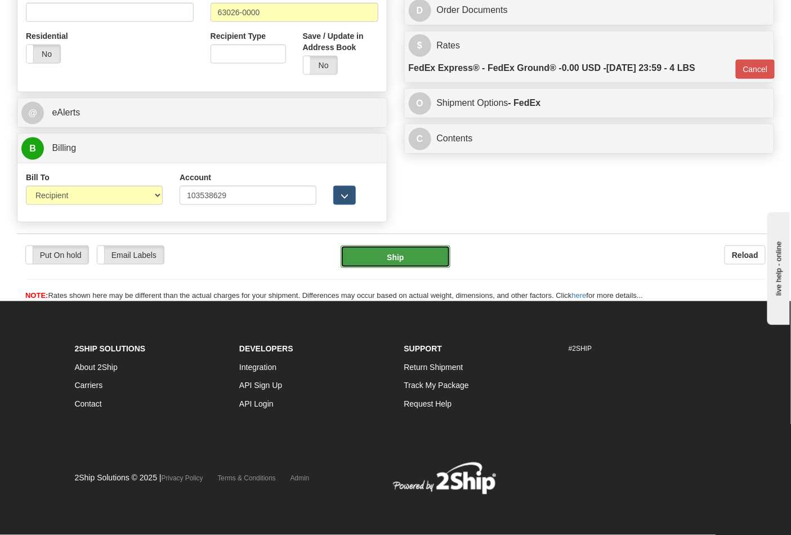
click at [382, 262] on button "Ship" at bounding box center [395, 256] width 109 height 23
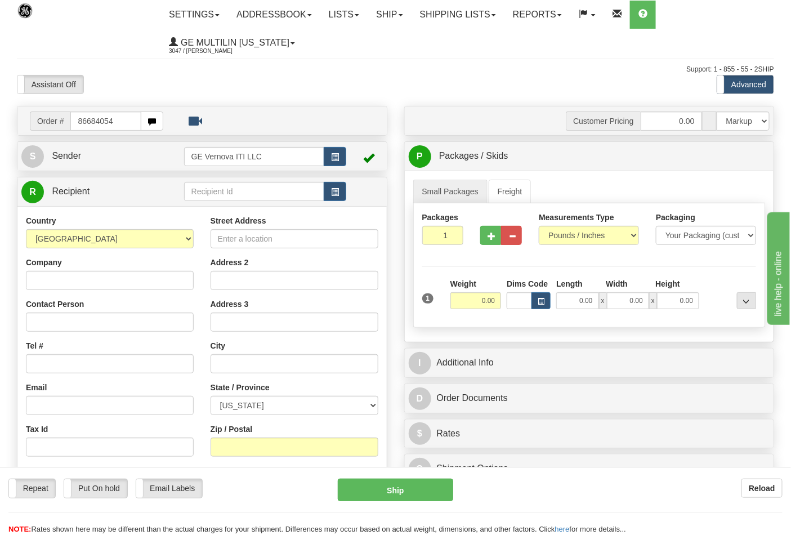
type input "86684054"
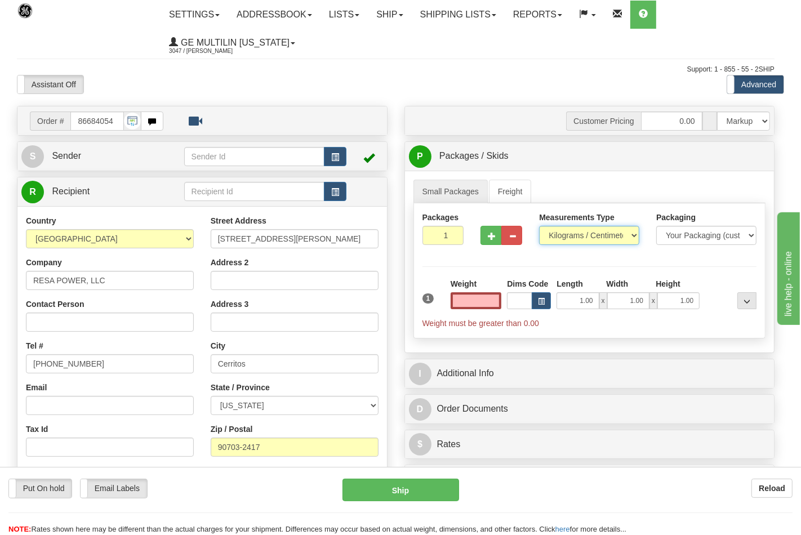
type input "0.00"
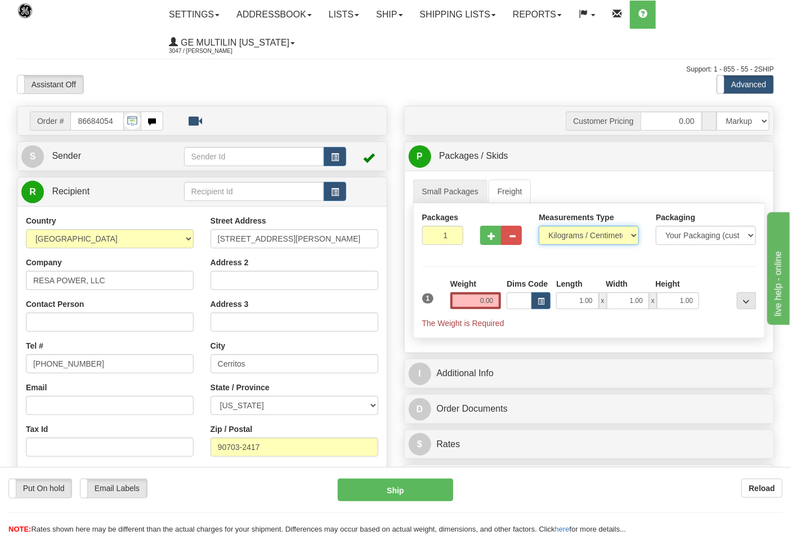
click at [559, 237] on select "Pounds / Inches Kilograms / Centimeters" at bounding box center [589, 235] width 100 height 19
select select "0"
click at [539, 226] on select "Pounds / Inches Kilograms / Centimeters" at bounding box center [589, 235] width 100 height 19
click at [484, 231] on button "button" at bounding box center [490, 235] width 21 height 19
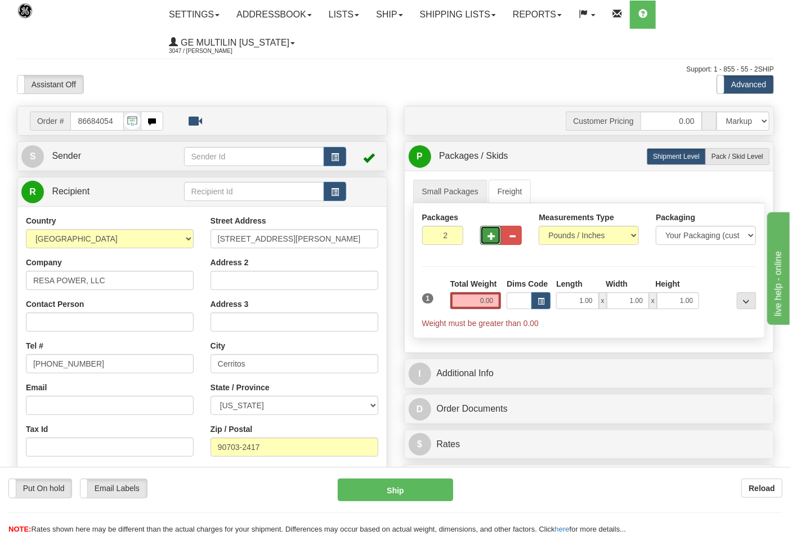
click at [490, 234] on span "button" at bounding box center [492, 236] width 8 height 7
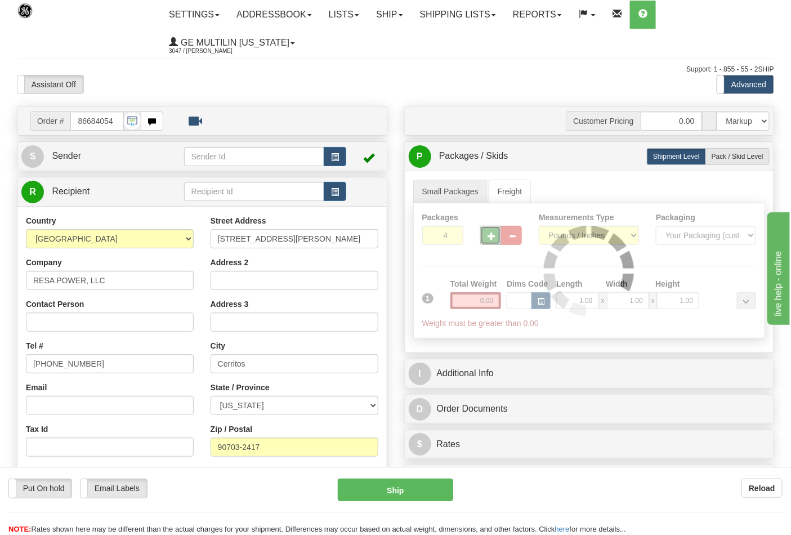
click at [490, 234] on div at bounding box center [589, 270] width 351 height 135
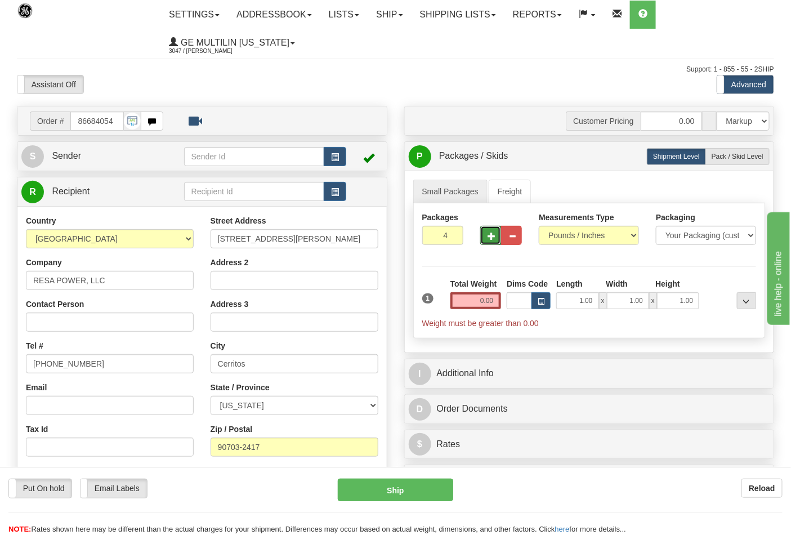
click at [490, 234] on span "button" at bounding box center [492, 236] width 8 height 7
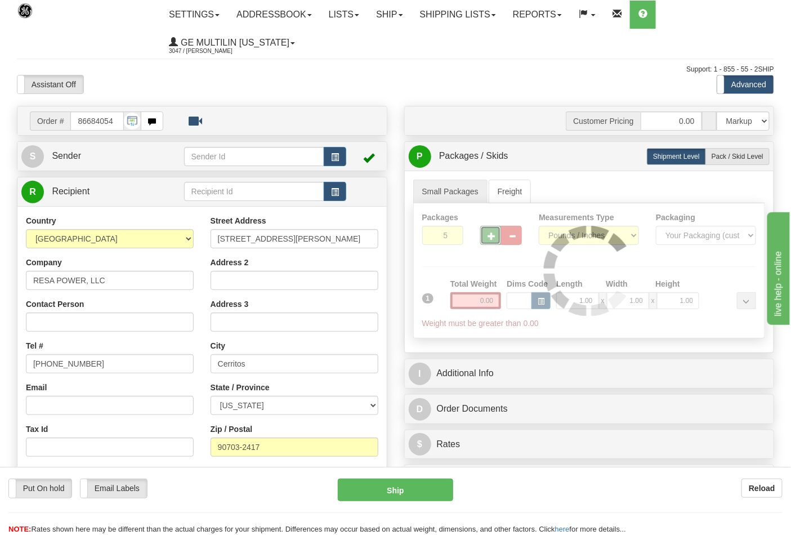
click at [490, 234] on span "button" at bounding box center [492, 236] width 8 height 7
type input "6"
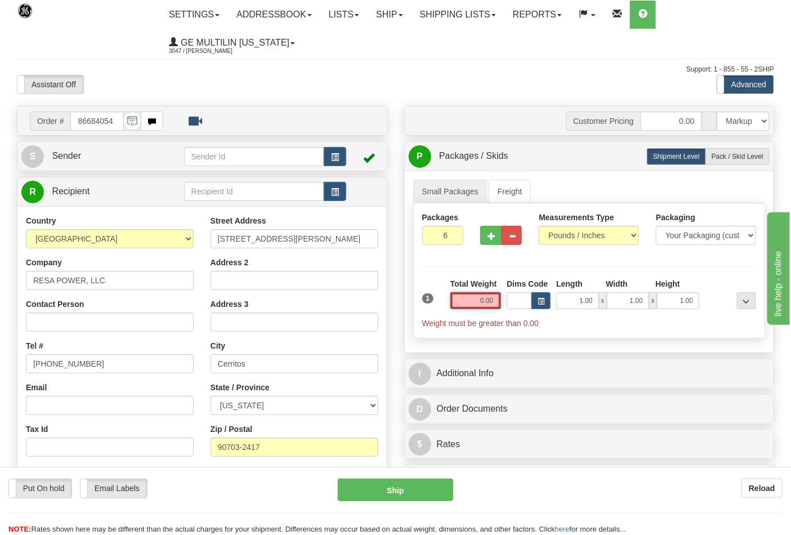
click at [498, 298] on input "0.00" at bounding box center [475, 300] width 51 height 17
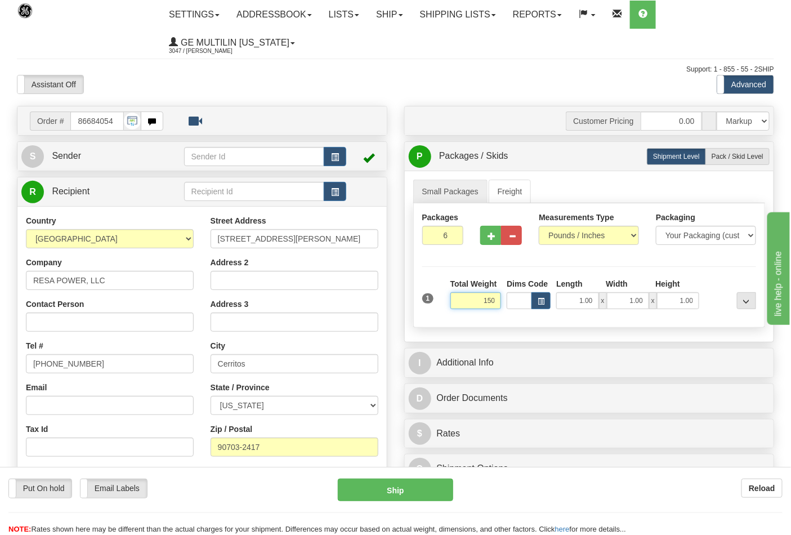
click button "Delete" at bounding box center [0, 0] width 0 height 0
type input "150.00"
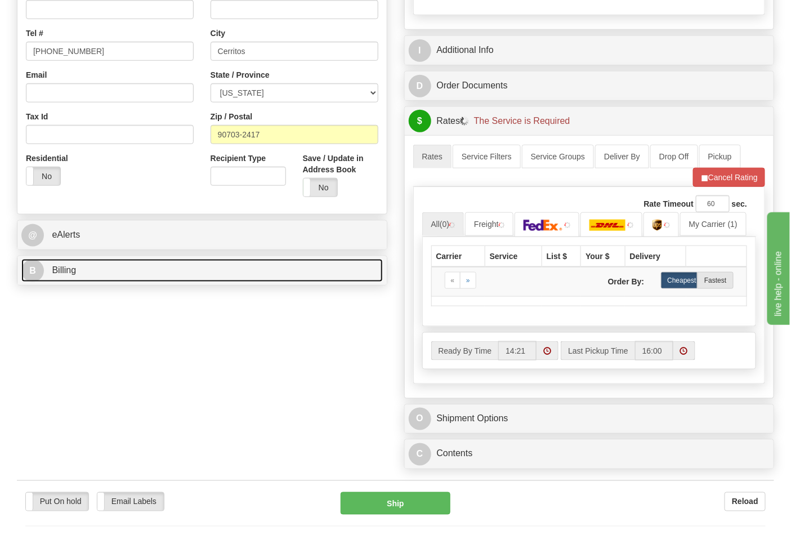
click at [149, 274] on link "B Billing" at bounding box center [201, 270] width 361 height 23
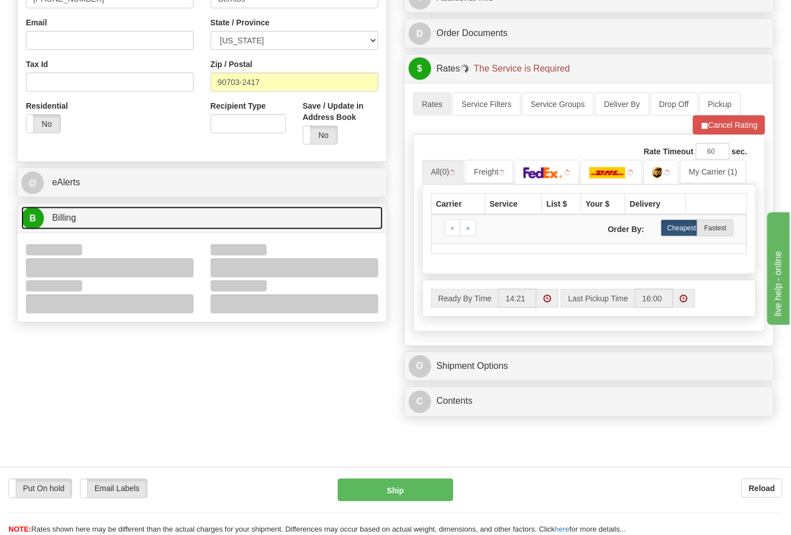
scroll to position [437, 0]
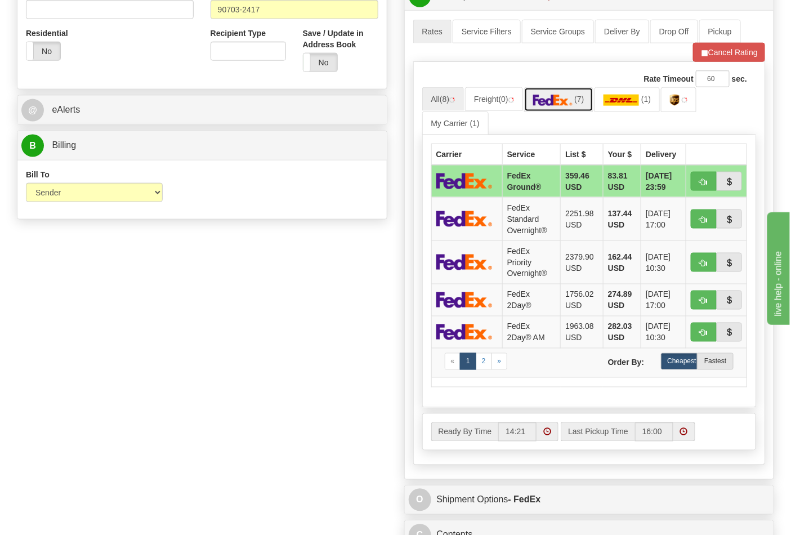
click at [551, 101] on img at bounding box center [552, 100] width 39 height 11
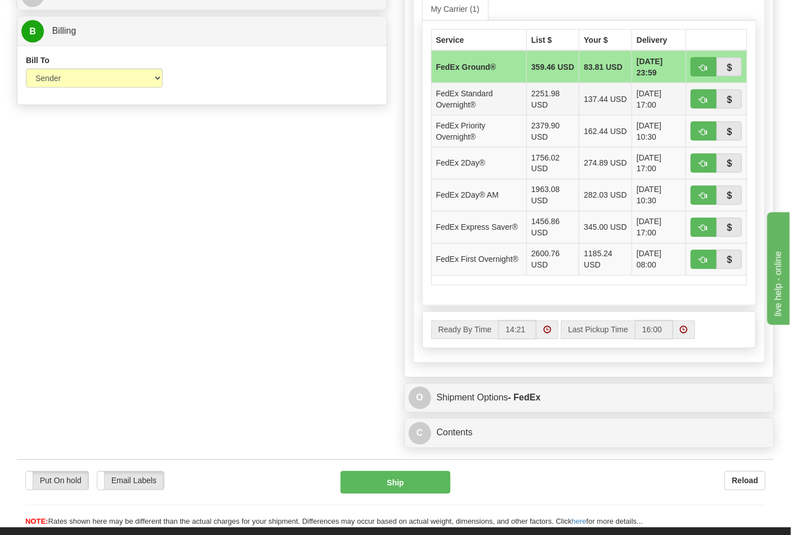
scroll to position [563, 0]
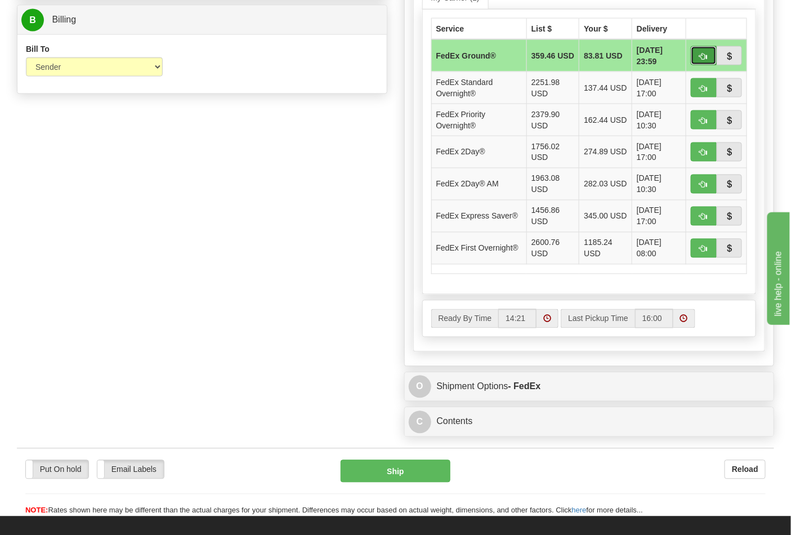
click at [698, 61] on button "button" at bounding box center [704, 55] width 26 height 19
click at [704, 57] on span "button" at bounding box center [704, 56] width 8 height 7
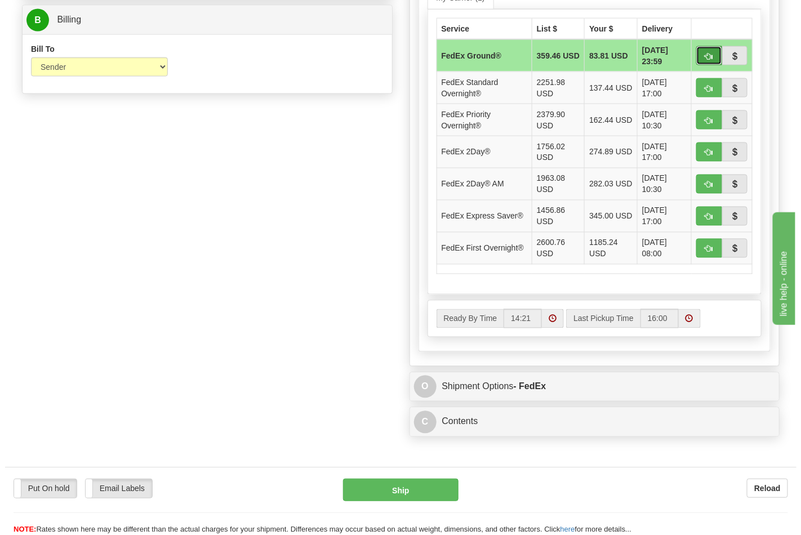
scroll to position [375, 0]
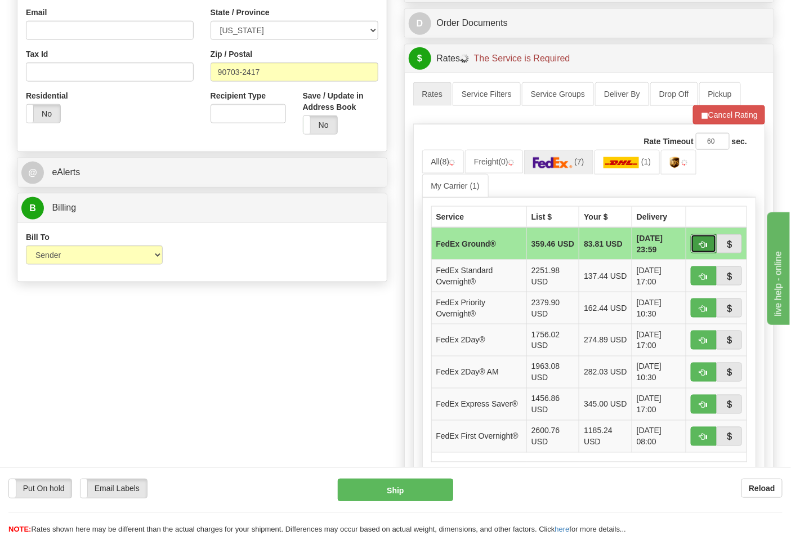
click at [698, 245] on button "button" at bounding box center [704, 243] width 26 height 19
click at [699, 243] on button "button" at bounding box center [704, 243] width 26 height 19
drag, startPoint x: 699, startPoint y: 243, endPoint x: 705, endPoint y: 176, distance: 67.3
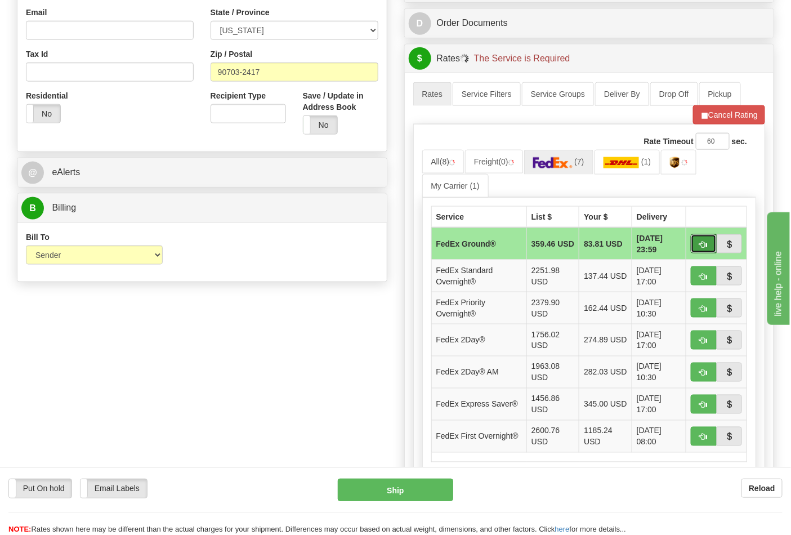
click at [701, 224] on table "Service List $ Your $ Delivery FedEx Ground® 359.46 USD 83.81 USD 08/27/2025 23…" at bounding box center [589, 334] width 316 height 256
click at [711, 115] on button "Cancel Rating" at bounding box center [729, 114] width 72 height 19
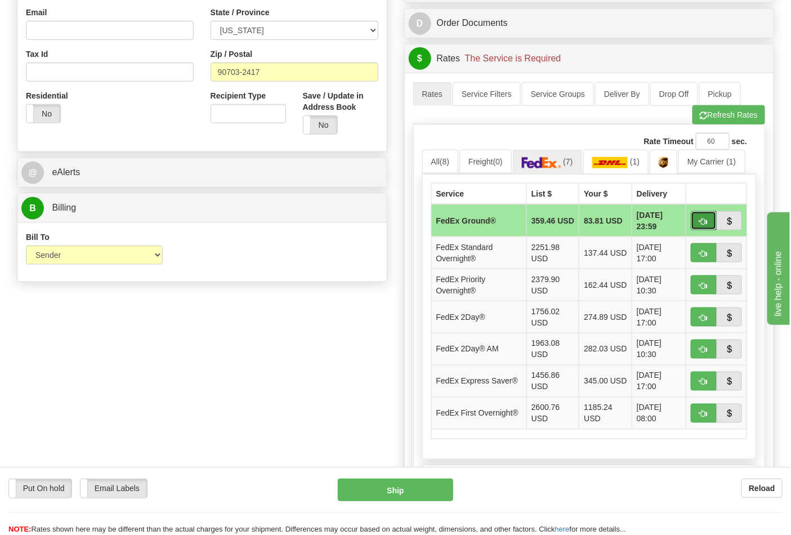
click at [703, 212] on button "button" at bounding box center [704, 220] width 26 height 19
type input "92"
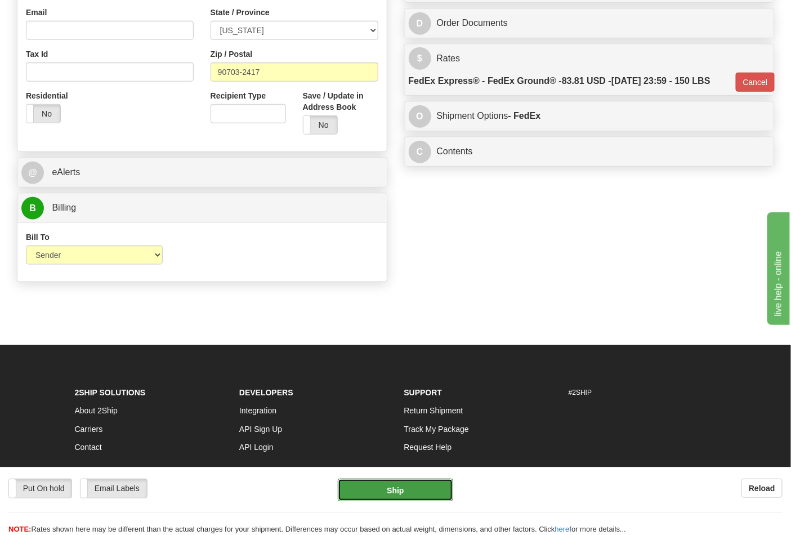
click at [414, 492] on button "Ship" at bounding box center [395, 490] width 115 height 23
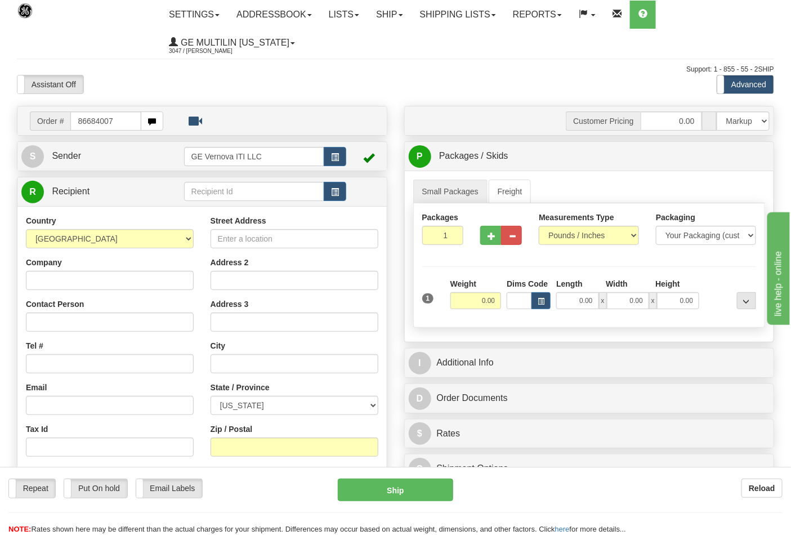
type input "86684007"
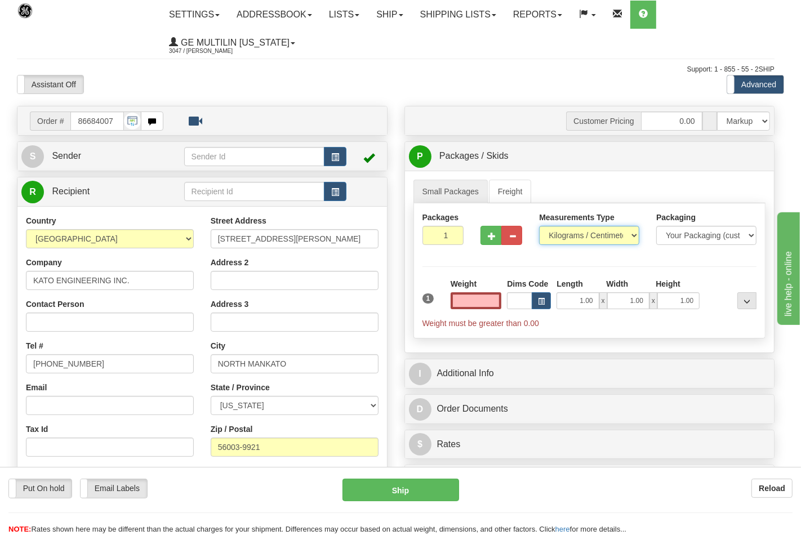
type input "0.00"
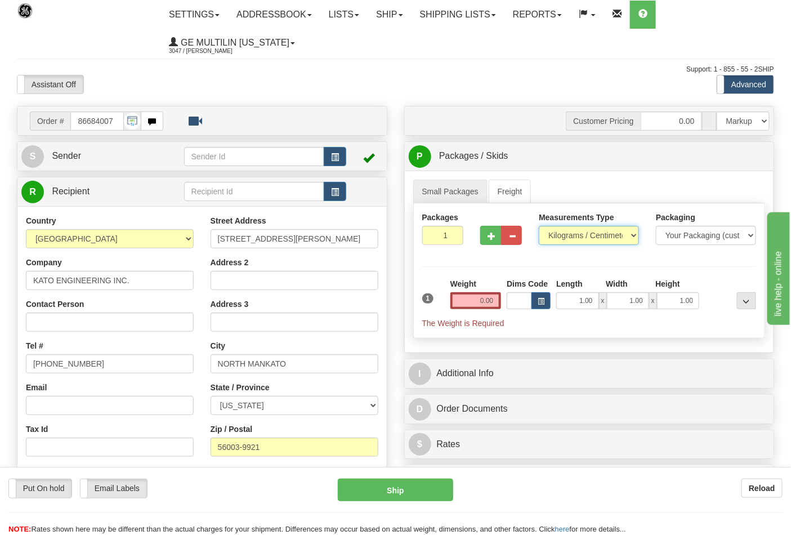
click at [564, 239] on select "Pounds / Inches Kilograms / Centimeters" at bounding box center [589, 235] width 100 height 19
select select "0"
click at [539, 226] on select "Pounds / Inches Kilograms / Centimeters" at bounding box center [589, 235] width 100 height 19
click at [490, 305] on input "0.00" at bounding box center [475, 300] width 51 height 17
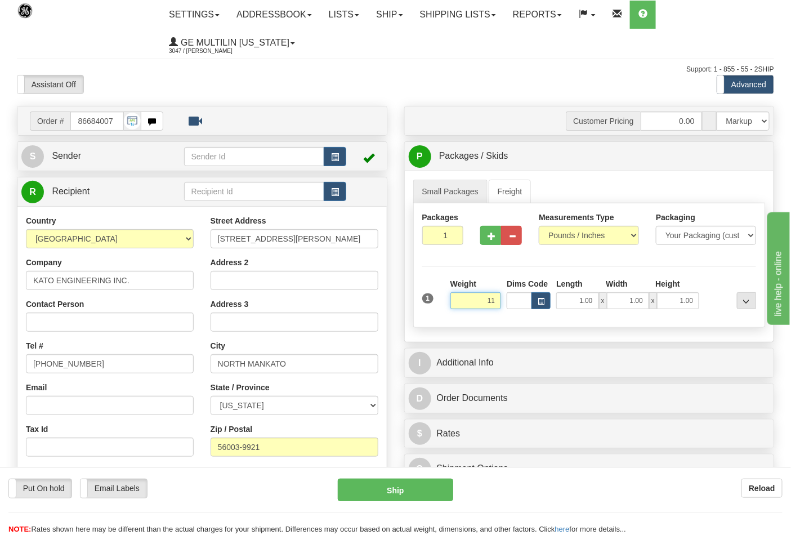
click button "Delete" at bounding box center [0, 0] width 0 height 0
type input "11.00"
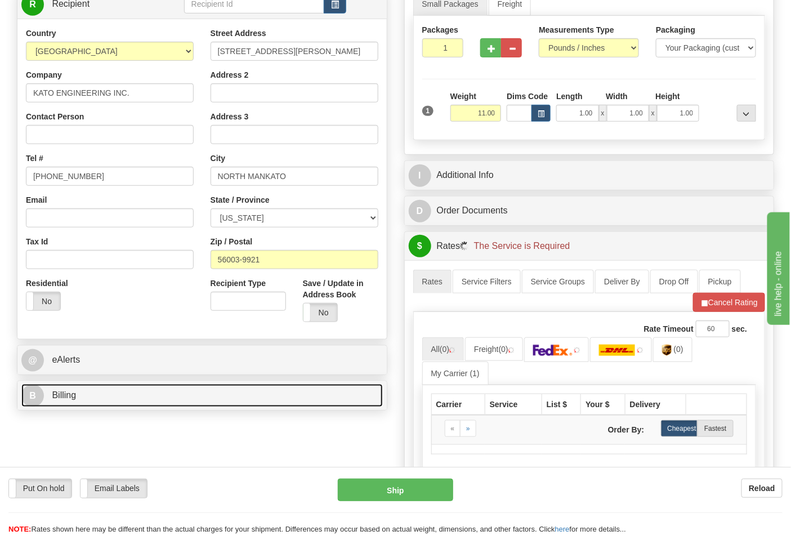
click at [117, 392] on link "B Billing" at bounding box center [201, 395] width 361 height 23
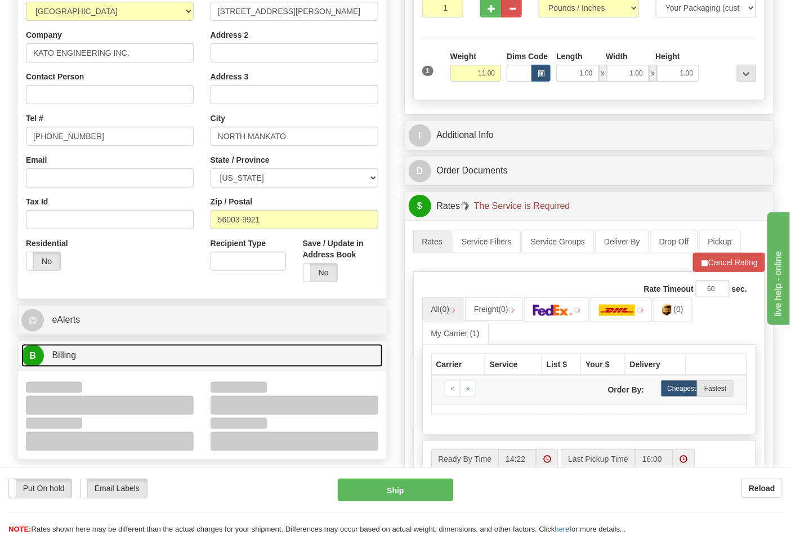
scroll to position [250, 0]
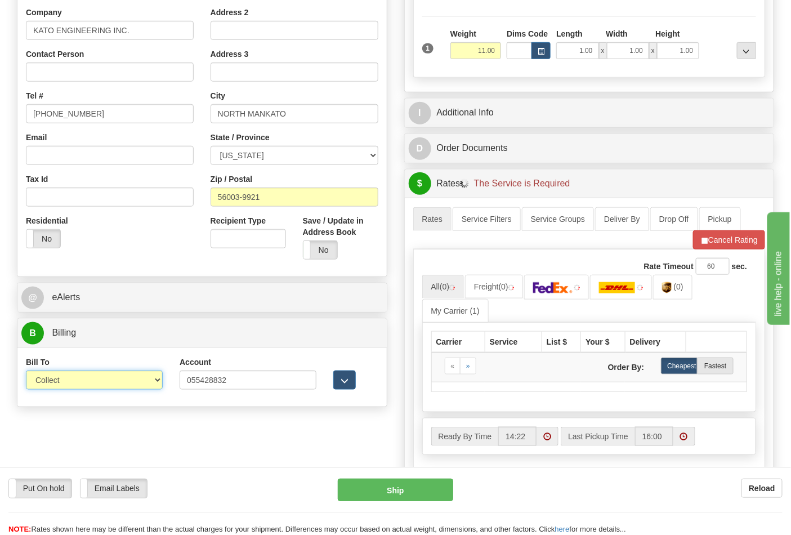
click at [72, 382] on select "Sender Recipient Third Party Collect" at bounding box center [94, 379] width 137 height 19
select select "2"
click at [26, 372] on select "Sender Recipient Third Party Collect" at bounding box center [94, 379] width 137 height 19
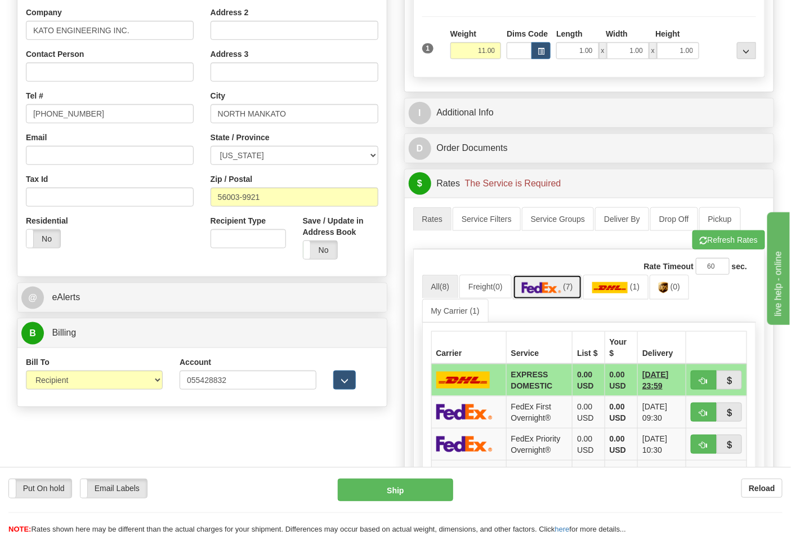
click at [572, 296] on link "(7)" at bounding box center [547, 287] width 69 height 24
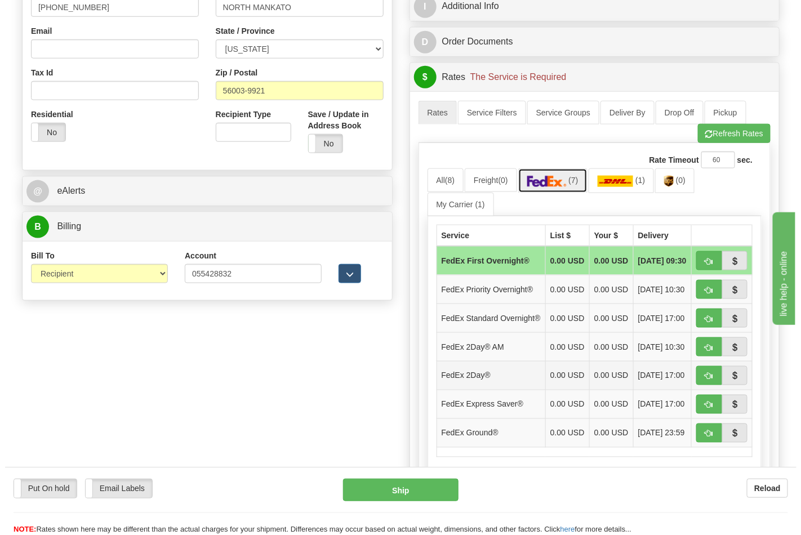
scroll to position [375, 0]
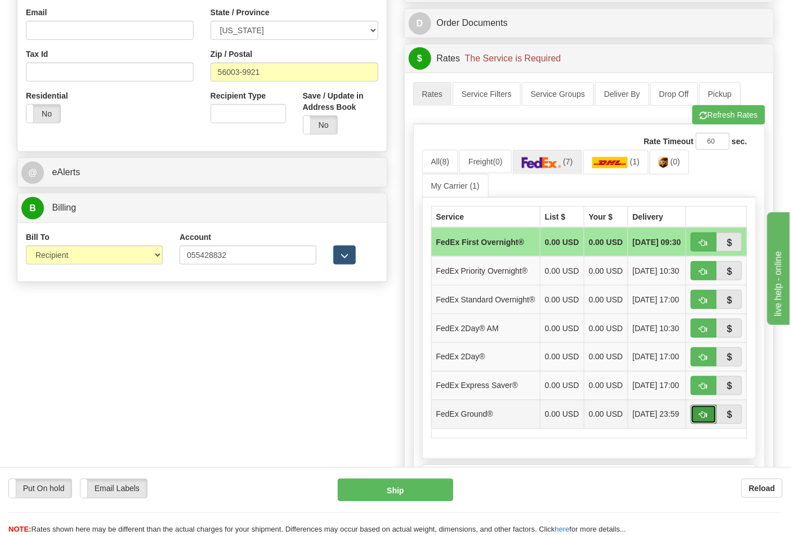
click at [710, 424] on button "button" at bounding box center [704, 414] width 26 height 19
type input "92"
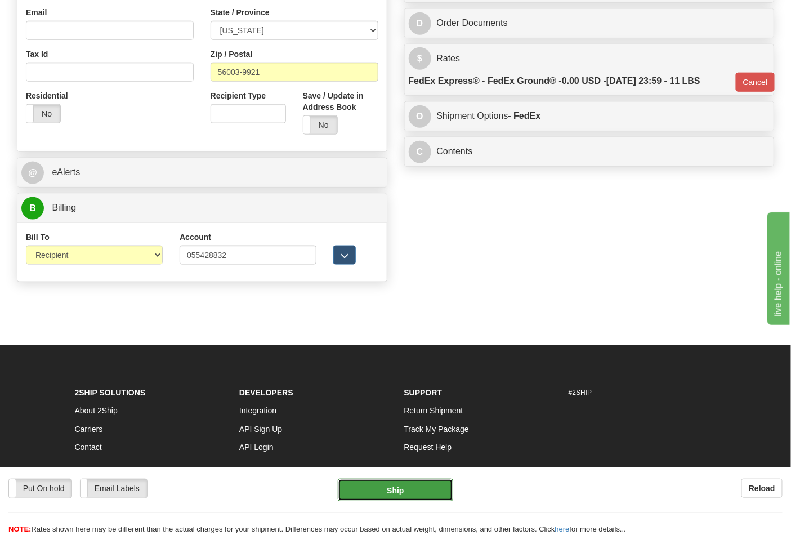
click at [417, 486] on button "Ship" at bounding box center [395, 490] width 115 height 23
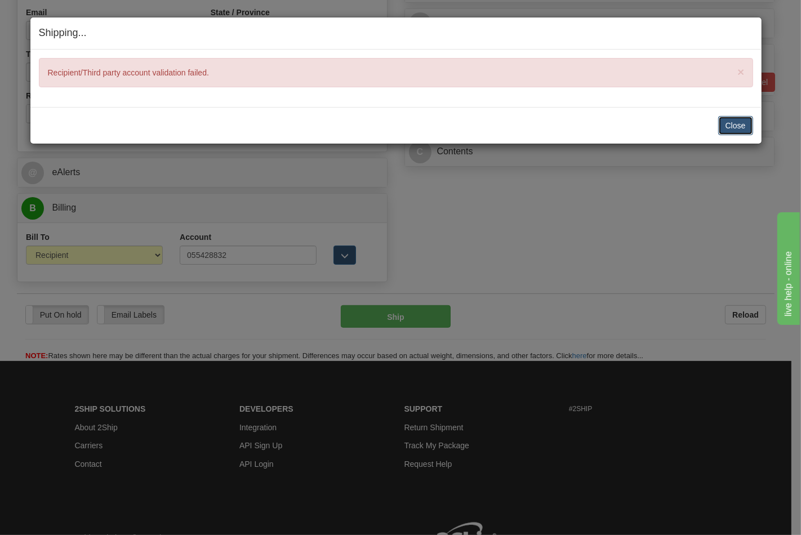
click at [726, 130] on button "Close" at bounding box center [735, 125] width 35 height 19
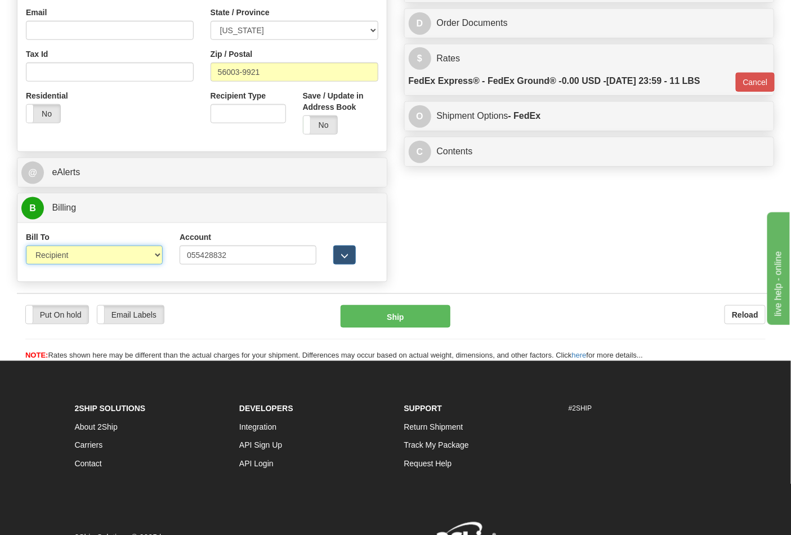
drag, startPoint x: 87, startPoint y: 246, endPoint x: 97, endPoint y: 263, distance: 20.2
click at [87, 246] on select "Sender Recipient Third Party Collect" at bounding box center [94, 254] width 137 height 19
select select "4"
click at [26, 247] on select "Sender Recipient Third Party Collect" at bounding box center [94, 254] width 137 height 19
type input "92"
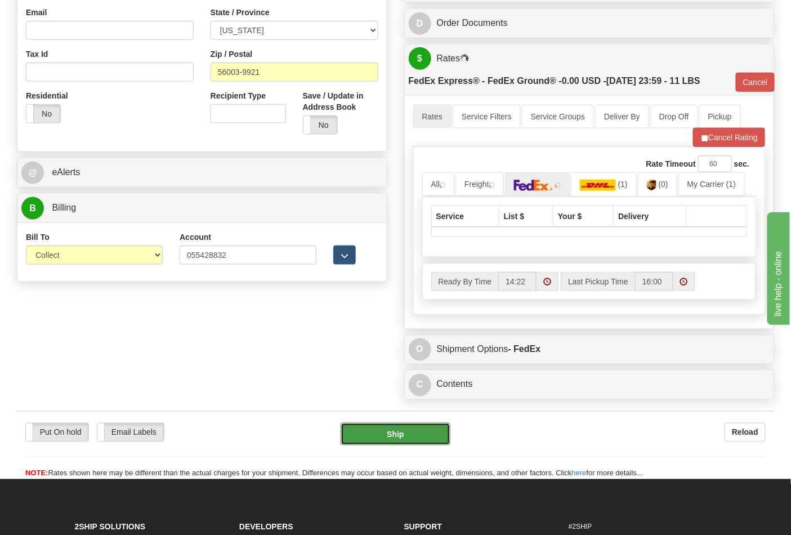
click at [389, 432] on button "Ship" at bounding box center [395, 434] width 109 height 23
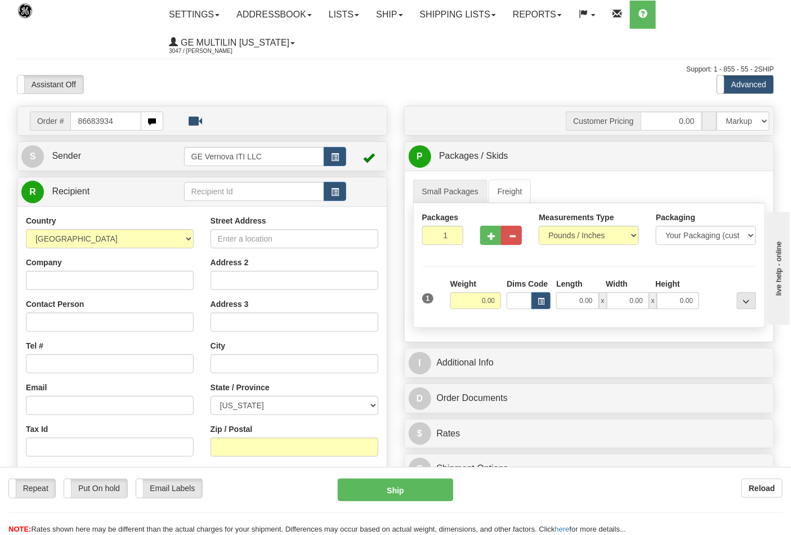
type input "86683934"
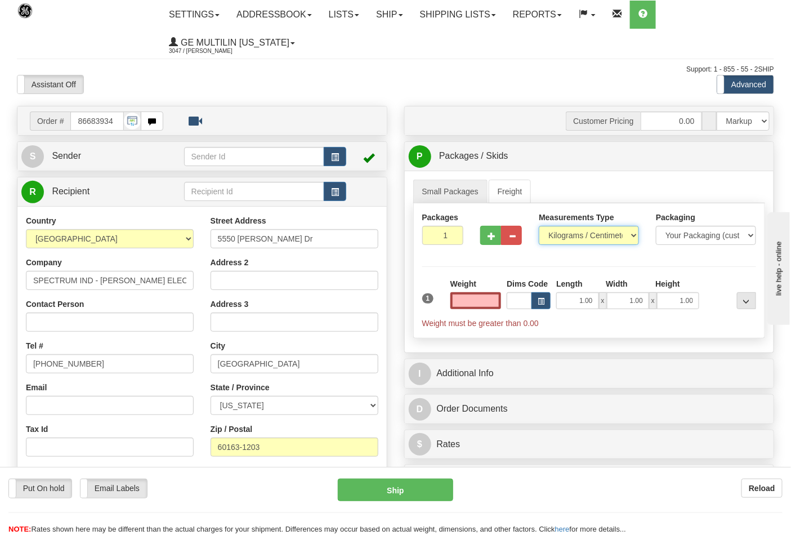
type input "0.00"
click at [584, 234] on select "Pounds / Inches Kilograms / Centimeters" at bounding box center [589, 235] width 100 height 19
select select "0"
click at [539, 226] on select "Pounds / Inches Kilograms / Centimeters" at bounding box center [589, 235] width 100 height 19
click at [497, 305] on input "0.00" at bounding box center [475, 300] width 51 height 17
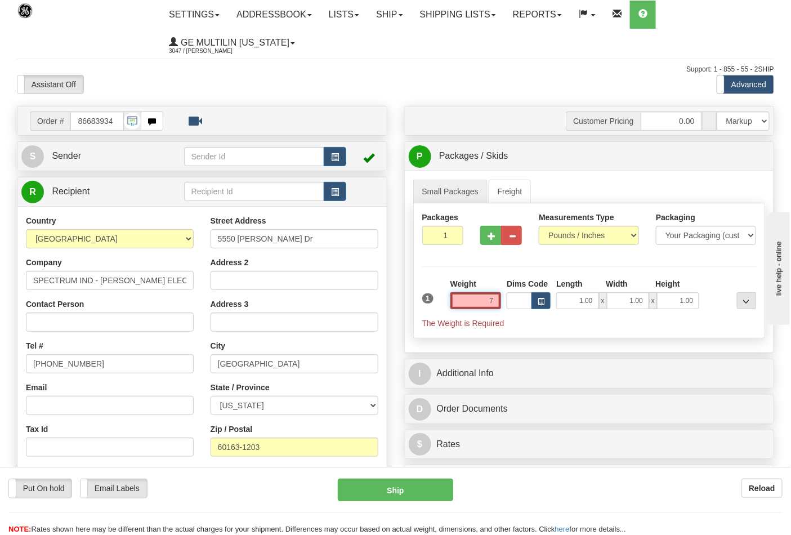
click button "Delete" at bounding box center [0, 0] width 0 height 0
type input "7.00"
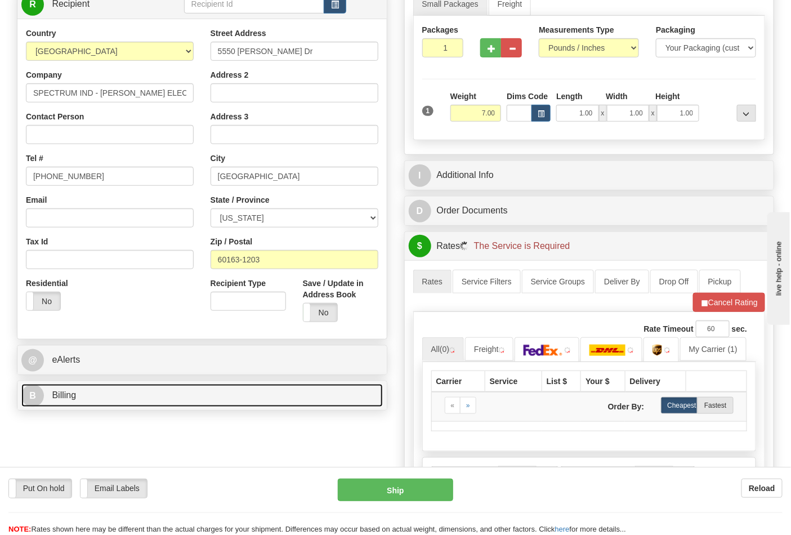
click at [178, 387] on link "B Billing" at bounding box center [201, 395] width 361 height 23
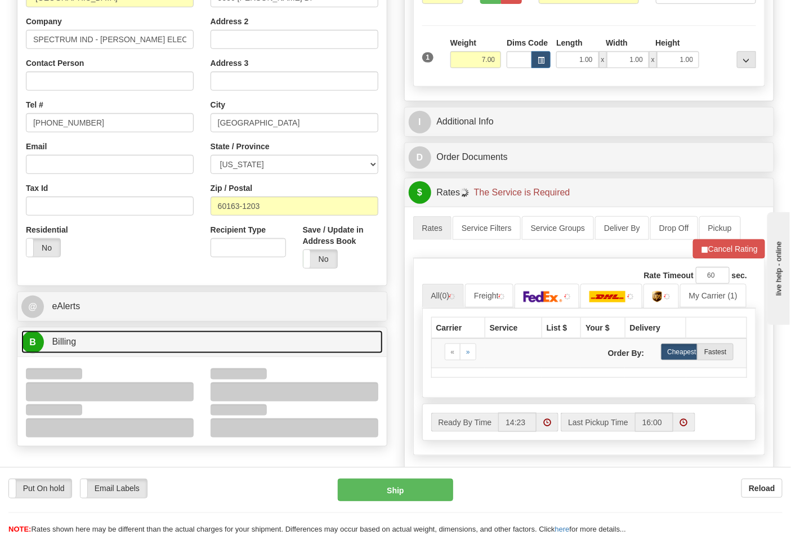
scroll to position [312, 0]
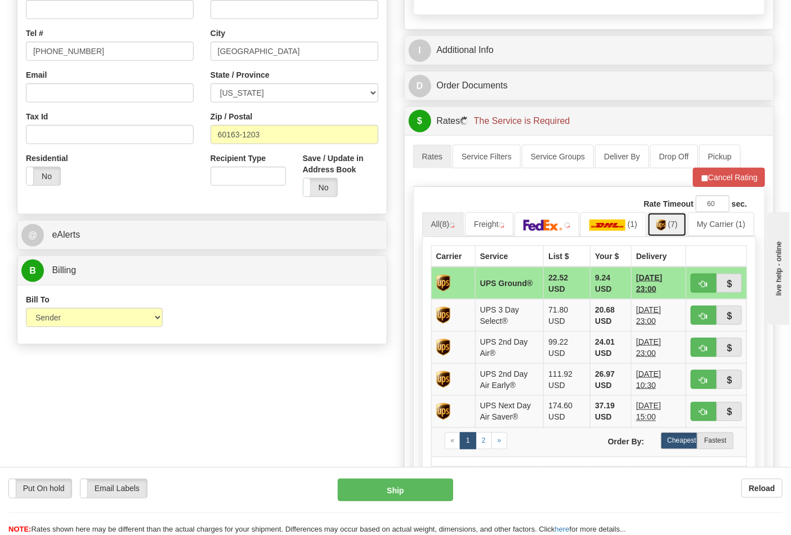
click at [684, 231] on link "(7)" at bounding box center [666, 224] width 39 height 24
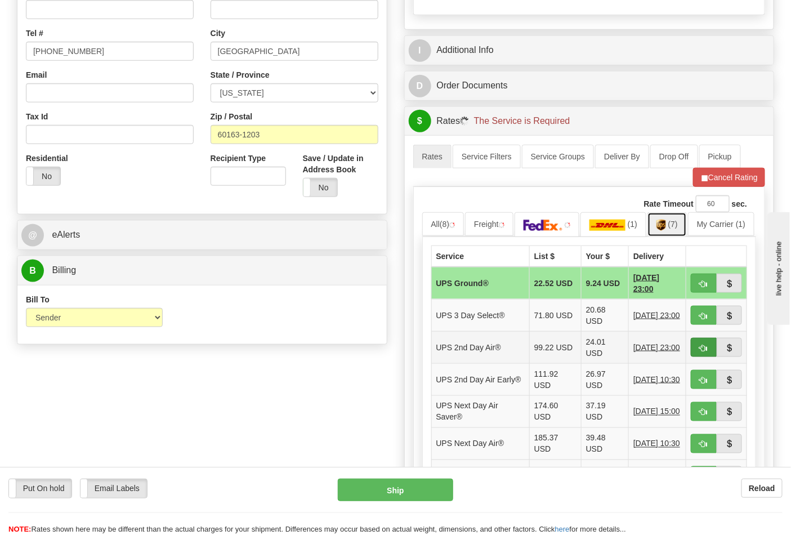
scroll to position [437, 0]
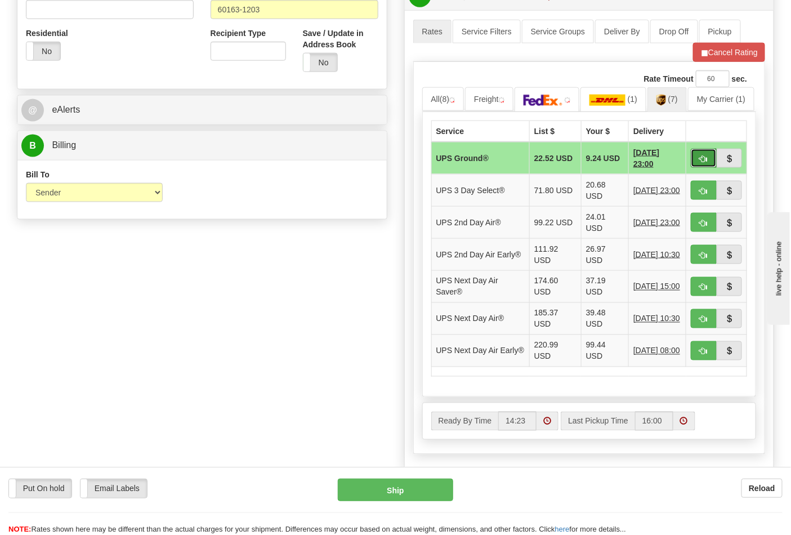
click at [701, 168] on button "button" at bounding box center [704, 158] width 26 height 19
click at [697, 168] on button "button" at bounding box center [704, 158] width 26 height 19
click at [712, 52] on button "Cancel Rating" at bounding box center [729, 52] width 72 height 19
click at [700, 161] on span "button" at bounding box center [704, 158] width 8 height 7
type input "03"
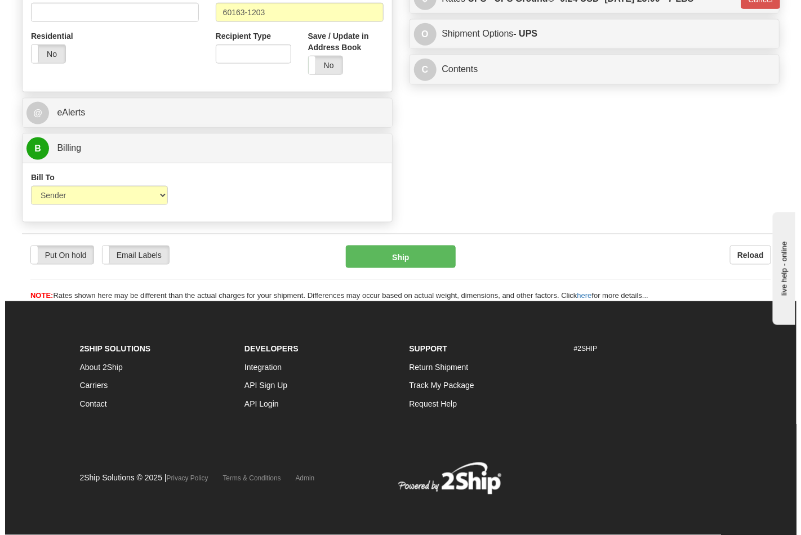
scroll to position [420, 0]
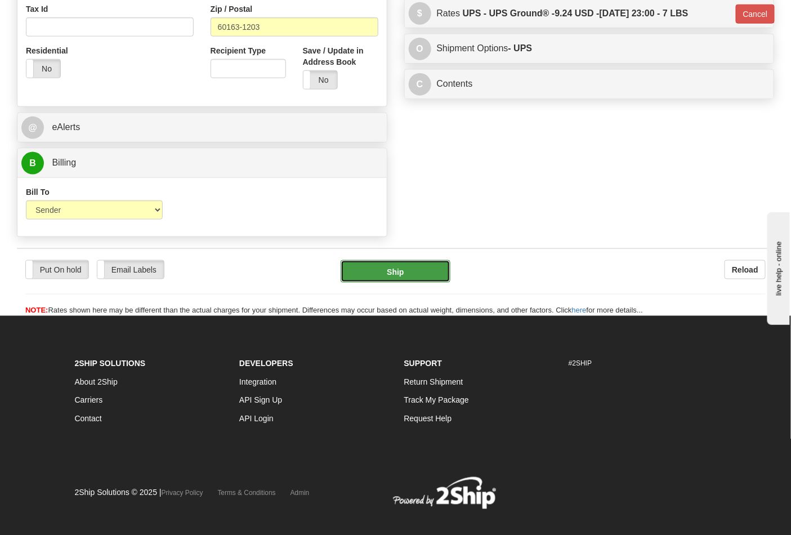
click at [418, 276] on button "Ship" at bounding box center [395, 271] width 109 height 23
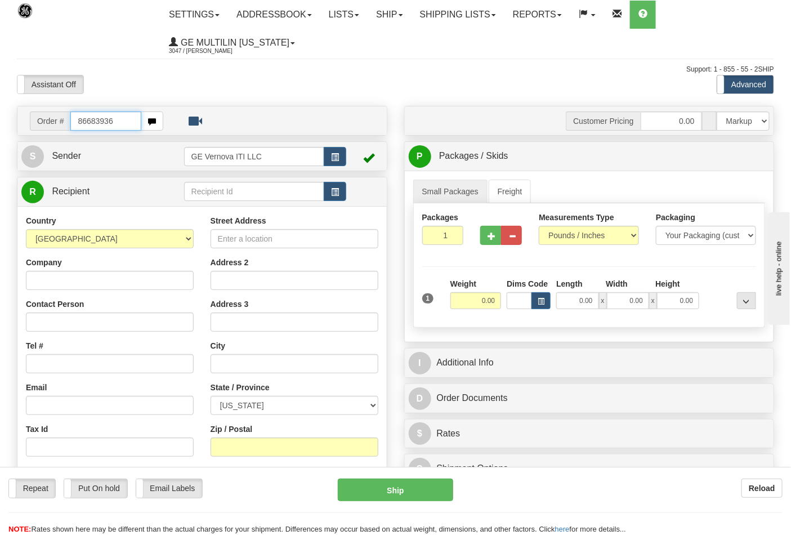
type input "86683936"
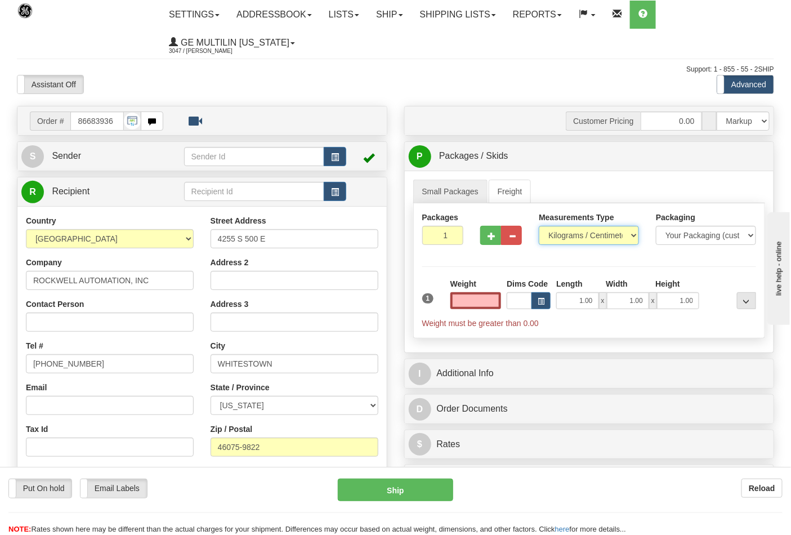
type input "0.00"
click at [575, 234] on select "Pounds / Inches Kilograms / Centimeters" at bounding box center [589, 235] width 100 height 19
select select "0"
click at [539, 226] on select "Pounds / Inches Kilograms / Centimeters" at bounding box center [589, 235] width 100 height 19
click at [500, 299] on input "0.00" at bounding box center [475, 300] width 51 height 17
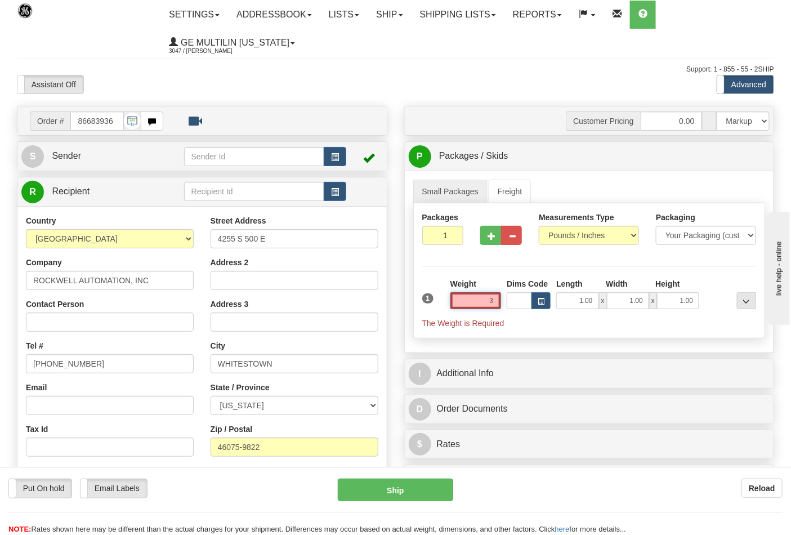
click button "Delete" at bounding box center [0, 0] width 0 height 0
type input "3.00"
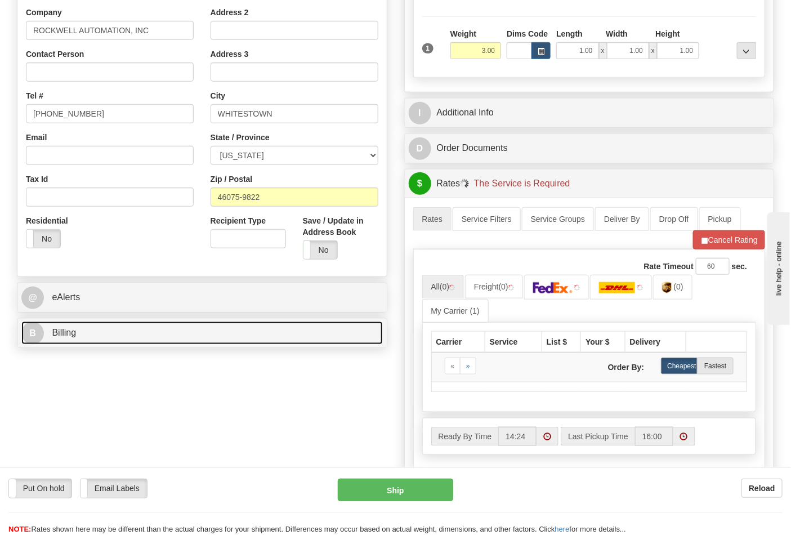
click at [61, 339] on link "B Billing" at bounding box center [201, 332] width 361 height 23
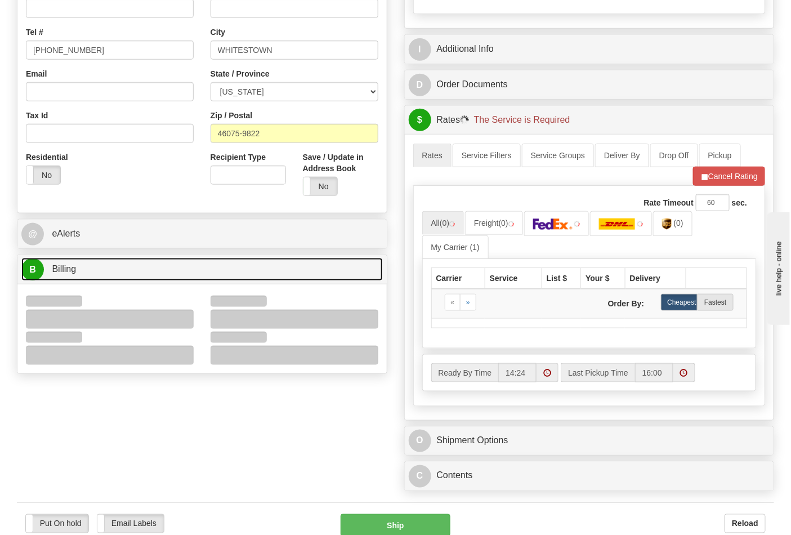
scroll to position [375, 0]
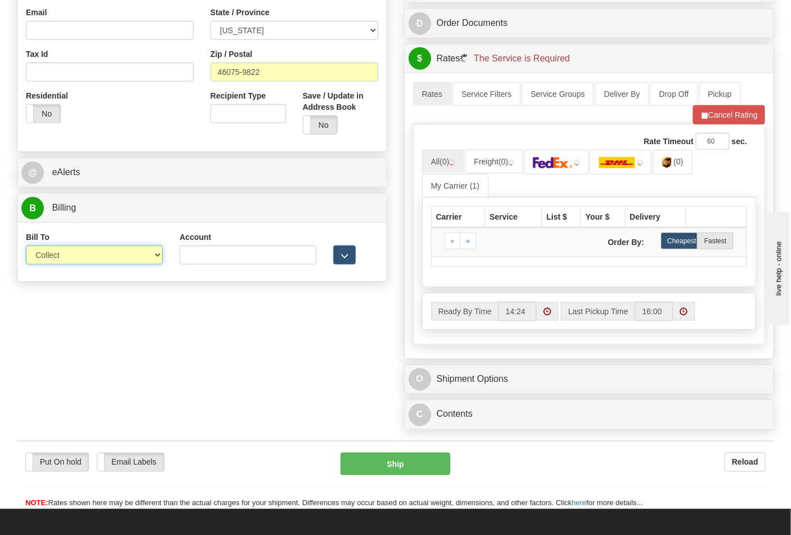
click at [62, 258] on select "Sender Recipient Third Party Collect" at bounding box center [94, 254] width 137 height 19
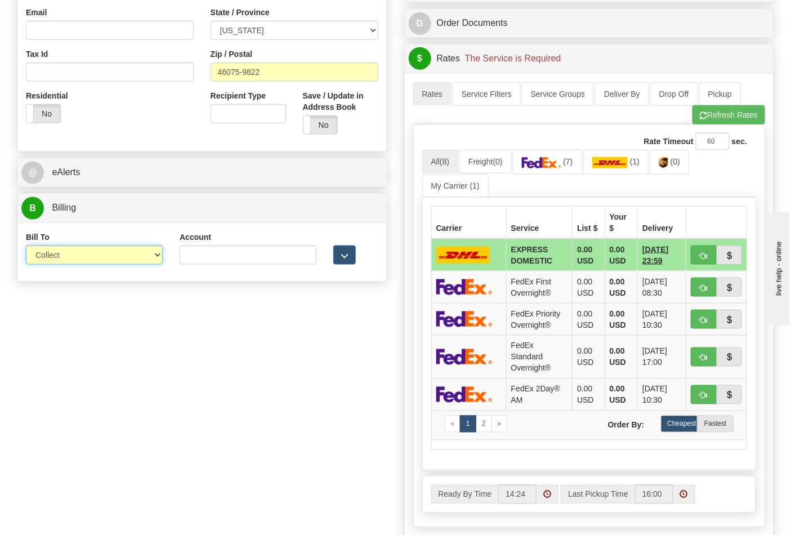
select select "2"
click at [26, 247] on select "Sender Recipient Third Party Collect" at bounding box center [94, 254] width 137 height 19
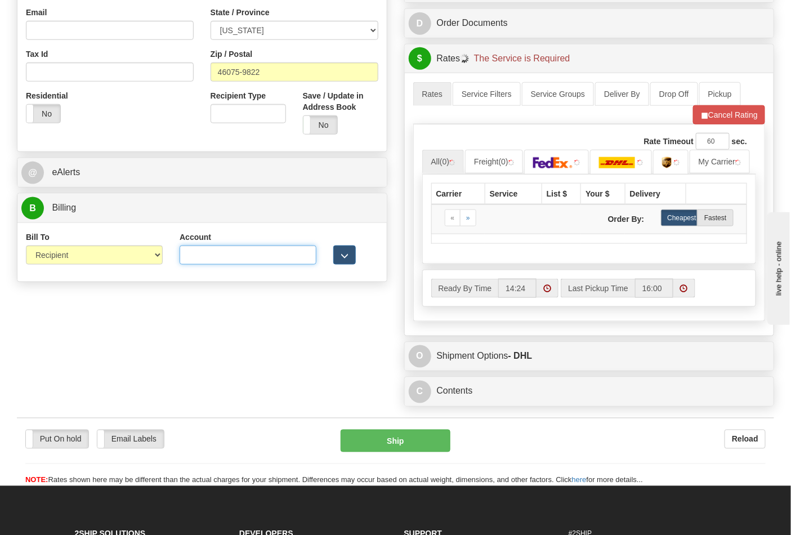
click at [190, 257] on input "Account" at bounding box center [248, 254] width 137 height 19
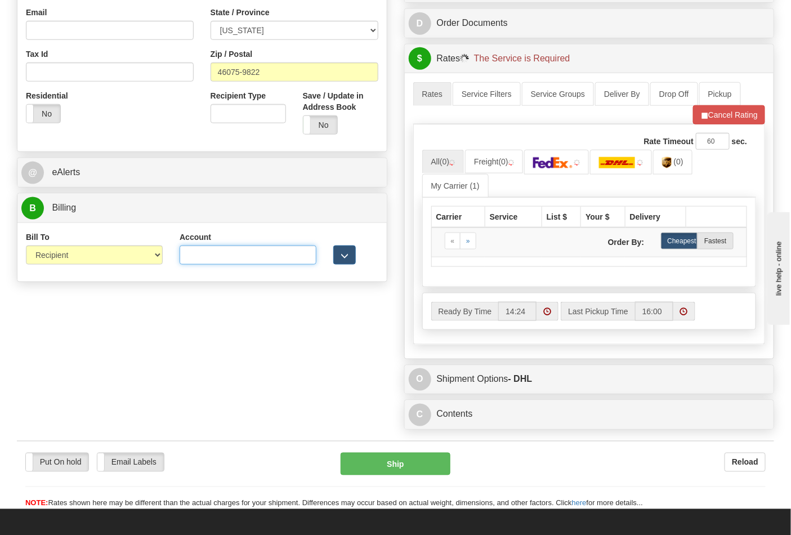
type input "587102"
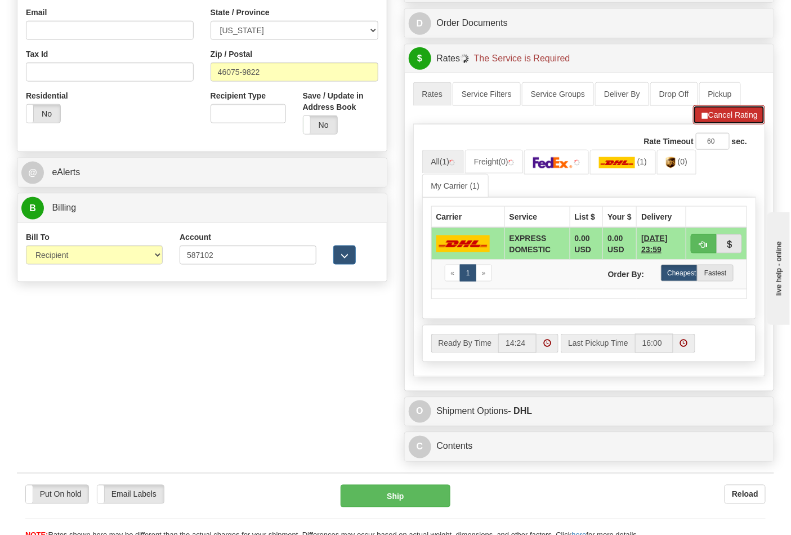
click at [705, 124] on button "Cancel Rating" at bounding box center [729, 114] width 72 height 19
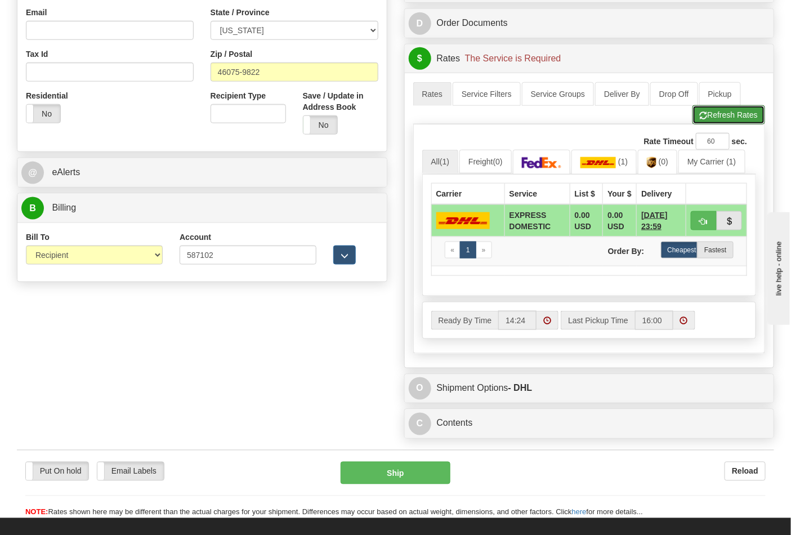
click at [705, 124] on button "Refresh Rates" at bounding box center [728, 114] width 73 height 19
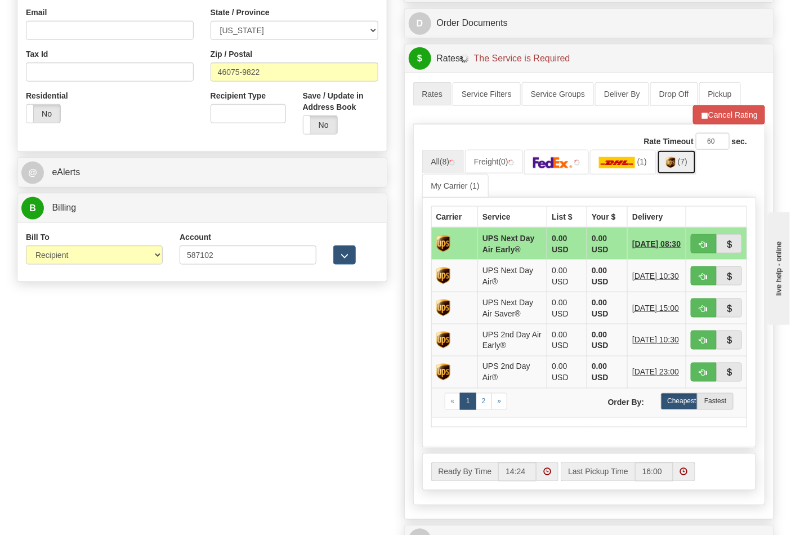
click at [677, 170] on link "(7)" at bounding box center [676, 162] width 39 height 24
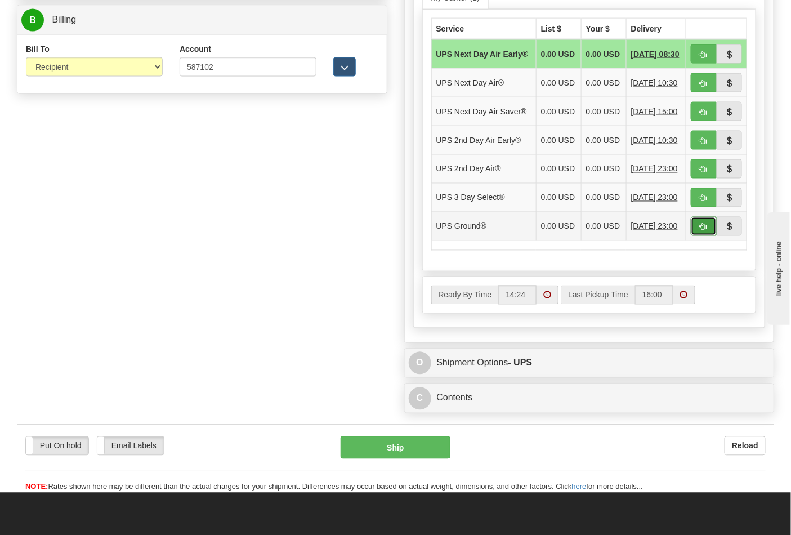
click at [702, 231] on span "button" at bounding box center [704, 227] width 8 height 7
type input "03"
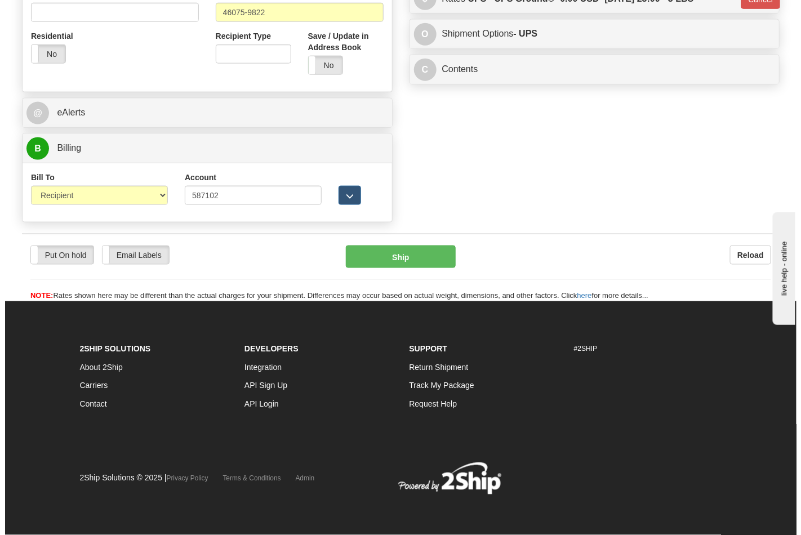
scroll to position [436, 0]
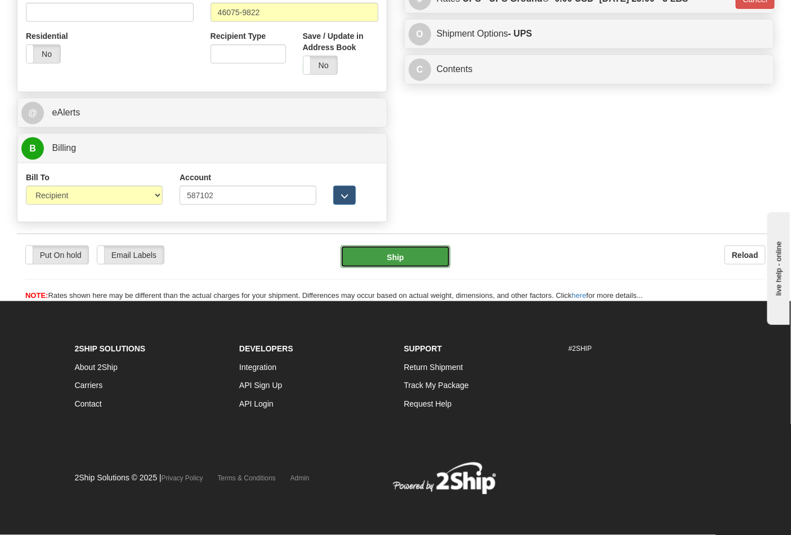
click at [409, 257] on button "Ship" at bounding box center [395, 256] width 109 height 23
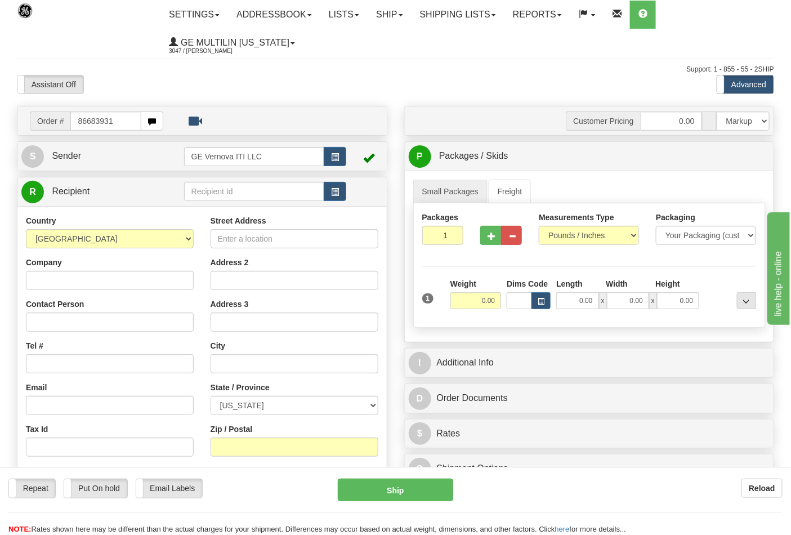
type input "86683931"
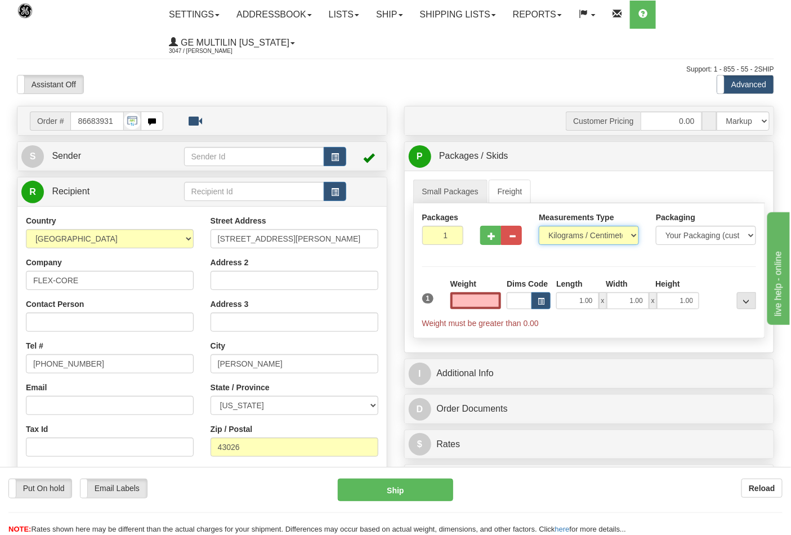
type input "0.00"
click at [561, 235] on select "Pounds / Inches Kilograms / Centimeters" at bounding box center [589, 235] width 100 height 19
select select "0"
click at [539, 226] on select "Pounds / Inches Kilograms / Centimeters" at bounding box center [589, 235] width 100 height 19
click at [497, 303] on input "0.00" at bounding box center [475, 300] width 51 height 17
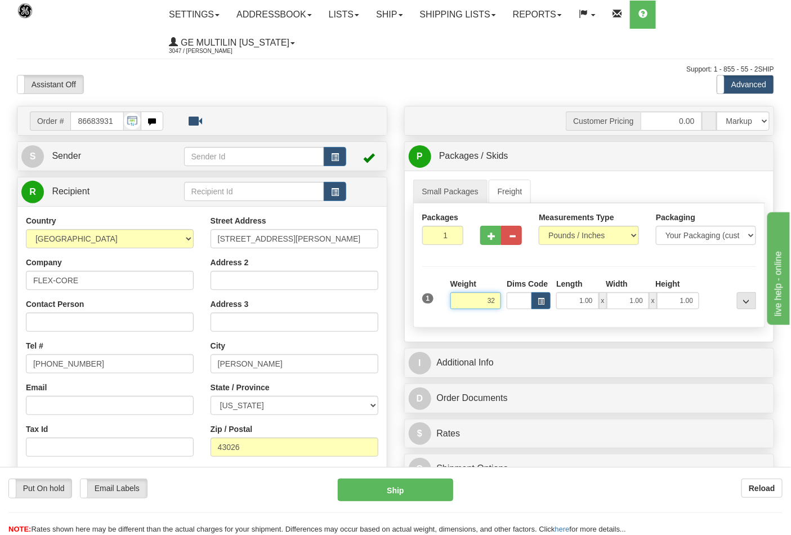
click button "Delete" at bounding box center [0, 0] width 0 height 0
type input "32.00"
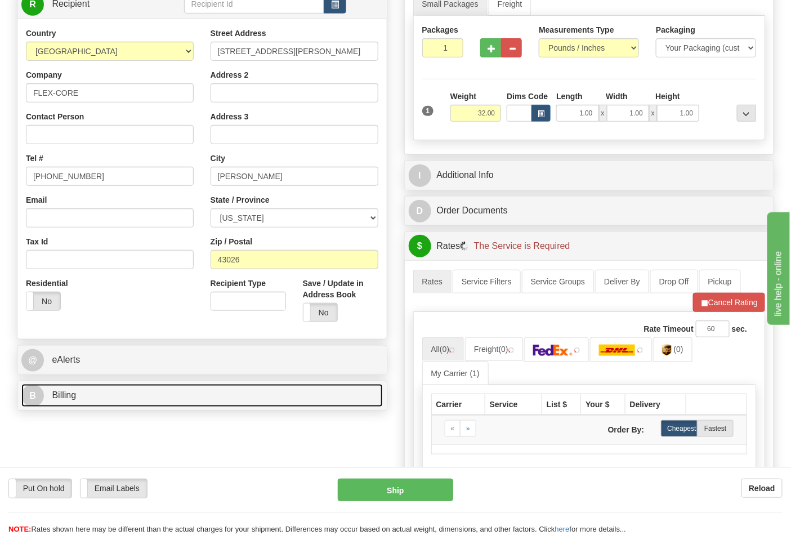
click at [121, 392] on link "B Billing" at bounding box center [201, 395] width 361 height 23
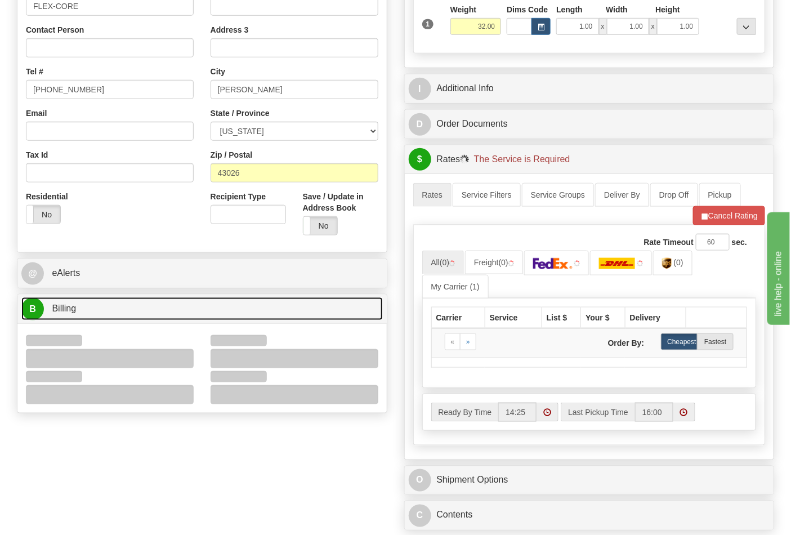
scroll to position [375, 0]
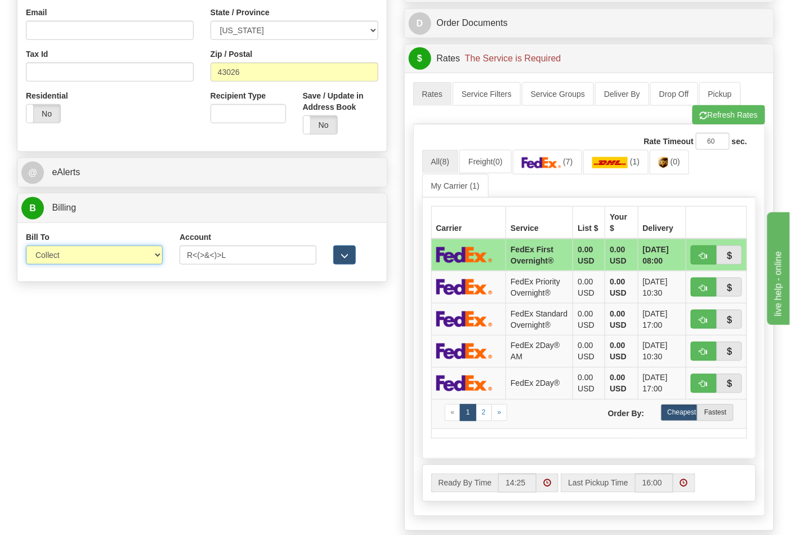
drag, startPoint x: 63, startPoint y: 260, endPoint x: 65, endPoint y: 265, distance: 5.9
click at [63, 260] on select "Sender Recipient Third Party Collect" at bounding box center [94, 254] width 137 height 19
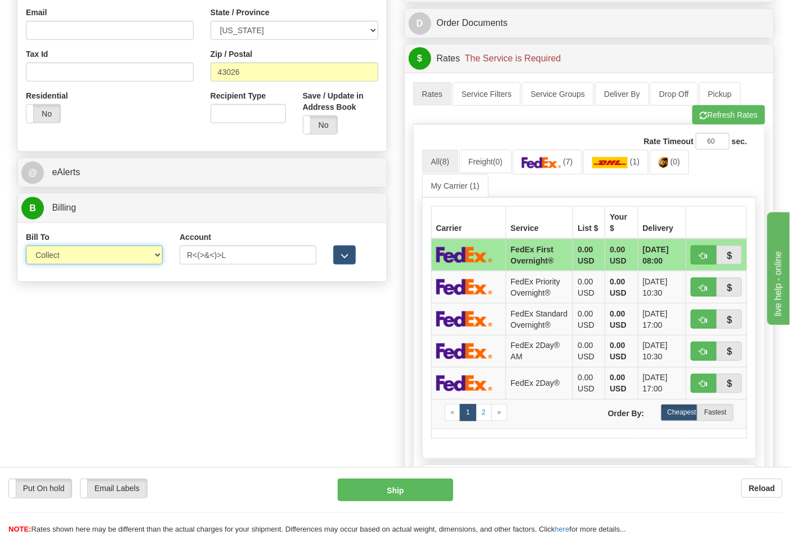
select select "2"
click at [26, 247] on select "Sender Recipient Third Party Collect" at bounding box center [94, 254] width 137 height 19
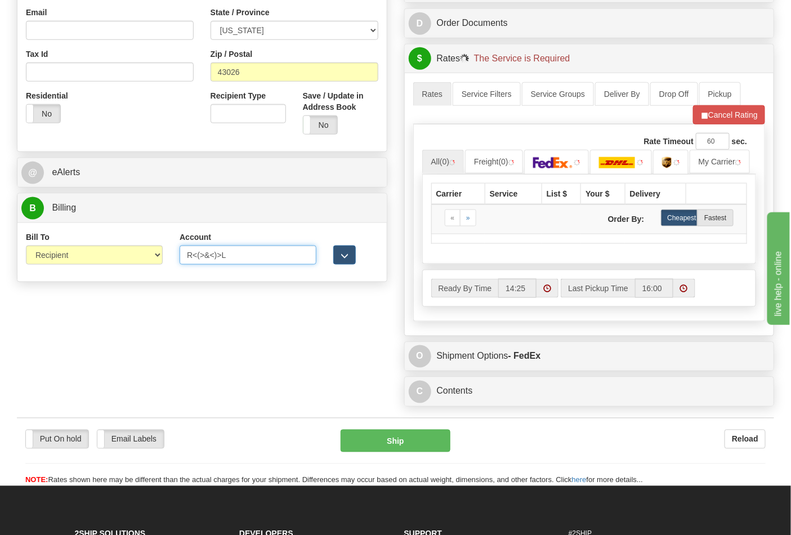
drag, startPoint x: 233, startPoint y: 259, endPoint x: 109, endPoint y: 260, distance: 123.3
click at [109, 260] on div "Bill To Sender Recipient Third Party Collect Account R<(>&<)>L 3rd Party Accoun…" at bounding box center [201, 252] width 369 height 42
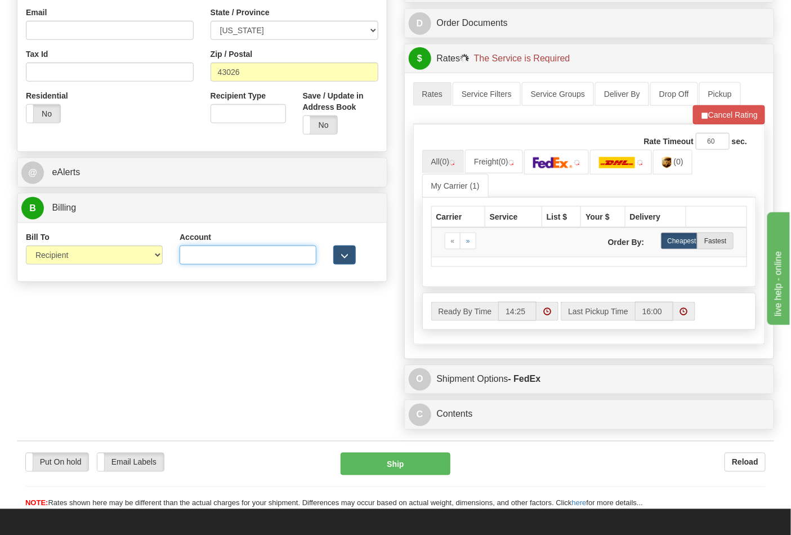
drag, startPoint x: 184, startPoint y: 260, endPoint x: 193, endPoint y: 257, distance: 9.6
click at [187, 257] on input "Account" at bounding box center [248, 254] width 137 height 19
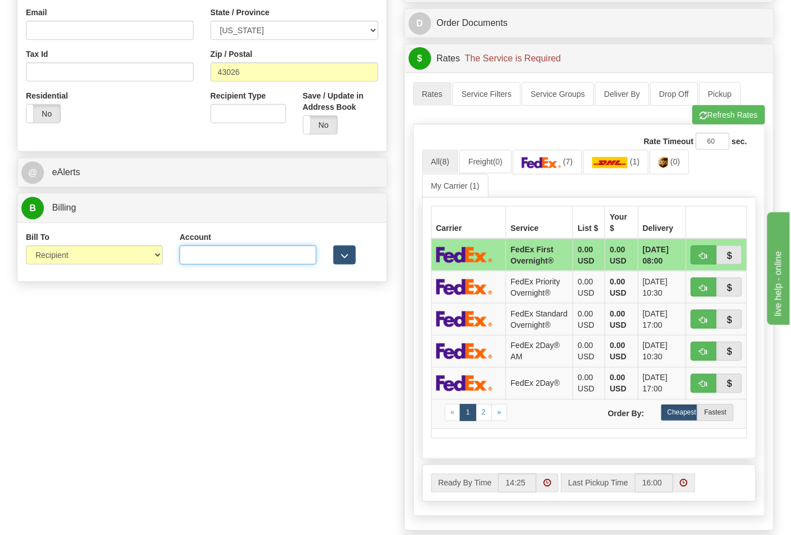
type input "473367"
click at [729, 116] on button "Refresh Rates" at bounding box center [728, 114] width 73 height 19
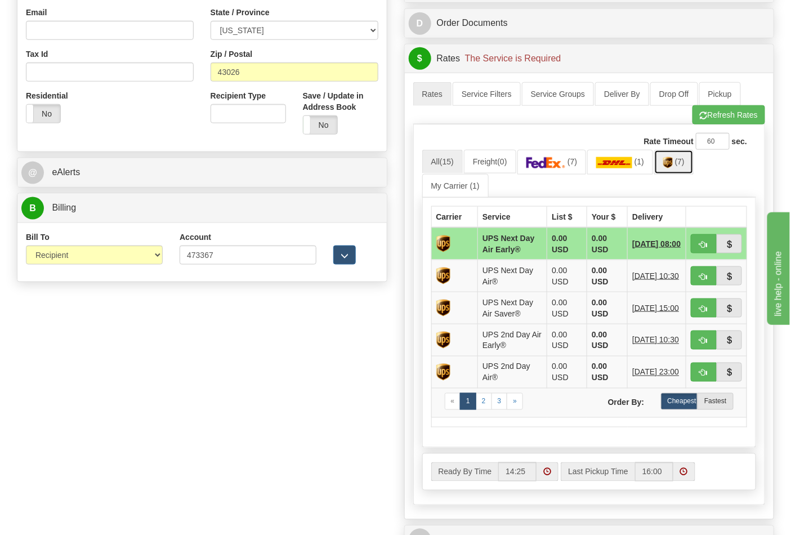
click at [690, 168] on link "(7)" at bounding box center [673, 162] width 39 height 24
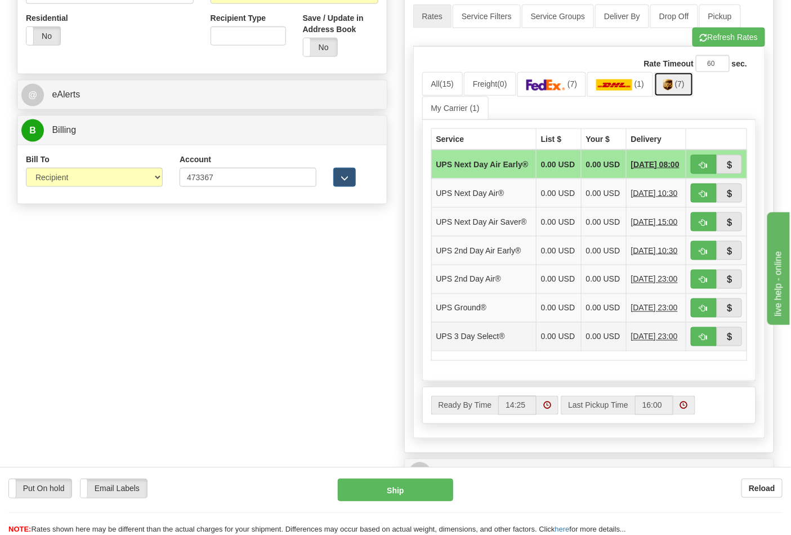
scroll to position [563, 0]
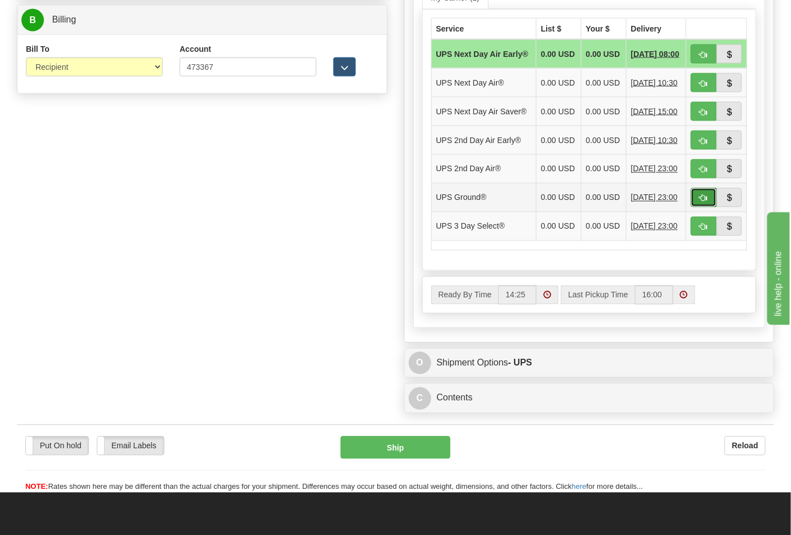
click at [697, 207] on button "button" at bounding box center [704, 197] width 26 height 19
type input "03"
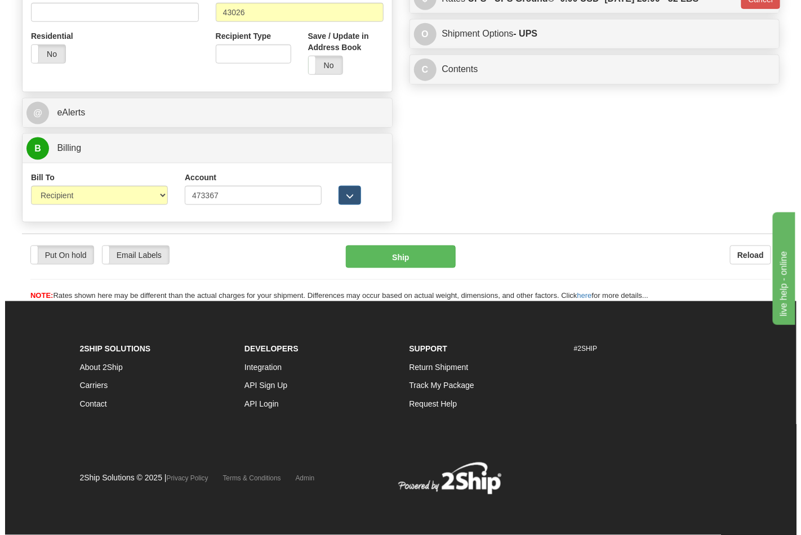
scroll to position [436, 0]
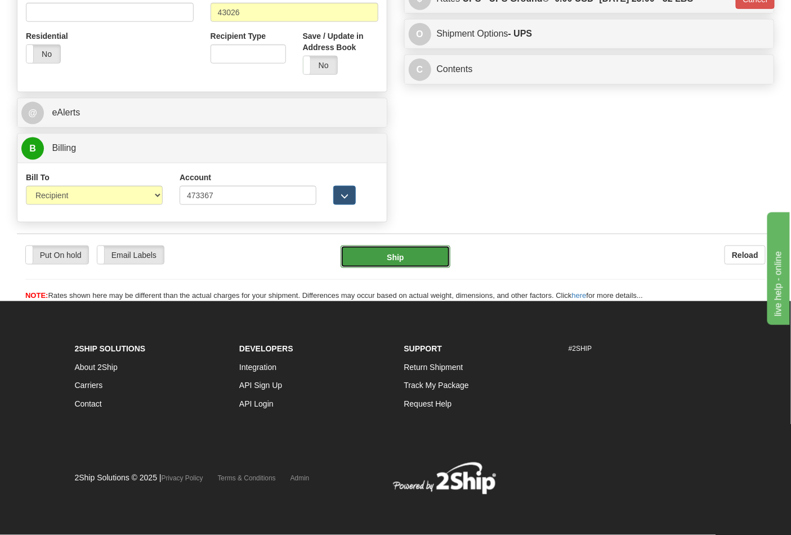
click at [429, 260] on button "Ship" at bounding box center [395, 256] width 109 height 23
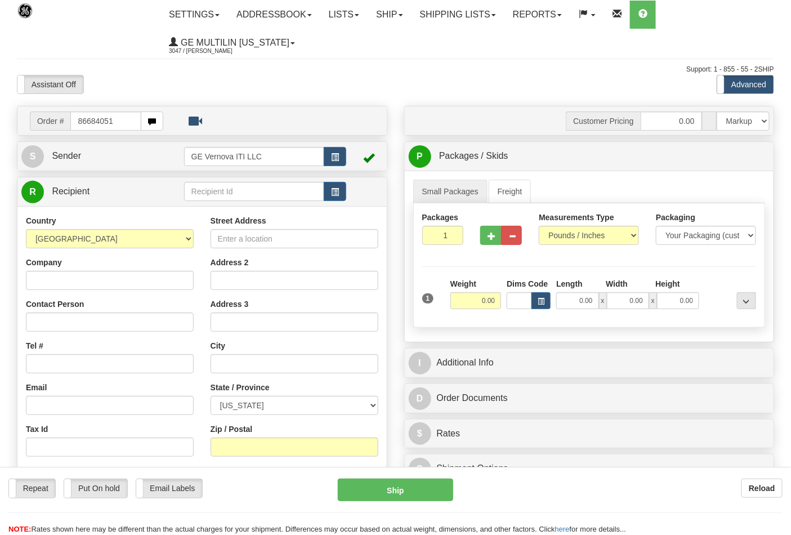
type input "86684051"
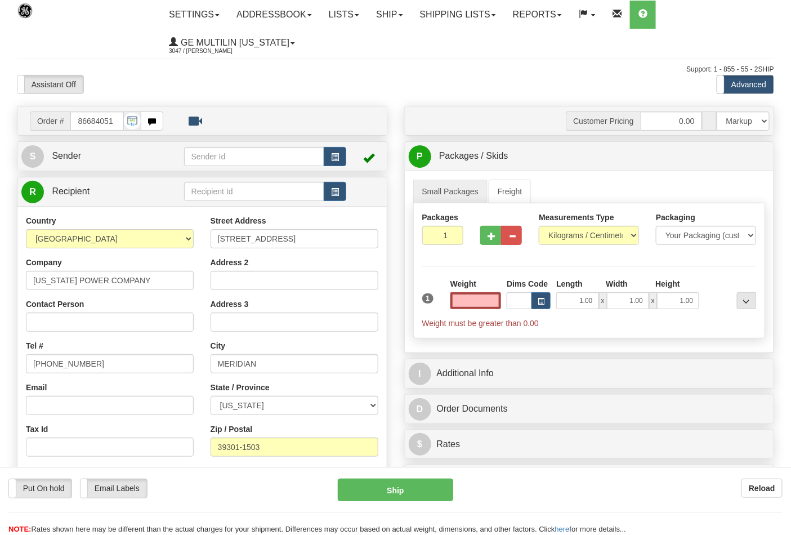
type input "0.00"
drag, startPoint x: 545, startPoint y: 223, endPoint x: 554, endPoint y: 233, distance: 13.6
click at [548, 226] on div "Measurements Type Pounds / Inches Kilograms / Centimeters" at bounding box center [589, 228] width 100 height 33
click at [557, 235] on select "Pounds / Inches Kilograms / Centimeters" at bounding box center [589, 235] width 100 height 19
select select "0"
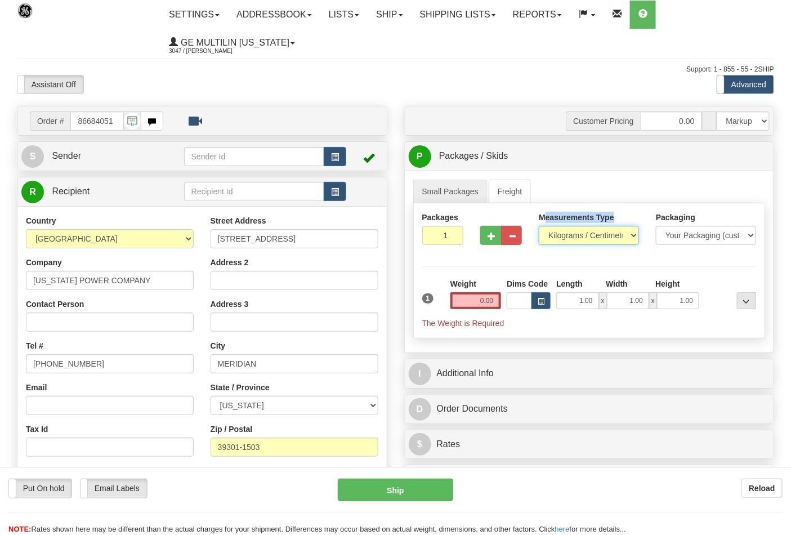
click at [539, 226] on select "Pounds / Inches Kilograms / Centimeters" at bounding box center [589, 235] width 100 height 19
click at [488, 241] on button "button" at bounding box center [490, 235] width 21 height 19
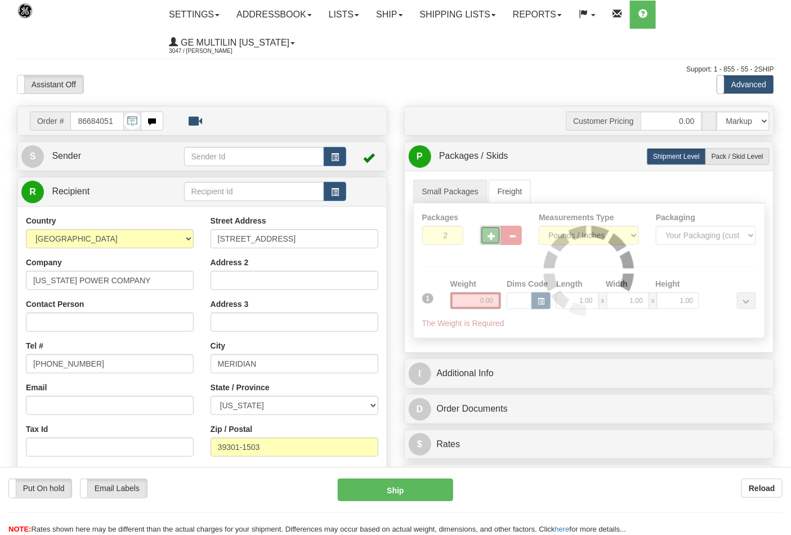
click at [488, 241] on div at bounding box center [589, 270] width 351 height 135
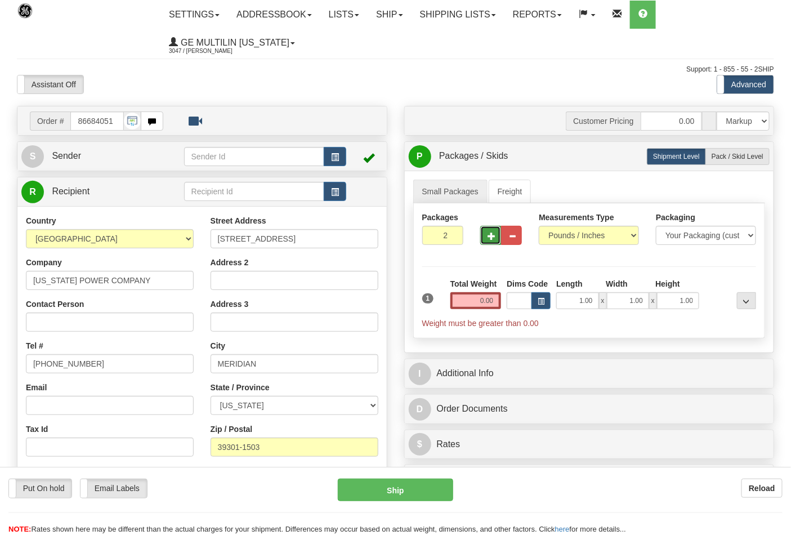
click at [488, 241] on button "button" at bounding box center [490, 235] width 21 height 19
type input "4"
click at [498, 302] on input "0.00" at bounding box center [475, 300] width 51 height 17
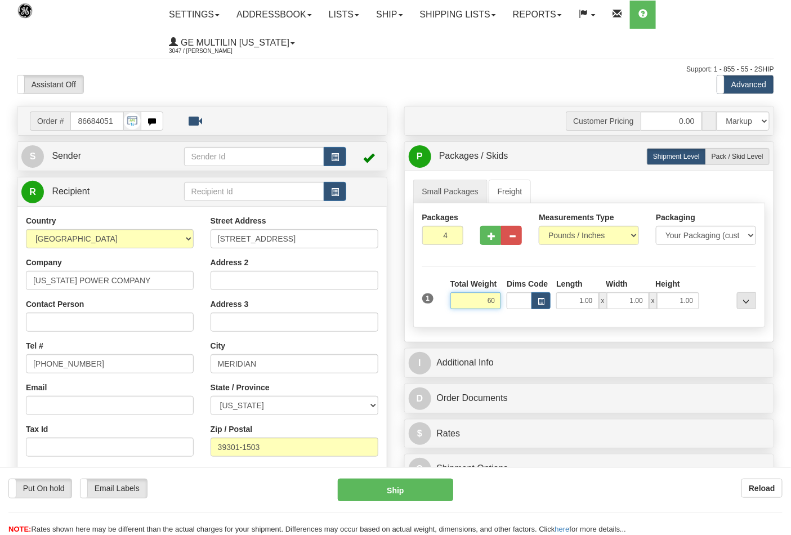
click button "Delete" at bounding box center [0, 0] width 0 height 0
type input "60.00"
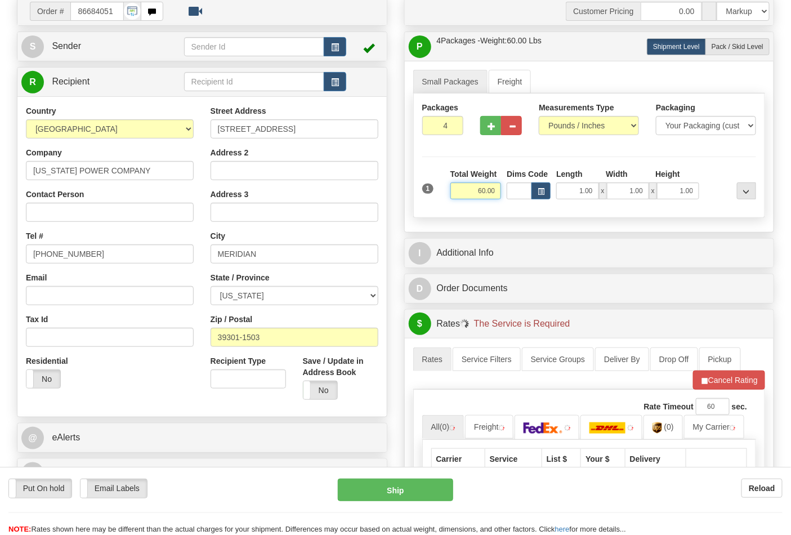
scroll to position [250, 0]
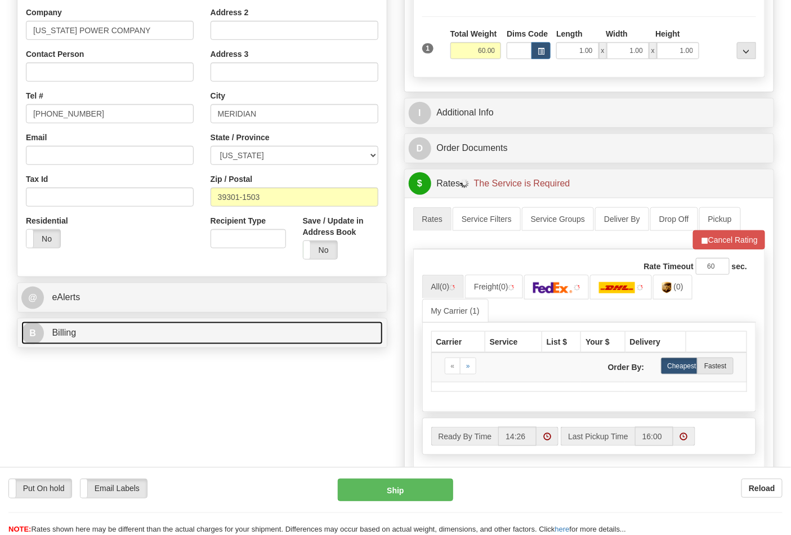
click at [110, 343] on link "B Billing" at bounding box center [201, 332] width 361 height 23
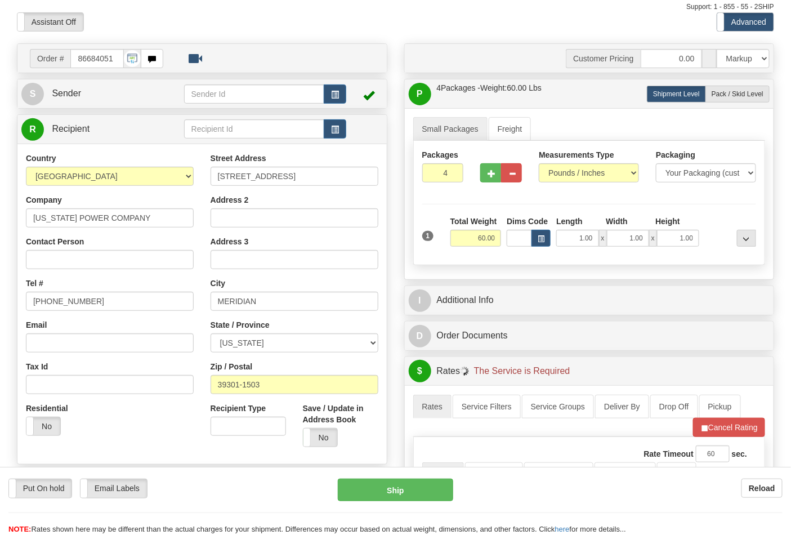
scroll to position [312, 0]
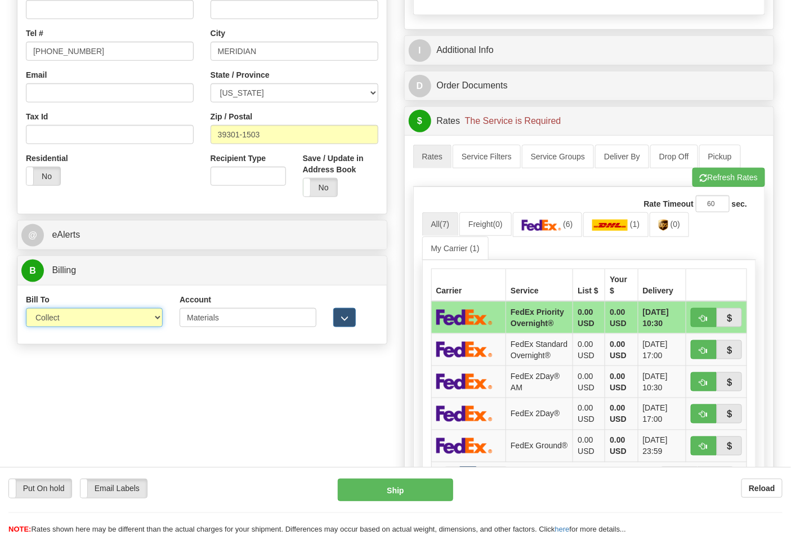
click at [92, 322] on select "Sender Recipient Third Party Collect" at bounding box center [94, 317] width 137 height 19
select select "2"
click at [26, 309] on select "Sender Recipient Third Party Collect" at bounding box center [94, 317] width 137 height 19
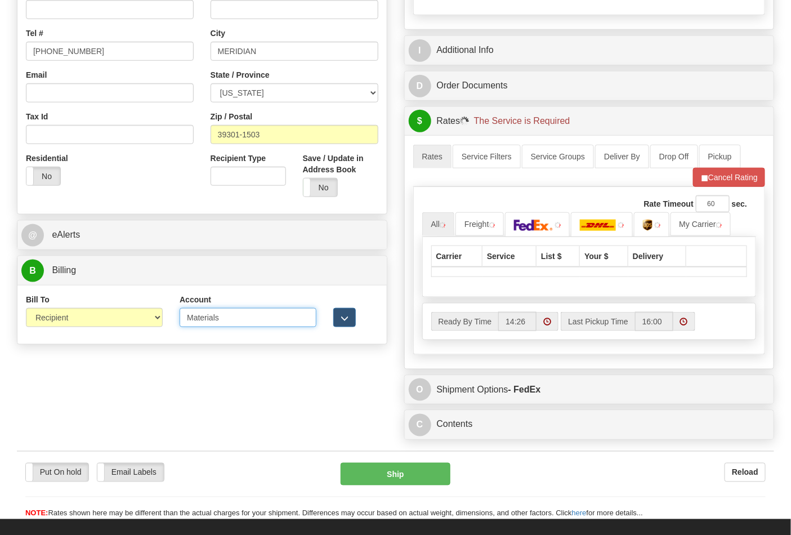
drag, startPoint x: 224, startPoint y: 323, endPoint x: 159, endPoint y: 323, distance: 65.3
click at [159, 323] on div "Bill To Sender Recipient Third Party Collect Account Materials 3rd Party Accoun…" at bounding box center [201, 315] width 369 height 42
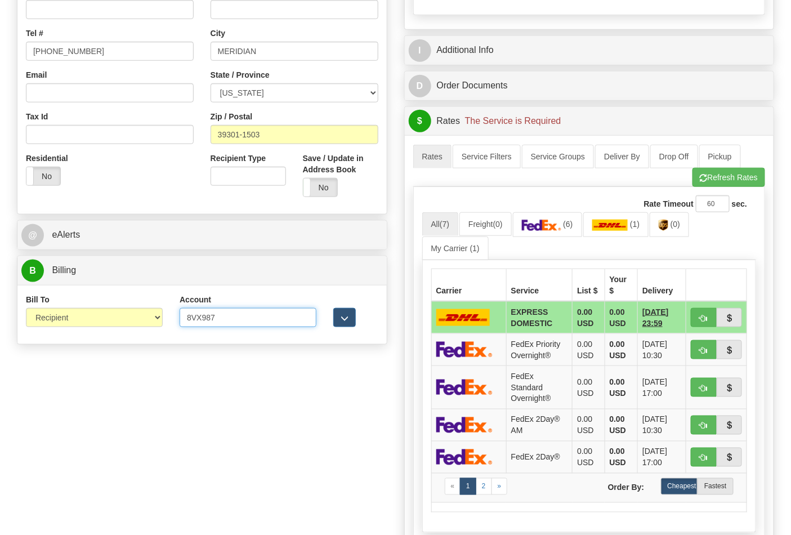
type input "8VX987"
click button "Delete" at bounding box center [0, 0] width 0 height 0
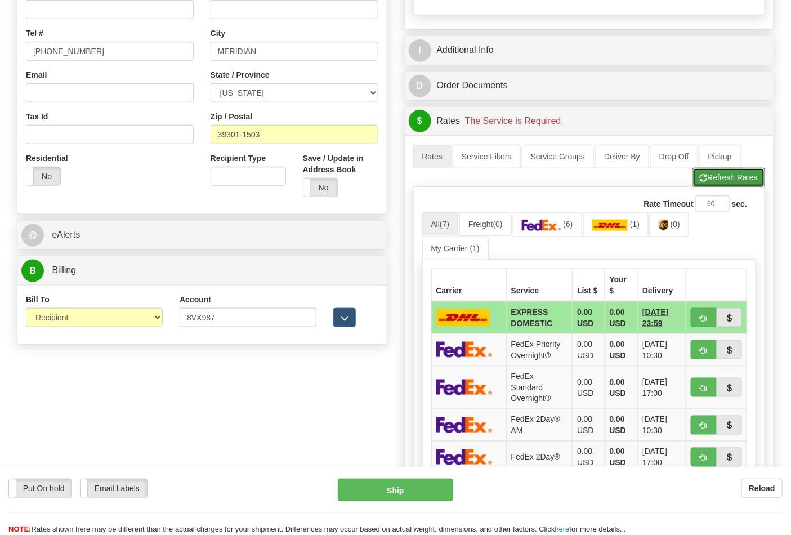
click at [702, 175] on button "Refresh Rates" at bounding box center [728, 177] width 73 height 19
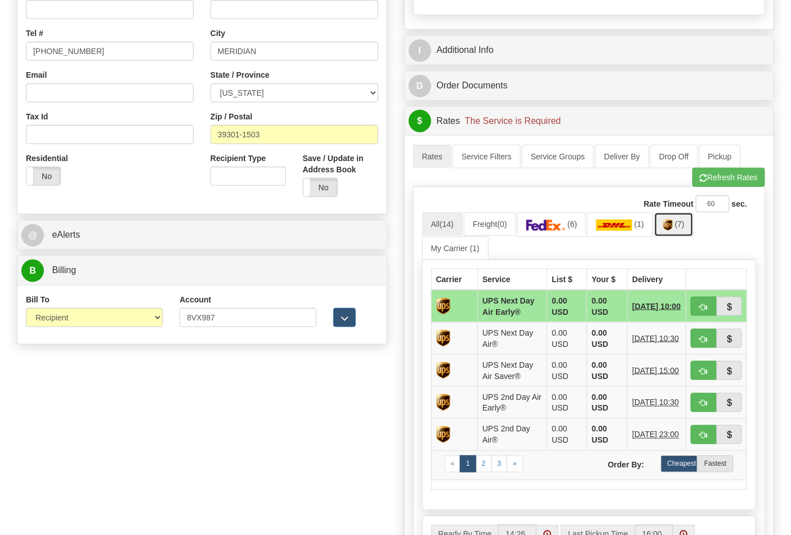
click at [673, 231] on img at bounding box center [668, 225] width 10 height 11
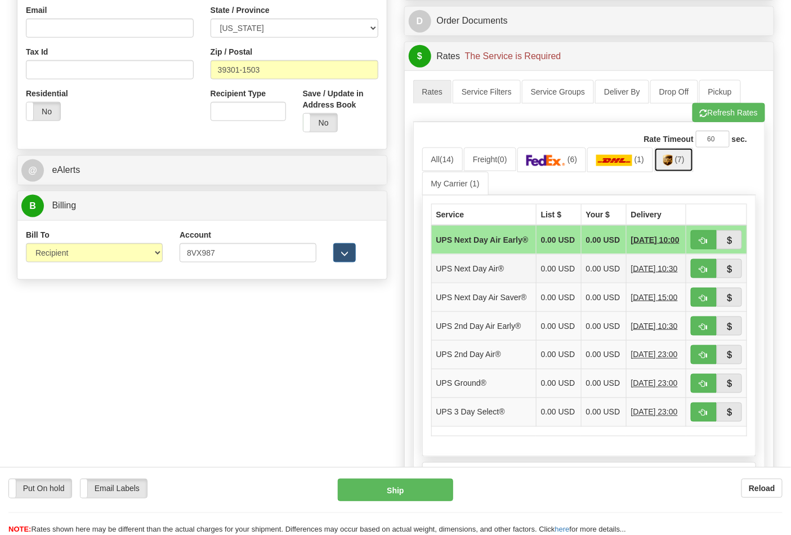
scroll to position [437, 0]
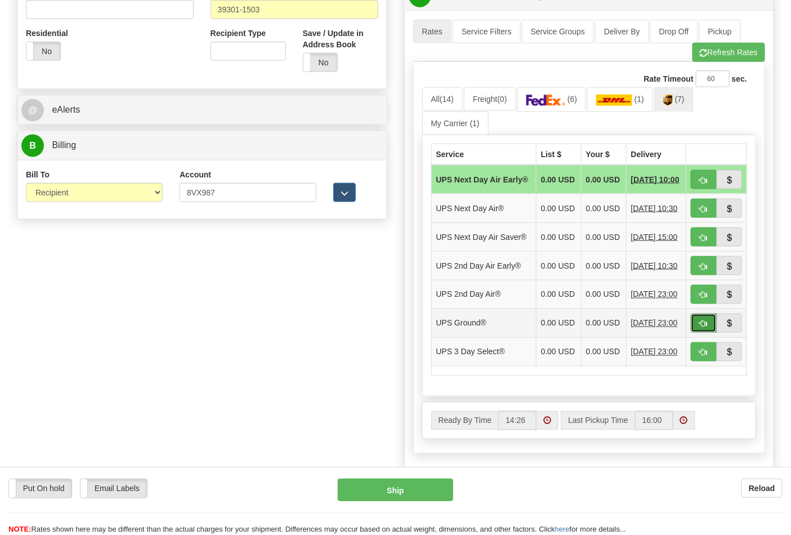
click at [703, 328] on span "button" at bounding box center [704, 323] width 8 height 7
type input "03"
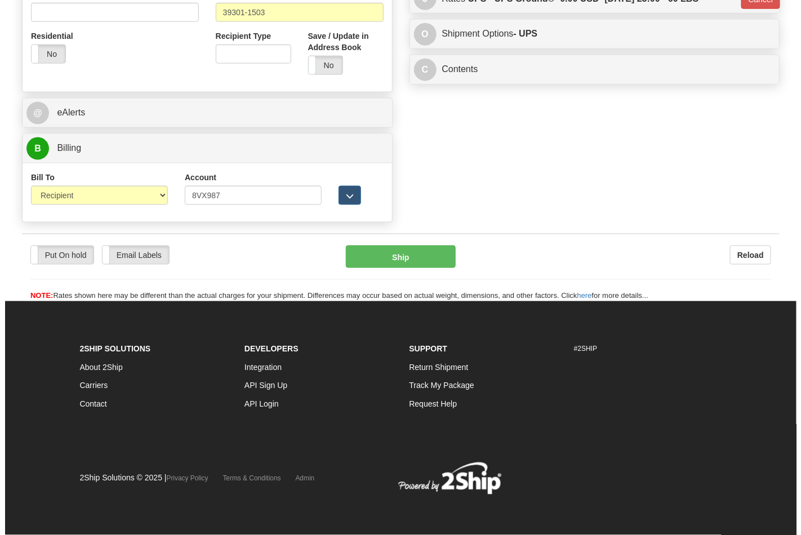
scroll to position [420, 0]
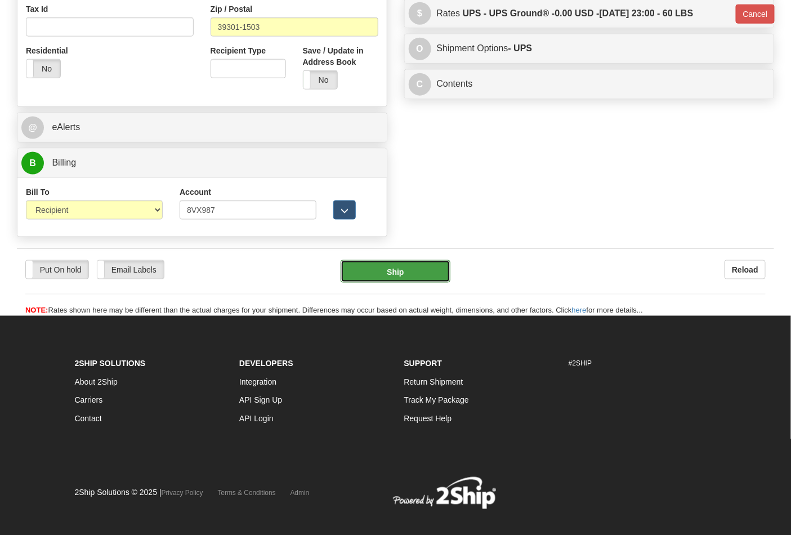
click at [395, 270] on button "Ship" at bounding box center [395, 271] width 109 height 23
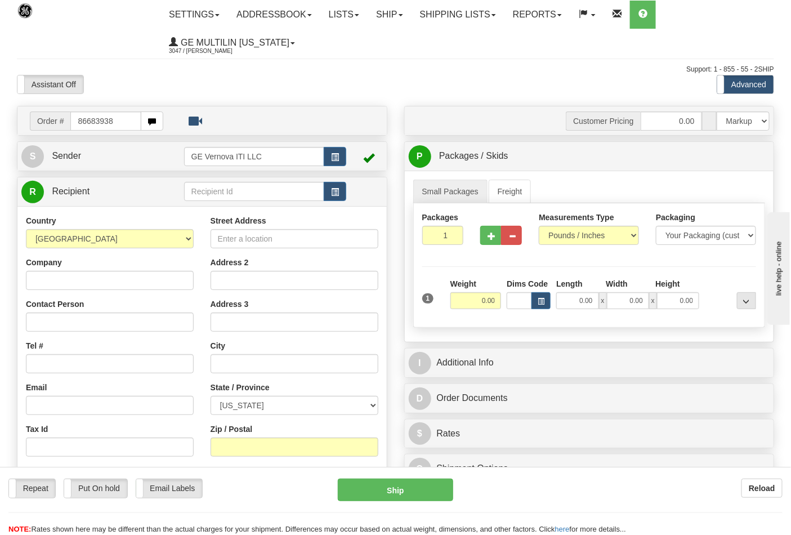
type input "86683938"
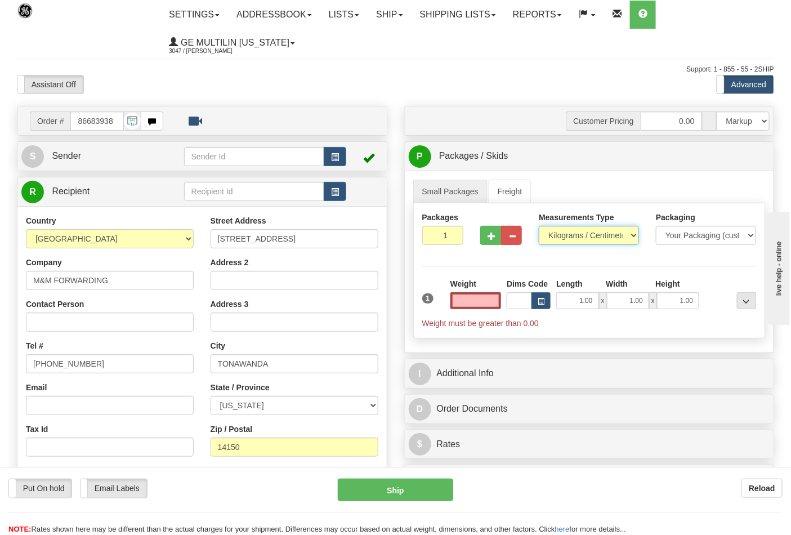
type input "0.00"
click at [566, 238] on select "Pounds / Inches Kilograms / Centimeters" at bounding box center [589, 235] width 100 height 19
select select "0"
click at [539, 226] on select "Pounds / Inches Kilograms / Centimeters" at bounding box center [589, 235] width 100 height 19
click at [500, 296] on input "0.00" at bounding box center [475, 300] width 51 height 17
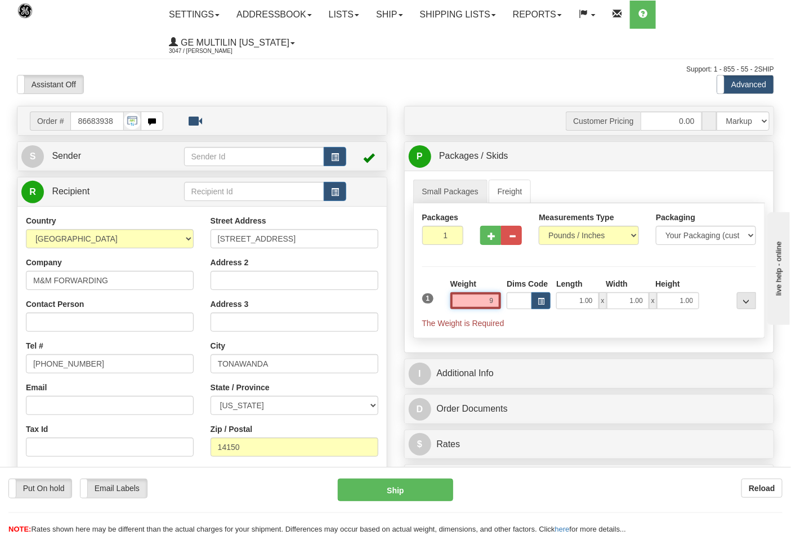
click button "Delete" at bounding box center [0, 0] width 0 height 0
type input "9.00"
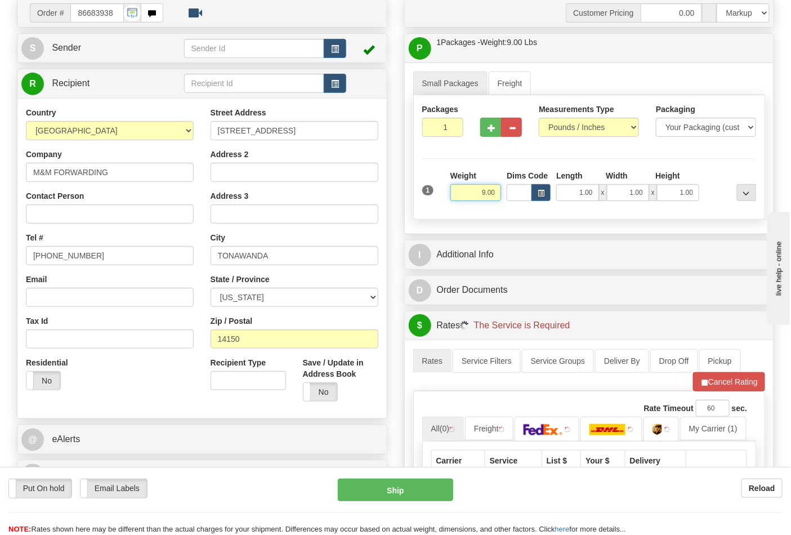
scroll to position [250, 0]
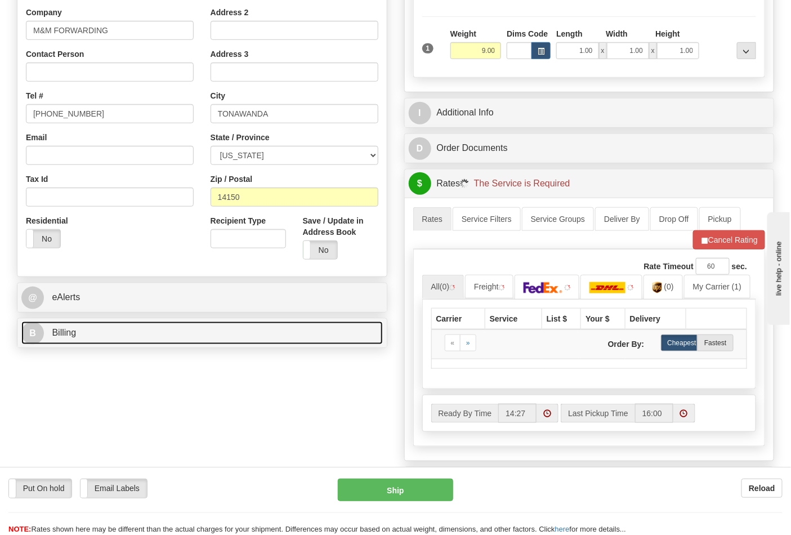
click at [108, 345] on link "B Billing" at bounding box center [201, 332] width 361 height 23
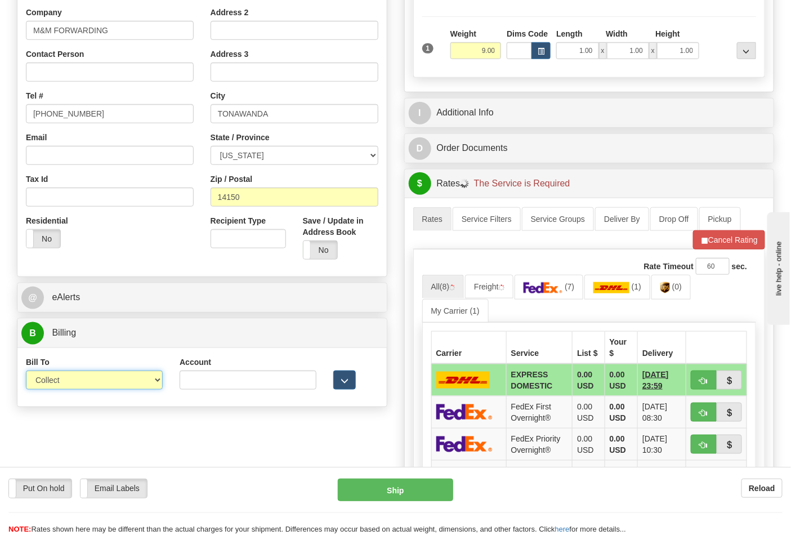
drag, startPoint x: 99, startPoint y: 382, endPoint x: 90, endPoint y: 387, distance: 10.6
click at [99, 382] on select "Sender Recipient Third Party Collect" at bounding box center [94, 379] width 137 height 19
select select "2"
click at [26, 372] on select "Sender Recipient Third Party Collect" at bounding box center [94, 379] width 137 height 19
click at [197, 374] on input "Account" at bounding box center [248, 379] width 137 height 19
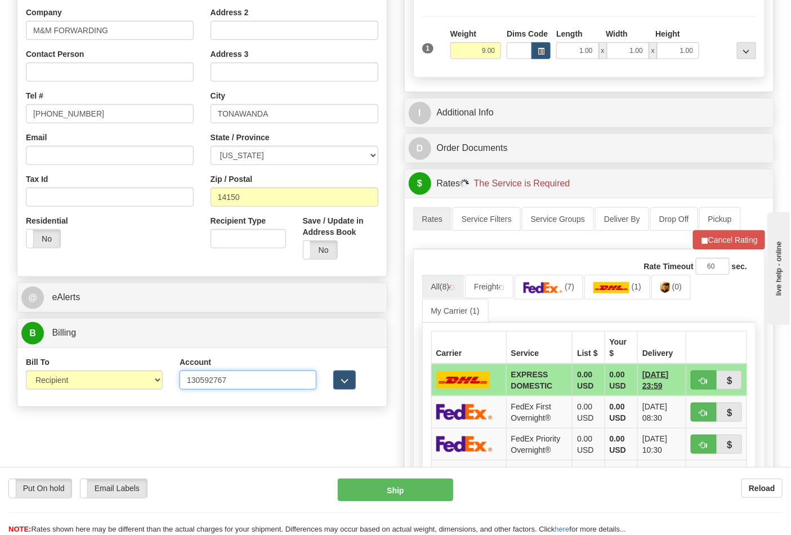
type input "130592767"
click button "Delete" at bounding box center [0, 0] width 0 height 0
click at [569, 278] on link "(7)" at bounding box center [549, 287] width 69 height 24
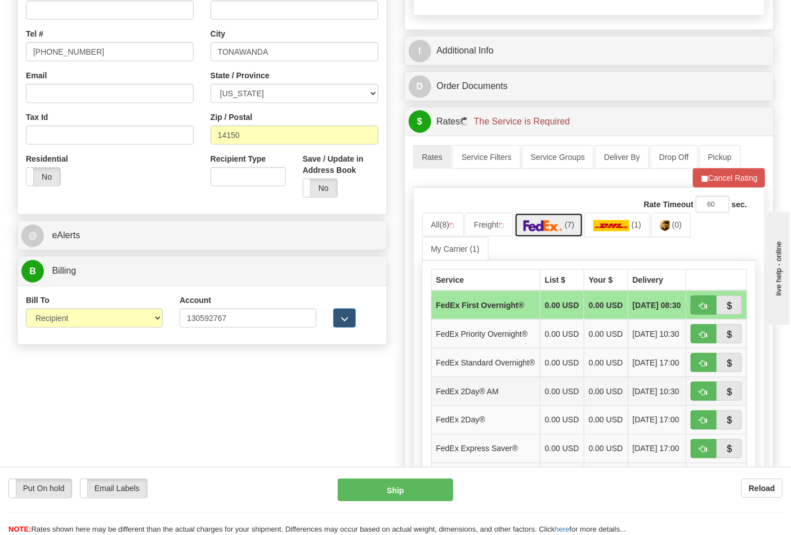
scroll to position [437, 0]
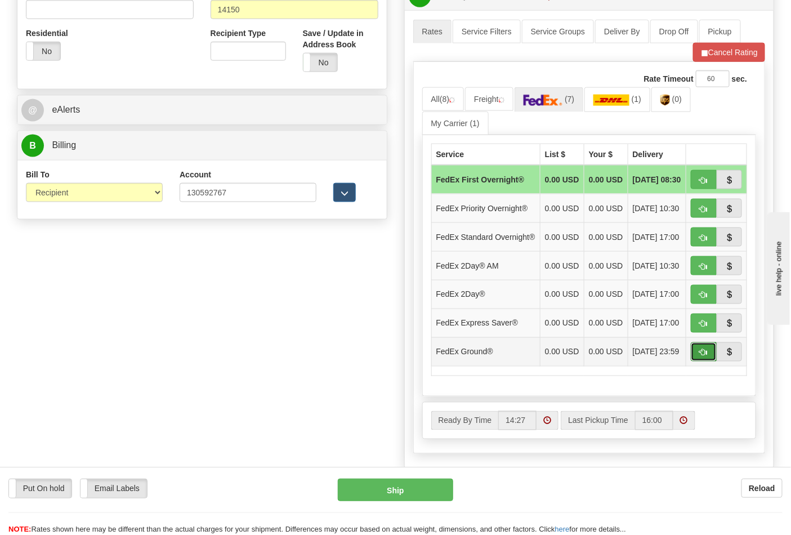
click at [696, 361] on button "button" at bounding box center [704, 351] width 26 height 19
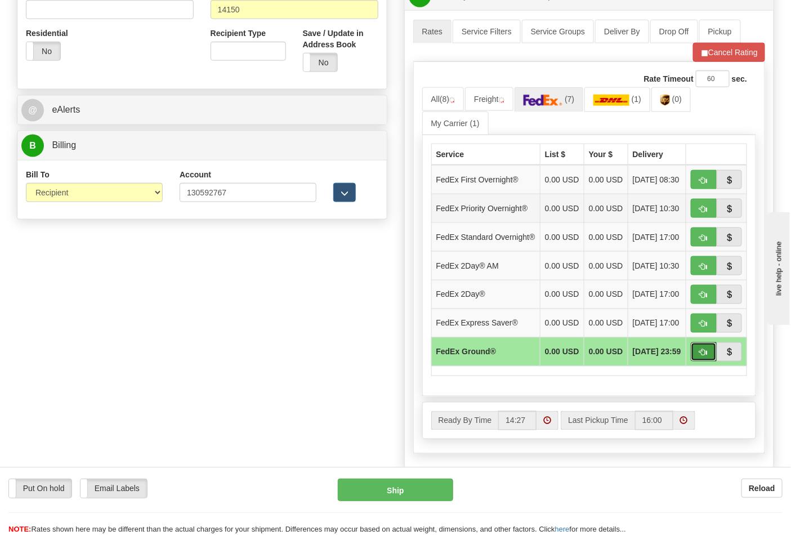
drag, startPoint x: 711, startPoint y: 374, endPoint x: 671, endPoint y: 209, distance: 169.7
click at [711, 361] on button "button" at bounding box center [704, 351] width 26 height 19
click at [718, 49] on button "Cancel Rating" at bounding box center [729, 52] width 72 height 19
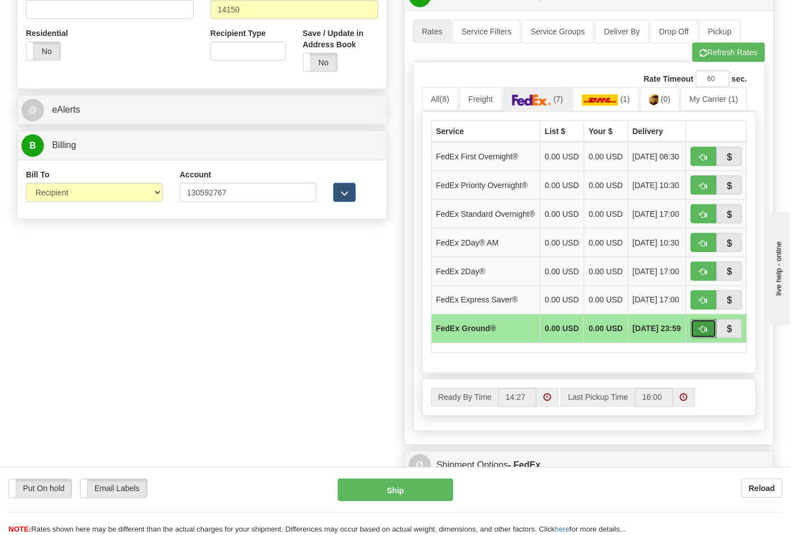
click at [698, 338] on button "button" at bounding box center [704, 328] width 26 height 19
type input "92"
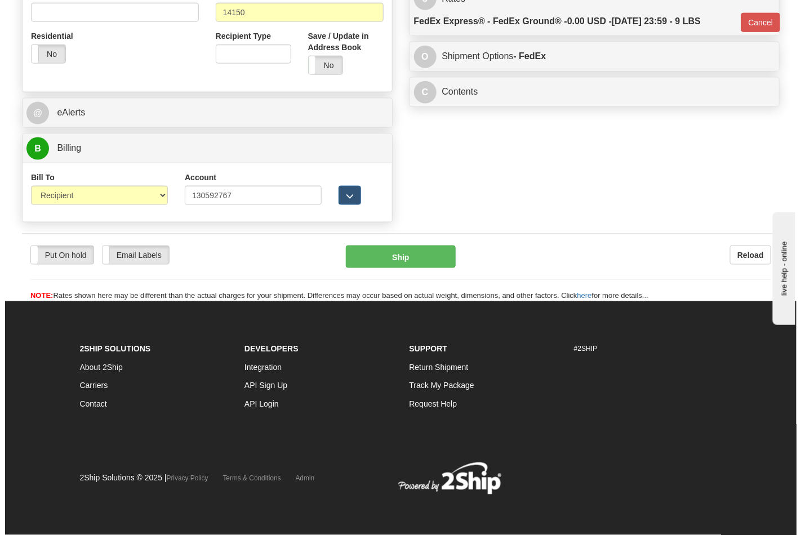
scroll to position [434, 0]
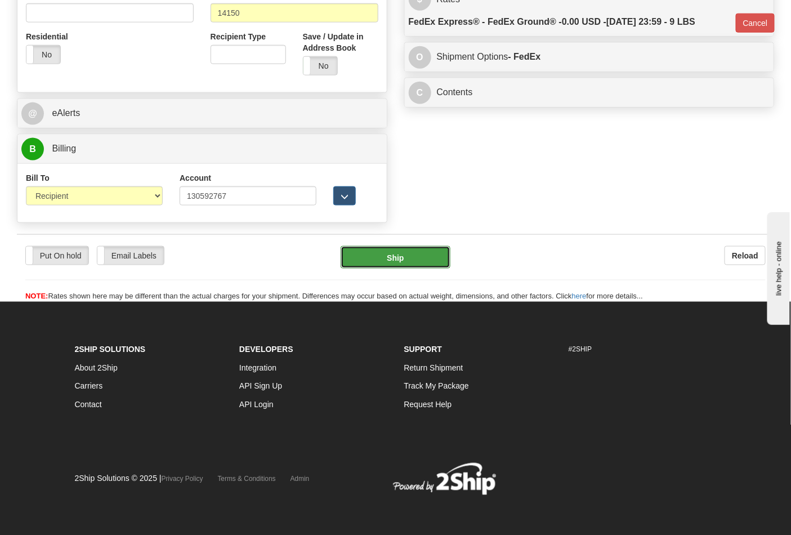
click at [373, 261] on button "Ship" at bounding box center [395, 257] width 109 height 23
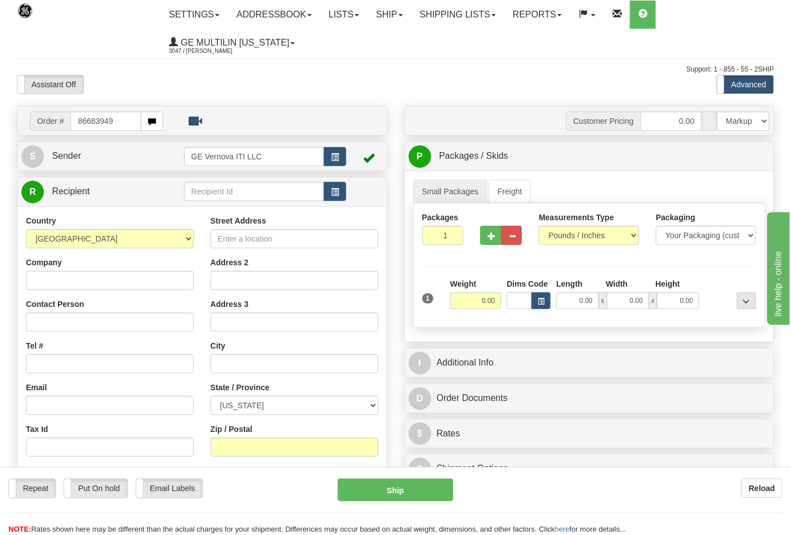
type input "86683949"
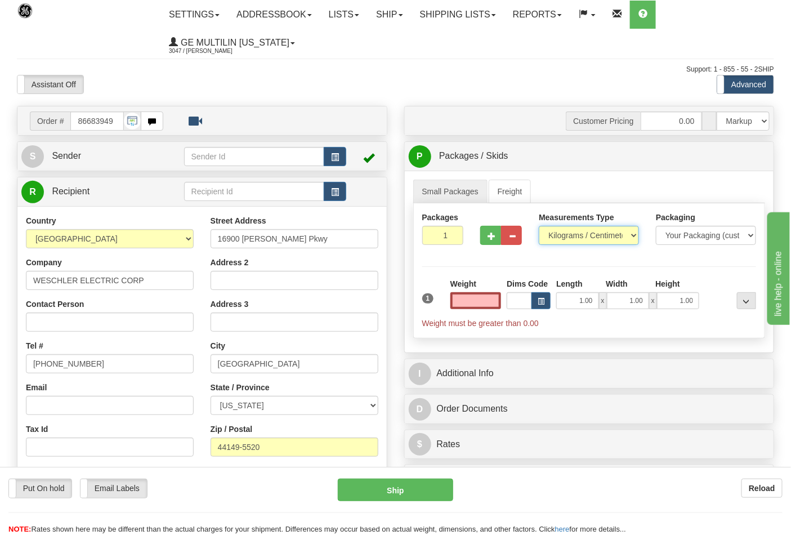
type input "0.00"
click at [560, 239] on select "Pounds / Inches Kilograms / Centimeters" at bounding box center [589, 235] width 100 height 19
select select "0"
click at [539, 226] on select "Pounds / Inches Kilograms / Centimeters" at bounding box center [589, 235] width 100 height 19
click at [498, 300] on input "0.00" at bounding box center [475, 300] width 51 height 17
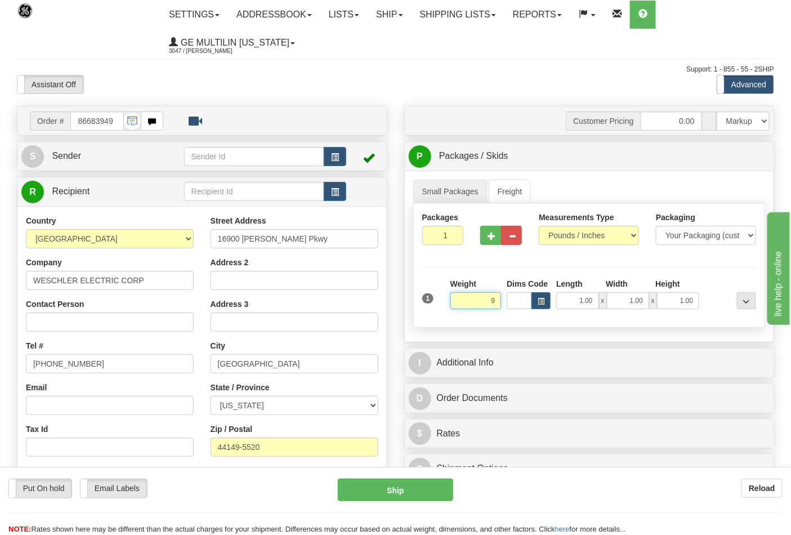
click button "Delete" at bounding box center [0, 0] width 0 height 0
type input "9.00"
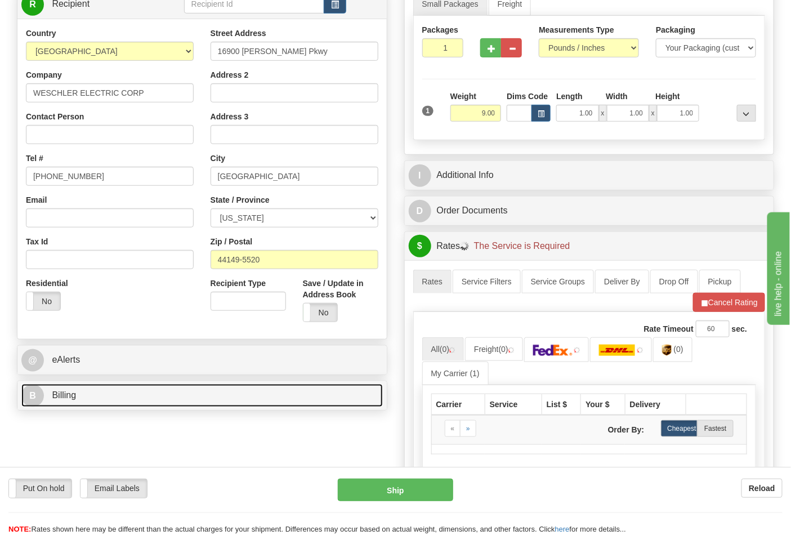
click at [129, 396] on link "B Billing" at bounding box center [201, 395] width 361 height 23
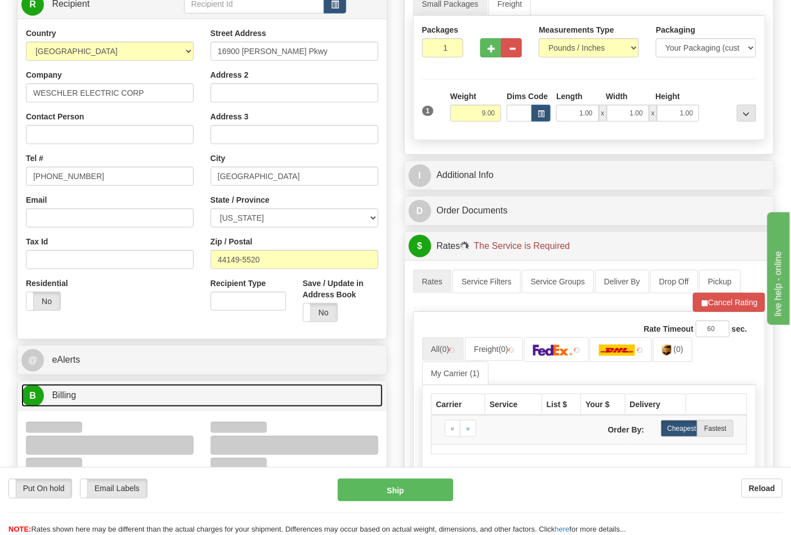
scroll to position [375, 0]
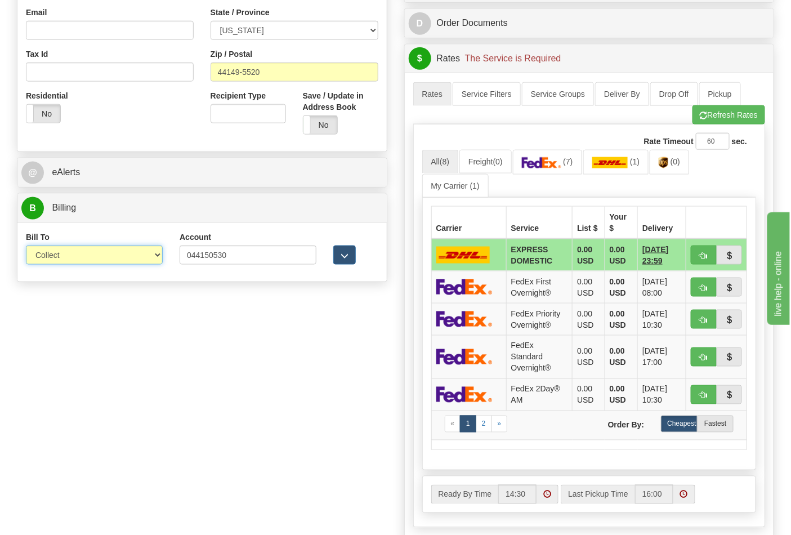
click at [62, 261] on select "Sender Recipient Third Party Collect" at bounding box center [94, 254] width 137 height 19
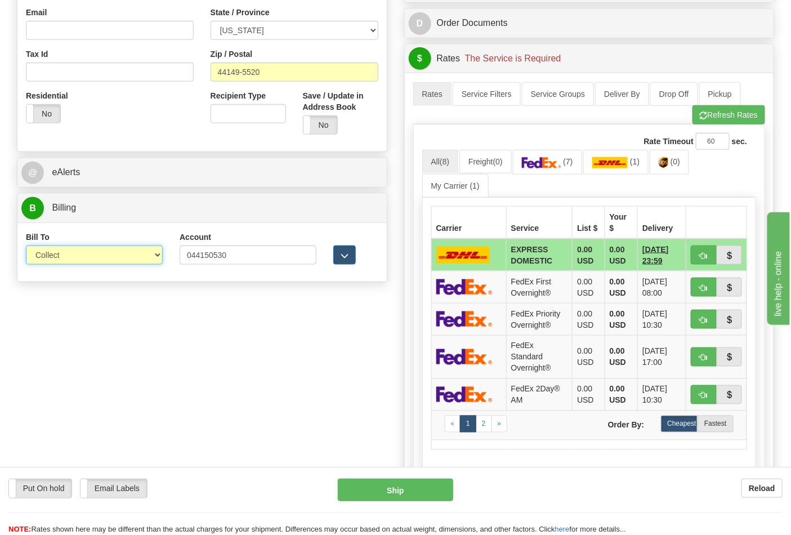
select select "2"
click at [26, 247] on select "Sender Recipient Third Party Collect" at bounding box center [94, 254] width 137 height 19
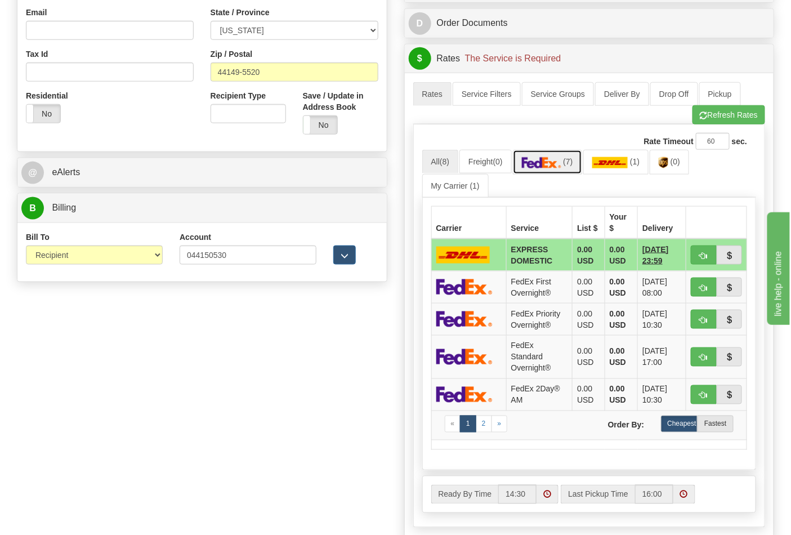
click at [575, 170] on link "(7)" at bounding box center [547, 162] width 69 height 24
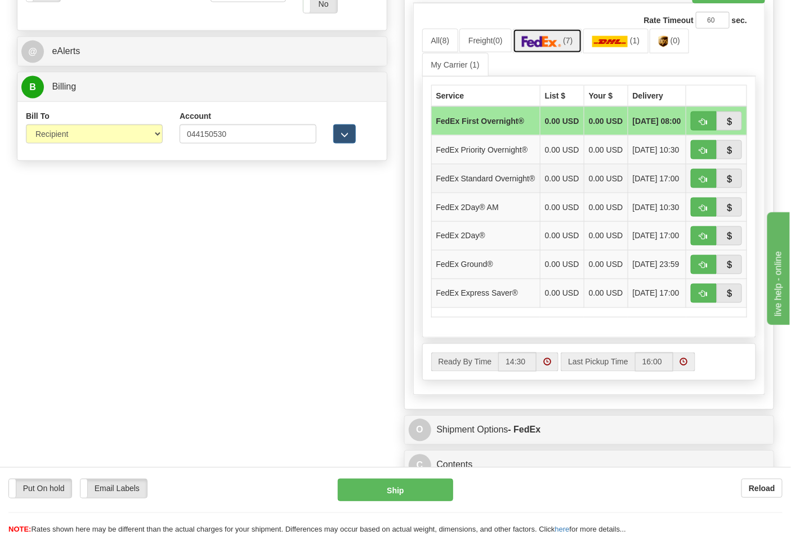
scroll to position [500, 0]
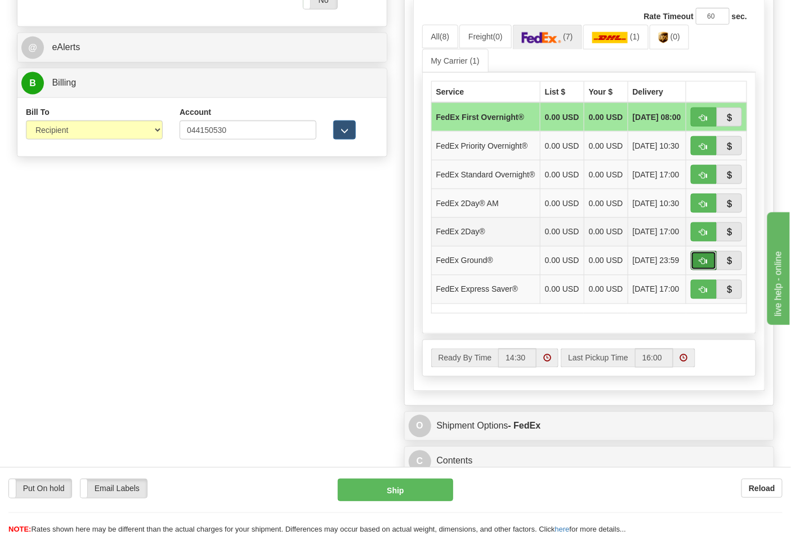
click at [696, 270] on button "button" at bounding box center [704, 260] width 26 height 19
type input "92"
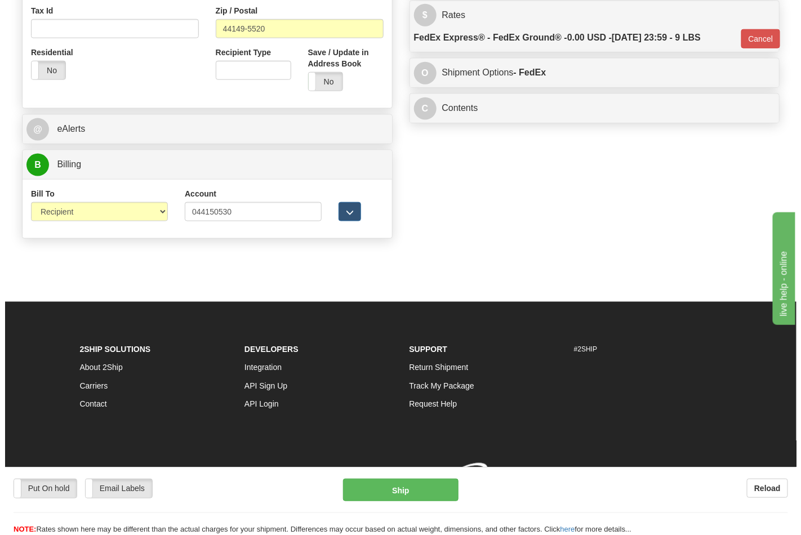
scroll to position [436, 0]
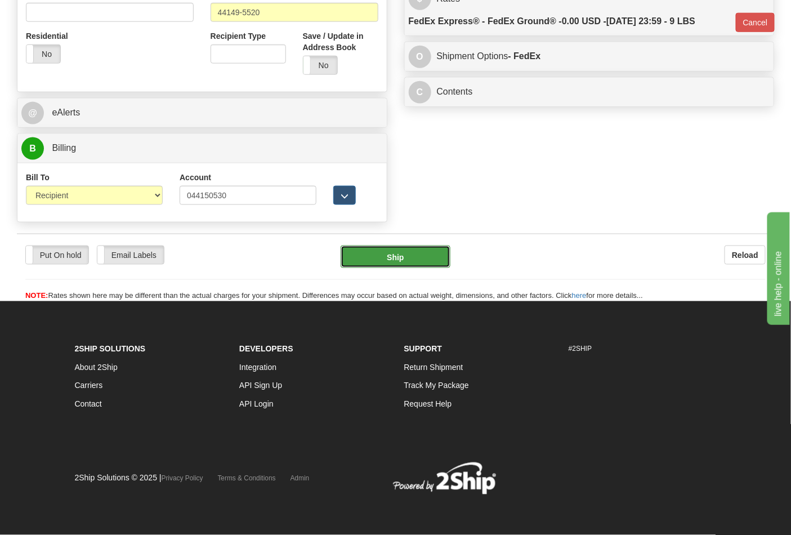
click at [409, 256] on button "Ship" at bounding box center [395, 256] width 109 height 23
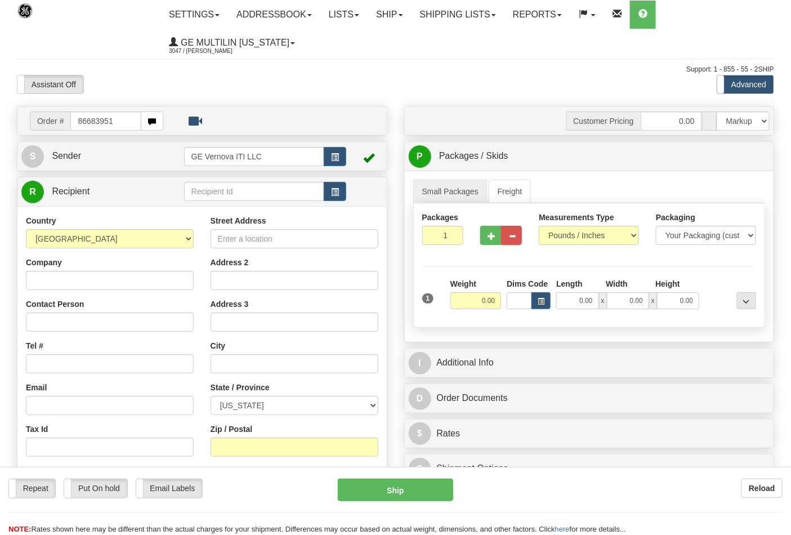
type input "86683951"
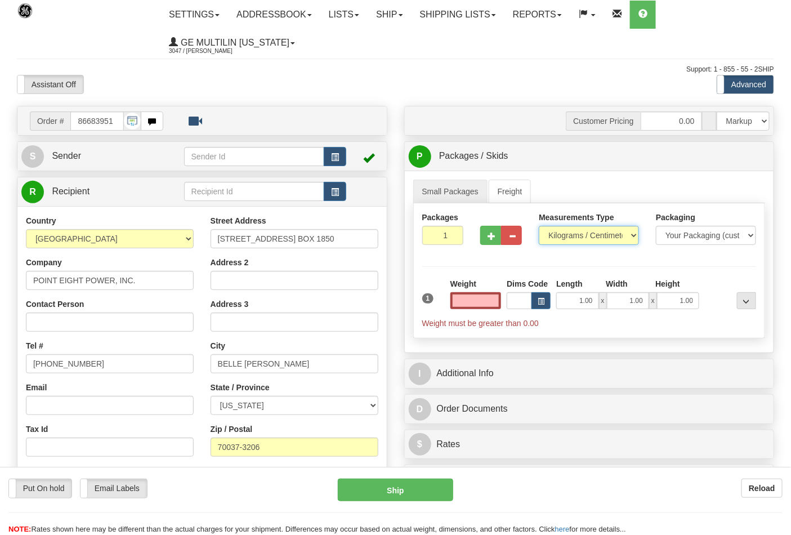
type input "0.00"
drag, startPoint x: 569, startPoint y: 236, endPoint x: 570, endPoint y: 243, distance: 6.8
click at [569, 236] on select "Pounds / Inches Kilograms / Centimeters" at bounding box center [589, 235] width 100 height 19
select select "0"
click at [539, 226] on select "Pounds / Inches Kilograms / Centimeters" at bounding box center [589, 235] width 100 height 19
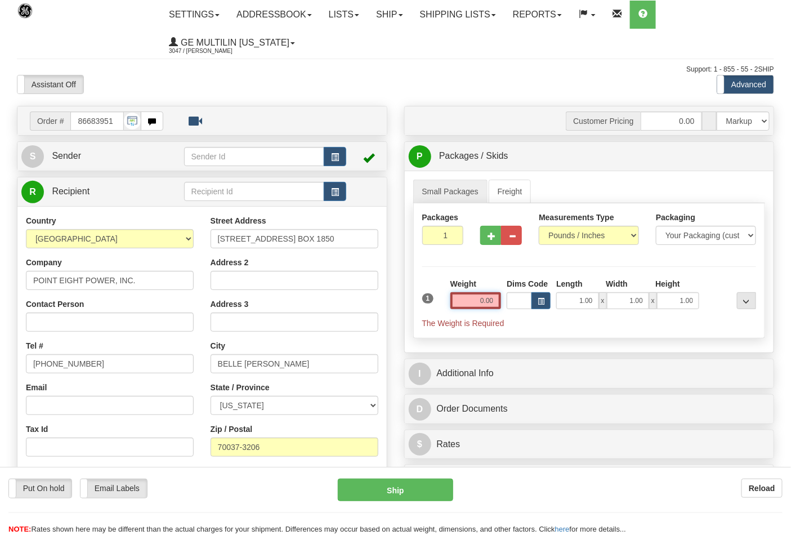
click at [488, 307] on input "0.00" at bounding box center [475, 300] width 51 height 17
click button "Delete" at bounding box center [0, 0] width 0 height 0
type input "2.00"
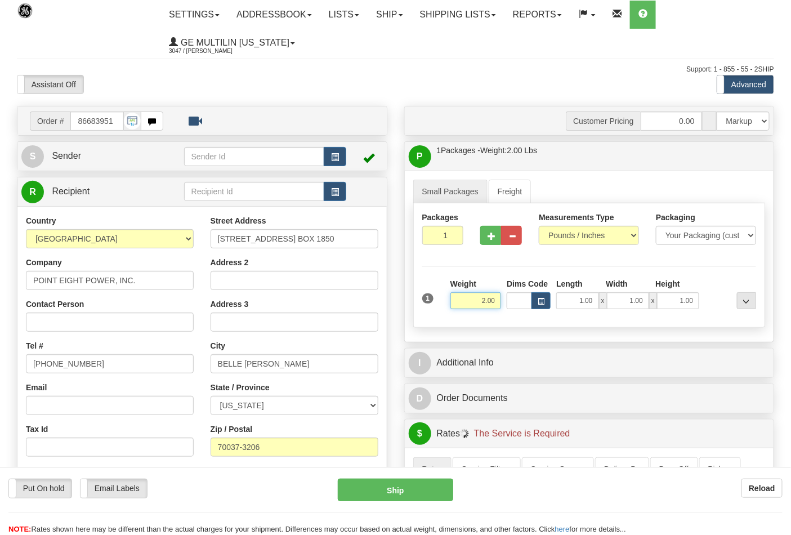
scroll to position [250, 0]
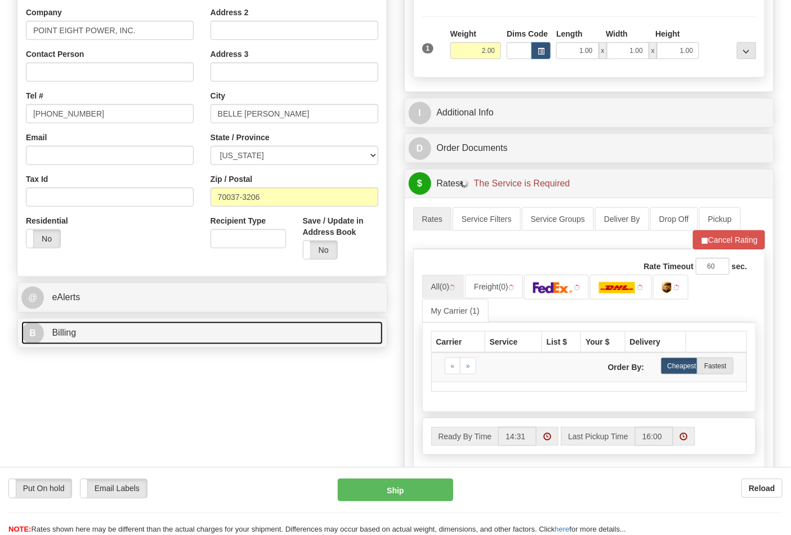
click at [124, 345] on link "B Billing" at bounding box center [201, 332] width 361 height 23
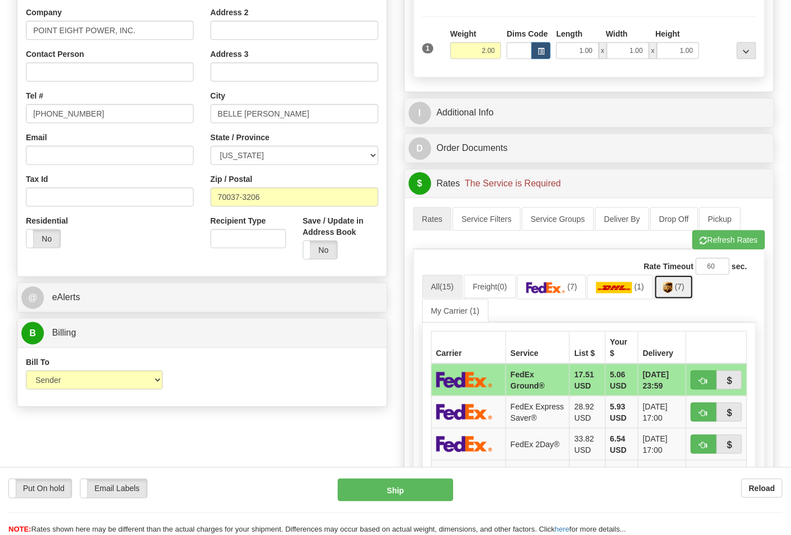
click at [671, 293] on img at bounding box center [668, 287] width 10 height 11
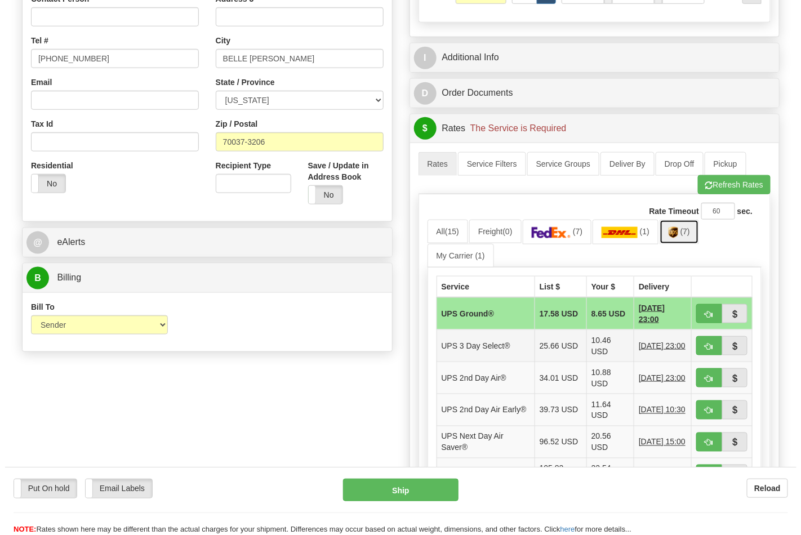
scroll to position [375, 0]
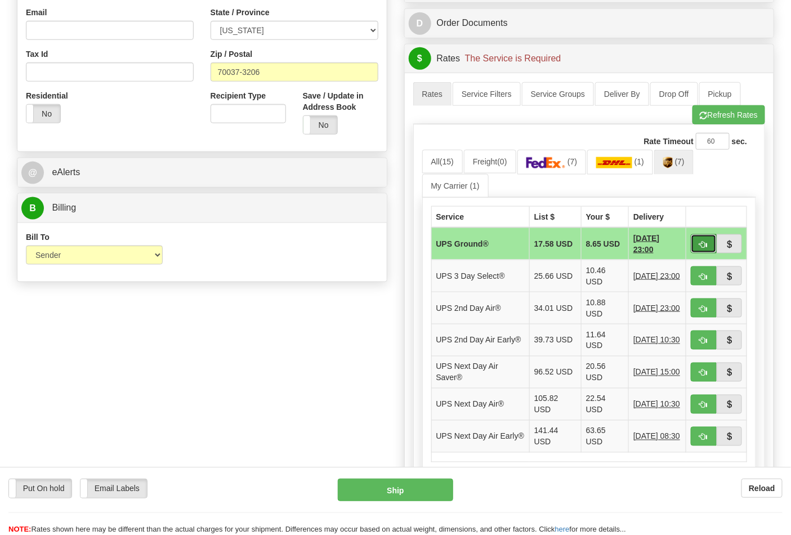
click at [702, 244] on span "button" at bounding box center [704, 244] width 8 height 7
type input "03"
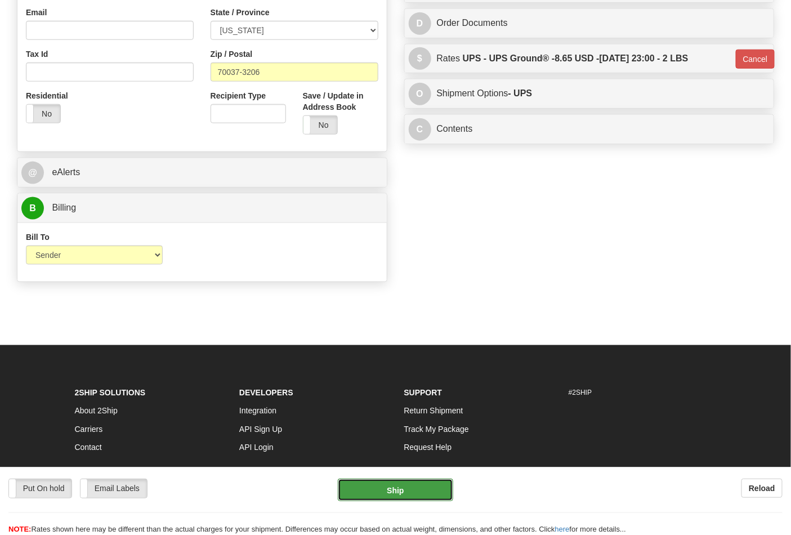
click at [412, 480] on button "Ship" at bounding box center [395, 490] width 115 height 23
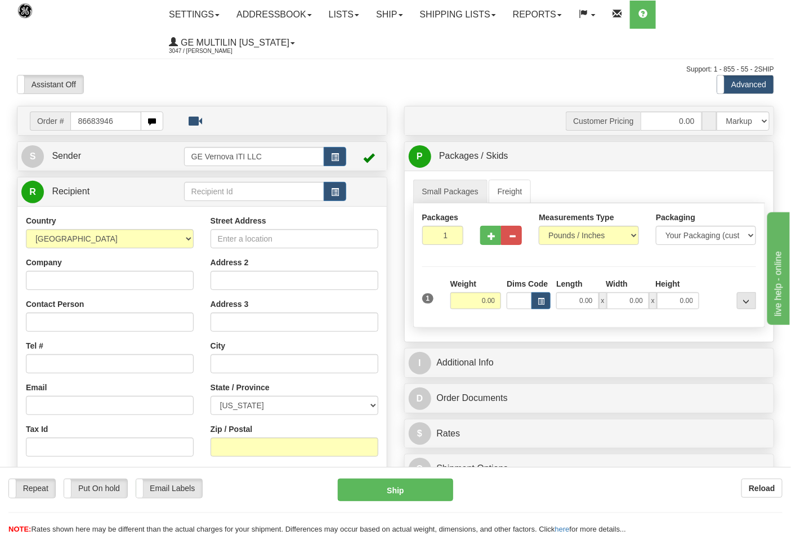
type input "86683946"
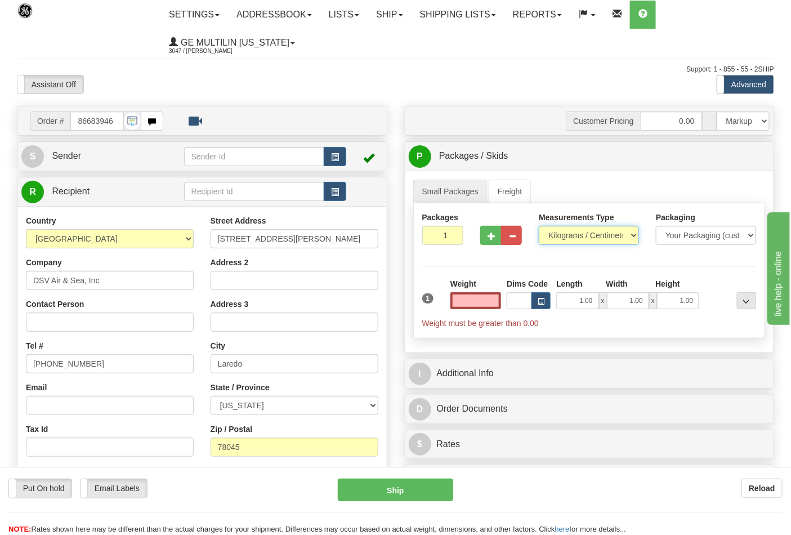
type input "0.00"
click at [564, 238] on select "Pounds / Inches Kilograms / Centimeters" at bounding box center [589, 235] width 100 height 19
select select "0"
click at [539, 226] on select "Pounds / Inches Kilograms / Centimeters" at bounding box center [589, 235] width 100 height 19
click at [498, 297] on input "0.00" at bounding box center [475, 300] width 51 height 17
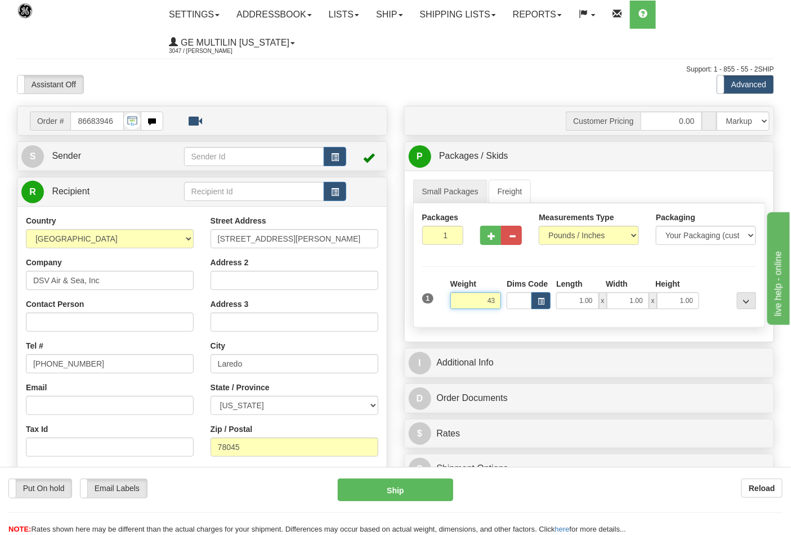
click button "Delete" at bounding box center [0, 0] width 0 height 0
type input "43.00"
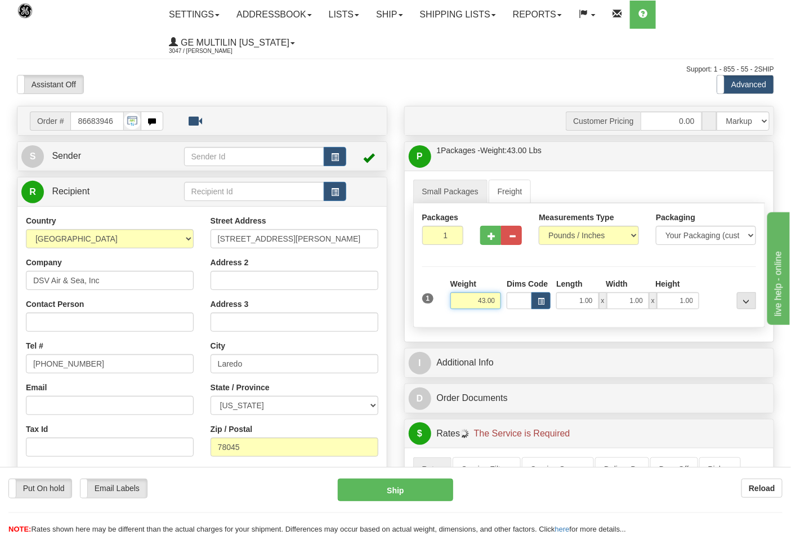
scroll to position [312, 0]
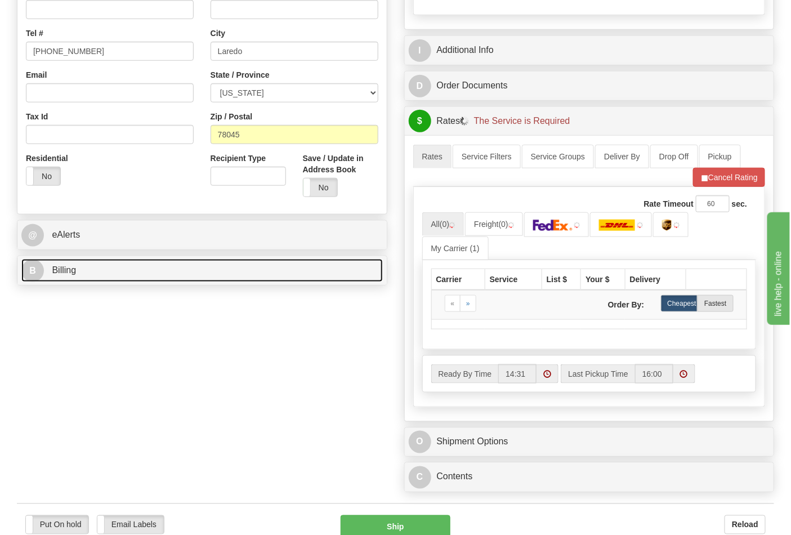
click at [94, 275] on link "B Billing" at bounding box center [201, 270] width 361 height 23
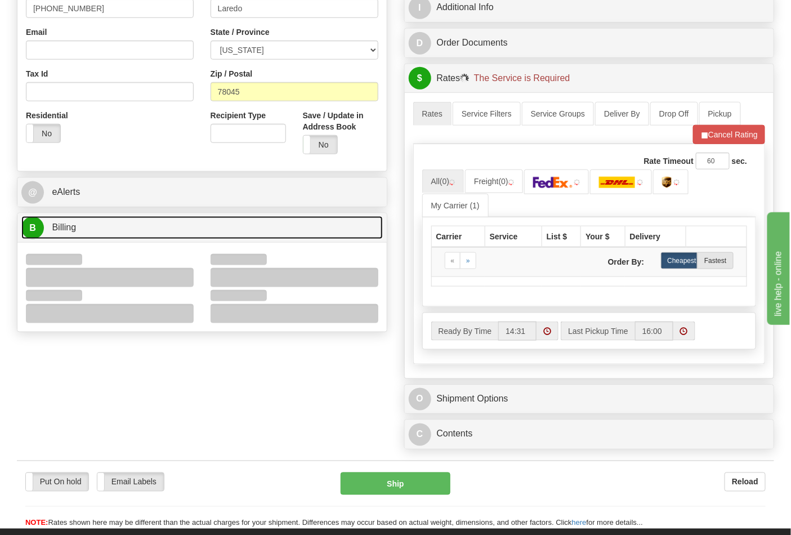
scroll to position [375, 0]
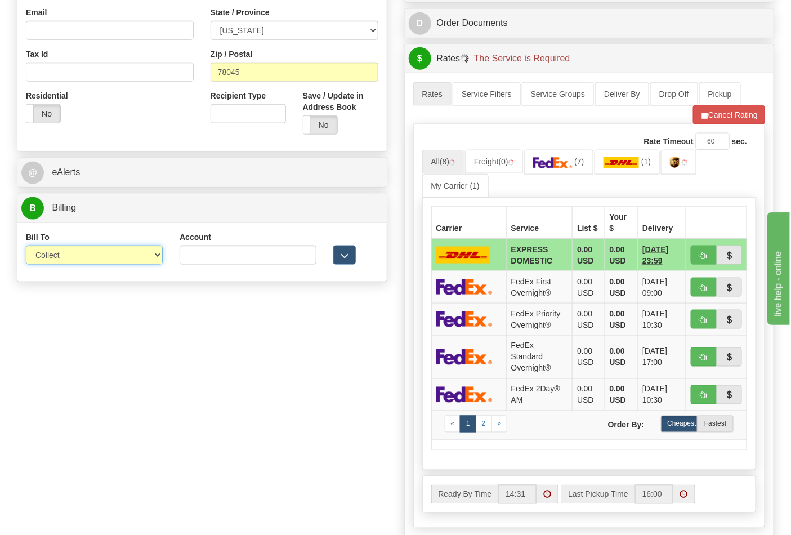
drag, startPoint x: 71, startPoint y: 257, endPoint x: 74, endPoint y: 265, distance: 8.4
click at [71, 257] on select "Sender Recipient Third Party Collect" at bounding box center [94, 254] width 137 height 19
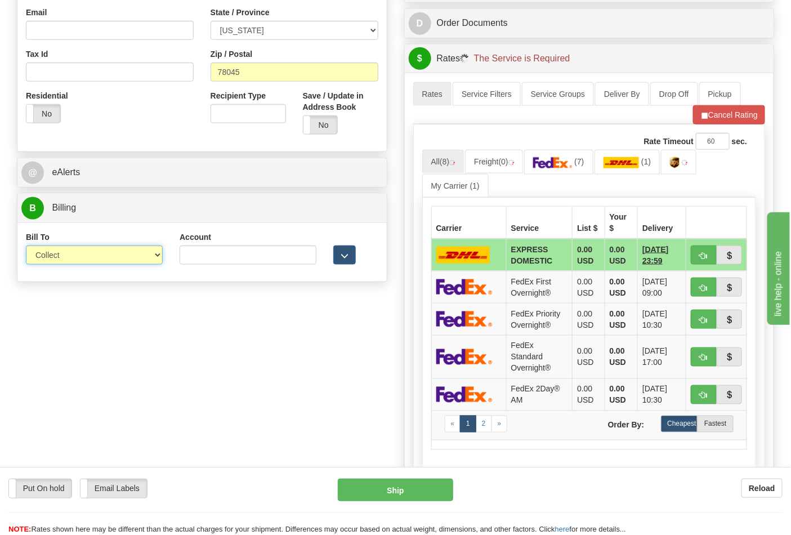
select select "2"
click at [26, 247] on select "Sender Recipient Third Party Collect" at bounding box center [94, 254] width 137 height 19
click at [200, 263] on input "Account" at bounding box center [248, 254] width 137 height 19
paste input "587102"
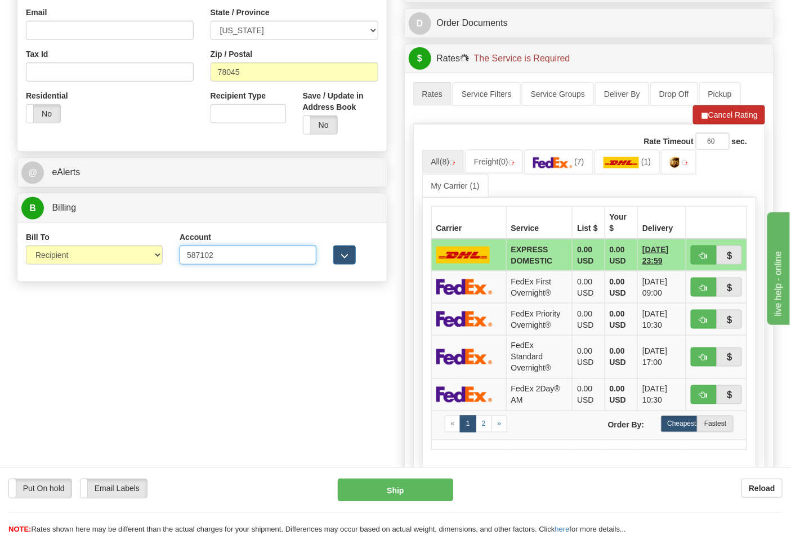
type input "587102"
click at [708, 124] on button "Cancel Rating" at bounding box center [729, 114] width 72 height 19
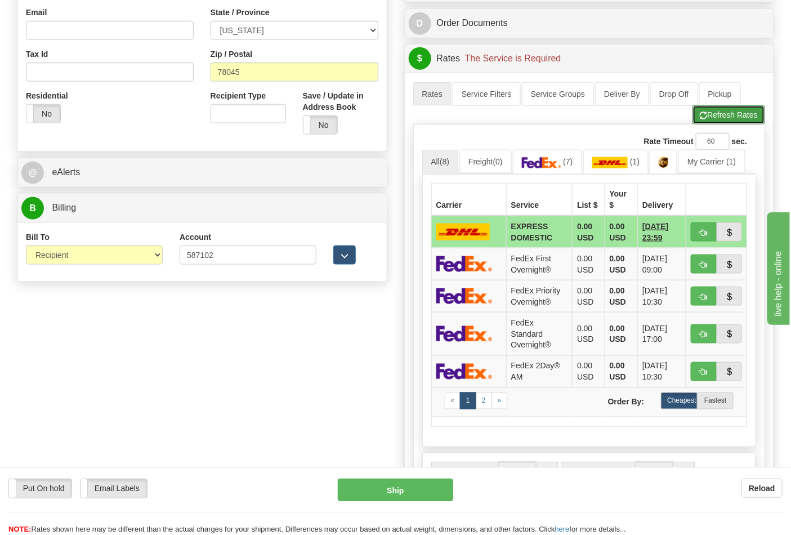
click at [712, 118] on button "Refresh Rates" at bounding box center [728, 114] width 73 height 19
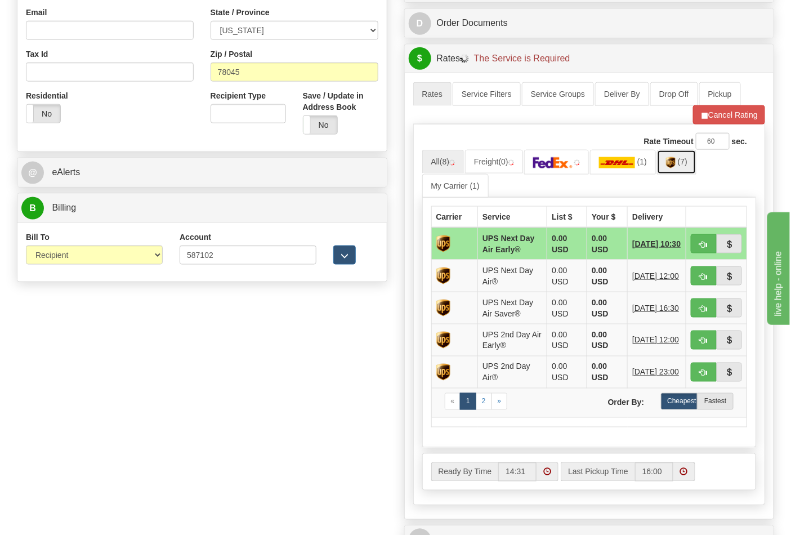
click at [681, 166] on link "(7)" at bounding box center [676, 162] width 39 height 24
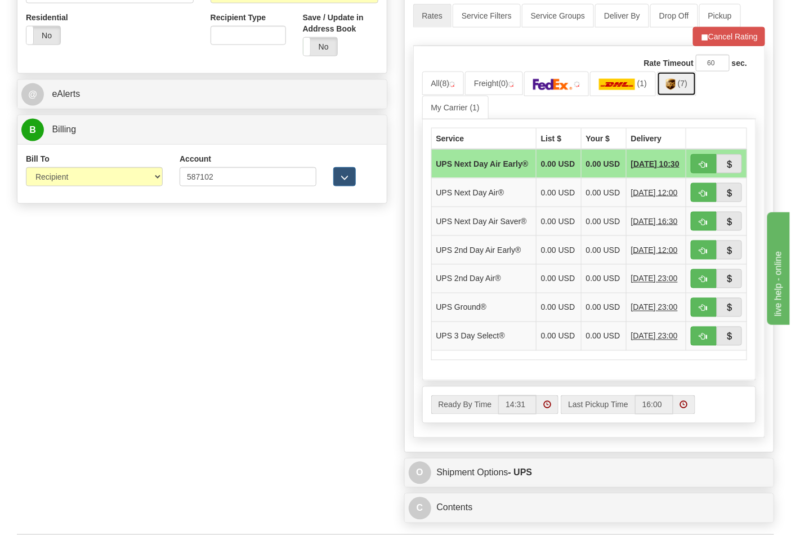
scroll to position [563, 0]
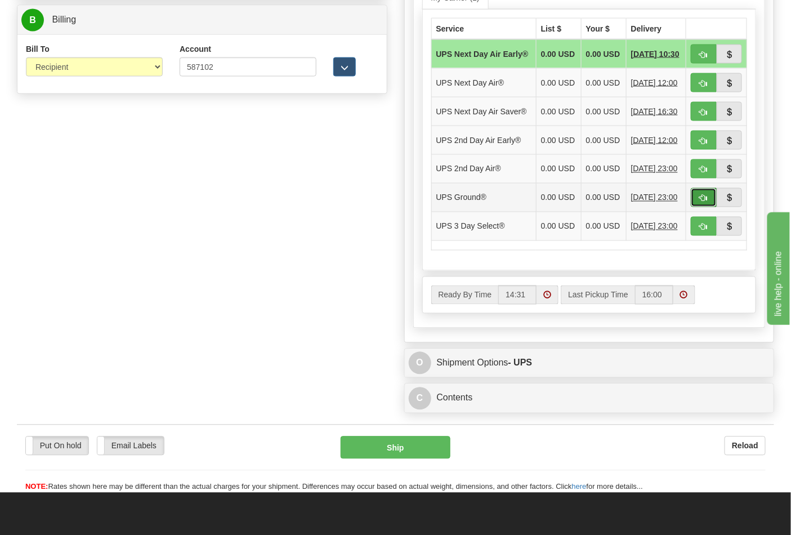
drag, startPoint x: 707, startPoint y: 217, endPoint x: 700, endPoint y: 218, distance: 6.8
click at [707, 202] on span "button" at bounding box center [704, 198] width 8 height 7
type input "03"
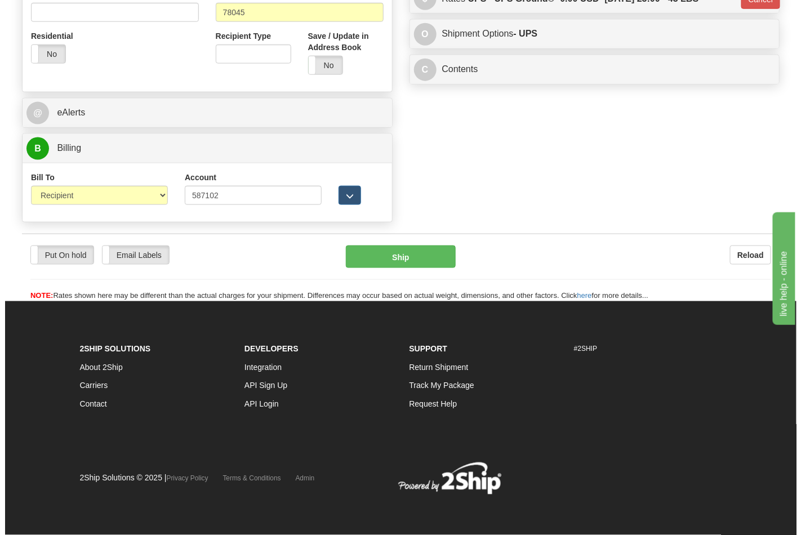
scroll to position [436, 0]
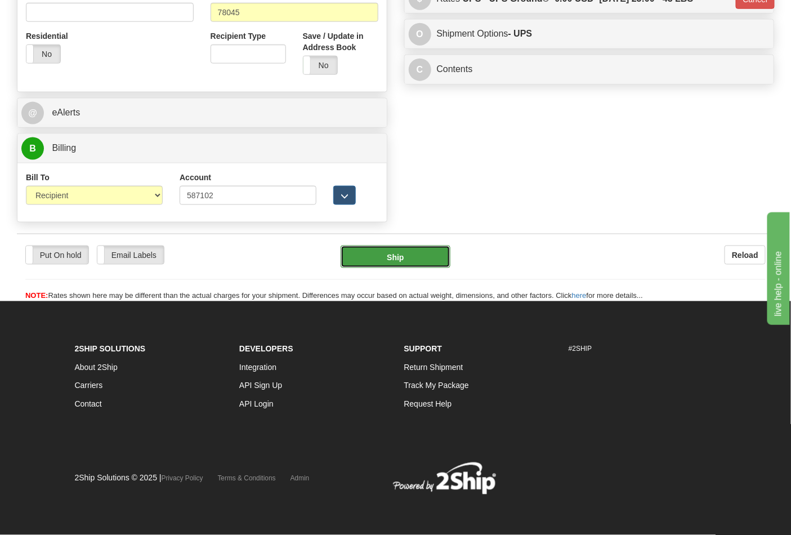
click at [399, 253] on button "Ship" at bounding box center [395, 256] width 109 height 23
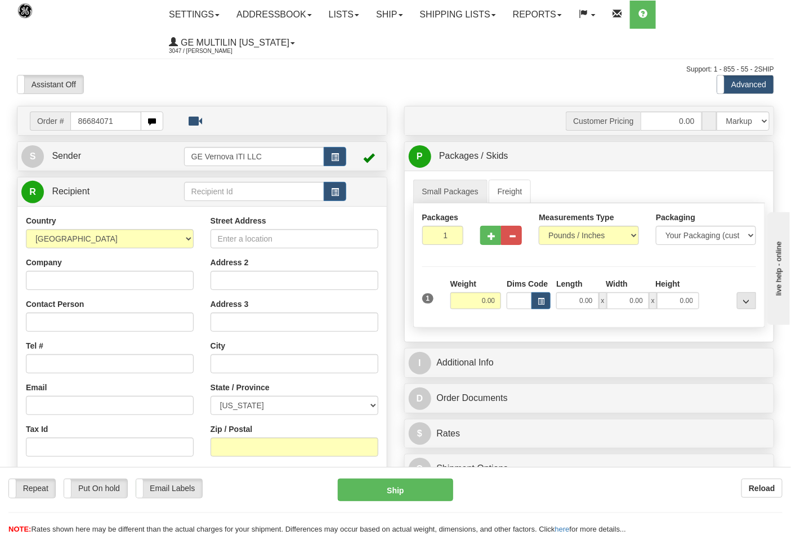
type input "86684071"
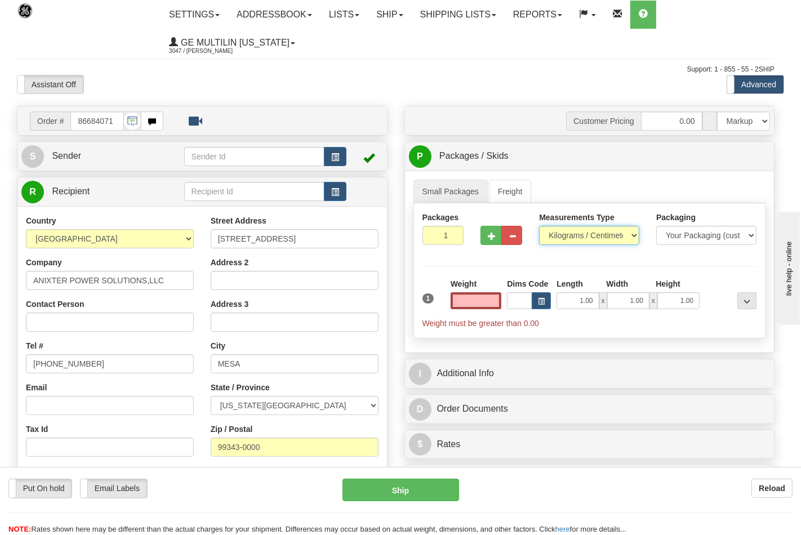
type input "0.00"
click at [573, 236] on select "Pounds / Inches Kilograms / Centimeters" at bounding box center [589, 235] width 100 height 19
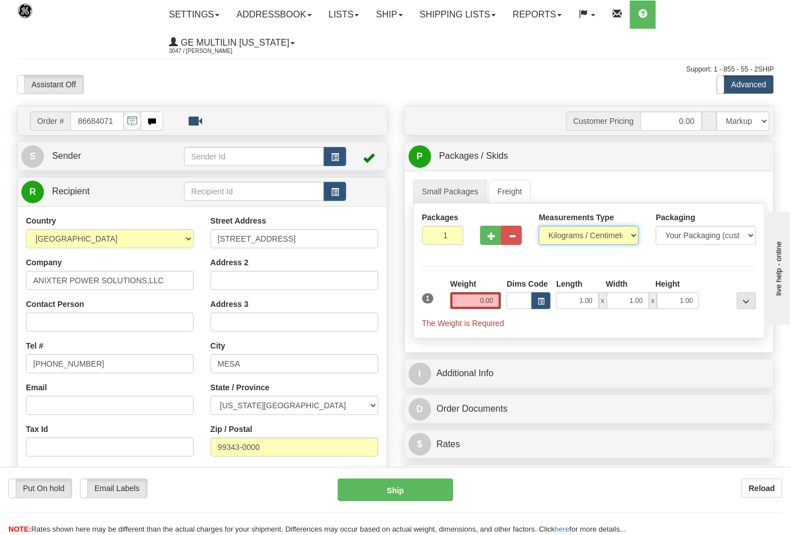
select select "0"
click at [539, 226] on select "Pounds / Inches Kilograms / Centimeters" at bounding box center [589, 235] width 100 height 19
click at [489, 239] on span "button" at bounding box center [492, 236] width 8 height 7
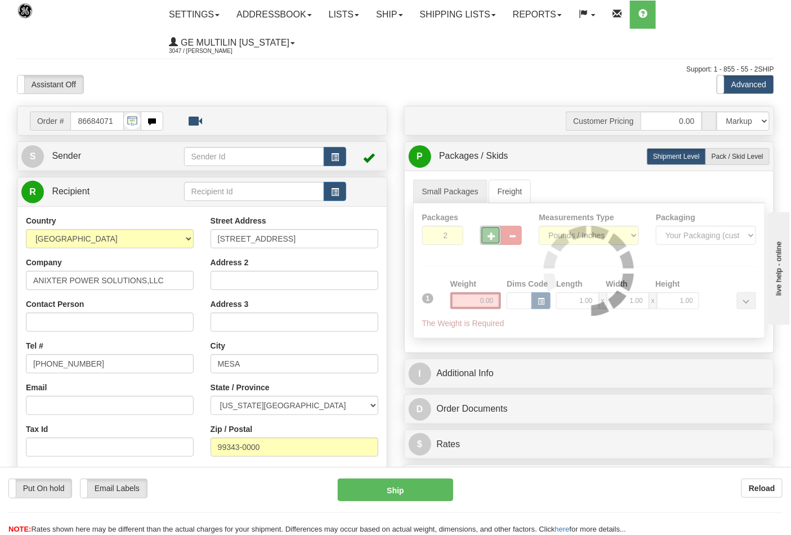
click at [490, 239] on div "Packages 2 1 Measurements Type" at bounding box center [589, 270] width 352 height 135
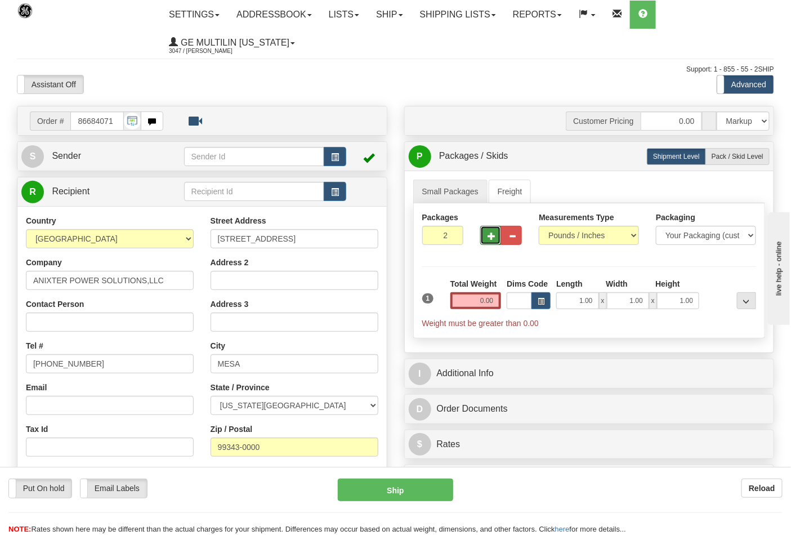
click at [490, 239] on span "button" at bounding box center [492, 236] width 8 height 7
type input "4"
click at [493, 301] on input "0.00" at bounding box center [475, 300] width 51 height 17
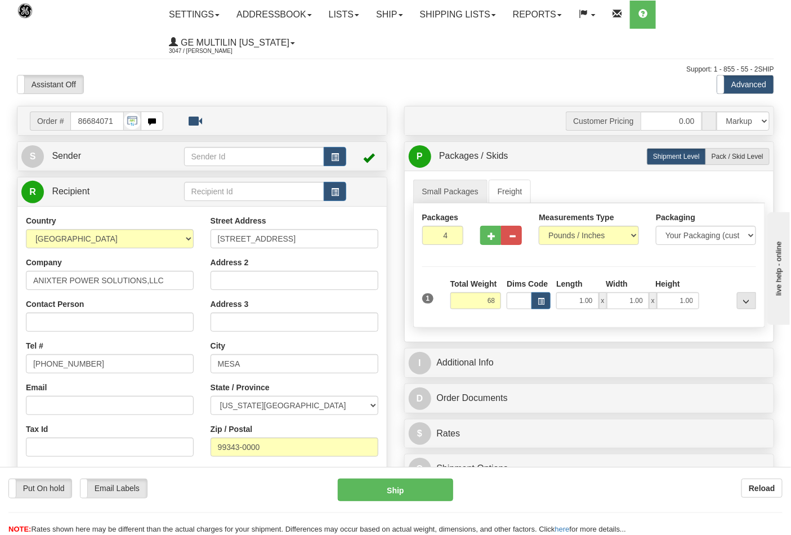
click button "Delete" at bounding box center [0, 0] width 0 height 0
type input "68.00"
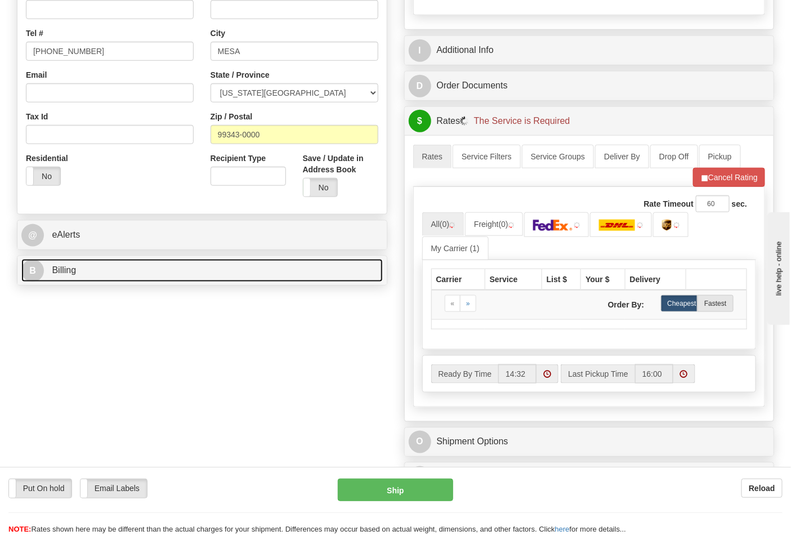
click at [111, 280] on link "B Billing" at bounding box center [201, 270] width 361 height 23
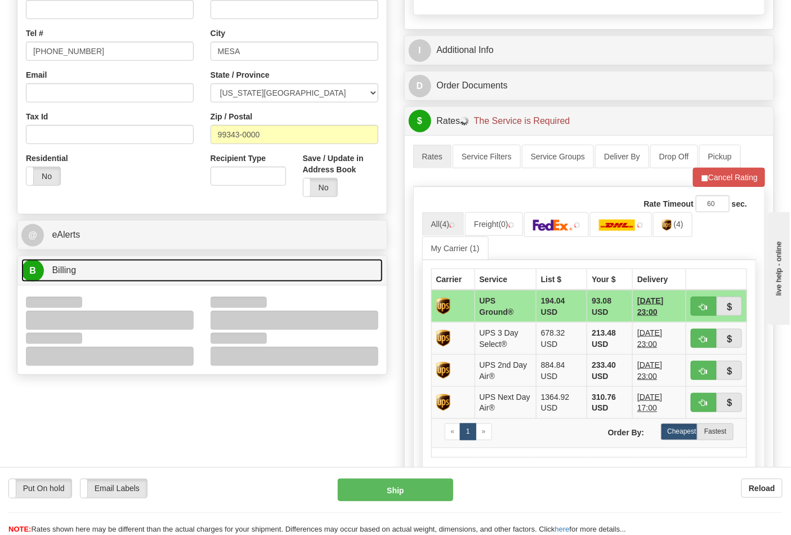
scroll to position [437, 0]
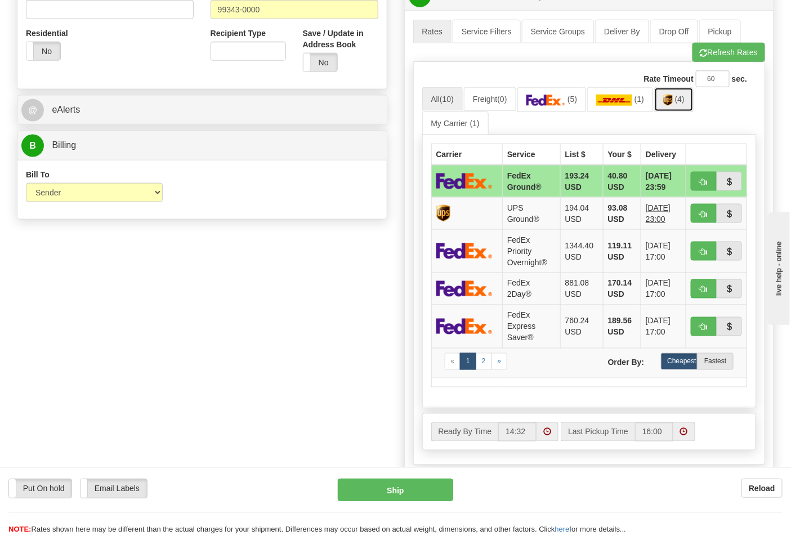
click at [673, 106] on img at bounding box center [668, 100] width 10 height 11
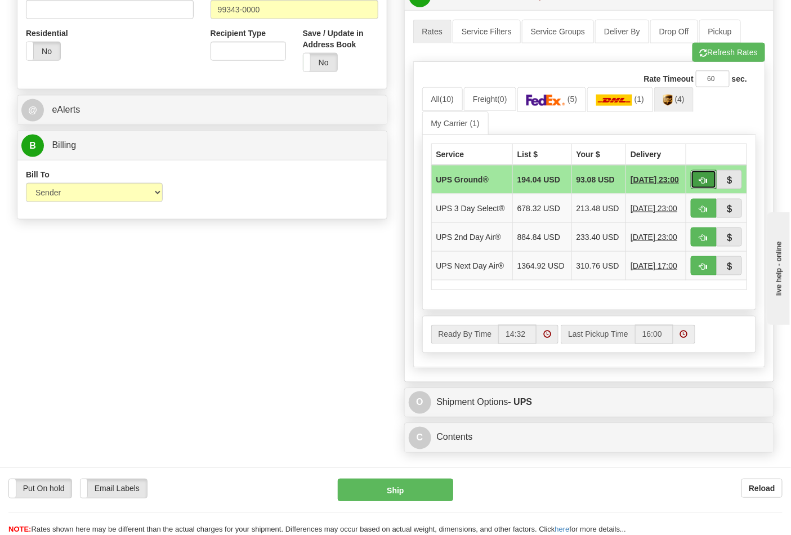
click at [698, 181] on button "button" at bounding box center [704, 179] width 26 height 19
type input "03"
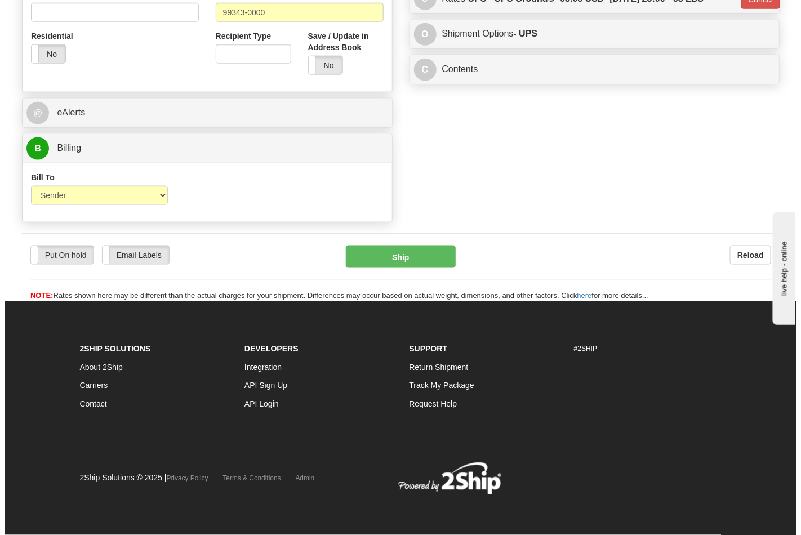
scroll to position [420, 0]
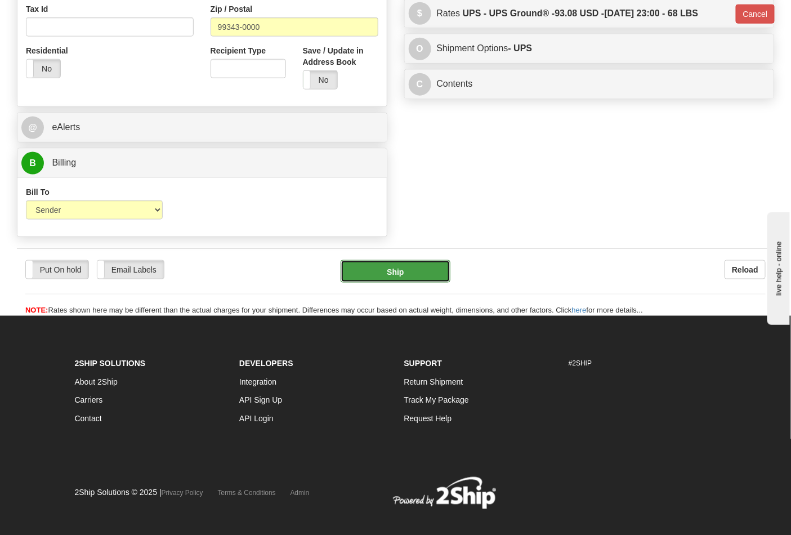
click at [415, 274] on button "Ship" at bounding box center [395, 271] width 109 height 23
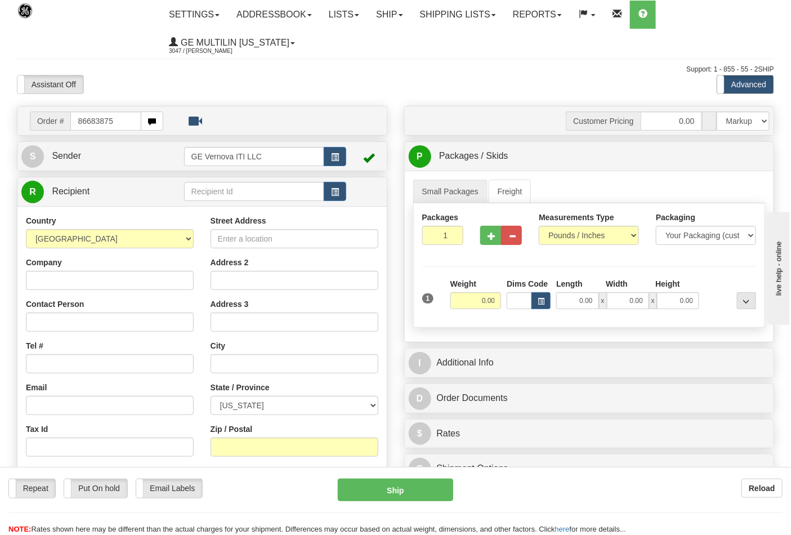
type input "86683875"
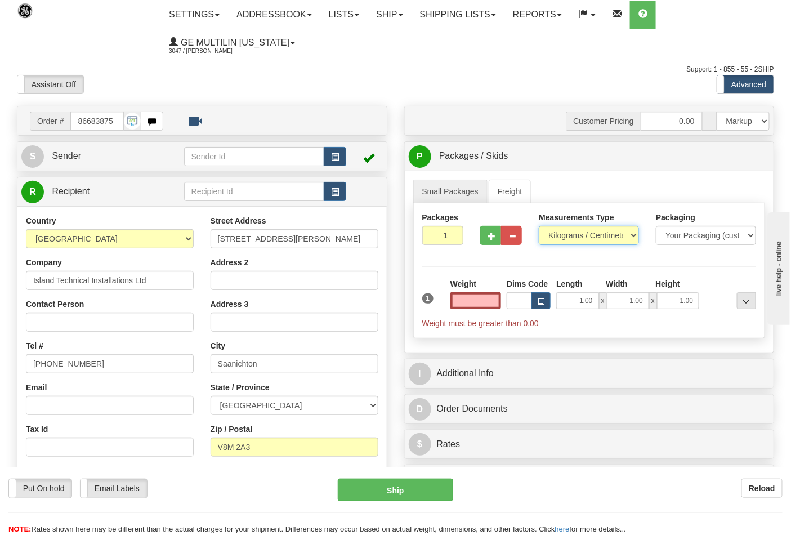
type input "0.00"
click at [562, 237] on select "Pounds / Inches Kilograms / Centimeters" at bounding box center [589, 235] width 100 height 19
select select "0"
click at [539, 226] on select "Pounds / Inches Kilograms / Centimeters" at bounding box center [589, 235] width 100 height 19
click at [492, 240] on button "button" at bounding box center [490, 235] width 21 height 19
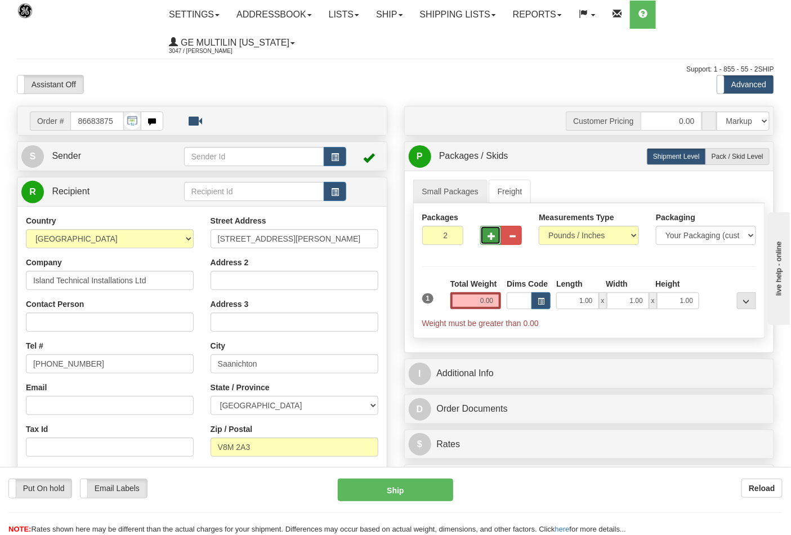
click at [492, 240] on button "button" at bounding box center [490, 235] width 21 height 19
type input "3"
click at [497, 302] on input "0.00" at bounding box center [475, 300] width 51 height 17
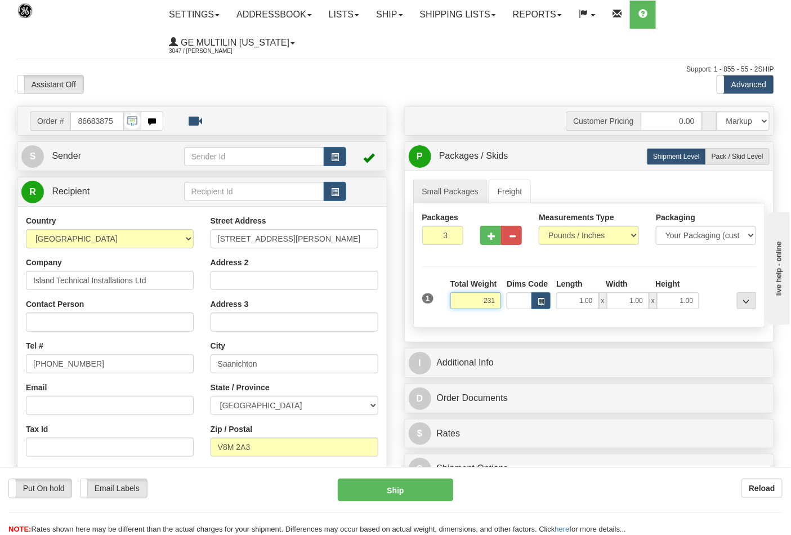
click button "Delete" at bounding box center [0, 0] width 0 height 0
type input "231.00"
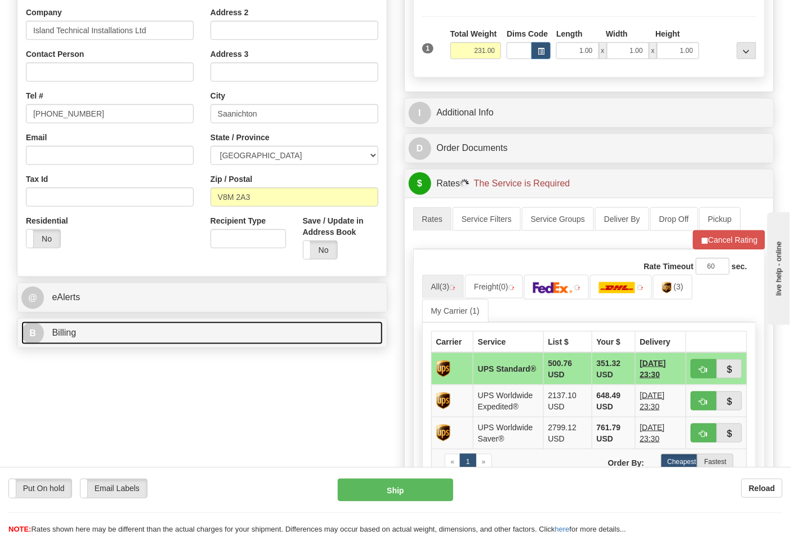
click at [91, 336] on link "B Billing" at bounding box center [201, 332] width 361 height 23
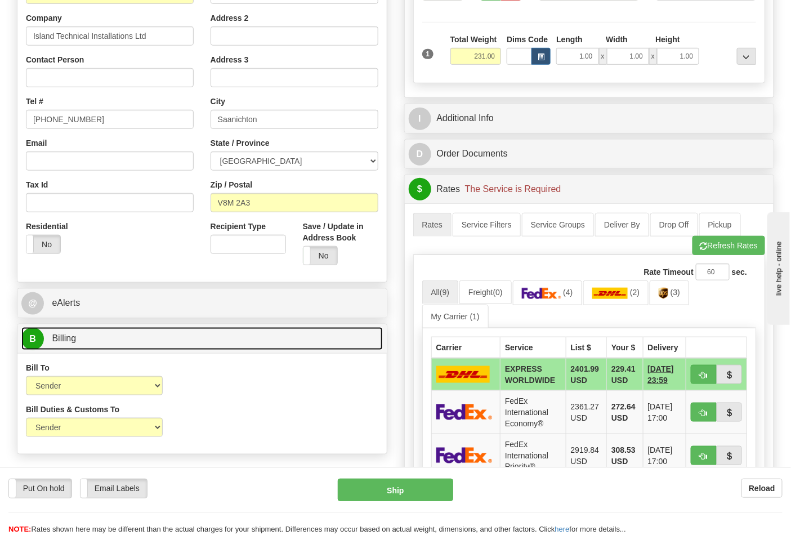
scroll to position [250, 0]
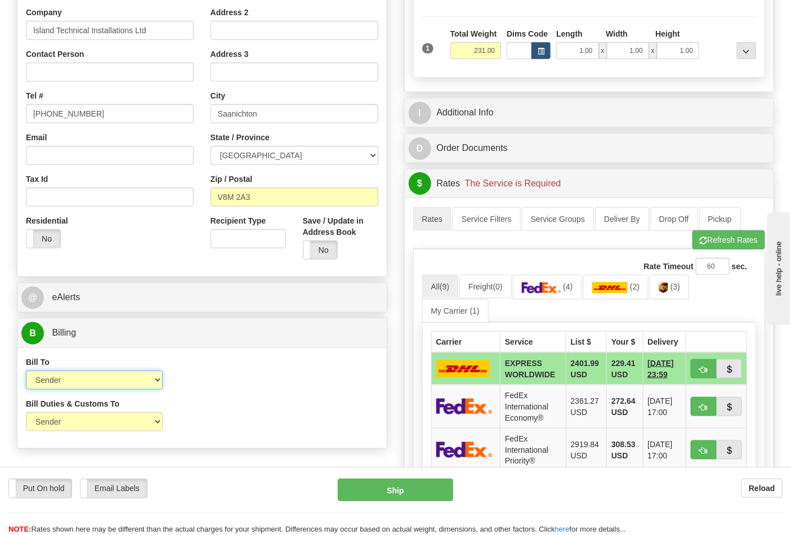
click at [87, 380] on select "Sender Recipient Third Party Collect" at bounding box center [94, 379] width 137 height 19
click at [96, 347] on div "B Billing" at bounding box center [201, 333] width 369 height 29
click at [552, 296] on link "(4)" at bounding box center [547, 287] width 69 height 24
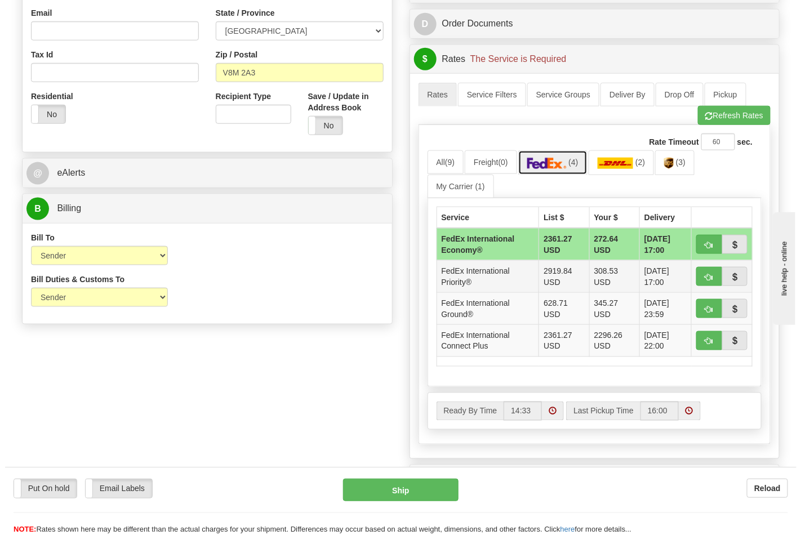
scroll to position [375, 0]
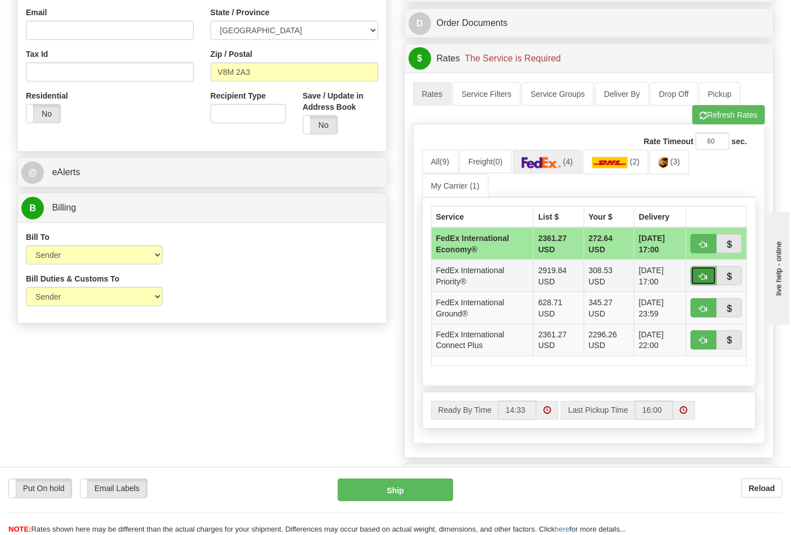
click at [700, 278] on span "button" at bounding box center [704, 276] width 8 height 7
type input "01"
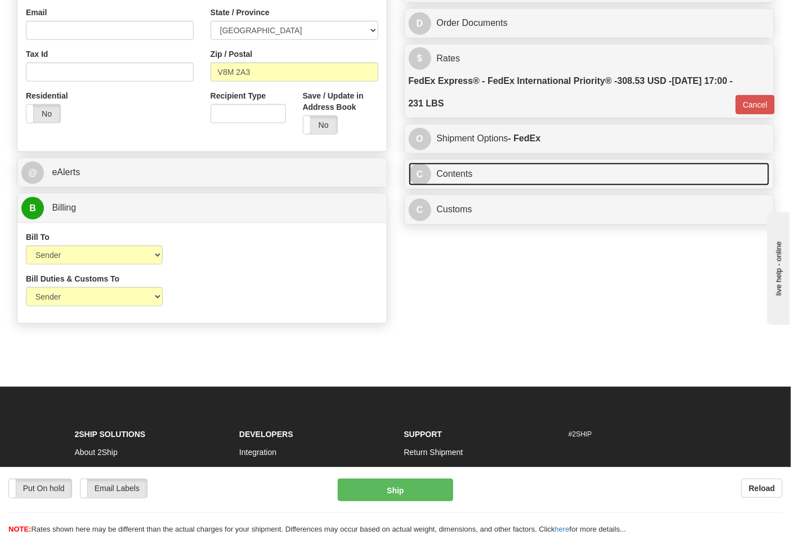
click at [539, 181] on link "C Contents" at bounding box center [589, 174] width 361 height 23
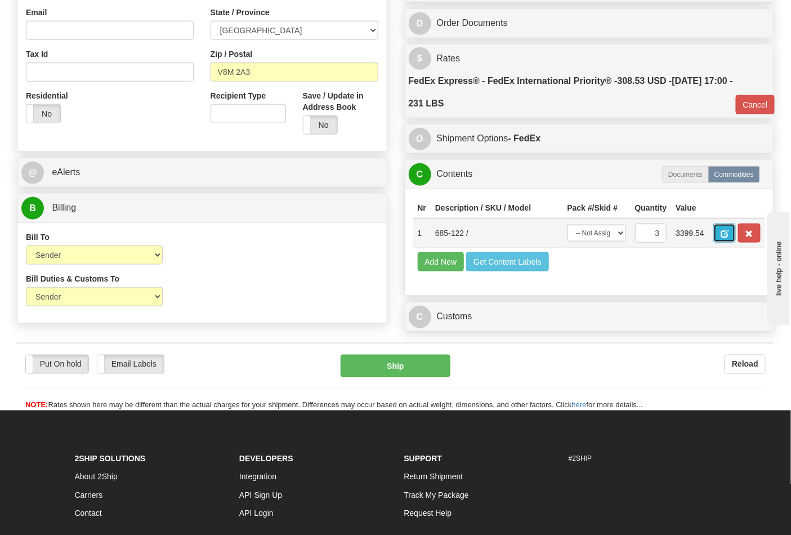
click at [729, 235] on span "button" at bounding box center [725, 233] width 8 height 7
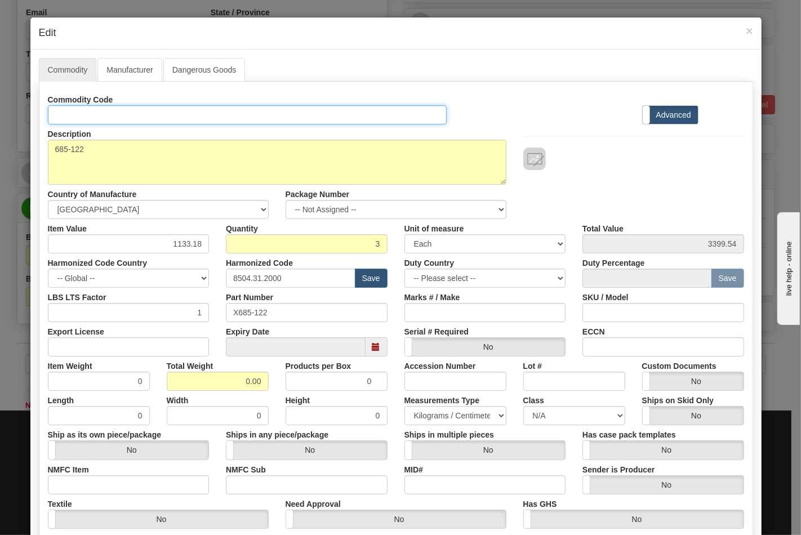
click at [130, 119] on input "Id" at bounding box center [247, 114] width 399 height 19
type input "TRANSFORMERS"
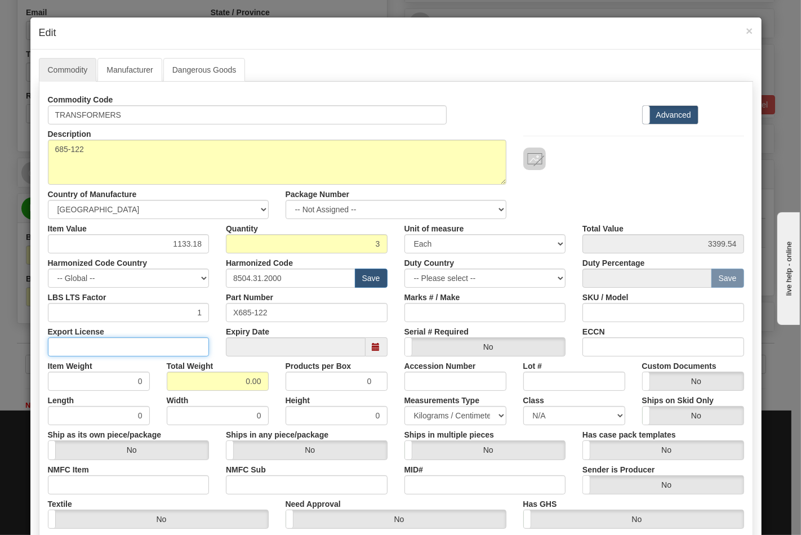
click at [152, 339] on input "Export License" at bounding box center [129, 346] width 162 height 19
type input "N/A"
drag, startPoint x: 222, startPoint y: 369, endPoint x: 248, endPoint y: 374, distance: 26.5
click at [248, 374] on div "Total Weight 0.00" at bounding box center [217, 373] width 119 height 34
drag, startPoint x: 239, startPoint y: 386, endPoint x: 266, endPoint y: 387, distance: 26.5
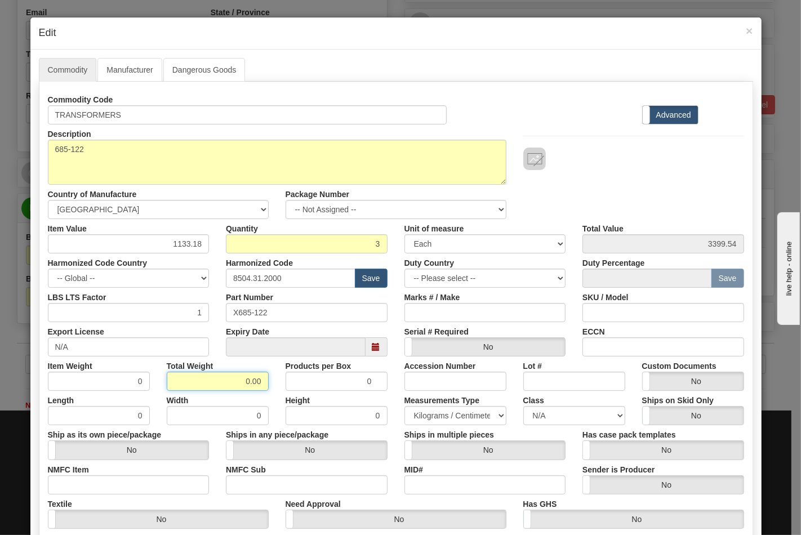
click at [266, 387] on div "Total Weight 0.00" at bounding box center [217, 373] width 119 height 34
type input "231"
type input "77.0000"
click at [169, 482] on input "NMFC Item" at bounding box center [129, 484] width 162 height 19
type input "63170"
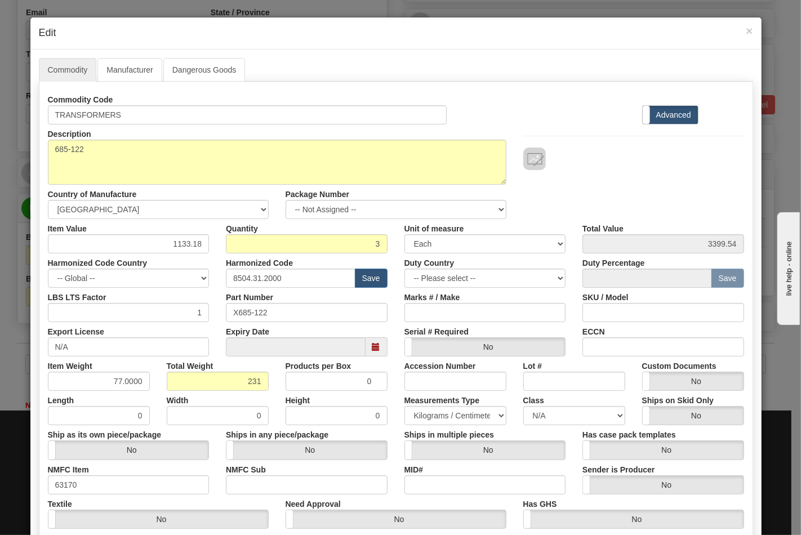
click at [260, 471] on label "NMFC Sub" at bounding box center [246, 467] width 40 height 15
click at [260, 475] on input "NMFC Sub" at bounding box center [307, 484] width 162 height 19
click at [265, 481] on input "NMFC Sub" at bounding box center [307, 484] width 162 height 19
type input "4"
drag, startPoint x: 537, startPoint y: 424, endPoint x: 544, endPoint y: 417, distance: 10.0
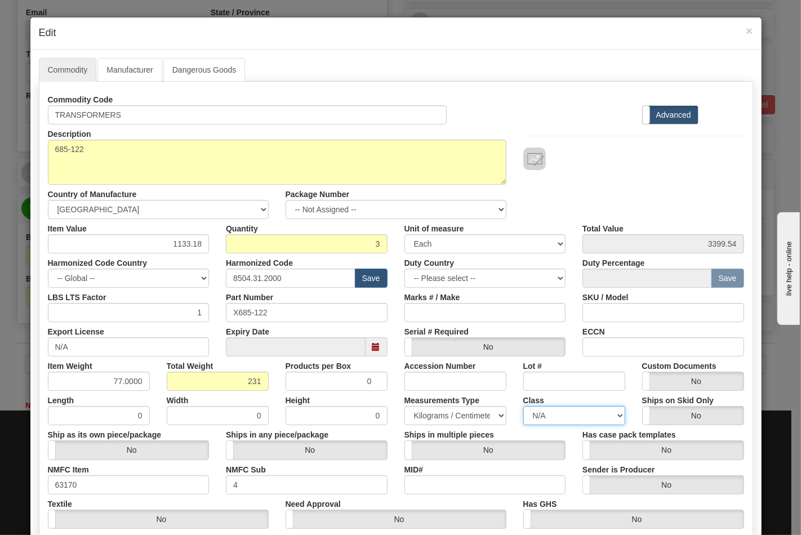
click at [537, 424] on select "N/A 50.0 55.0 60.0 65.0 70.0 85.0 92.5 100.0 125.0 175.0 250.0 300.0 400.0" at bounding box center [574, 415] width 102 height 19
select select "70.0"
click at [523, 406] on select "N/A 50.0 55.0 60.0 65.0 70.0 85.0 92.5 100.0 125.0 175.0 250.0 300.0 400.0" at bounding box center [574, 415] width 102 height 19
click at [616, 350] on input "ECCN" at bounding box center [663, 346] width 162 height 19
type input "EAR99"
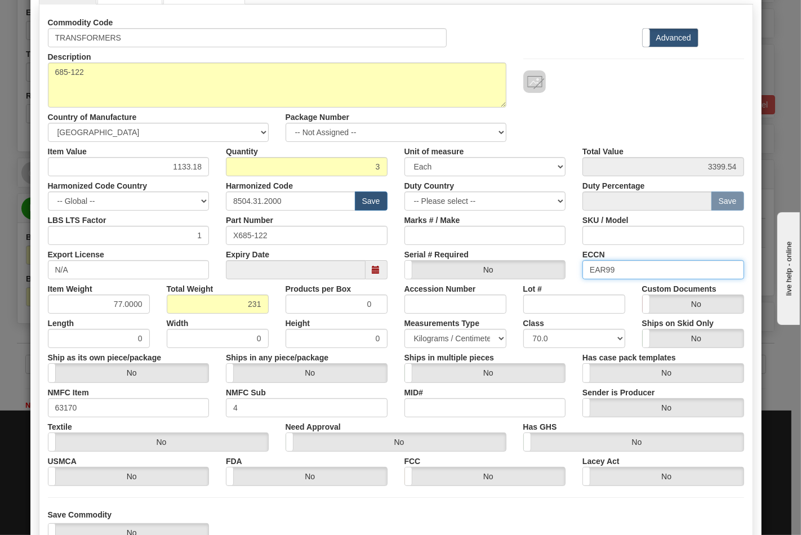
scroll to position [162, 0]
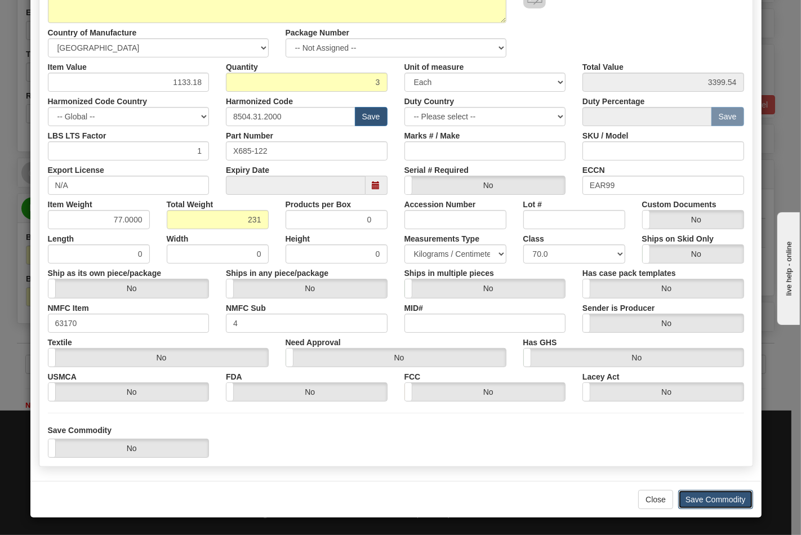
click at [696, 494] on button "Save Commodity" at bounding box center [715, 499] width 75 height 19
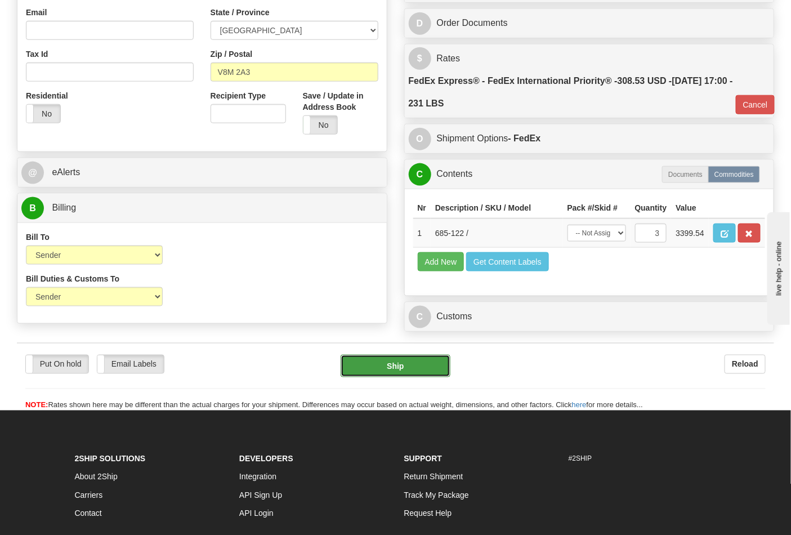
click at [402, 377] on button "Ship" at bounding box center [395, 366] width 109 height 23
